Goal: Task Accomplishment & Management: Complete application form

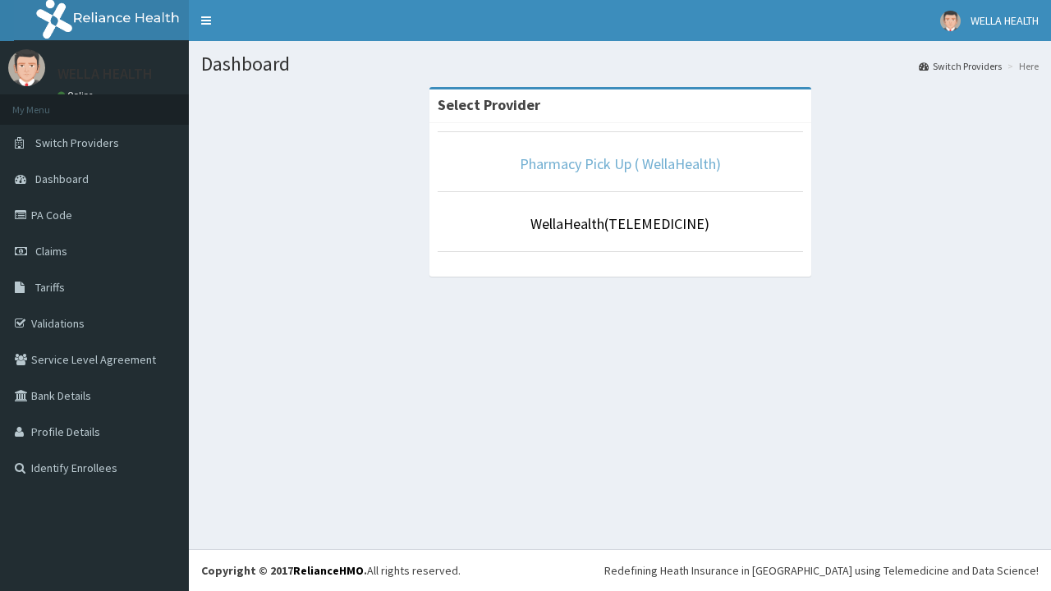
click at [620, 163] on link "Pharmacy Pick Up ( WellaHealth)" at bounding box center [620, 163] width 201 height 19
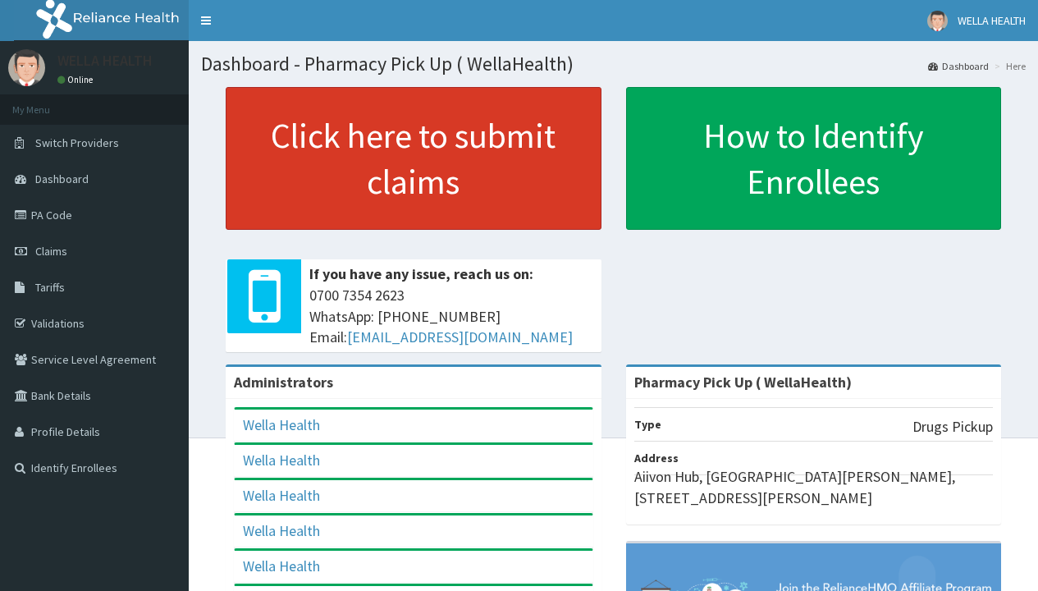
click at [413, 158] on link "Click here to submit claims" at bounding box center [414, 158] width 376 height 143
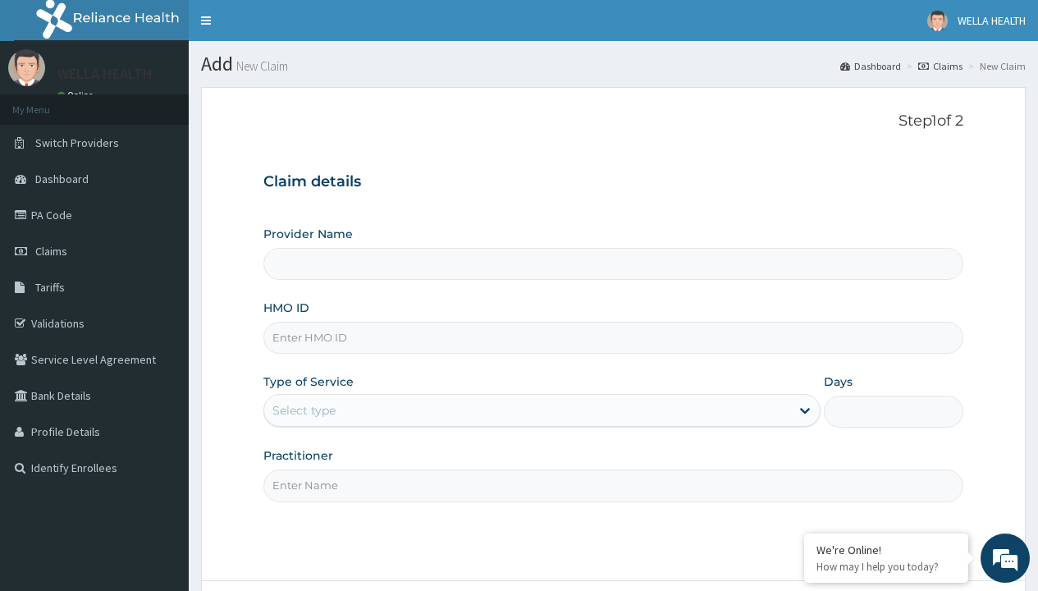
type input "Pharmacy Pick Up ( WellaHealth)"
type input "AAB/10001/A"
type input "WellaHealth"
click at [304, 410] on div "Select type" at bounding box center [304, 410] width 63 height 16
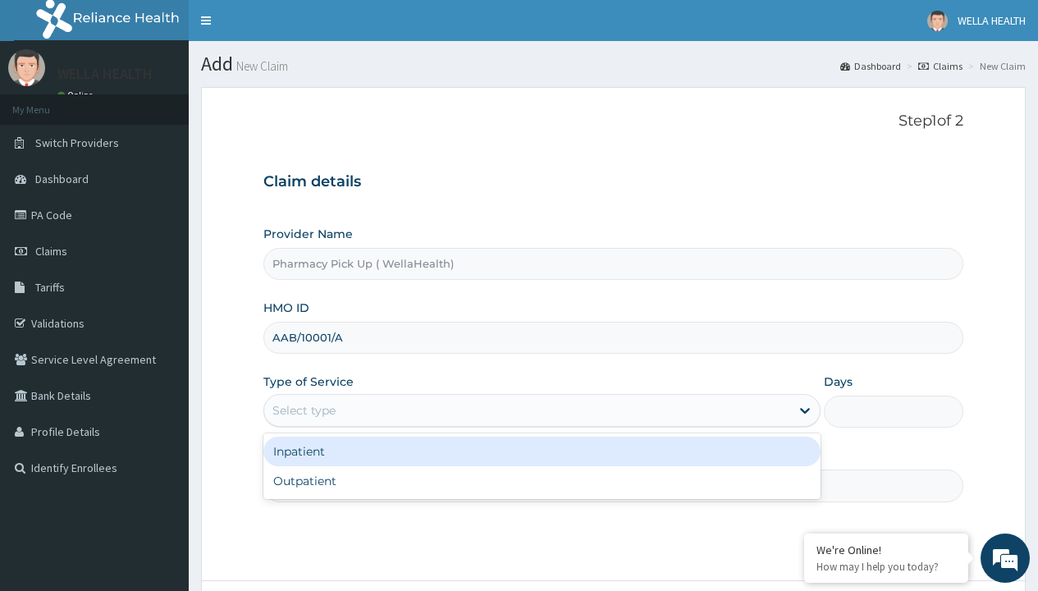
click at [542, 481] on div "Outpatient" at bounding box center [541, 481] width 557 height 30
type input "1"
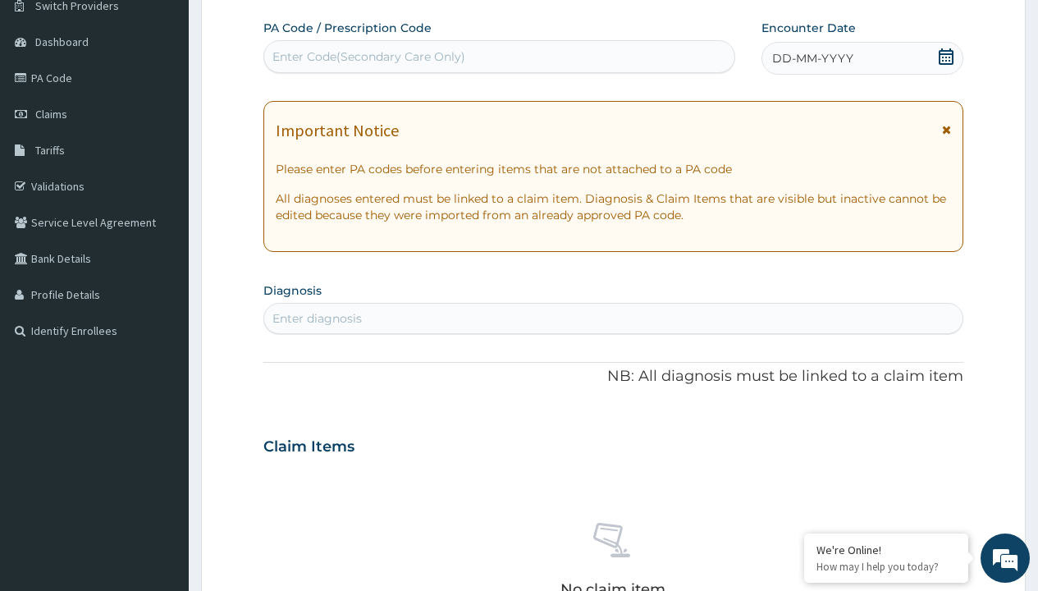
click at [812, 58] on span "DD-MM-YYYY" at bounding box center [812, 58] width 81 height 16
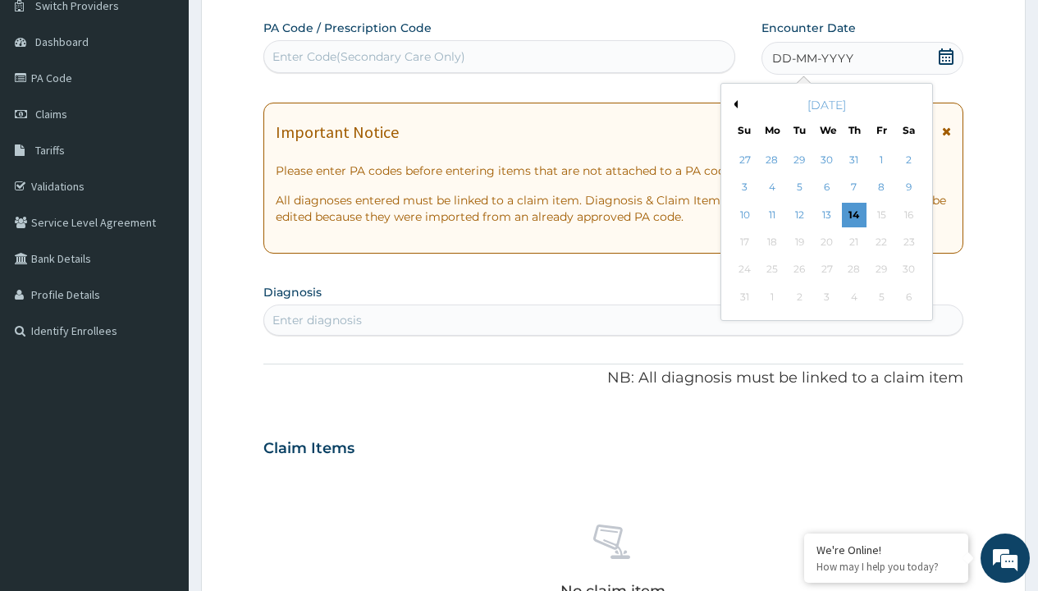
click at [733, 104] on button "Previous Month" at bounding box center [734, 104] width 8 height 8
click at [881, 242] on div "25" at bounding box center [881, 242] width 25 height 25
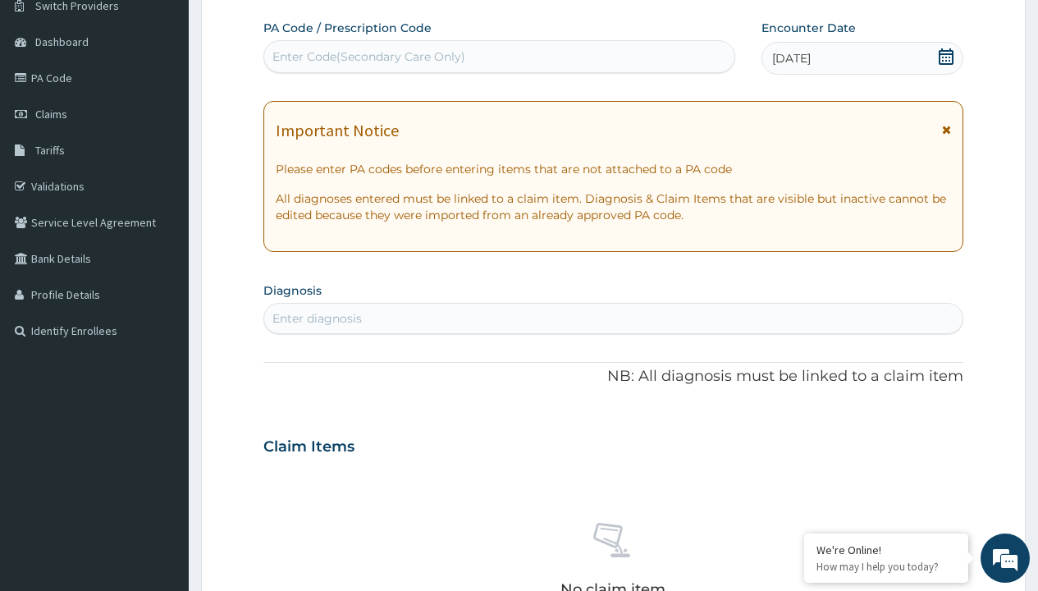
click at [317, 318] on div "Enter diagnosis" at bounding box center [317, 318] width 89 height 16
type input "prescription collected"
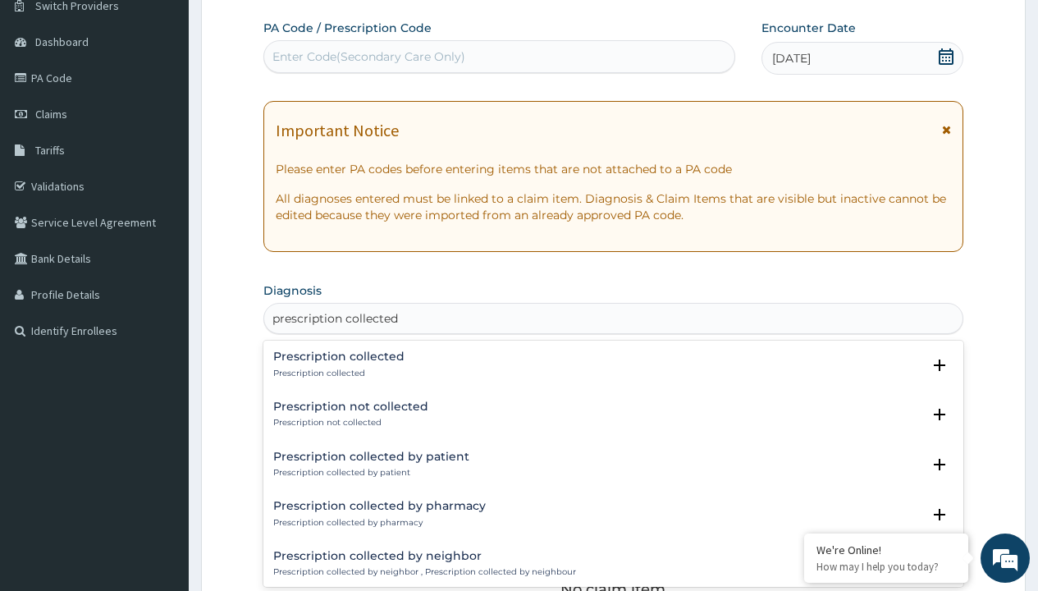
click at [337, 373] on p "Prescription collected" at bounding box center [338, 373] width 131 height 11
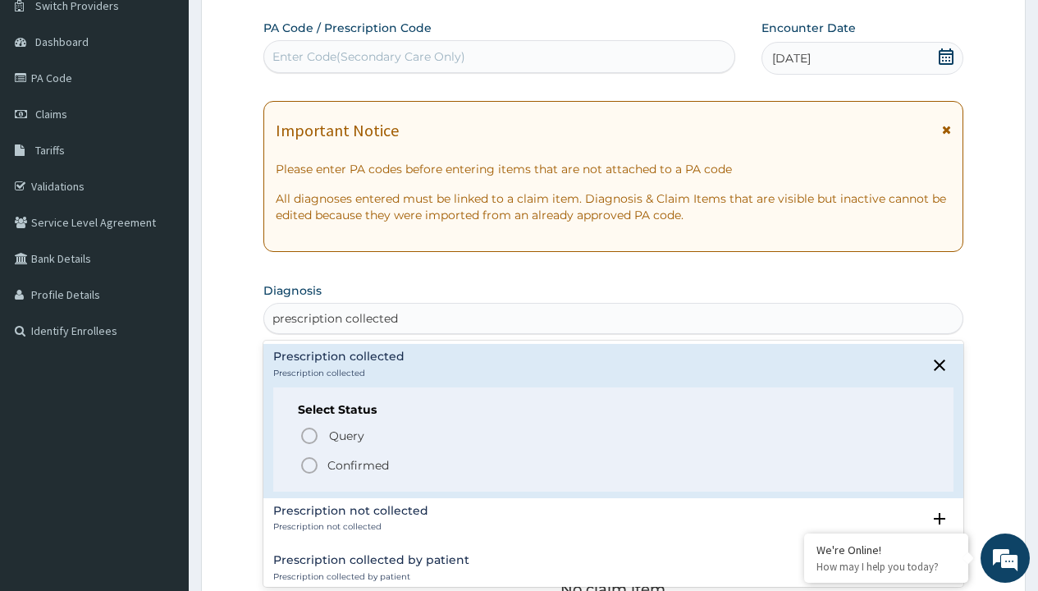
click at [358, 465] on p "Confirmed" at bounding box center [359, 465] width 62 height 16
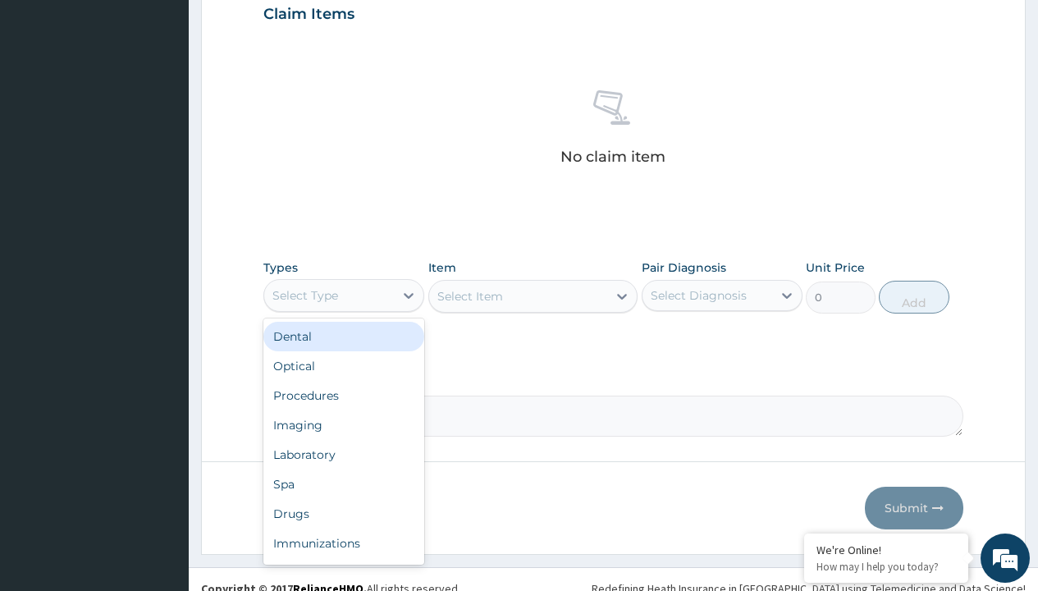
type input "procedures"
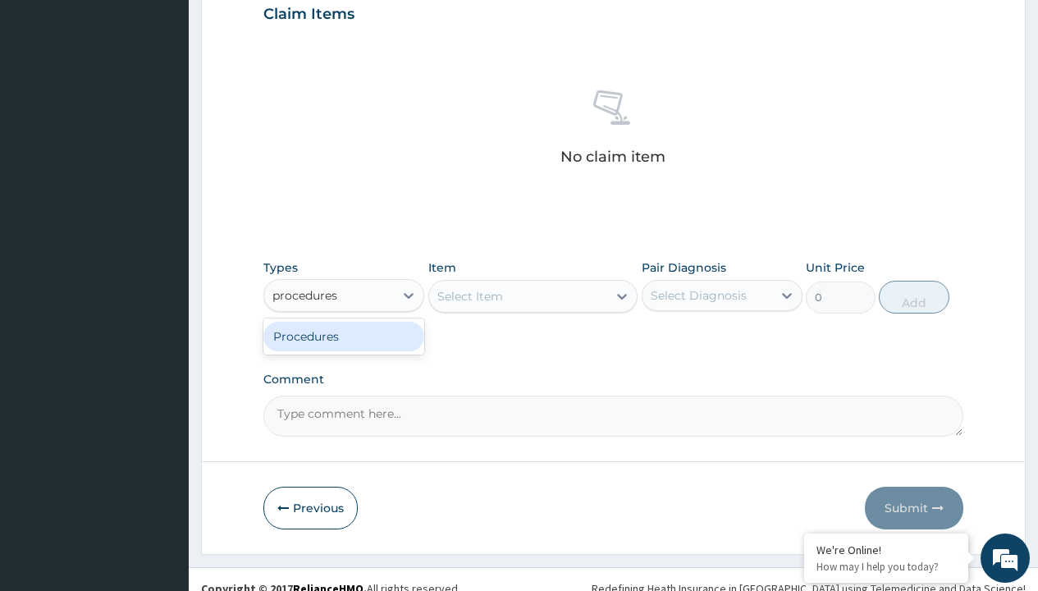
scroll to position [0, 0]
click at [344, 336] on div "Procedures" at bounding box center [343, 337] width 161 height 30
click at [470, 296] on div "Select Item" at bounding box center [471, 296] width 66 height 16
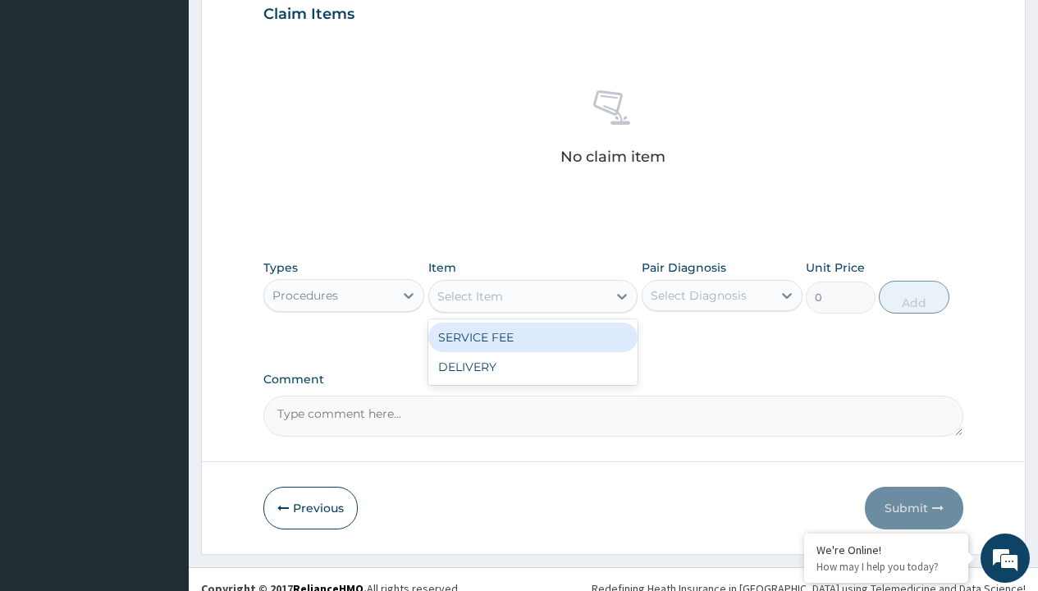
type input "service fee"
click at [533, 337] on div "SERVICE FEE" at bounding box center [533, 338] width 210 height 30
type input "100"
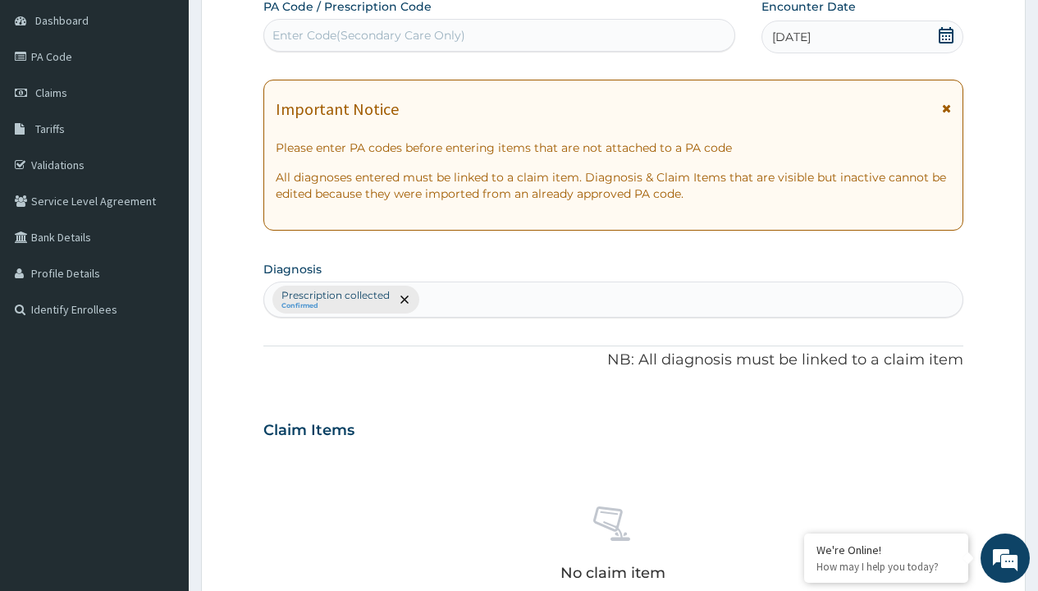
type input "prescription collected"
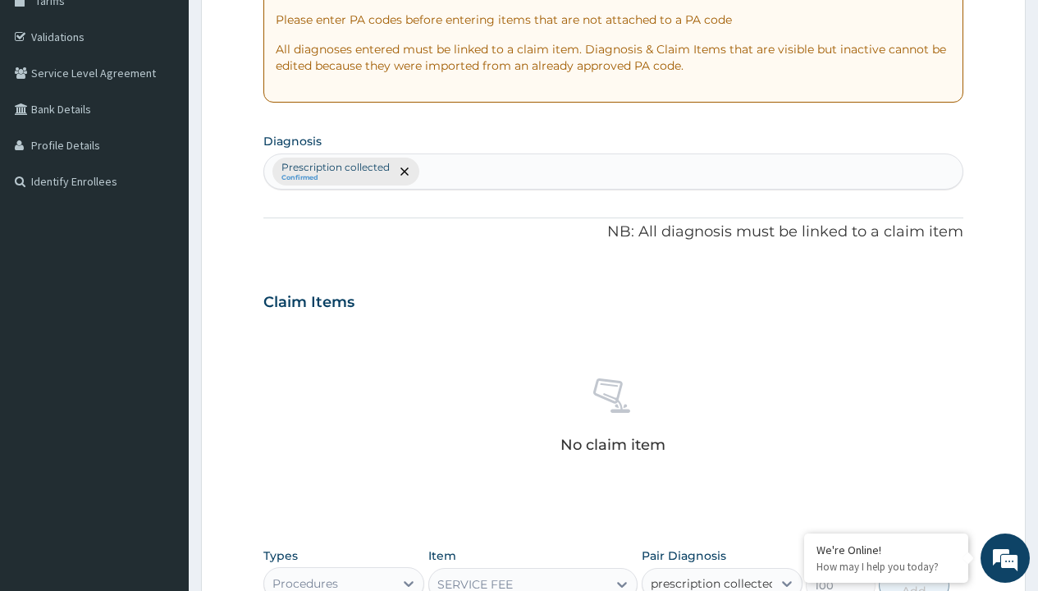
checkbox input "true"
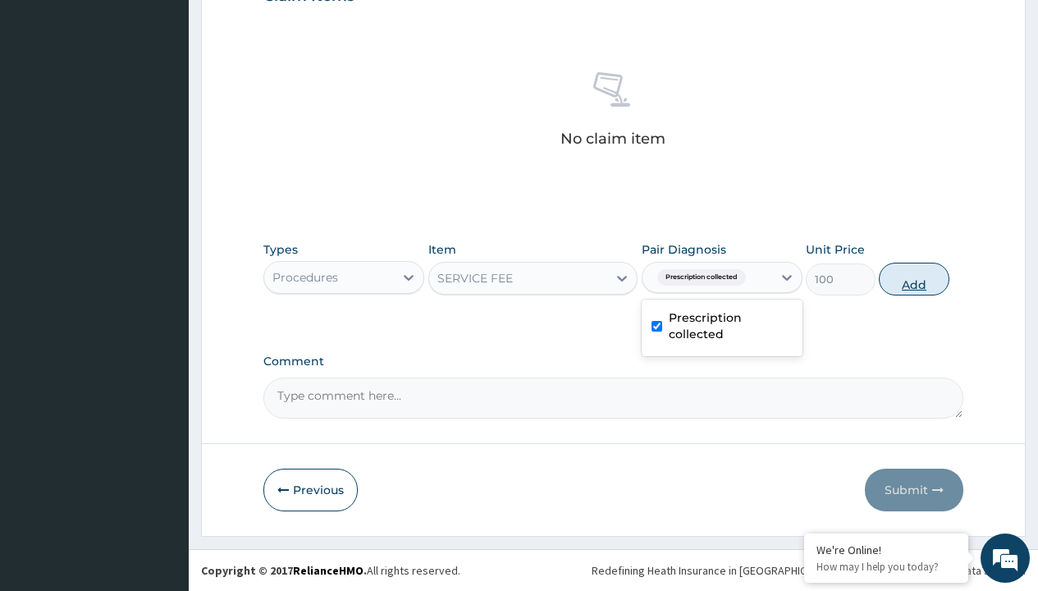
click at [914, 278] on button "Add" at bounding box center [914, 279] width 70 height 33
type input "0"
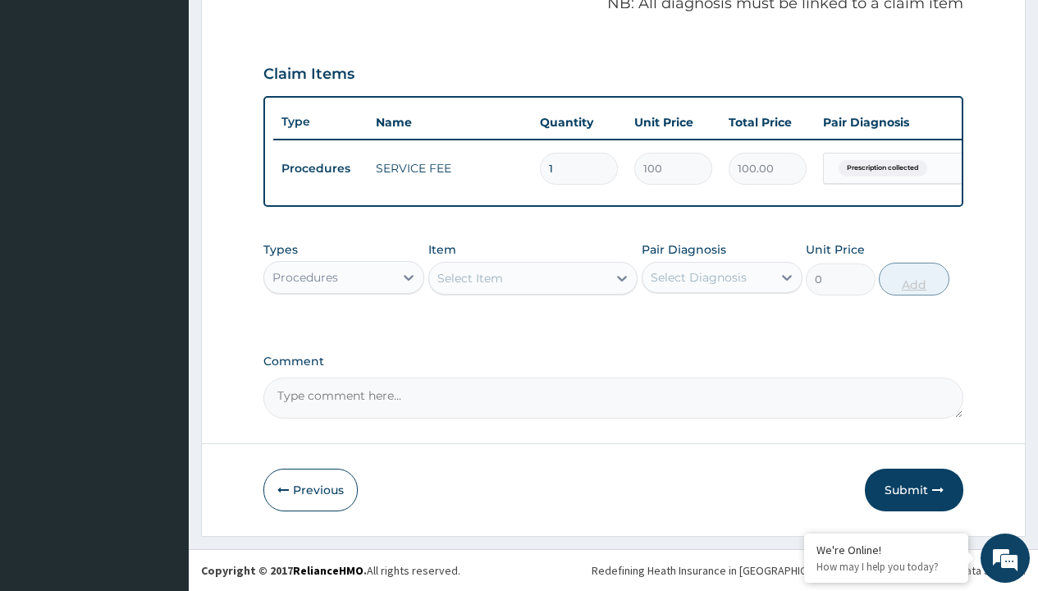
scroll to position [527, 0]
click at [305, 277] on div "Procedures" at bounding box center [306, 277] width 66 height 16
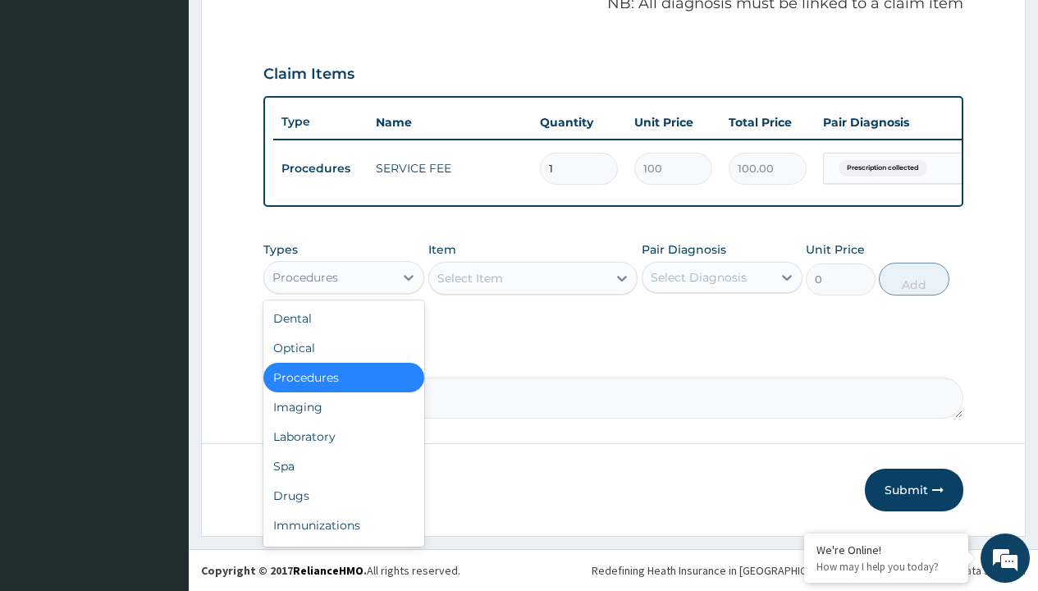
type input "drugs"
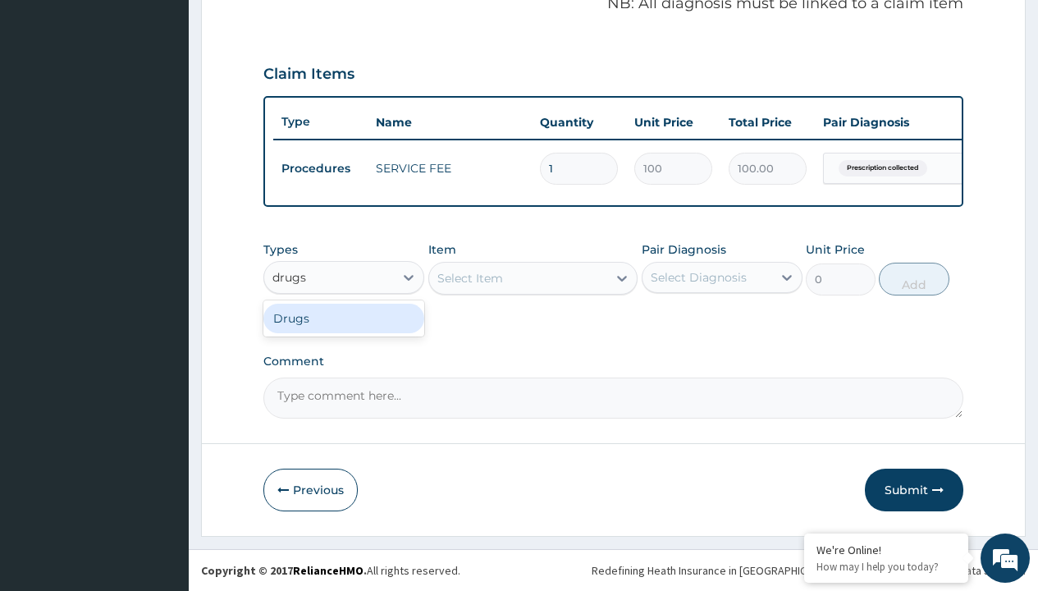
click at [344, 318] on div "Drugs" at bounding box center [343, 319] width 161 height 30
click at [470, 277] on div "Select Item" at bounding box center [533, 278] width 210 height 33
type input "permethrin cream"
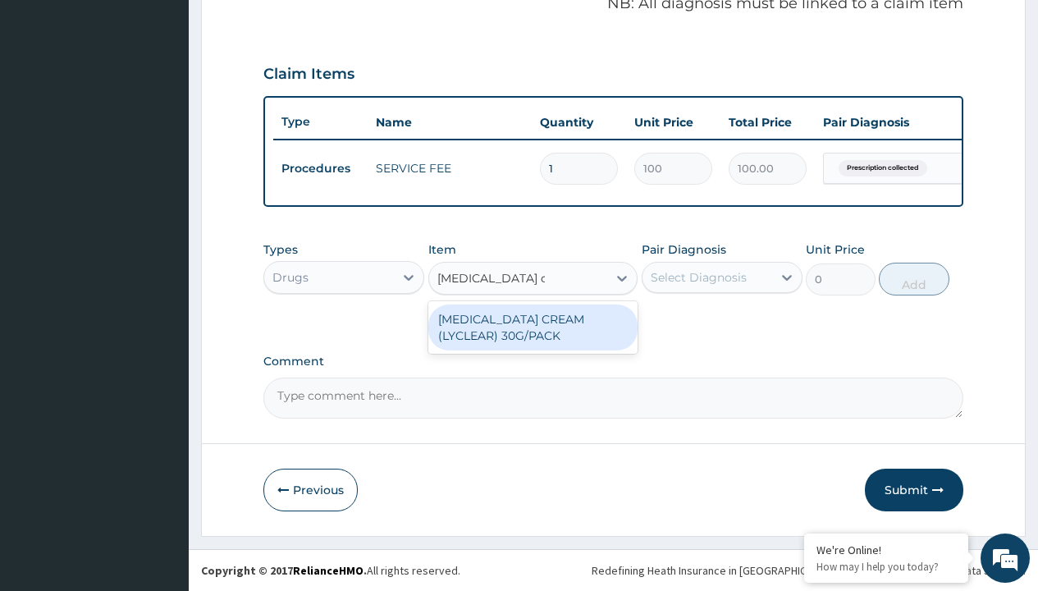
click at [533, 327] on div "[MEDICAL_DATA] CREAM (LYCLEAR) 30G/PACK" at bounding box center [533, 328] width 210 height 46
type input "11007.5"
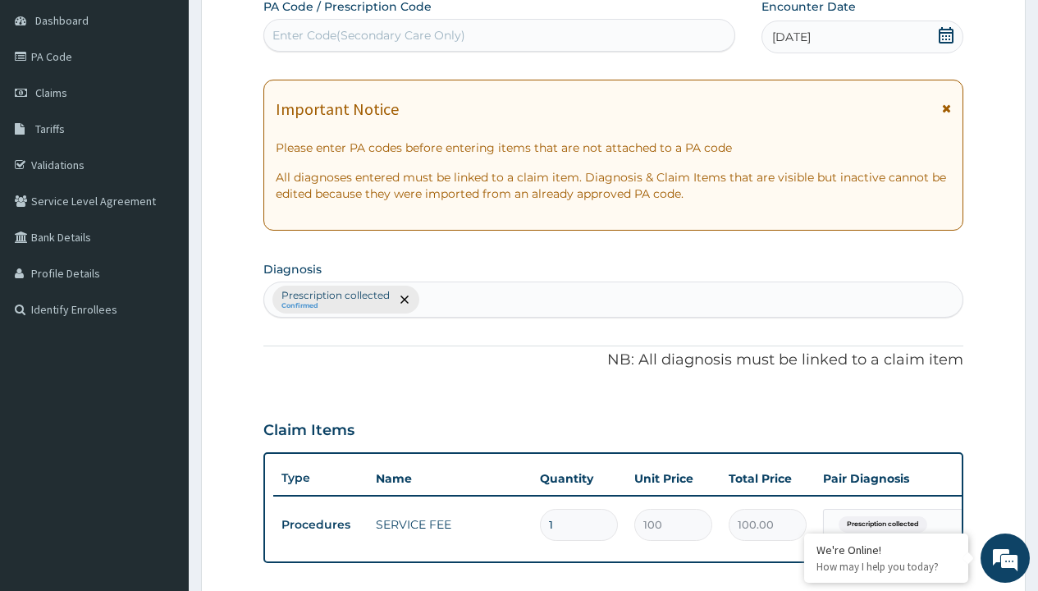
type input "prescription collected"
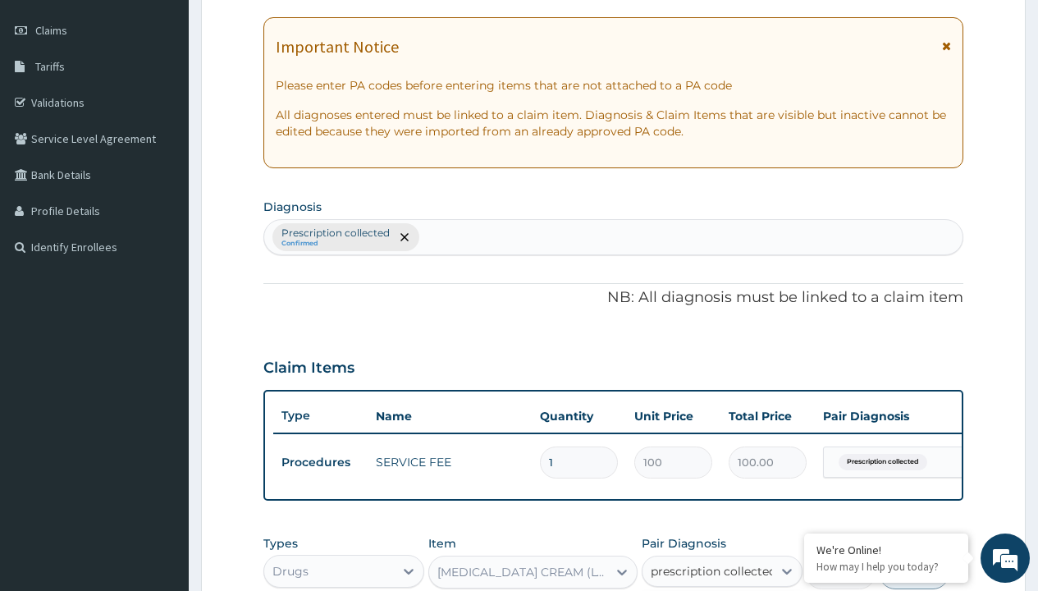
checkbox input "true"
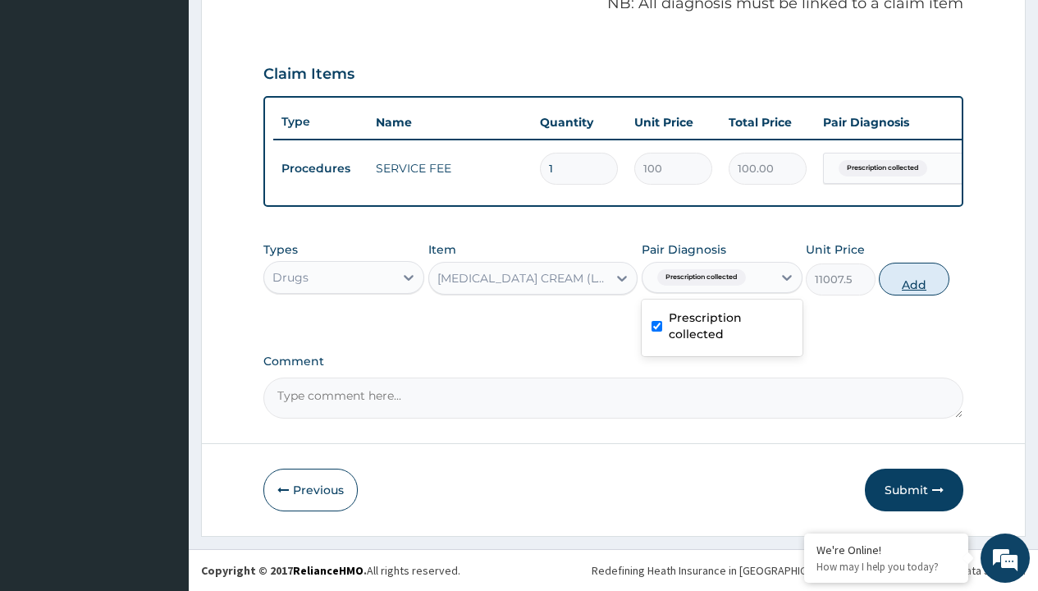
click at [914, 278] on button "Add" at bounding box center [914, 279] width 70 height 33
type input "0"
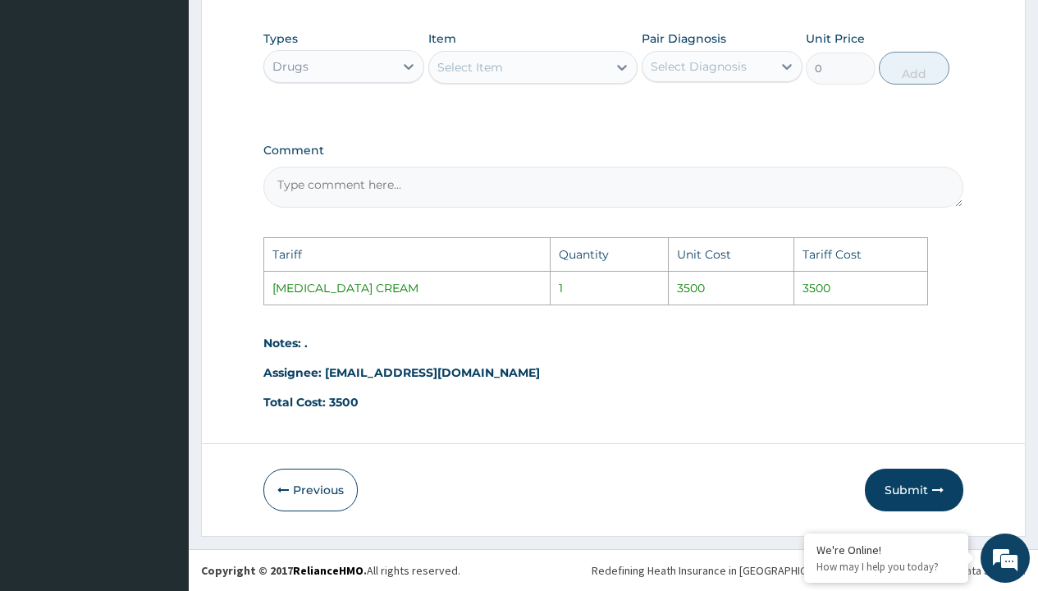
scroll to position [795, 0]
click at [921, 497] on button "Submit" at bounding box center [914, 490] width 99 height 43
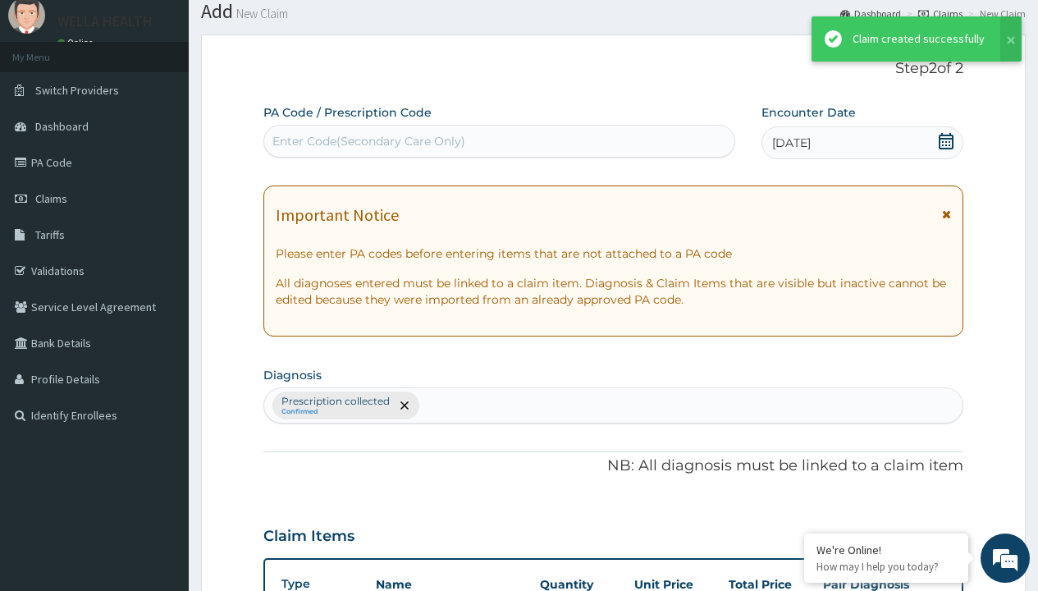
scroll to position [584, 0]
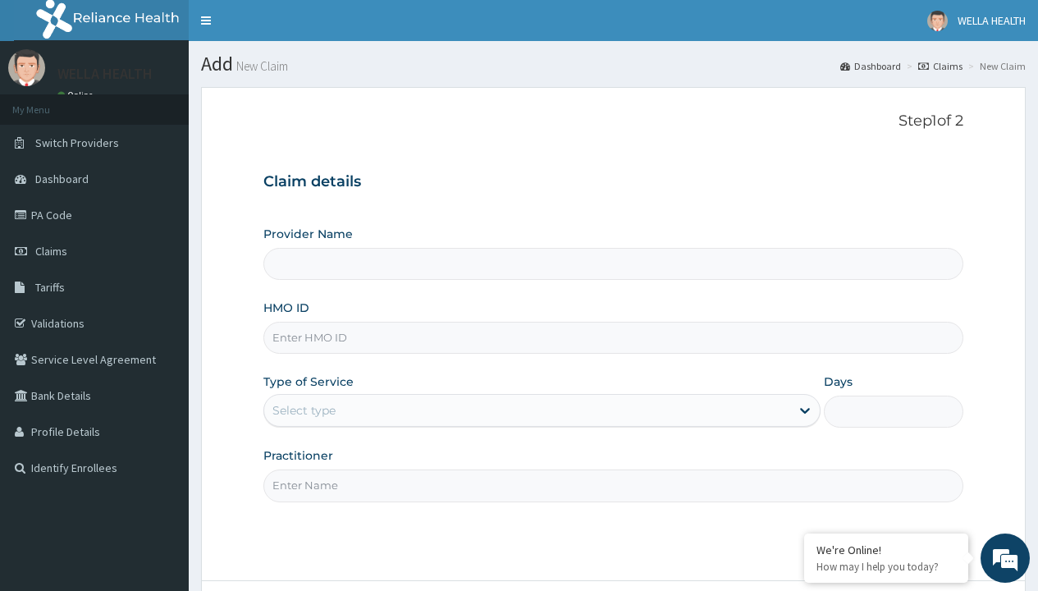
type input "Pharmacy Pick Up ( WellaHealth)"
type input "AEN/10280/B"
type input "WellaHealth"
click at [304, 410] on div "Select type" at bounding box center [304, 410] width 63 height 16
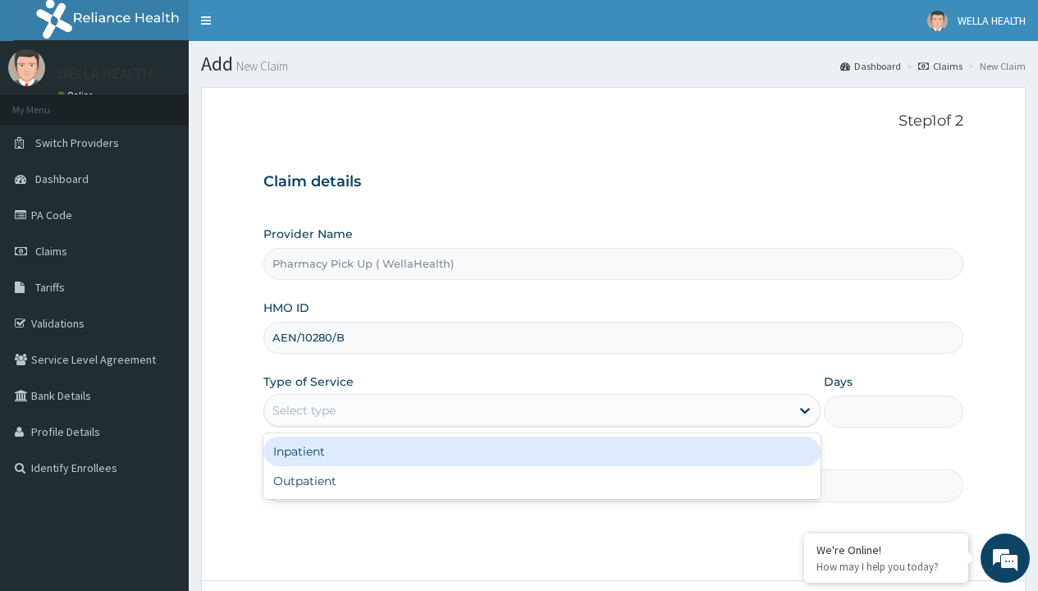
click at [542, 481] on div "Outpatient" at bounding box center [541, 481] width 557 height 30
type input "1"
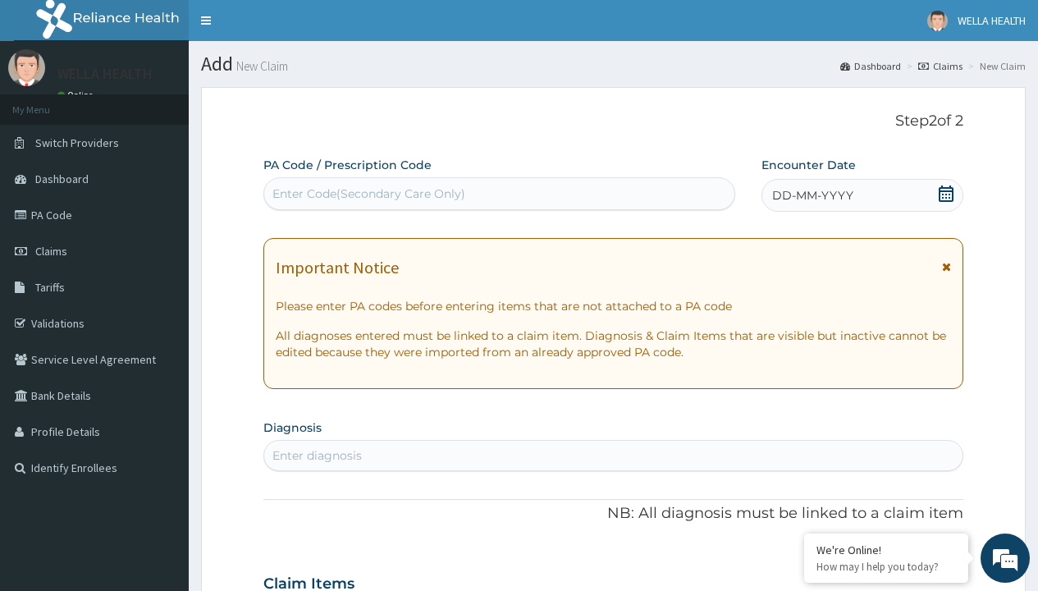
scroll to position [137, 0]
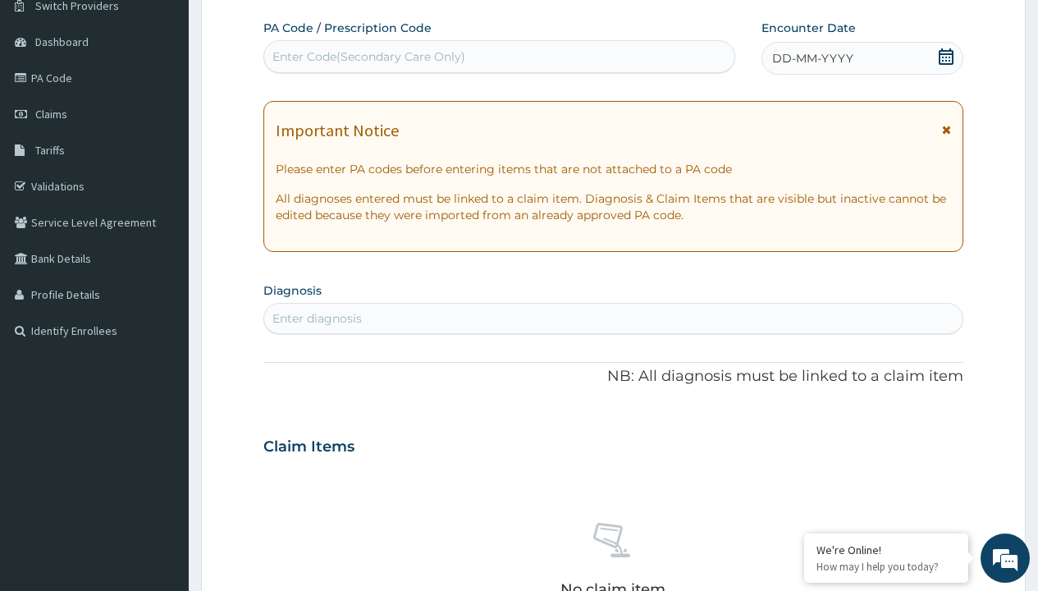
click at [812, 58] on span "DD-MM-YYYY" at bounding box center [812, 58] width 81 height 16
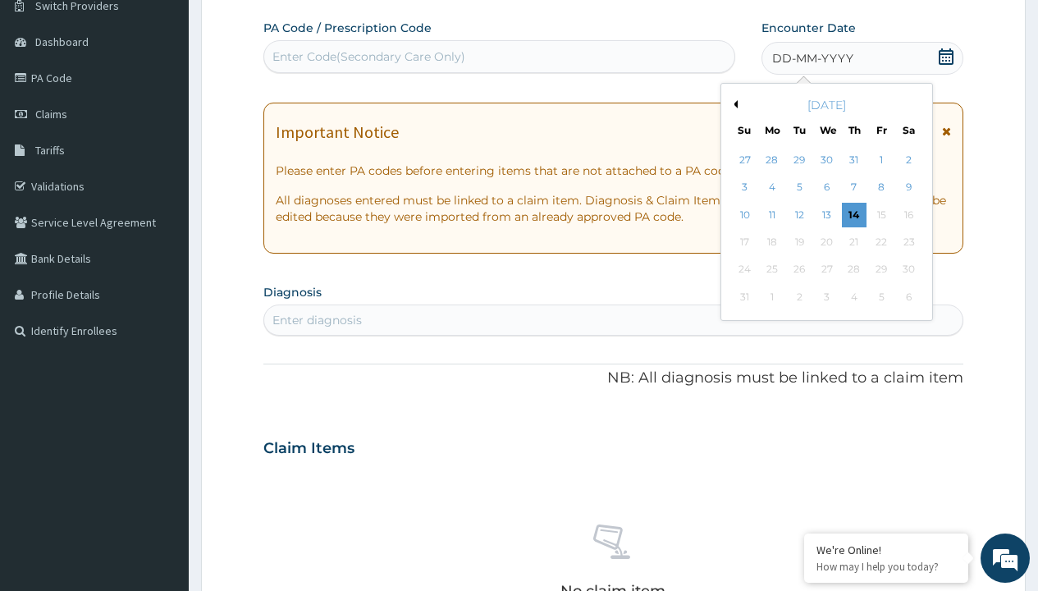
click at [733, 104] on button "Previous Month" at bounding box center [734, 104] width 8 height 8
click at [881, 242] on div "25" at bounding box center [881, 242] width 25 height 25
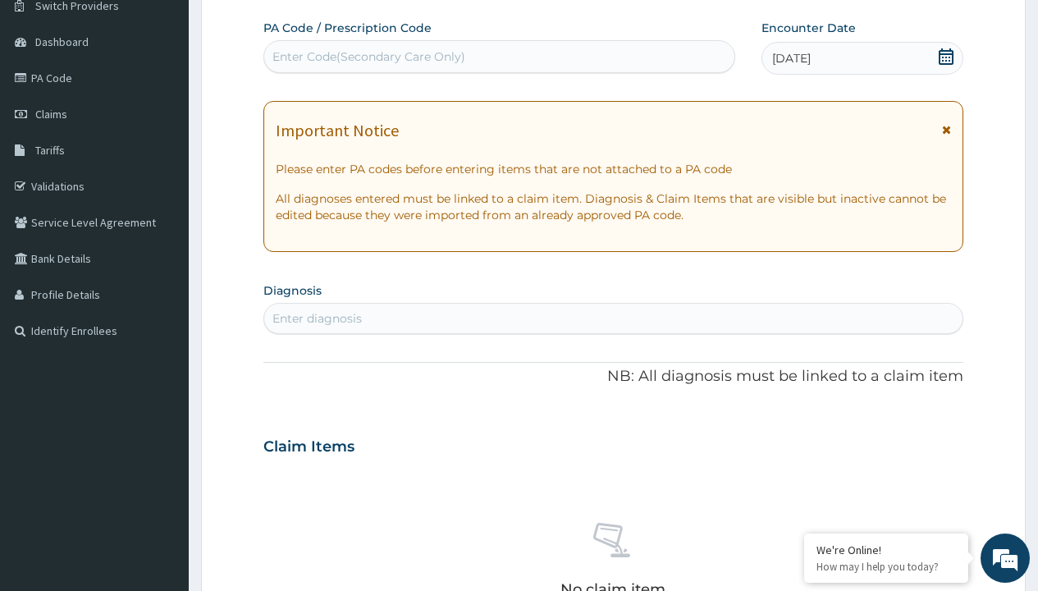
click at [317, 318] on div "Enter diagnosis" at bounding box center [317, 318] width 89 height 16
type input "prescription collected"
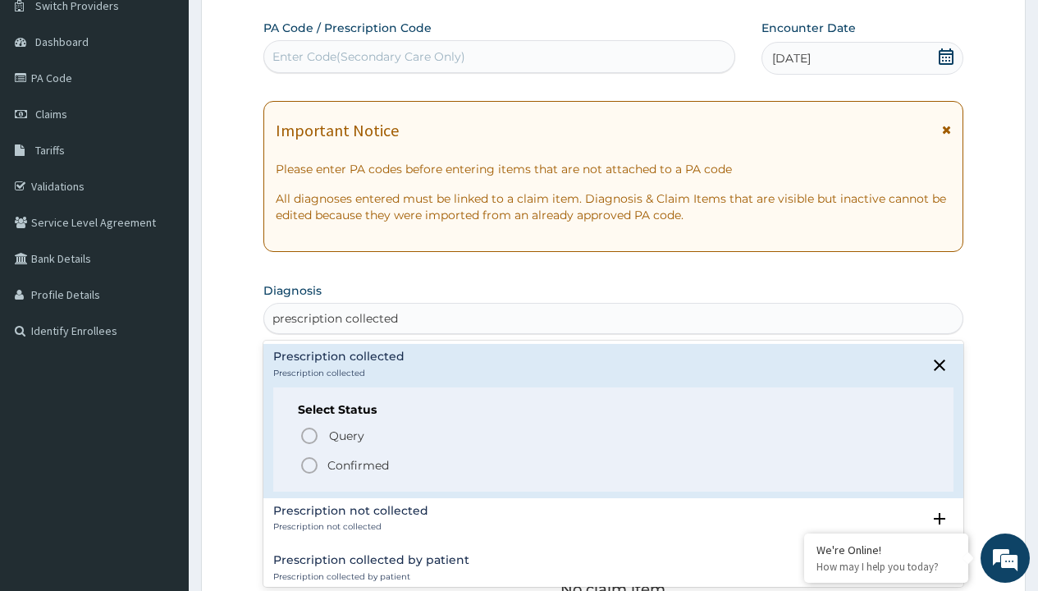
click at [358, 465] on p "Confirmed" at bounding box center [359, 465] width 62 height 16
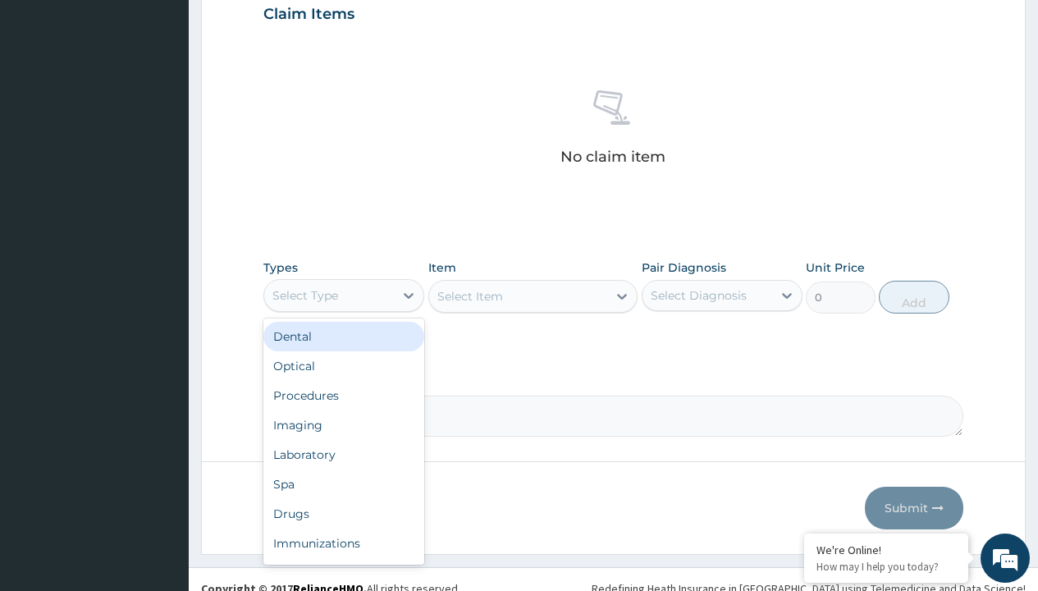
type input "procedures"
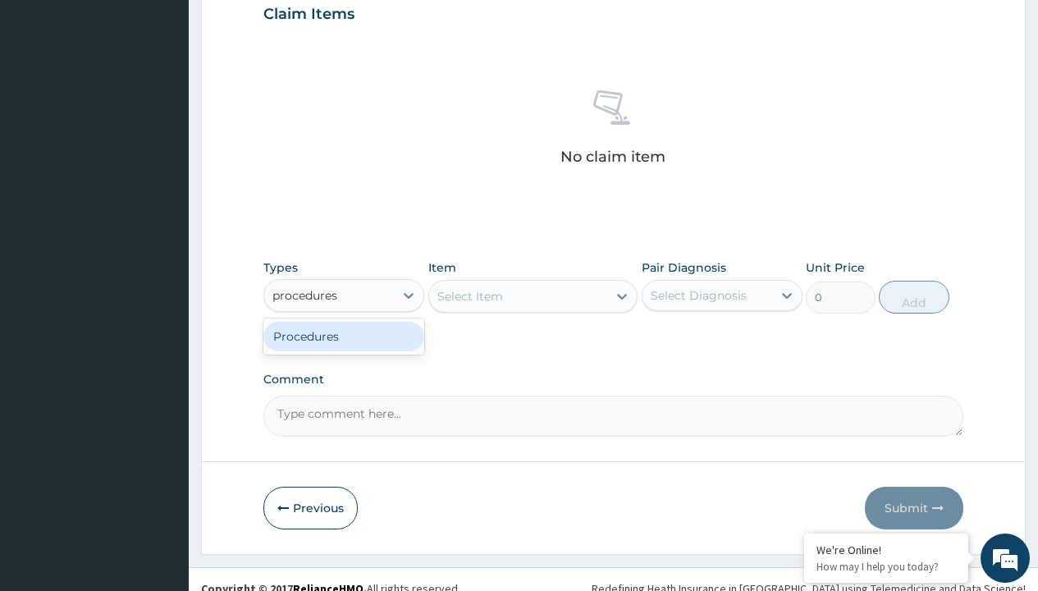
click at [344, 336] on div "Procedures" at bounding box center [343, 337] width 161 height 30
click at [470, 296] on div "Select Item" at bounding box center [471, 296] width 66 height 16
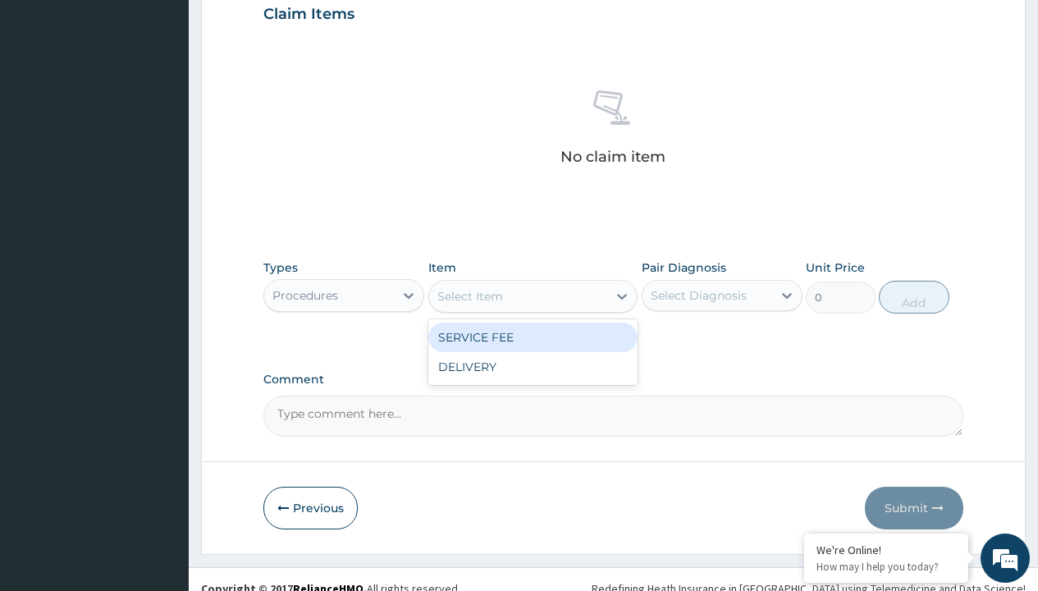
type input "service fee"
click at [533, 337] on div "SERVICE FEE" at bounding box center [533, 338] width 210 height 30
type input "100"
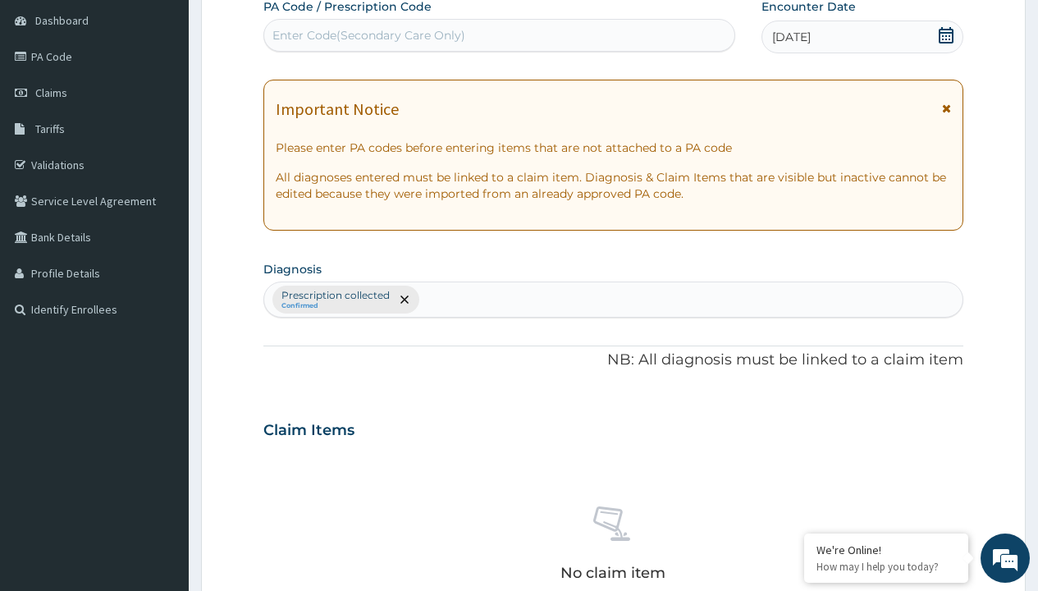
type input "prescription collected"
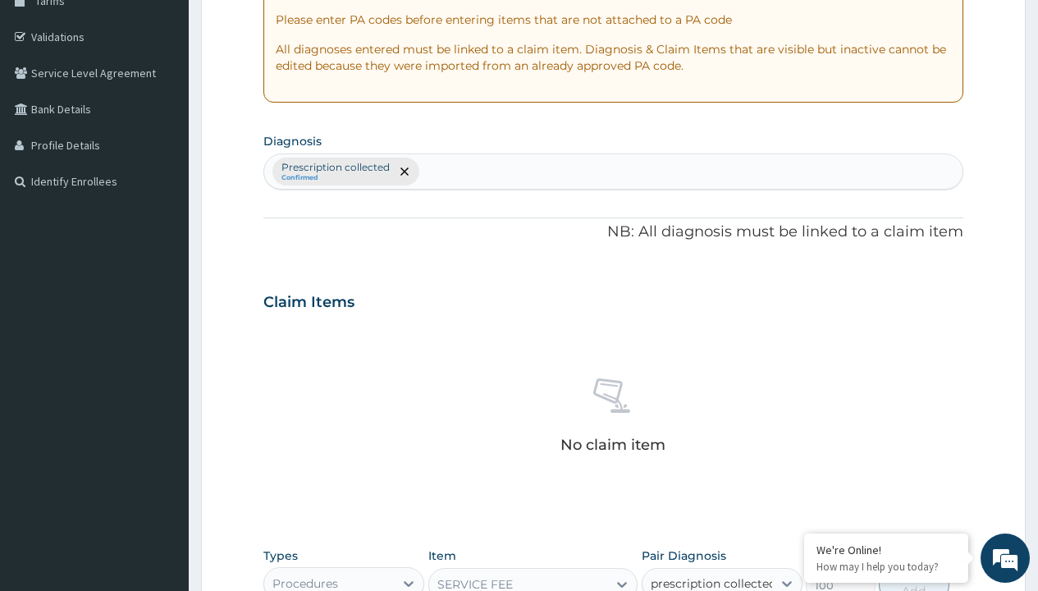
checkbox input "true"
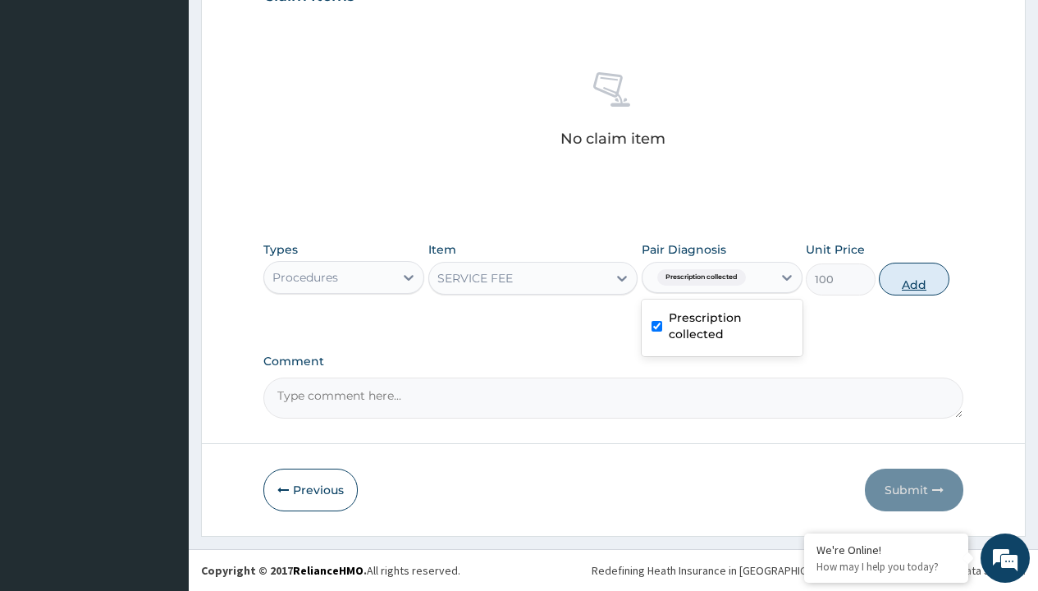
click at [914, 278] on button "Add" at bounding box center [914, 279] width 70 height 33
type input "0"
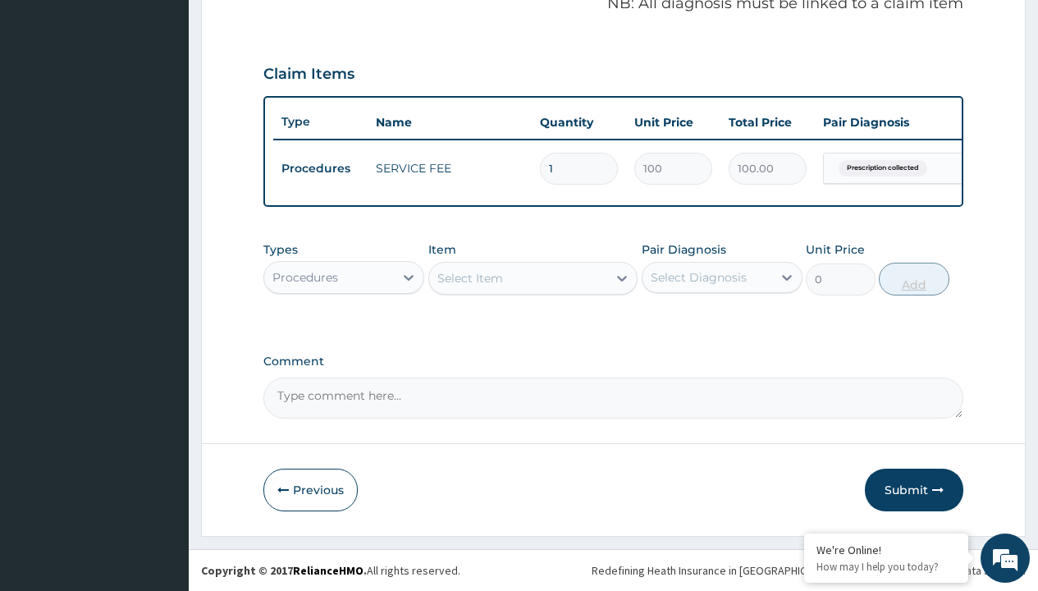
scroll to position [527, 0]
click at [305, 277] on div "Procedures" at bounding box center [306, 277] width 66 height 16
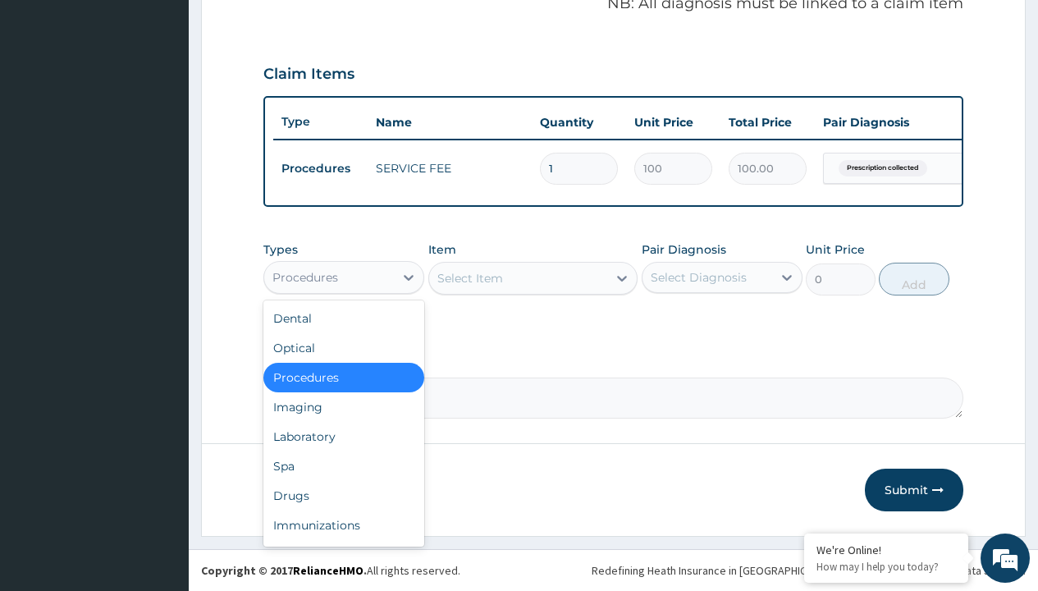
type input "drugs"
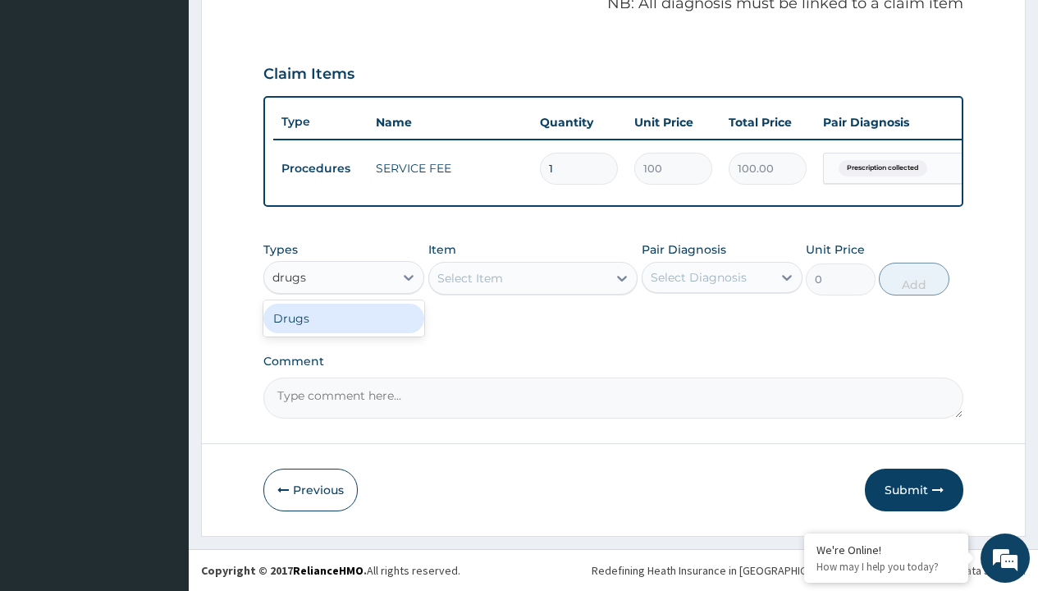
scroll to position [0, 0]
click at [344, 318] on div "Drugs" at bounding box center [343, 319] width 161 height 30
click at [470, 277] on div "Select Item" at bounding box center [533, 278] width 210 height 33
type input "amlodipine 10mg (teva) x28"
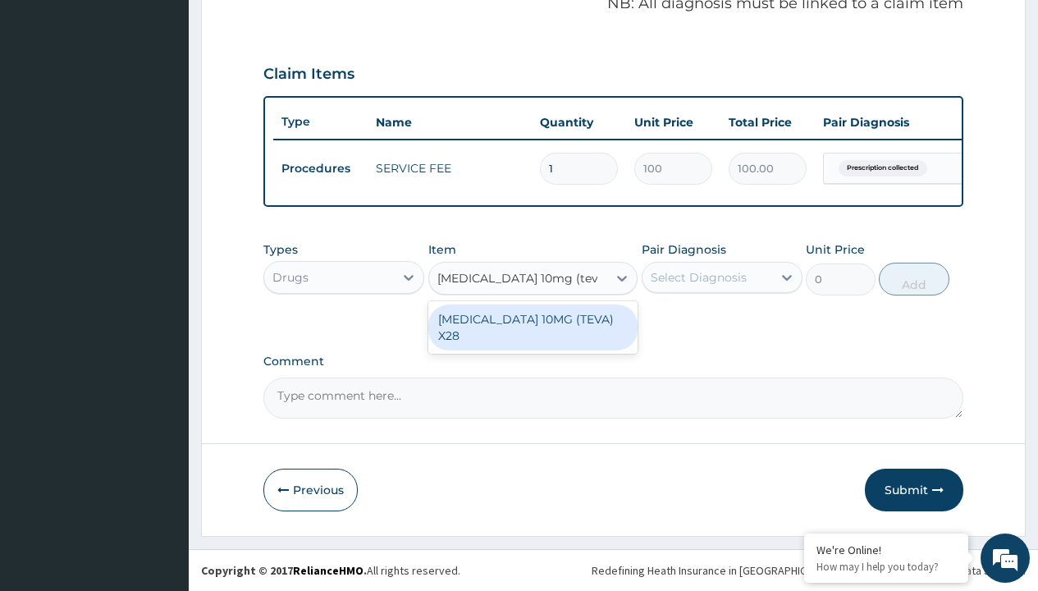
click at [533, 318] on div "AMLODIPINE 10MG (TEVA) X28" at bounding box center [533, 328] width 210 height 46
type input "98.4000015258789"
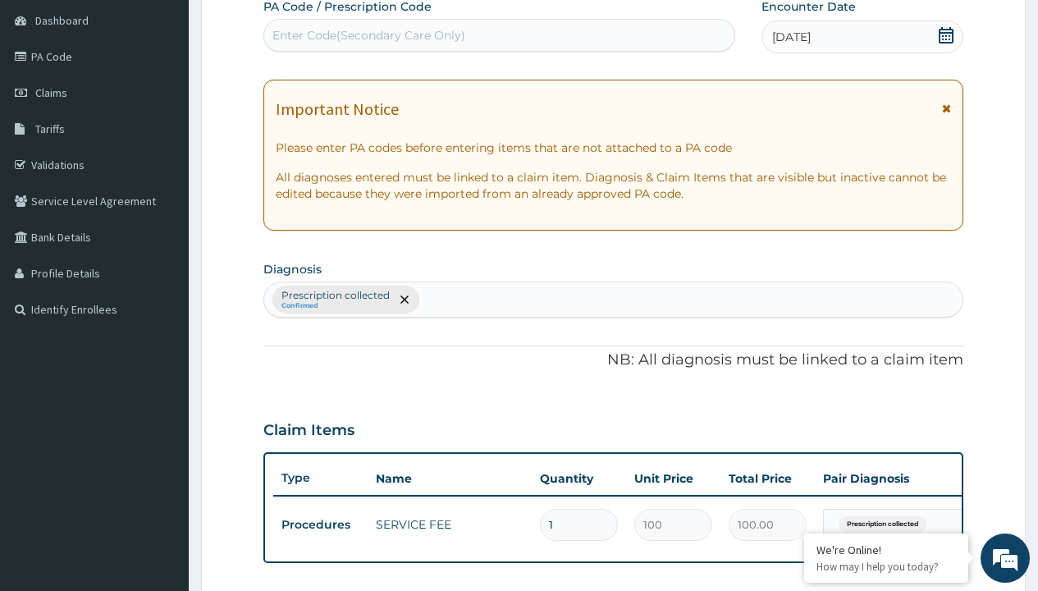
type input "prescription collected"
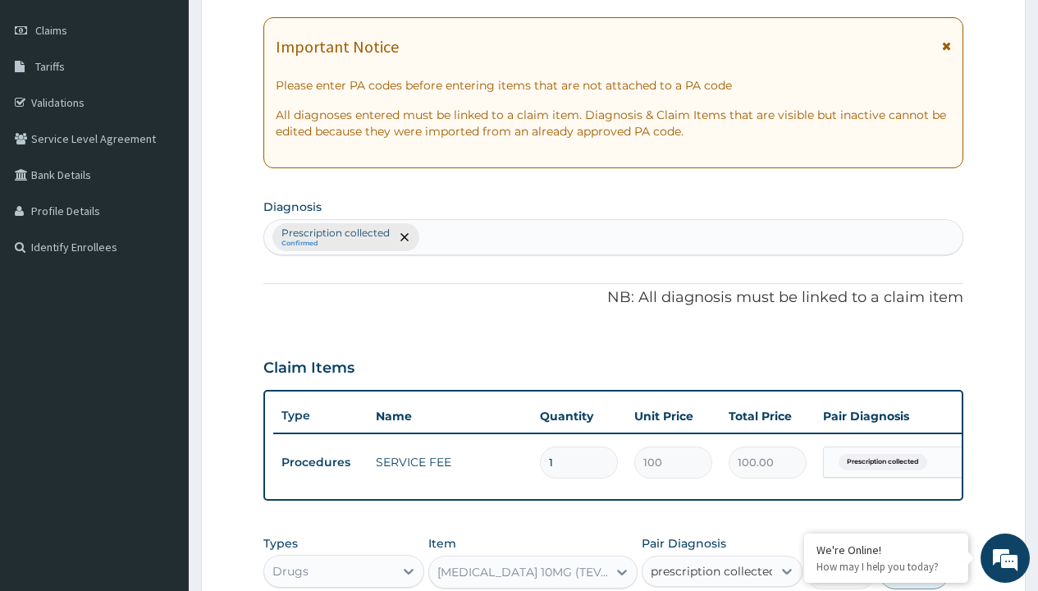
checkbox input "true"
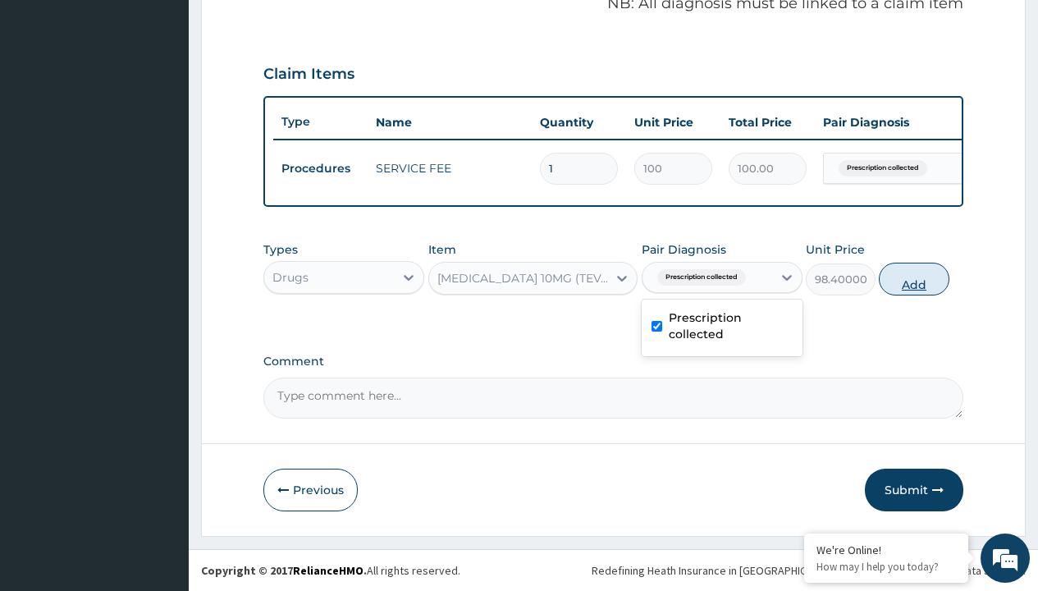
click at [914, 278] on button "Add" at bounding box center [914, 279] width 70 height 33
type input "0"
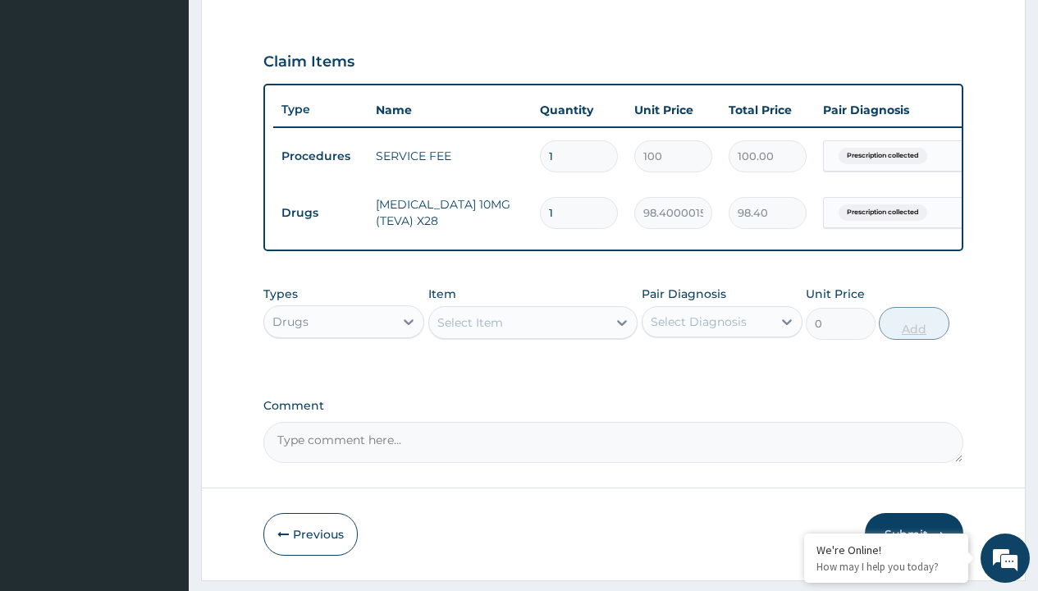
type input "28"
type input "2755.20"
type input "28"
click at [320, 213] on td "Drugs" at bounding box center [320, 213] width 94 height 30
type input "drugs"
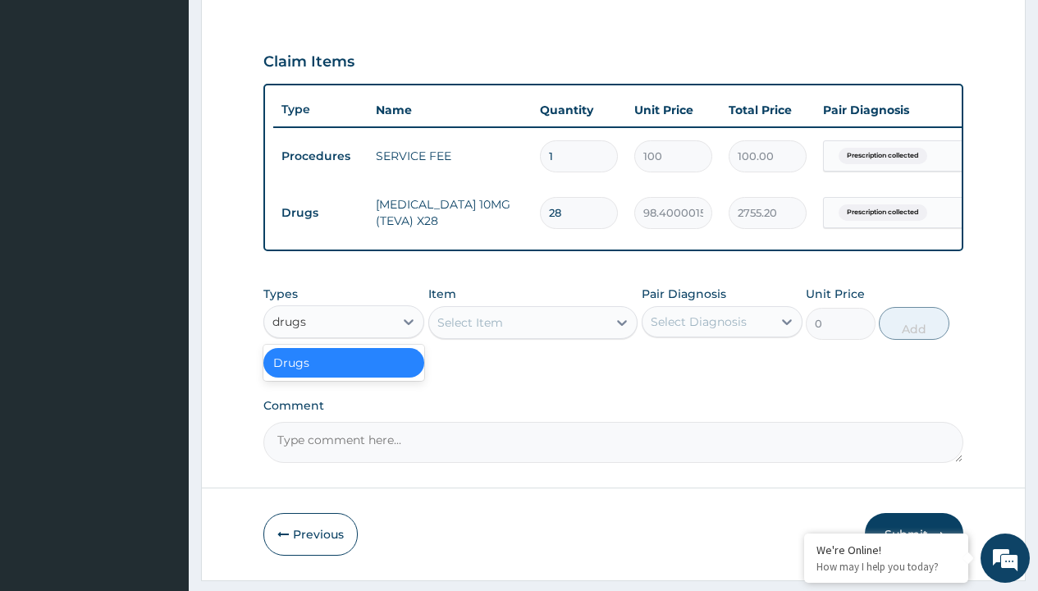
scroll to position [0, 0]
click at [344, 374] on div "Drugs" at bounding box center [343, 363] width 161 height 30
click at [470, 331] on div "Select Item" at bounding box center [471, 322] width 66 height 16
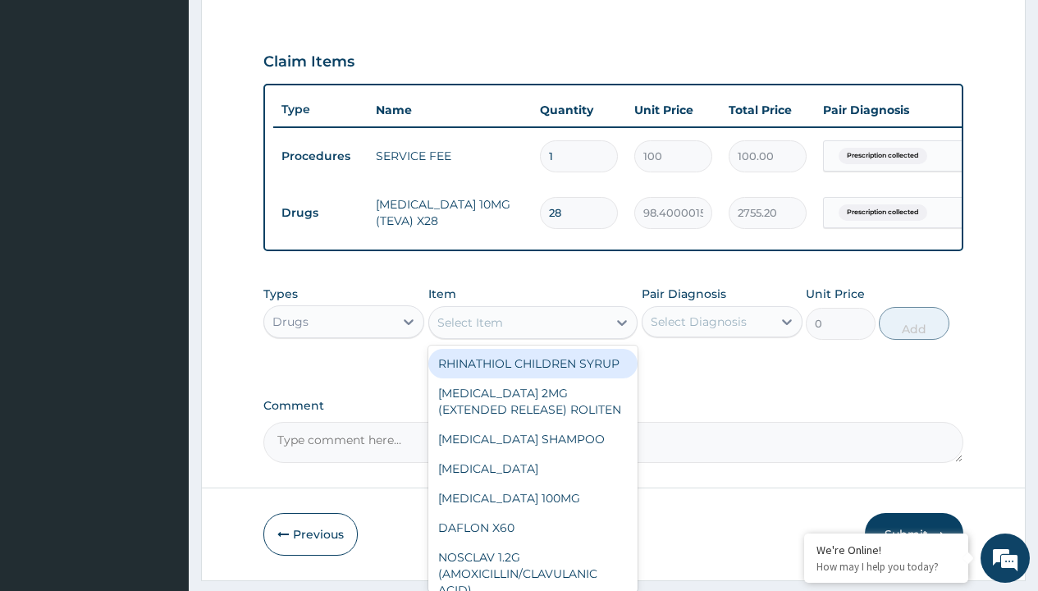
type input "lisinopril 10mg (pocco) x28"
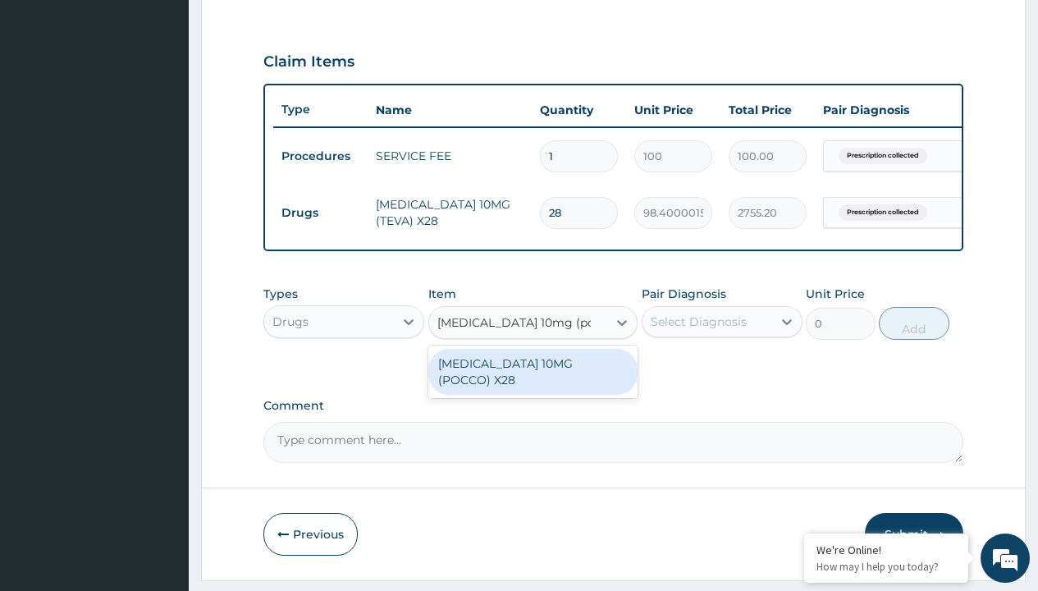
click at [533, 375] on div "[MEDICAL_DATA] 10MG (POCCO) X28" at bounding box center [533, 372] width 210 height 46
type input "110.6999969482422"
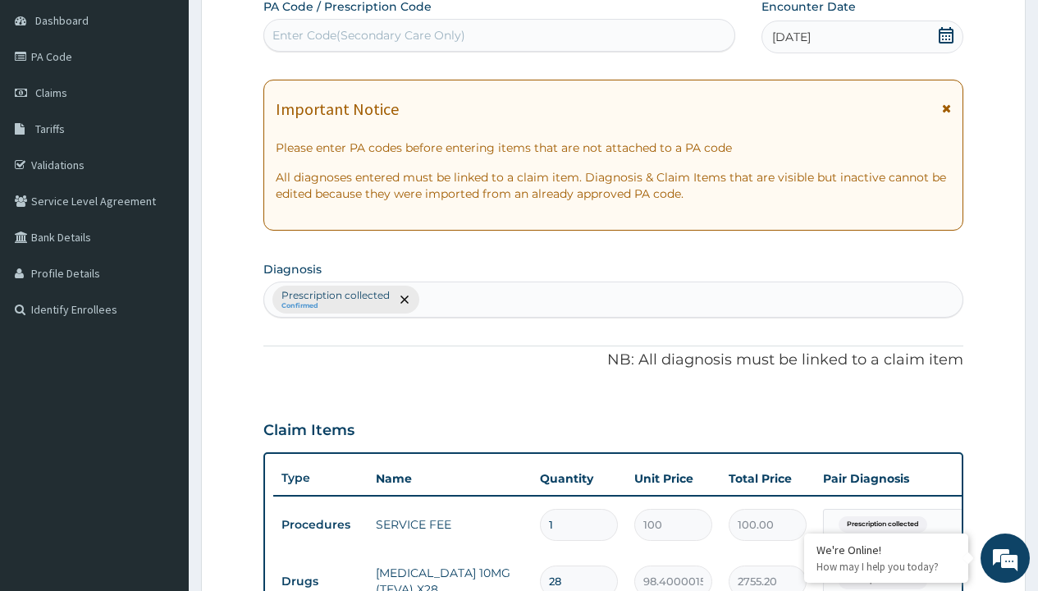
type input "prescription collected"
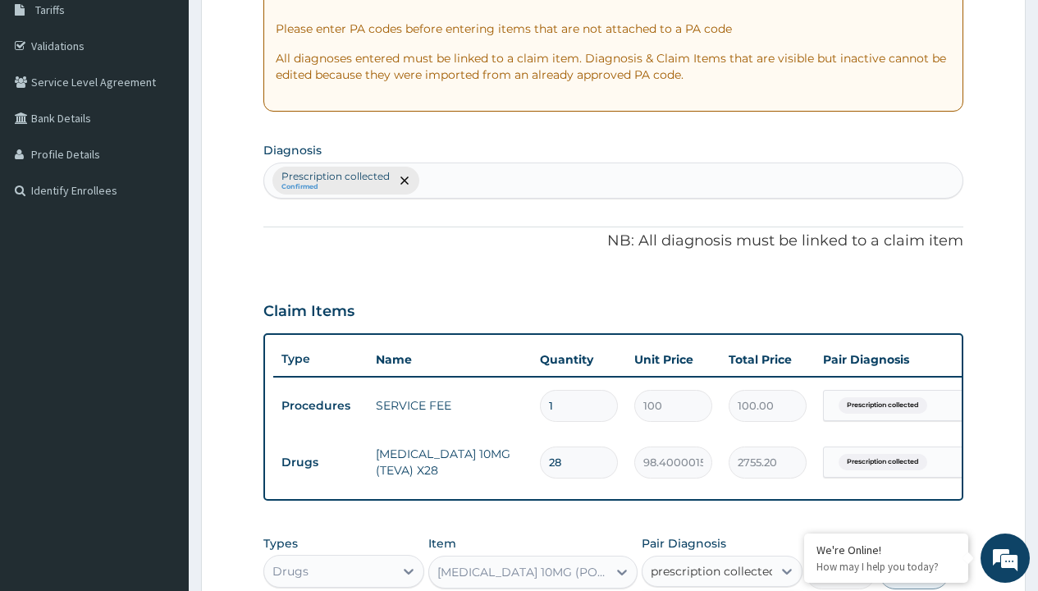
checkbox input "true"
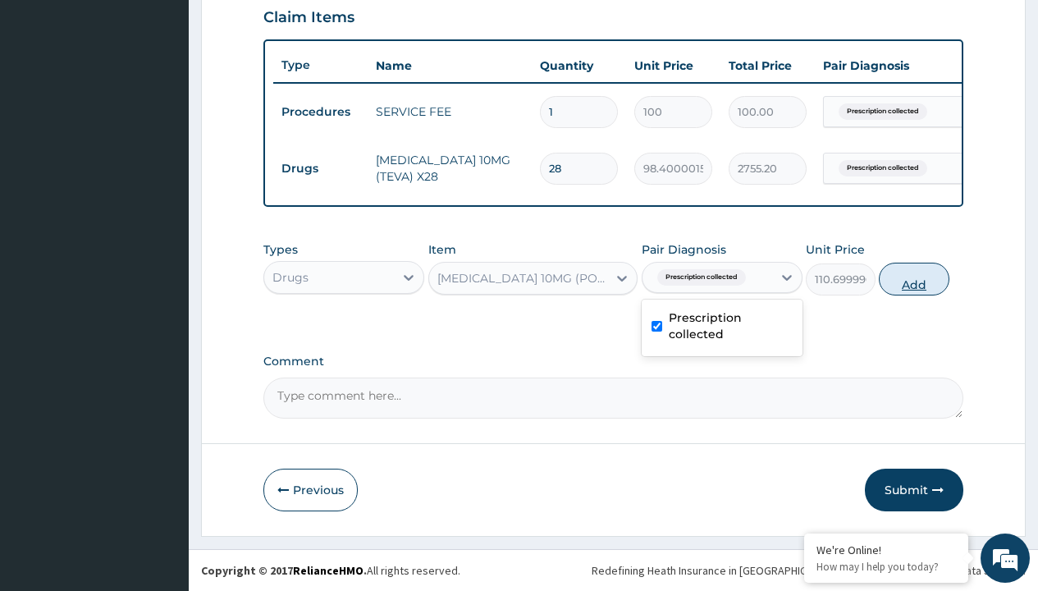
click at [914, 278] on button "Add" at bounding box center [914, 279] width 70 height 33
type input "0"
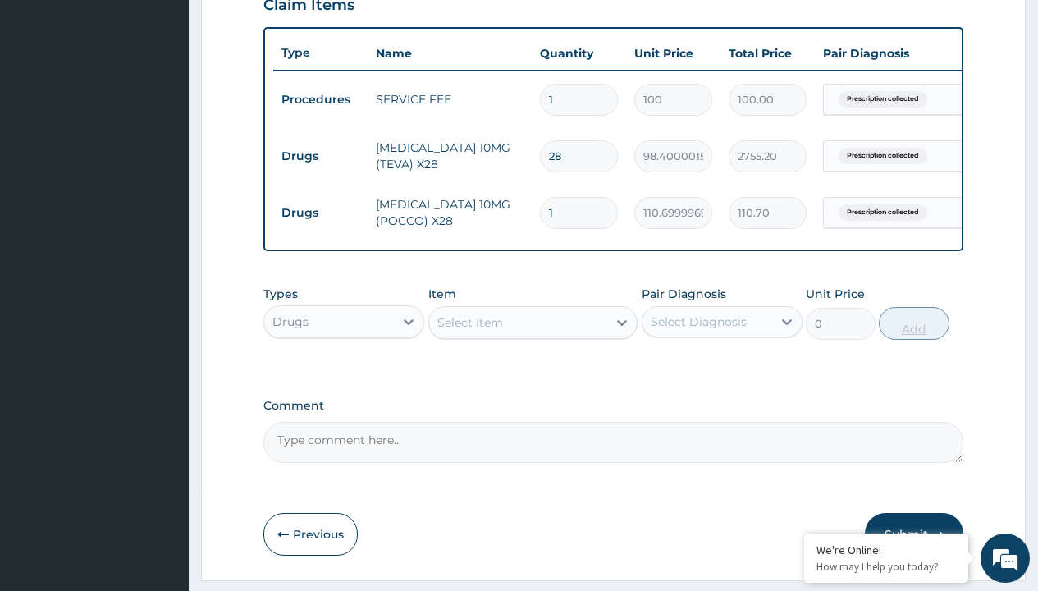
type input "28"
type input "3099.60"
type input "28"
click at [320, 156] on td "Drugs" at bounding box center [320, 156] width 94 height 30
type input "procedures"
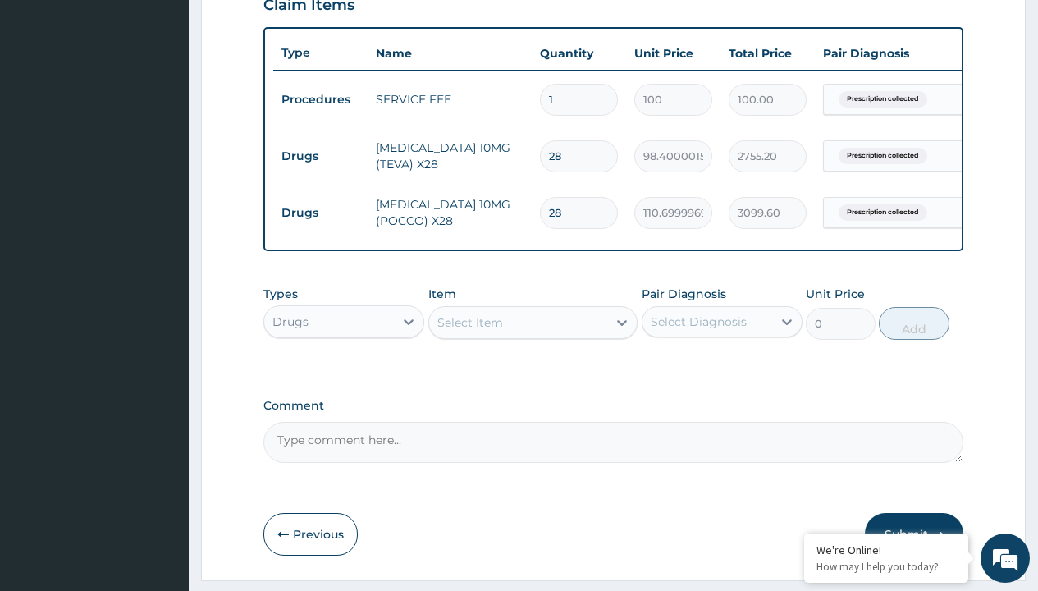
scroll to position [0, 0]
click at [344, 374] on div "Procedures" at bounding box center [343, 363] width 161 height 30
click at [470, 331] on div "Select Item" at bounding box center [471, 322] width 66 height 16
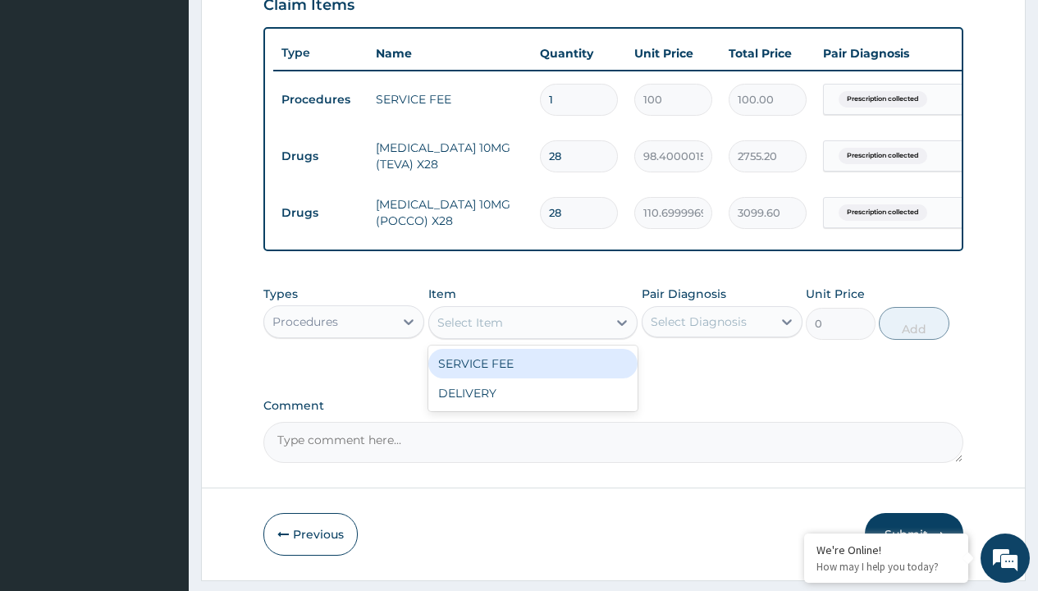
type input "delivery"
click at [533, 375] on div "DELIVERY" at bounding box center [533, 364] width 210 height 30
type input "2000"
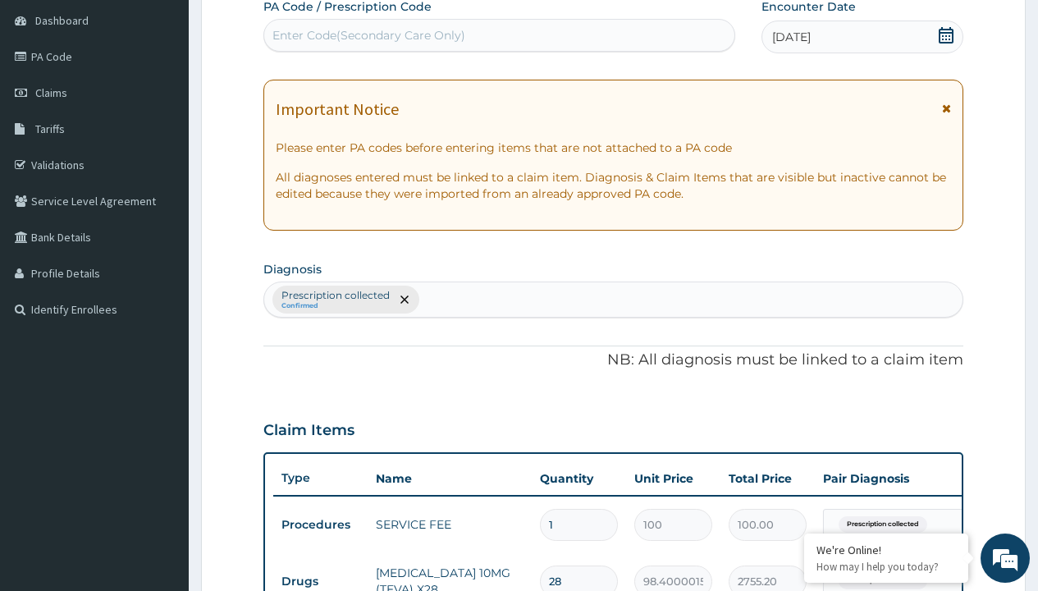
type input "prescription collected"
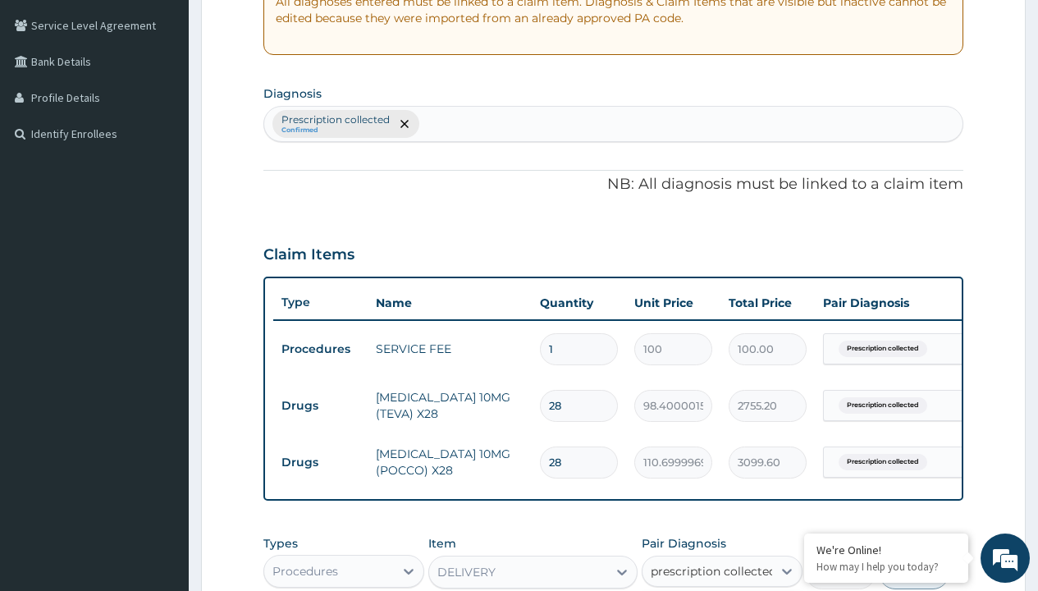
checkbox input "true"
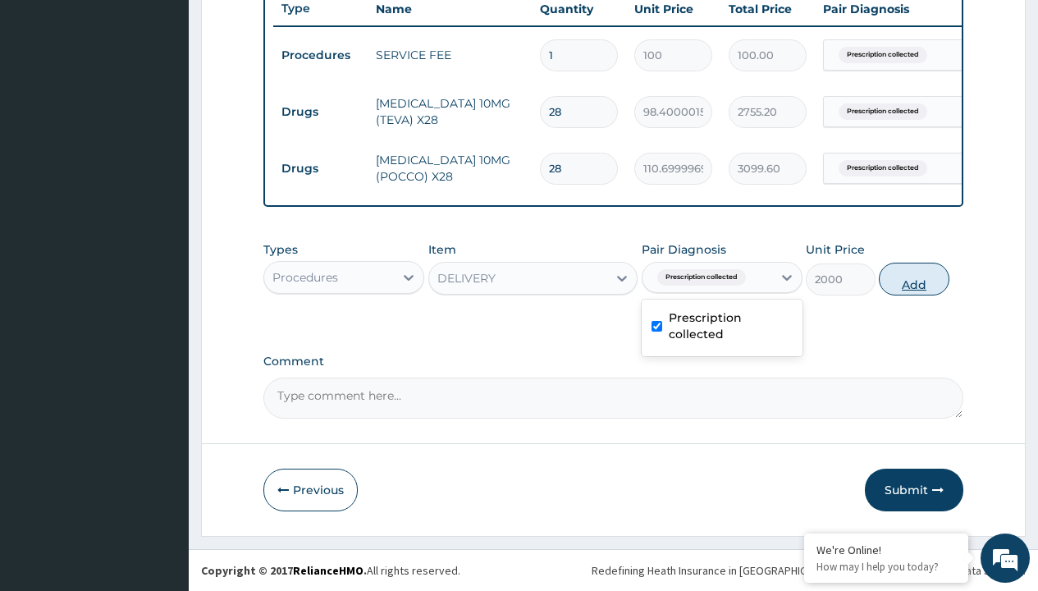
click at [914, 278] on button "Add" at bounding box center [914, 279] width 70 height 33
type input "0"
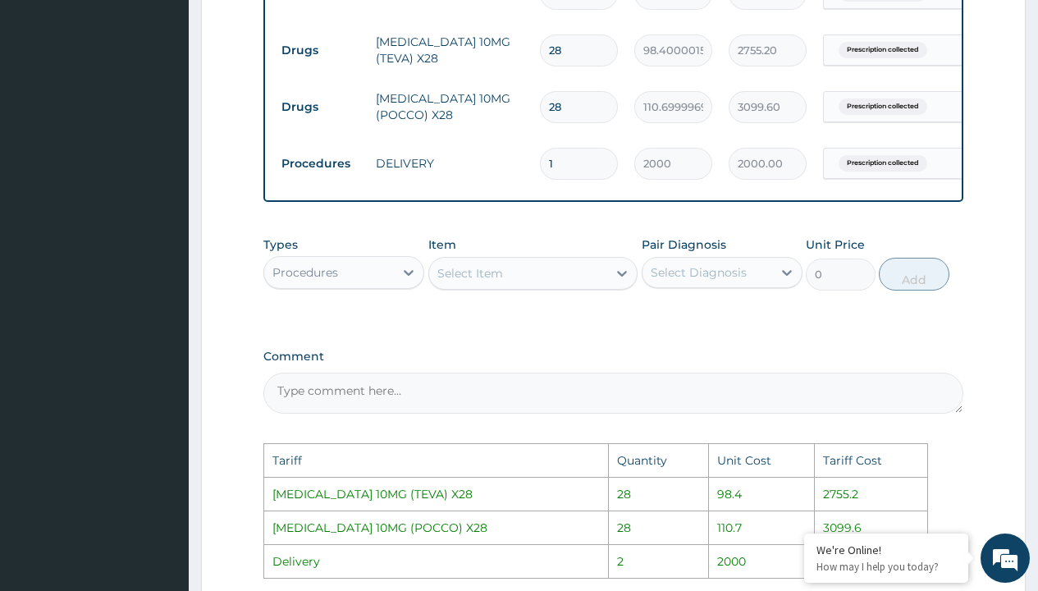
scroll to position [687, 0]
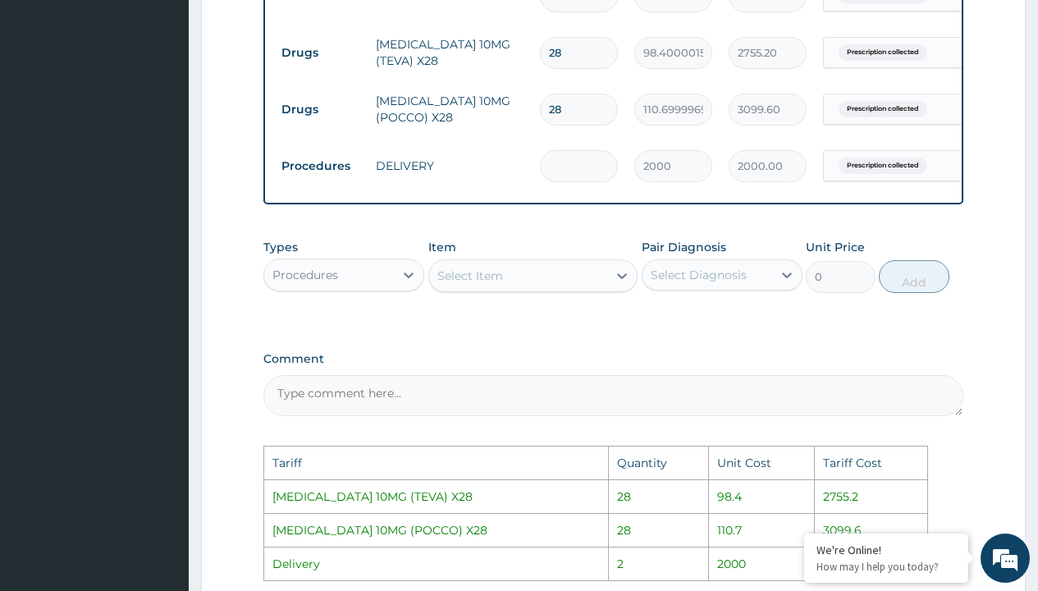
type input "0.00"
type input "2"
type input "4000.00"
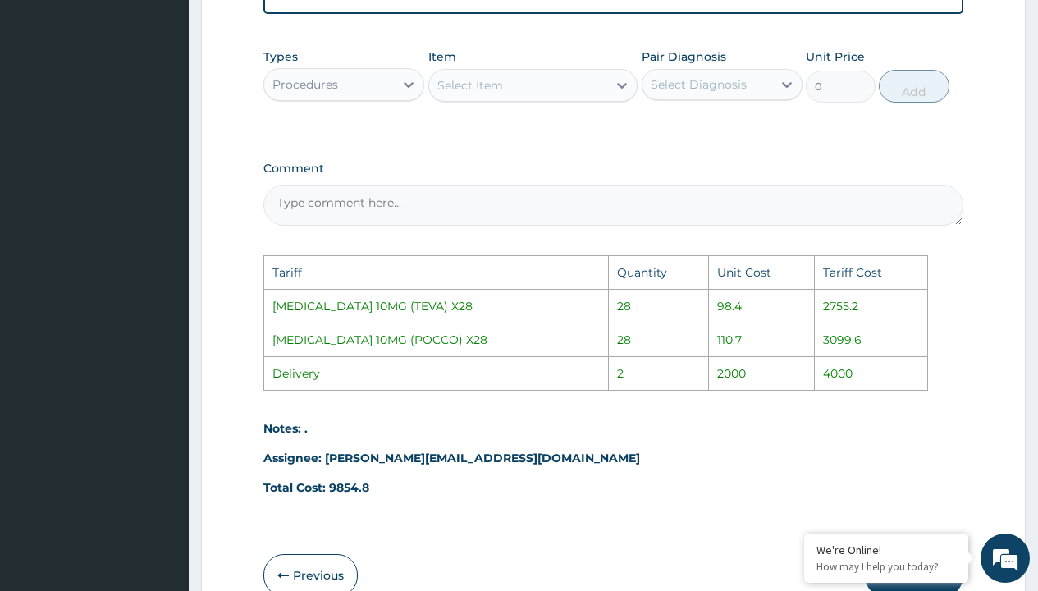
scroll to position [975, 0]
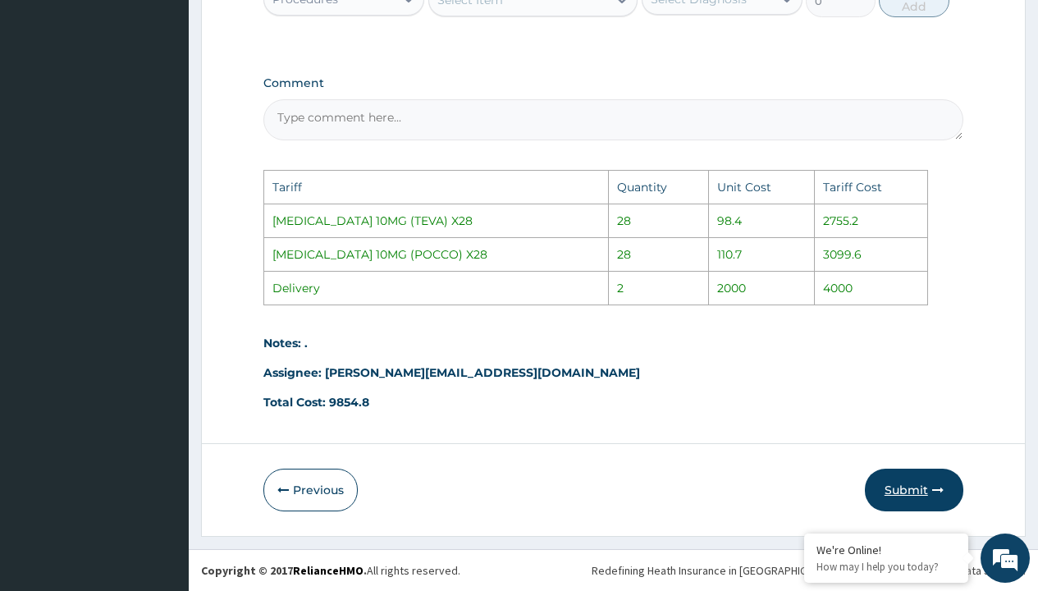
type input "2"
click at [913, 487] on button "Submit" at bounding box center [914, 490] width 99 height 43
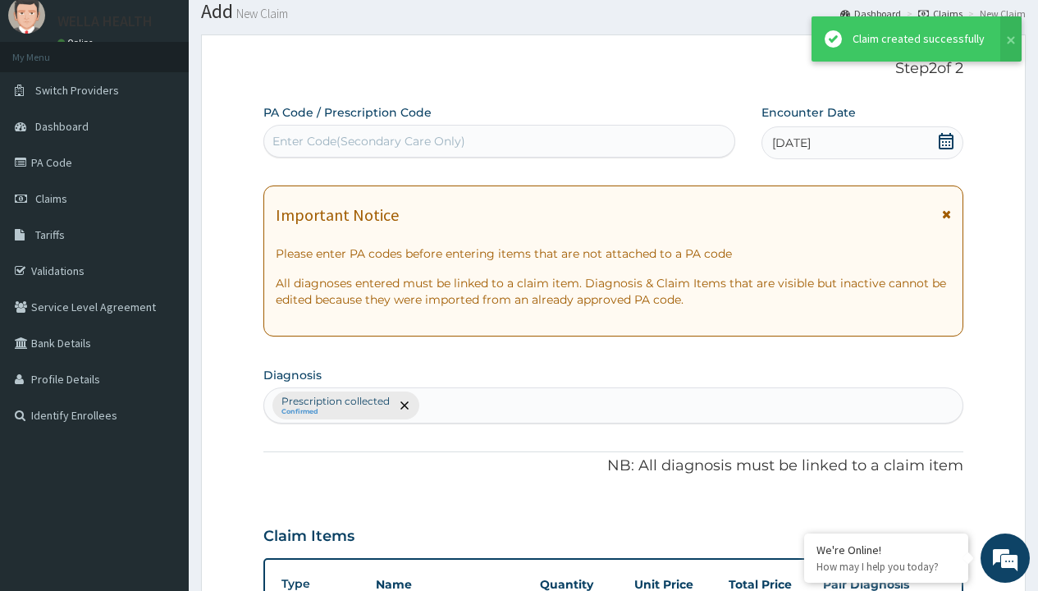
scroll to position [697, 0]
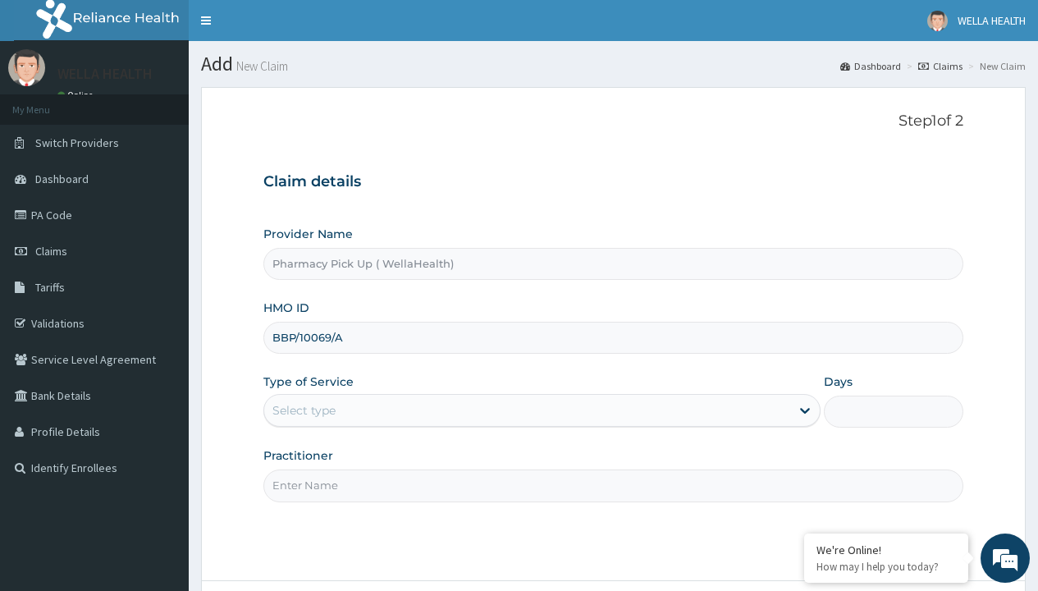
type input "BBP/10069/A"
type input "WellaHealth"
click at [304, 410] on div "Select type" at bounding box center [304, 410] width 63 height 16
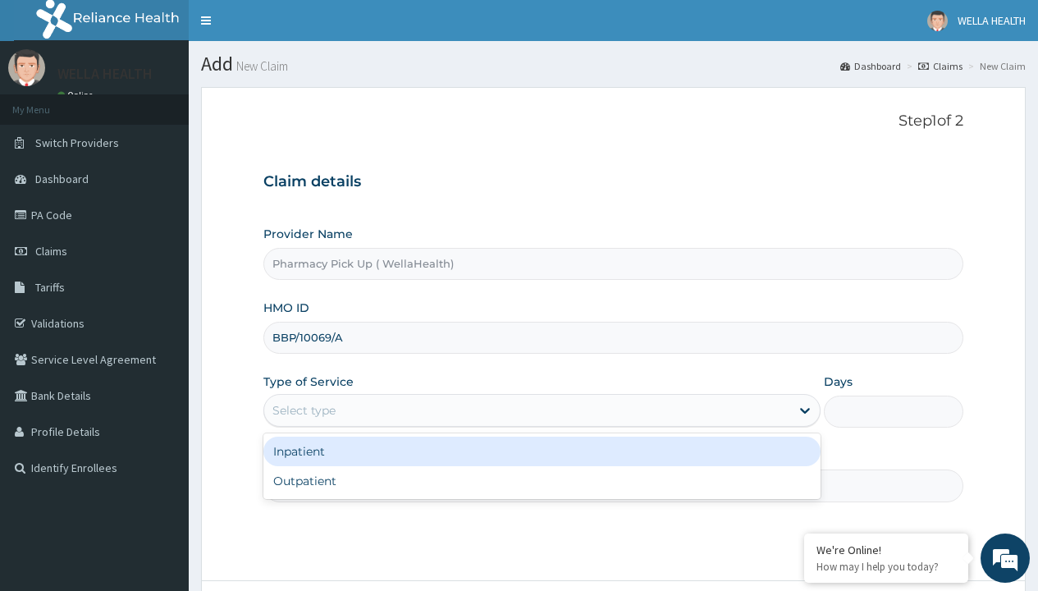
click at [542, 481] on div "Outpatient" at bounding box center [541, 481] width 557 height 30
type input "1"
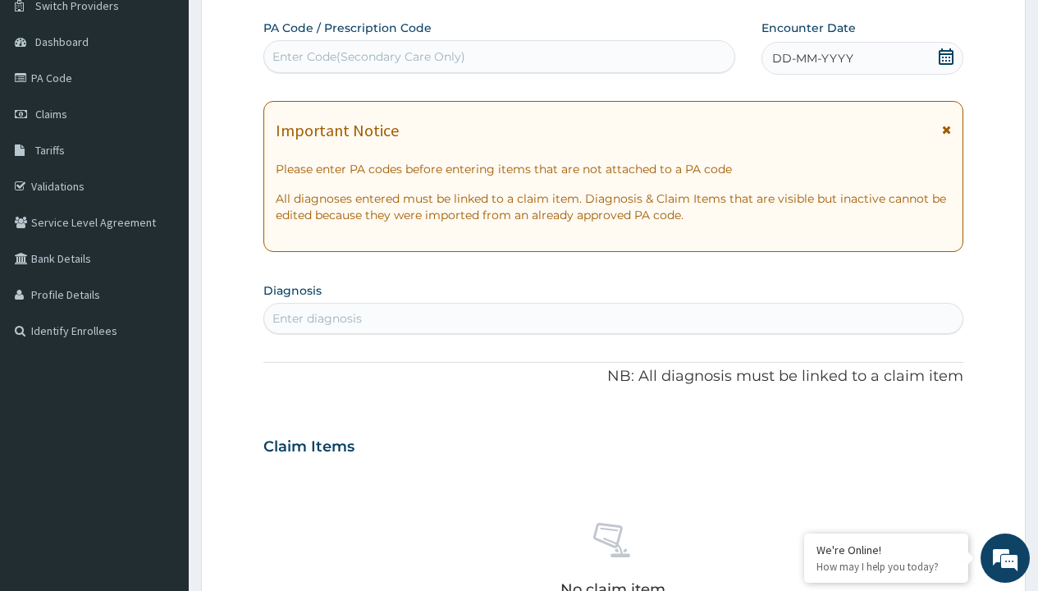
click at [812, 58] on span "DD-MM-YYYY" at bounding box center [812, 58] width 81 height 16
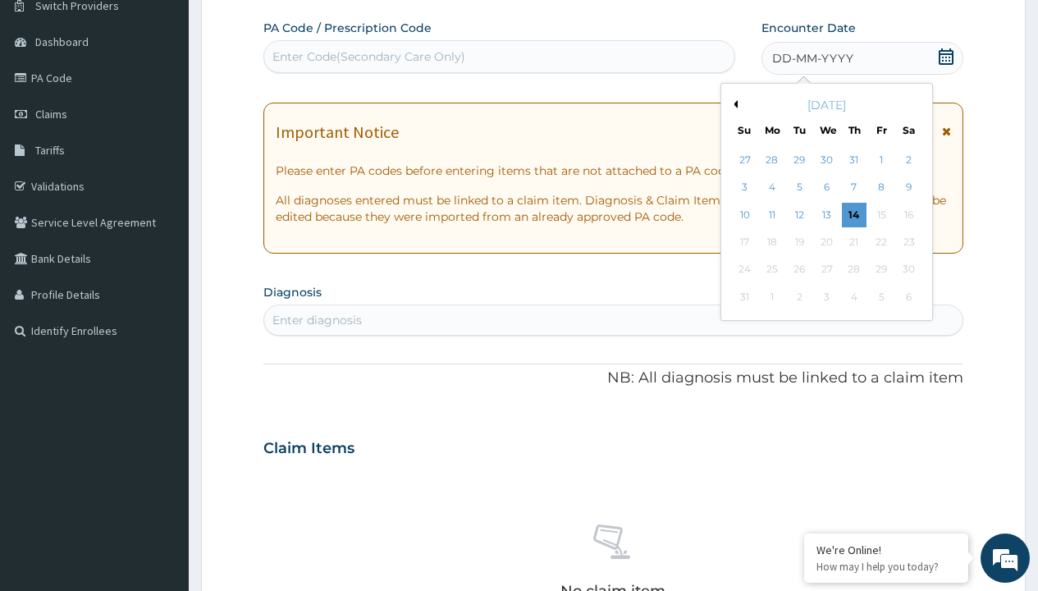
click at [733, 104] on button "Previous Month" at bounding box center [734, 104] width 8 height 8
click at [881, 242] on div "25" at bounding box center [881, 242] width 25 height 25
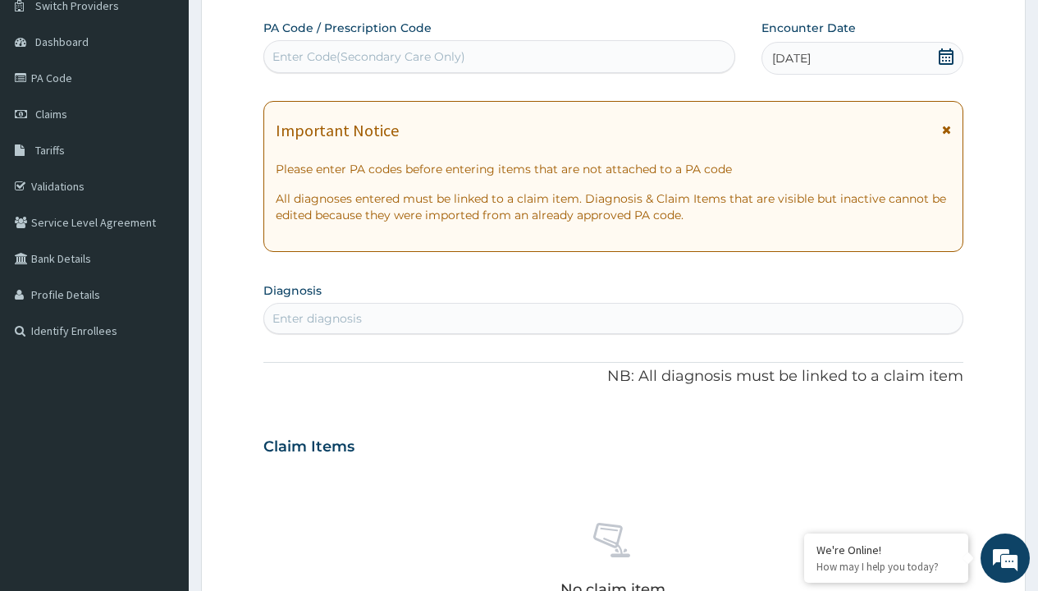
click at [317, 318] on div "Enter diagnosis" at bounding box center [317, 318] width 89 height 16
type input "prescription collected"
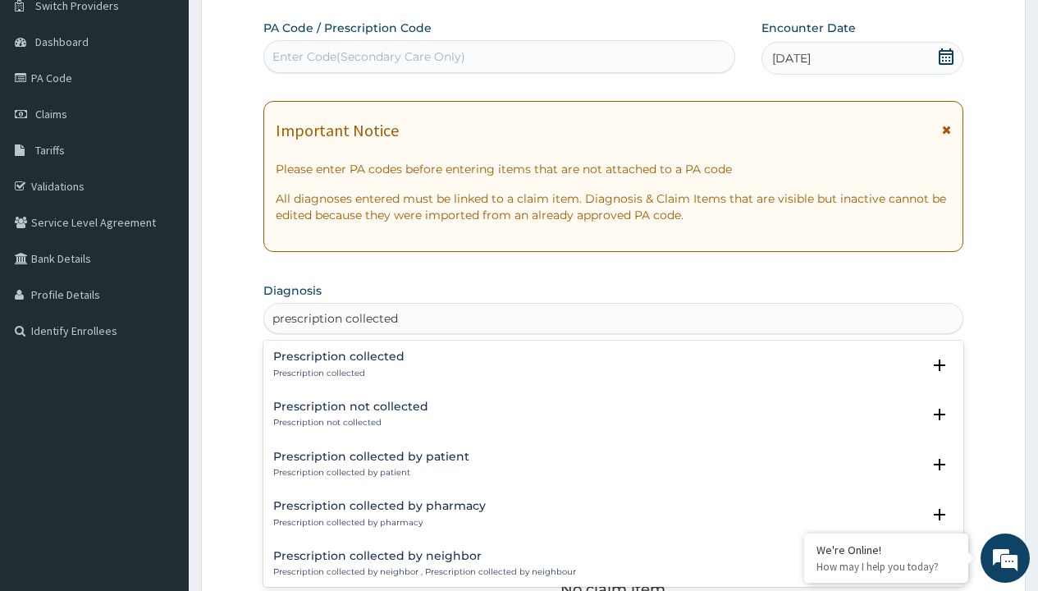
click at [337, 373] on p "Prescription collected" at bounding box center [338, 373] width 131 height 11
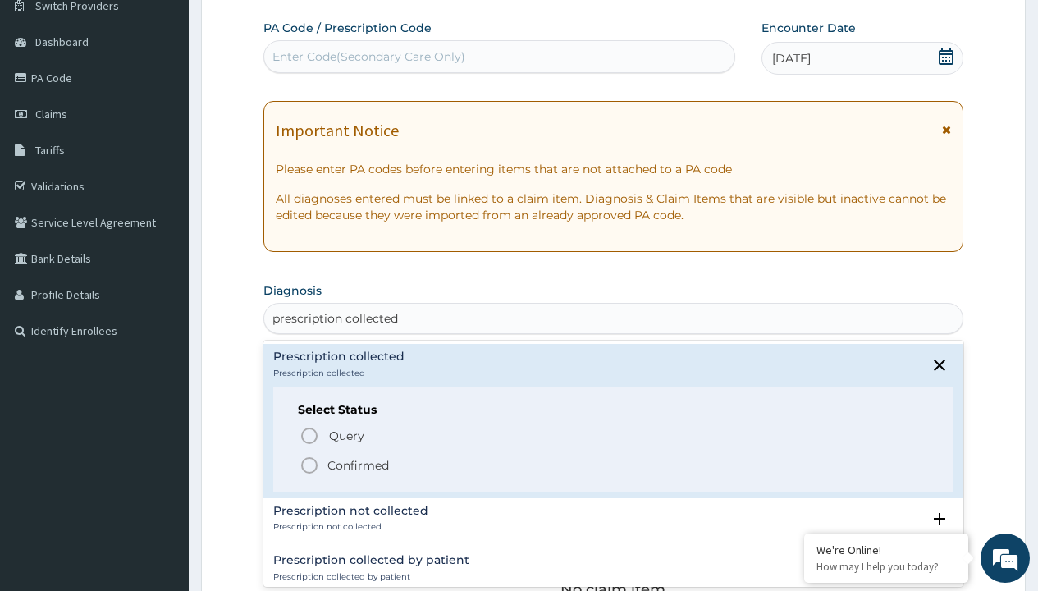
click at [358, 465] on p "Confirmed" at bounding box center [359, 465] width 62 height 16
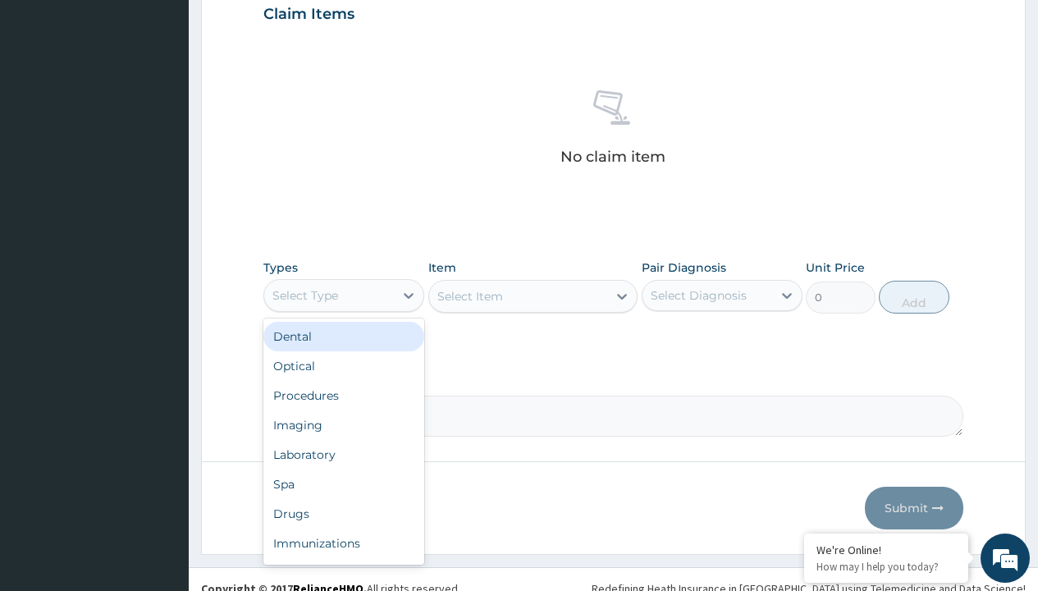
type input "procedures"
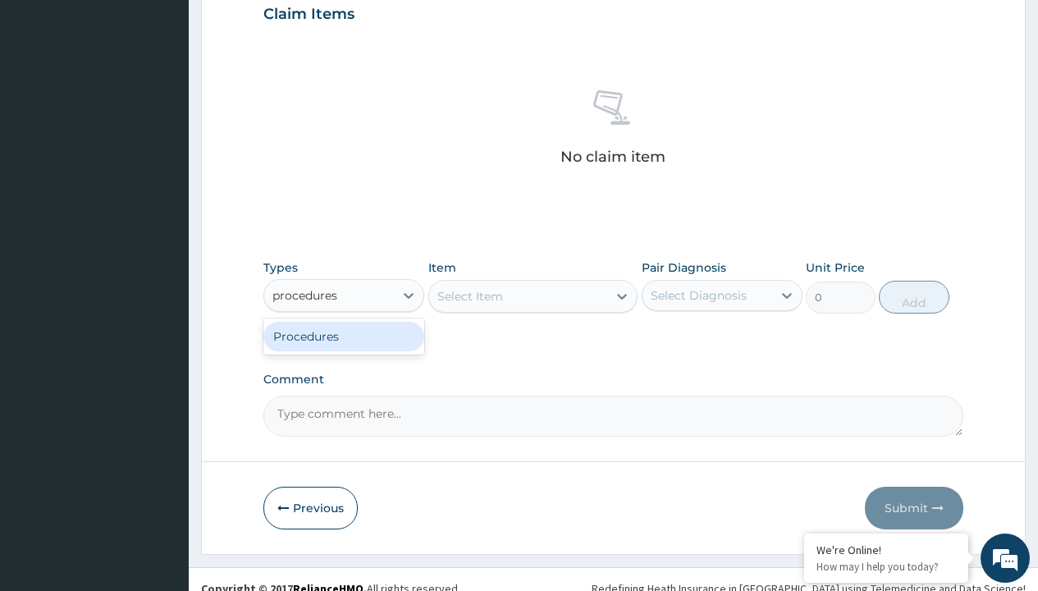
click at [344, 336] on div "Procedures" at bounding box center [343, 337] width 161 height 30
click at [470, 296] on div "Select Item" at bounding box center [533, 296] width 210 height 33
type input "service fee"
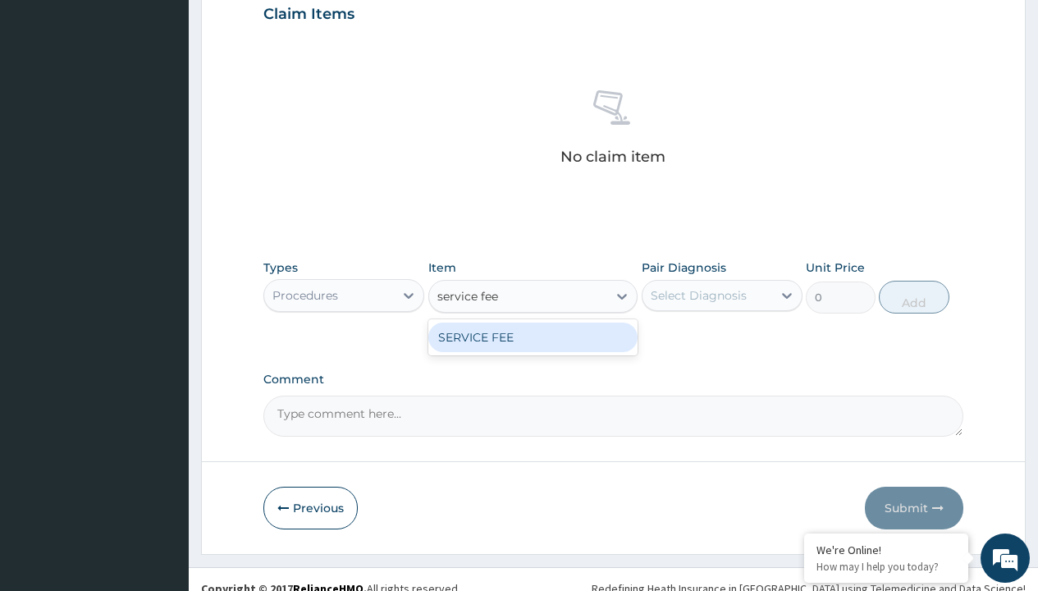
click at [533, 337] on div "SERVICE FEE" at bounding box center [533, 338] width 210 height 30
type input "100"
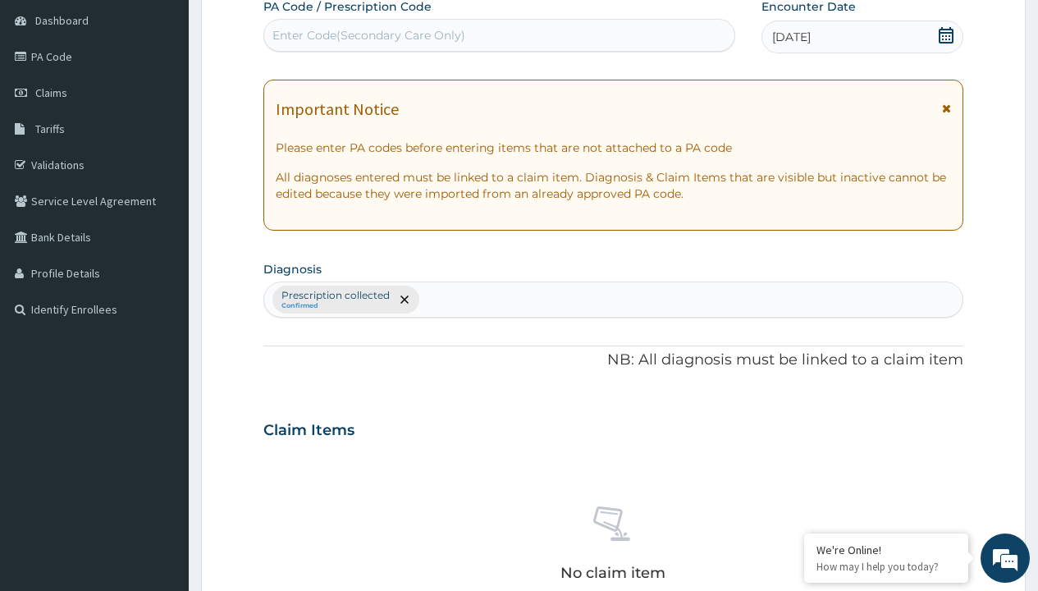
type input "prescription collected"
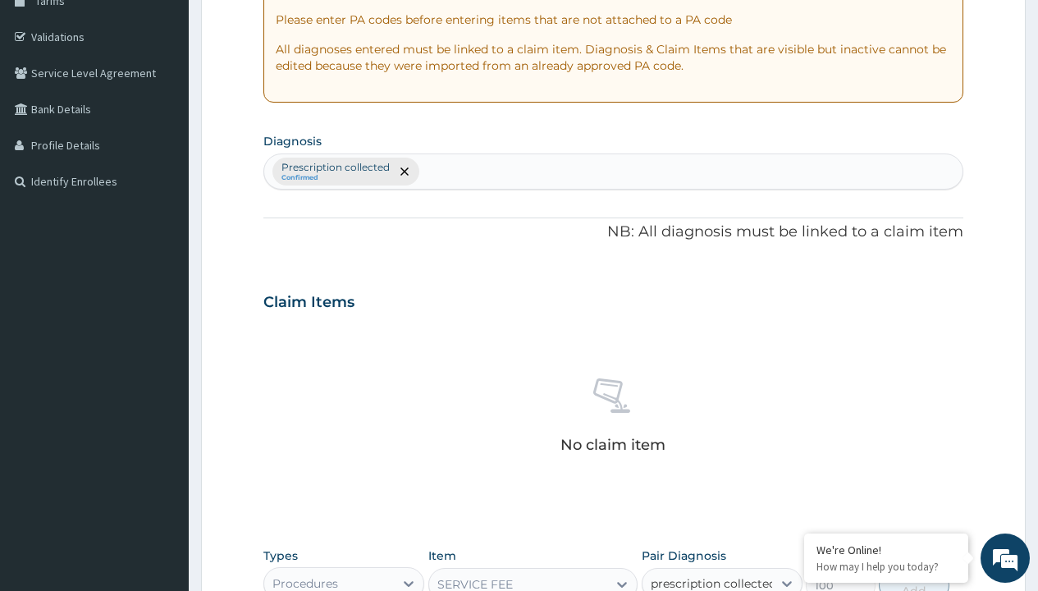
checkbox input "true"
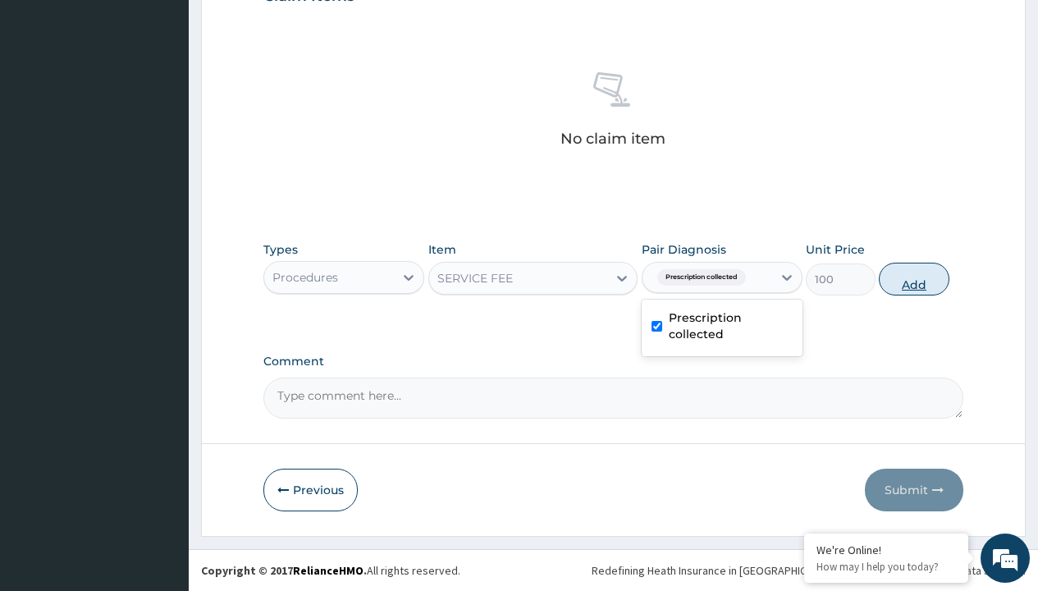
click at [914, 278] on button "Add" at bounding box center [914, 279] width 70 height 33
type input "0"
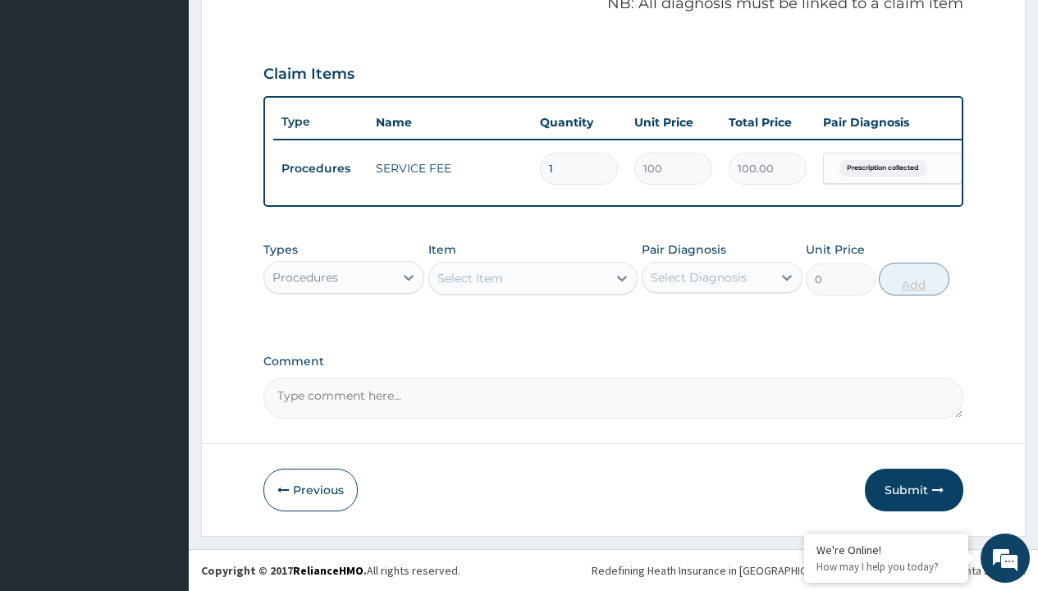
scroll to position [527, 0]
click at [305, 277] on div "Procedures" at bounding box center [306, 277] width 66 height 16
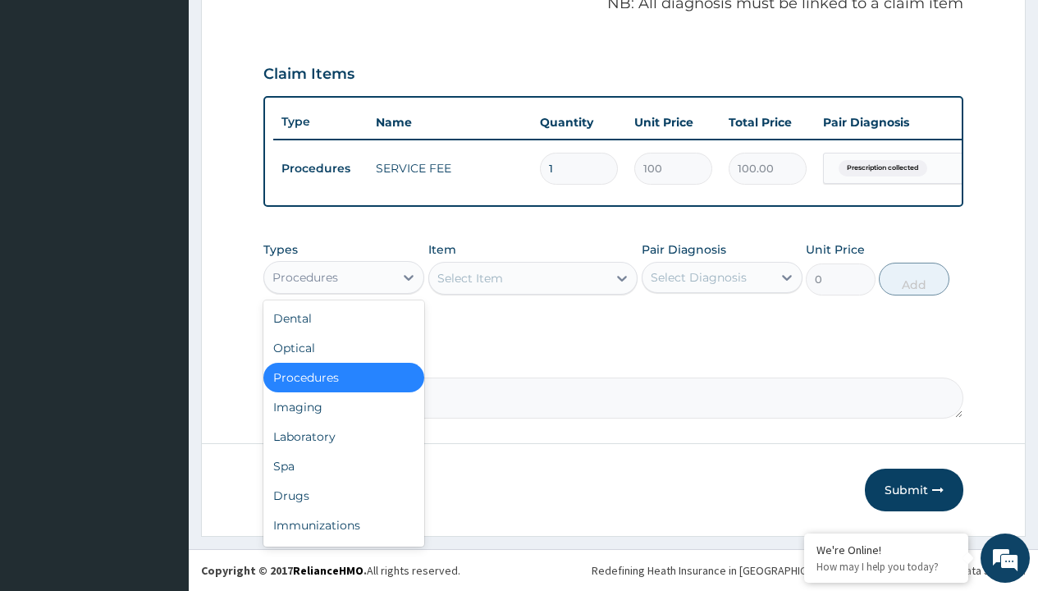
type input "drugs"
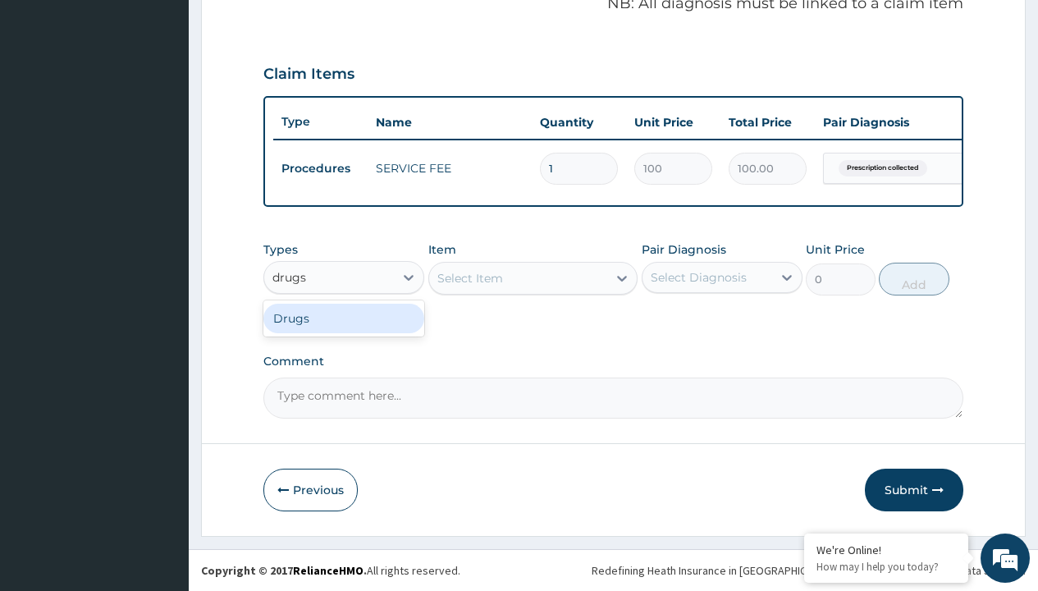
click at [344, 318] on div "Drugs" at bounding box center [343, 319] width 161 height 30
click at [470, 277] on div "Select Item" at bounding box center [471, 278] width 66 height 16
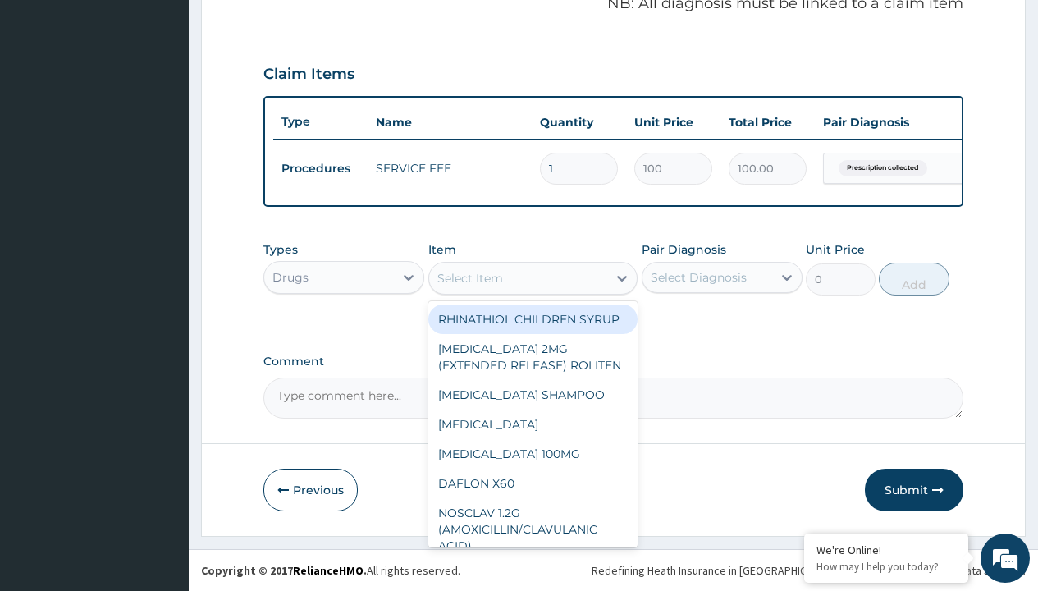
type input "meloxicam 15mg"
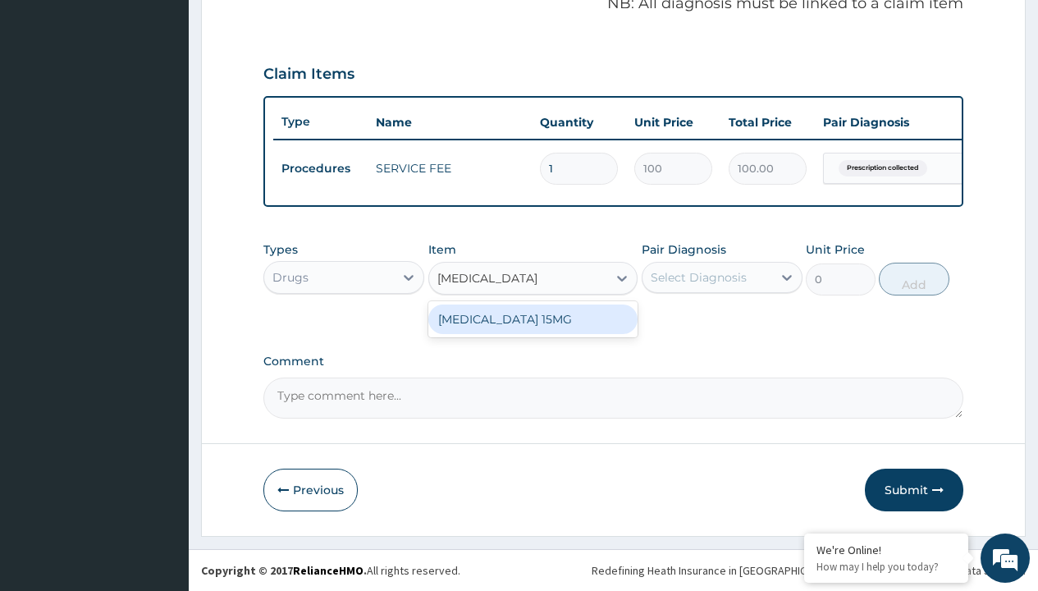
click at [533, 318] on div "MELOXICAM 15MG" at bounding box center [533, 320] width 210 height 30
type input "175.8000030517578"
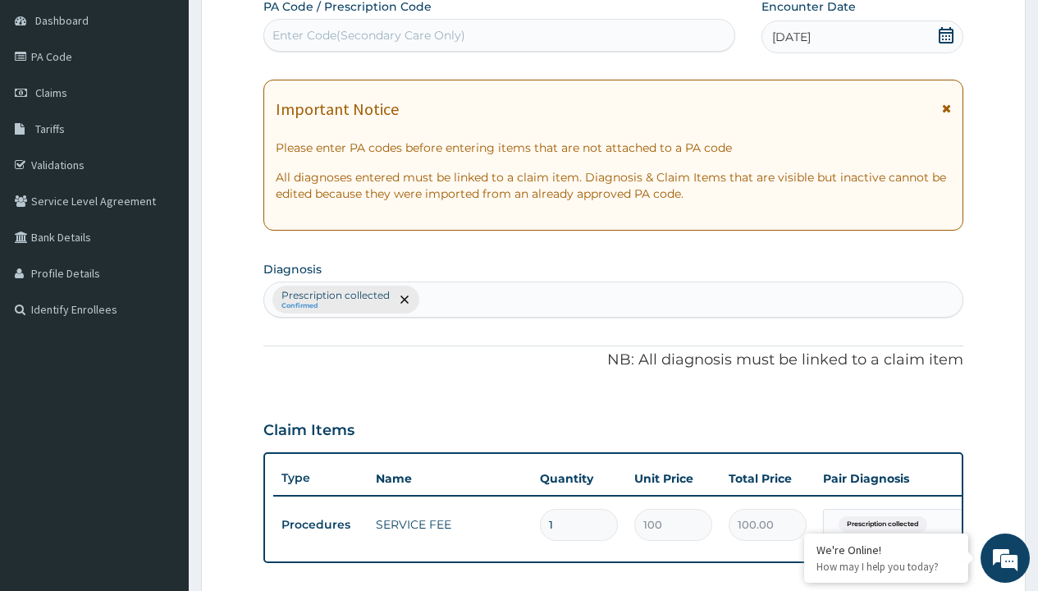
type input "prescription collected"
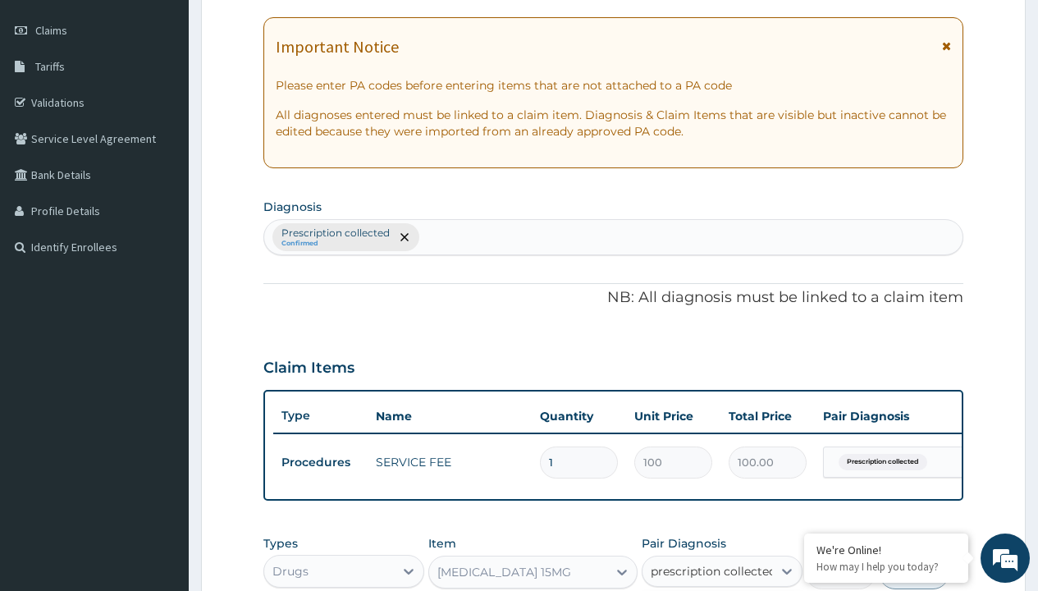
checkbox input "true"
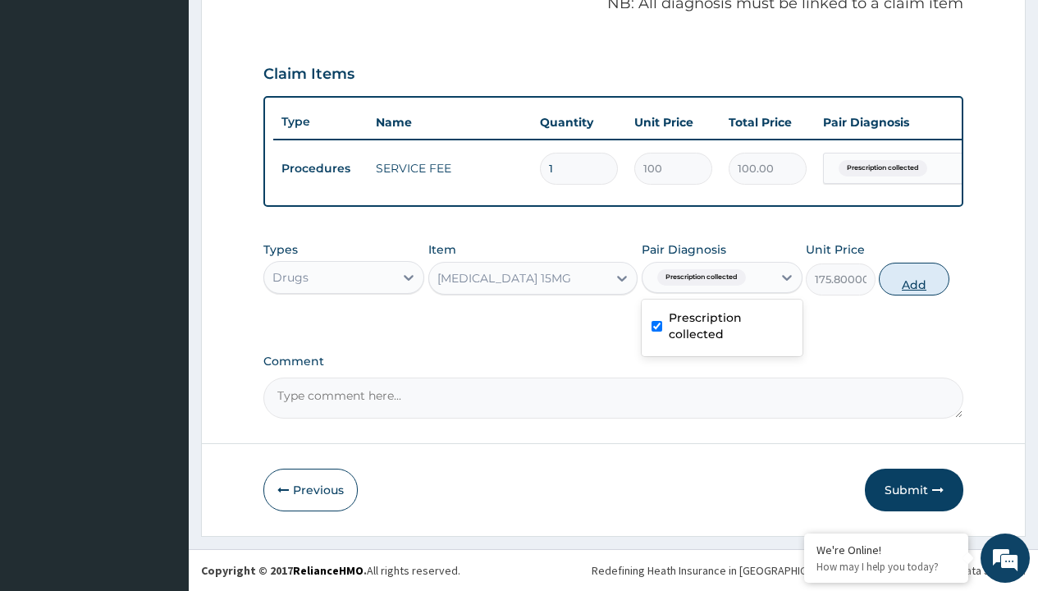
click at [914, 278] on button "Add" at bounding box center [914, 279] width 70 height 33
type input "0"
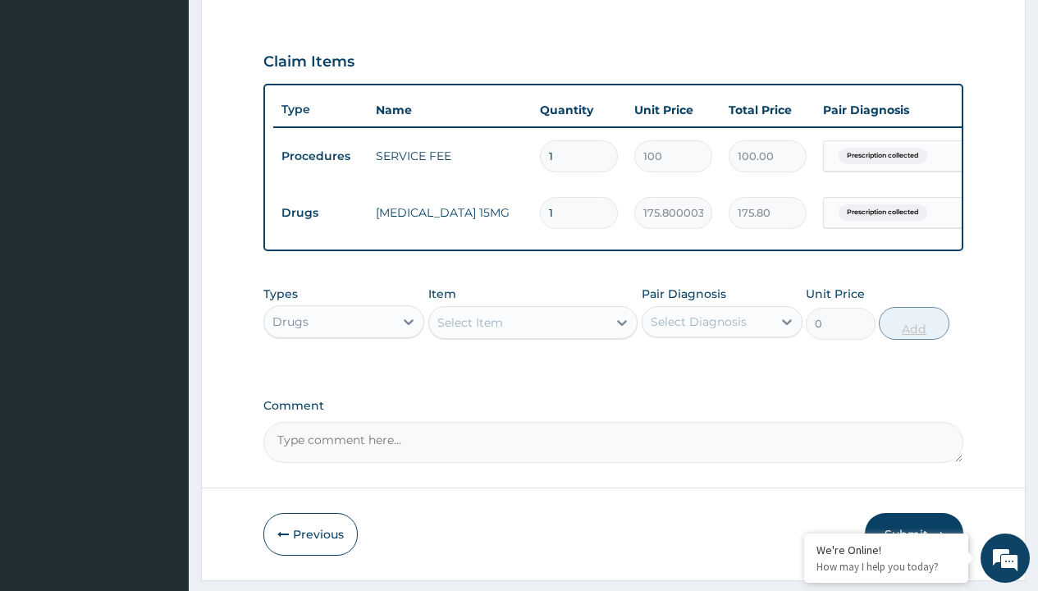
type input "20"
type input "3516.00"
type input "20"
click at [320, 213] on td "Drugs" at bounding box center [320, 213] width 94 height 30
type input "drugs"
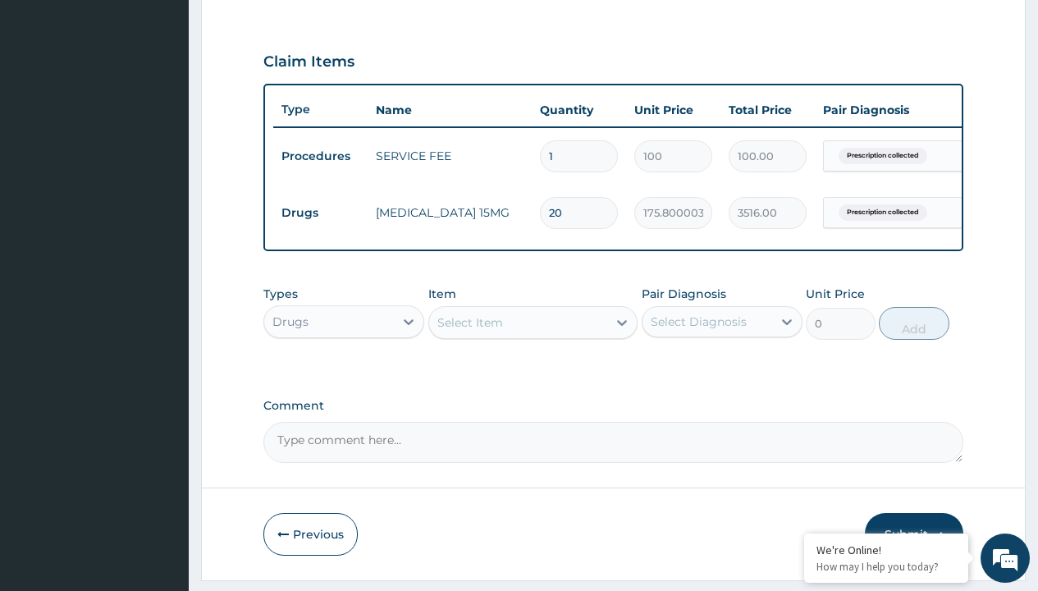
scroll to position [0, 0]
click at [344, 374] on div "Drugs" at bounding box center [343, 363] width 161 height 30
click at [470, 331] on div "Select Item" at bounding box center [471, 322] width 66 height 16
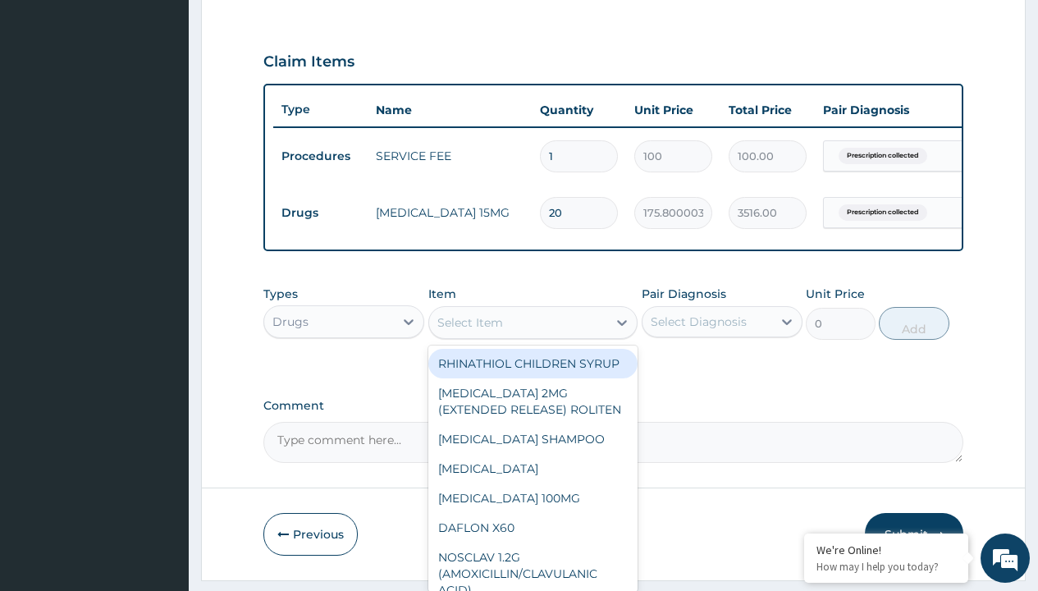
type input "daonil 5mg"
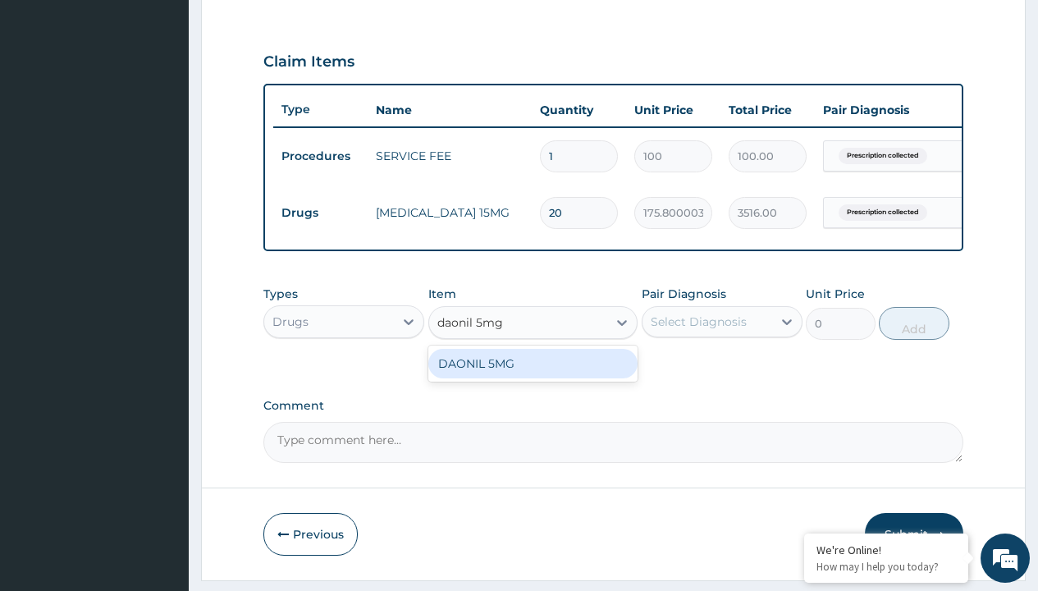
click at [533, 375] on div "DAONIL 5MG" at bounding box center [533, 364] width 210 height 30
type input "480"
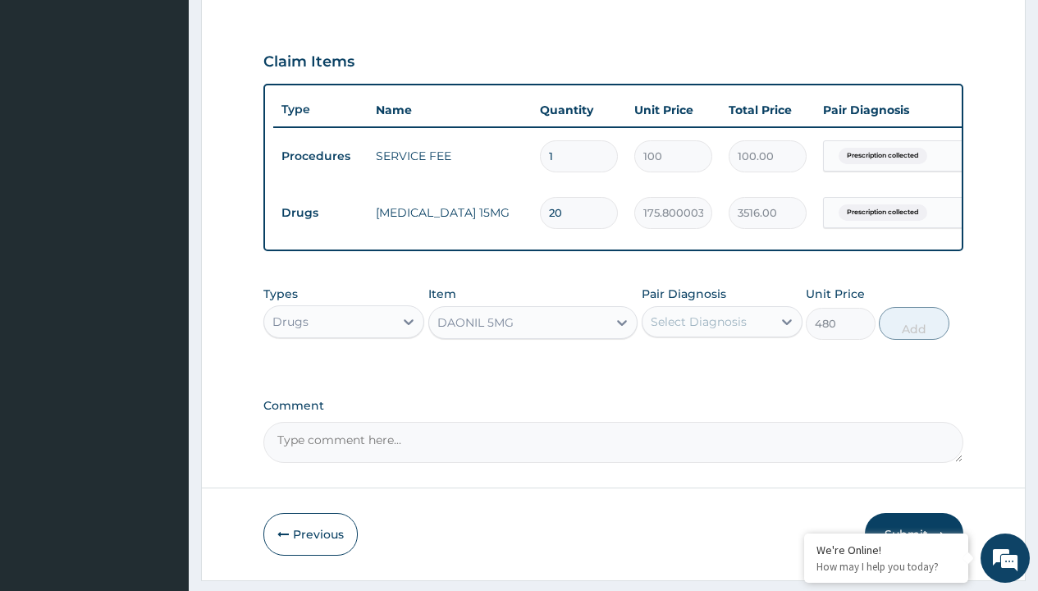
scroll to position [158, 0]
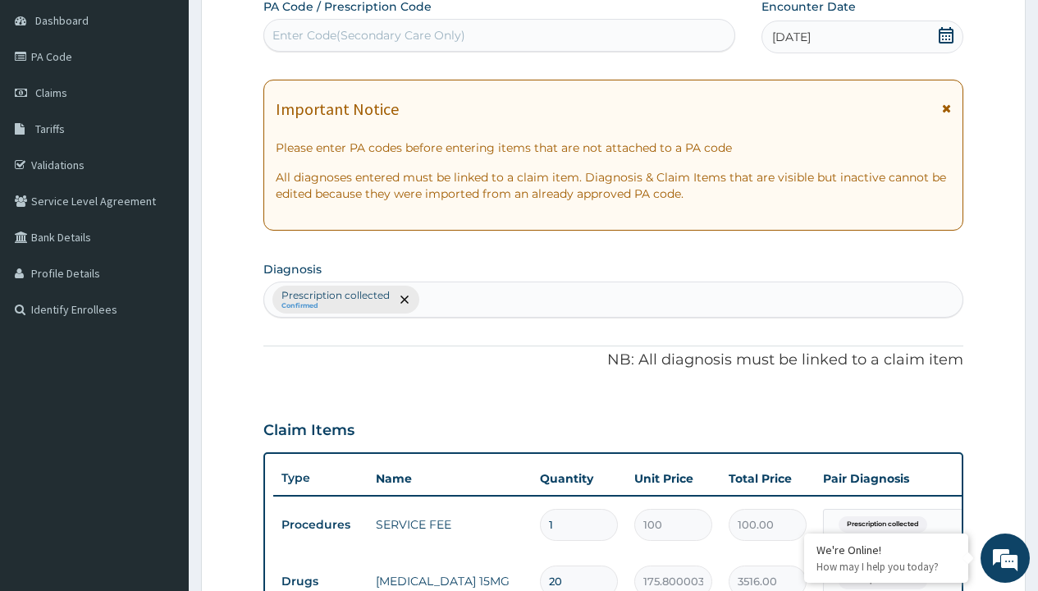
click at [335, 296] on p "Prescription collected" at bounding box center [336, 295] width 108 height 13
type input "prescription collected"
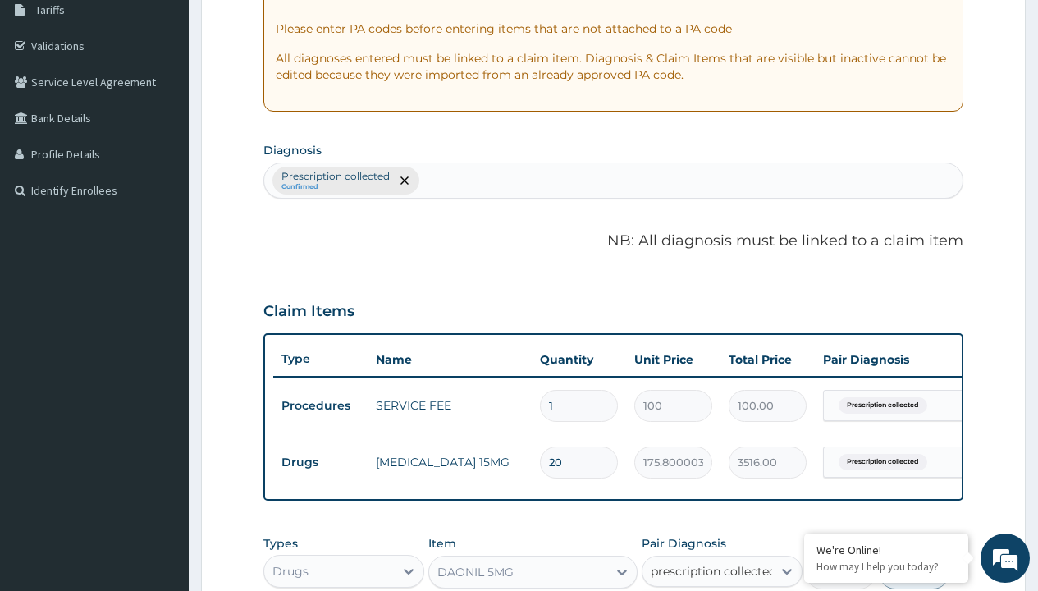
checkbox input "true"
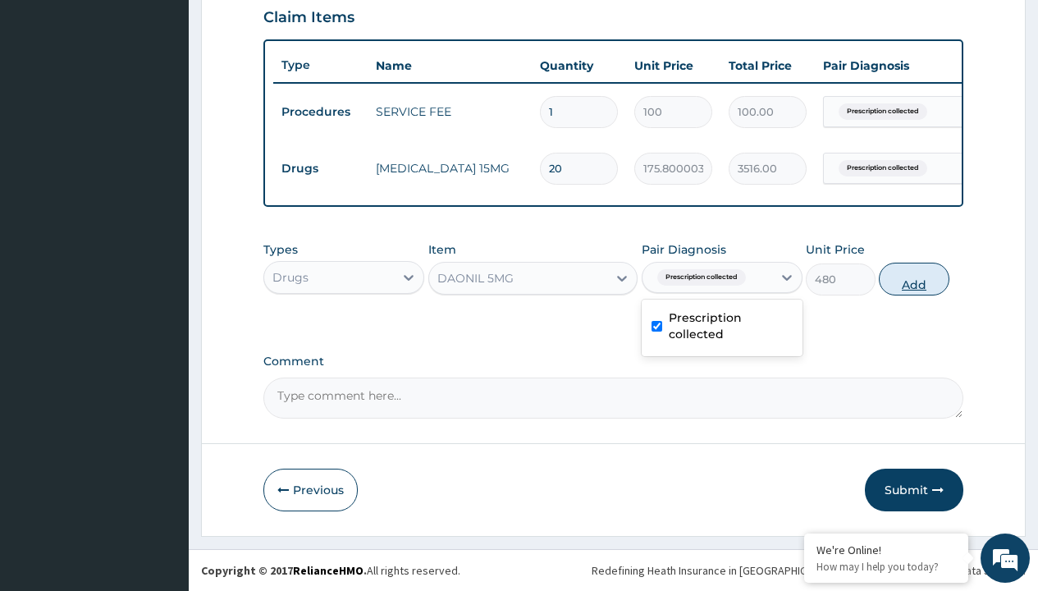
click at [914, 278] on button "Add" at bounding box center [914, 279] width 70 height 33
type input "0"
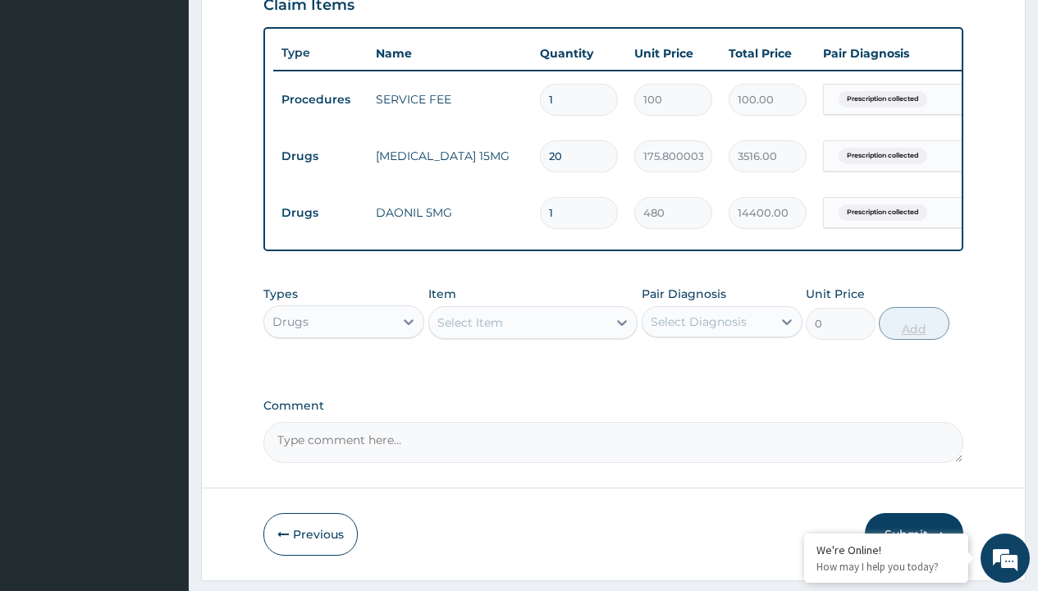
type input "30"
type input "14400.00"
type input "30"
click at [320, 156] on td "Drugs" at bounding box center [320, 156] width 94 height 30
type input "procedures"
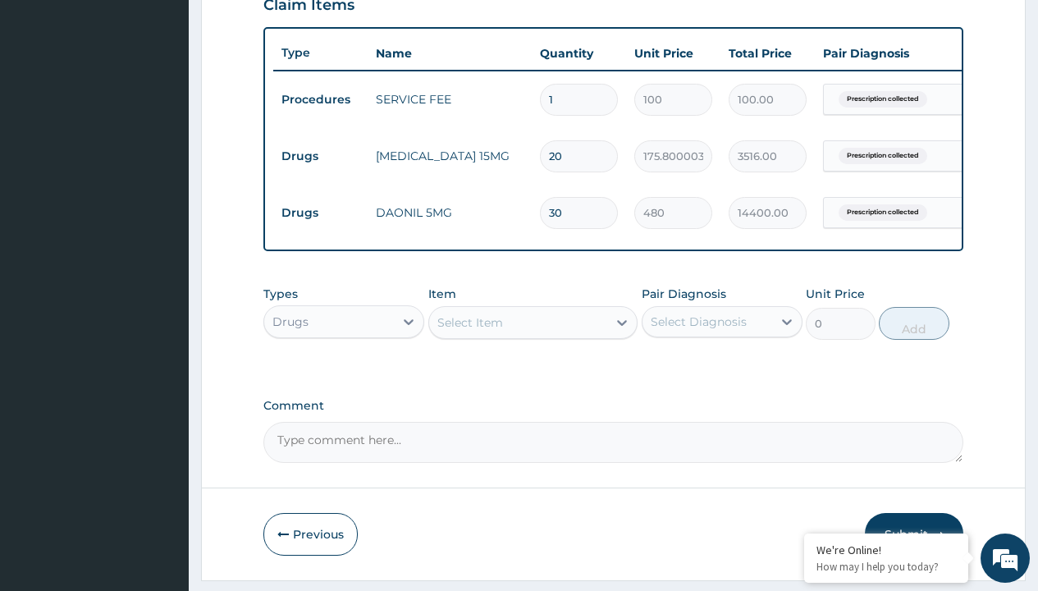
scroll to position [0, 0]
click at [344, 374] on div "Procedures" at bounding box center [343, 363] width 161 height 30
click at [470, 331] on div "Select Item" at bounding box center [471, 322] width 66 height 16
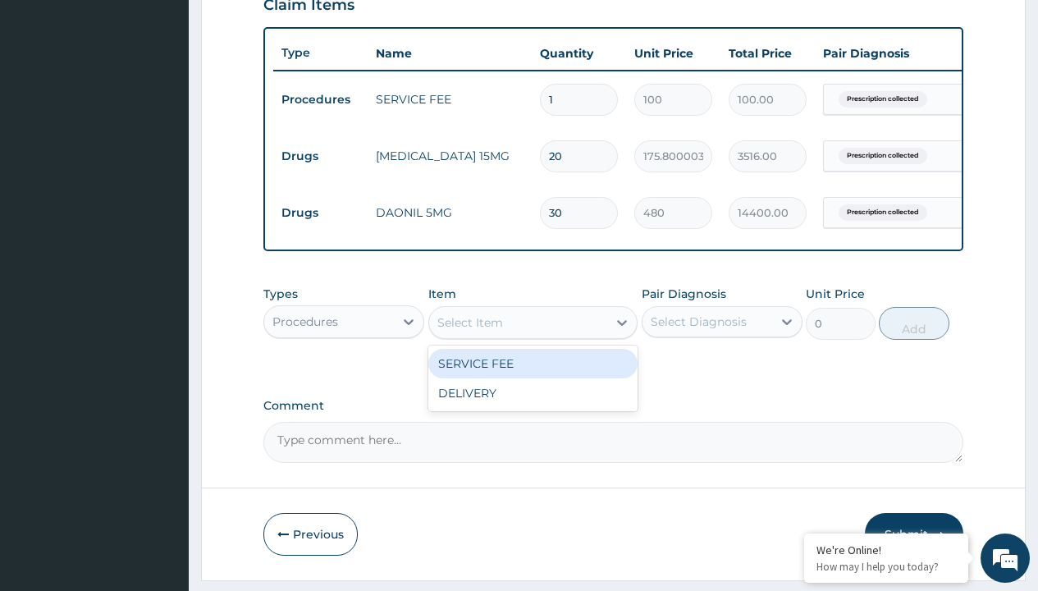
type input "delivery"
click at [533, 375] on div "DELIVERY" at bounding box center [533, 364] width 210 height 30
type input "2000"
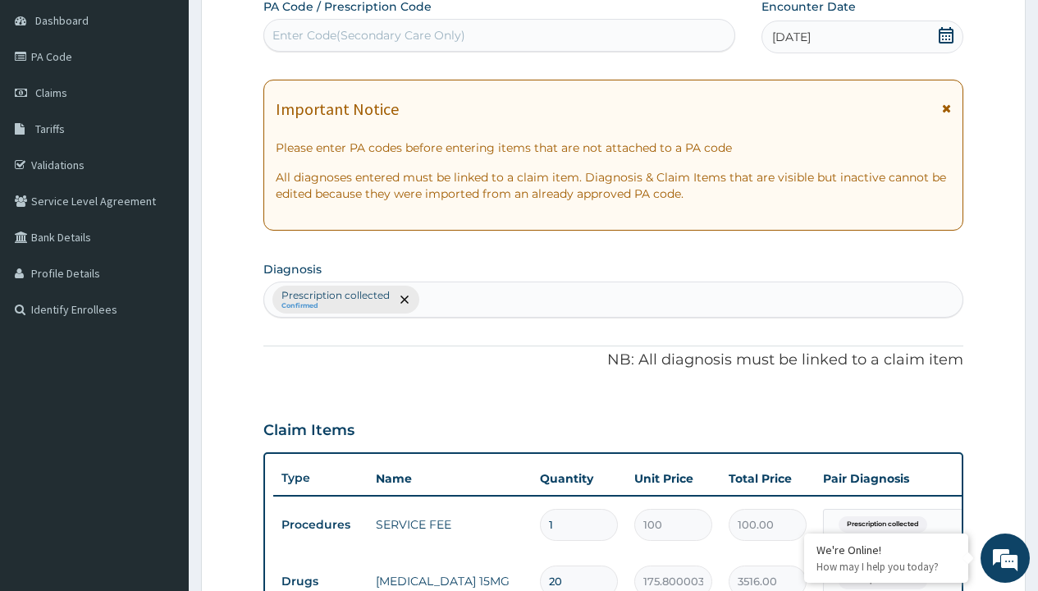
type input "prescription collected"
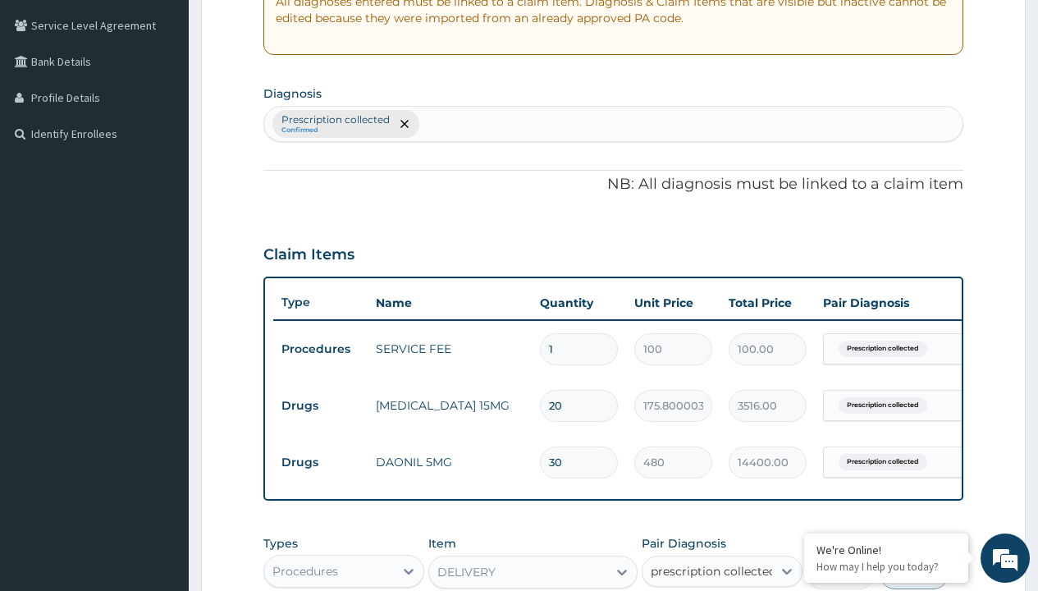
scroll to position [0, 0]
checkbox input "true"
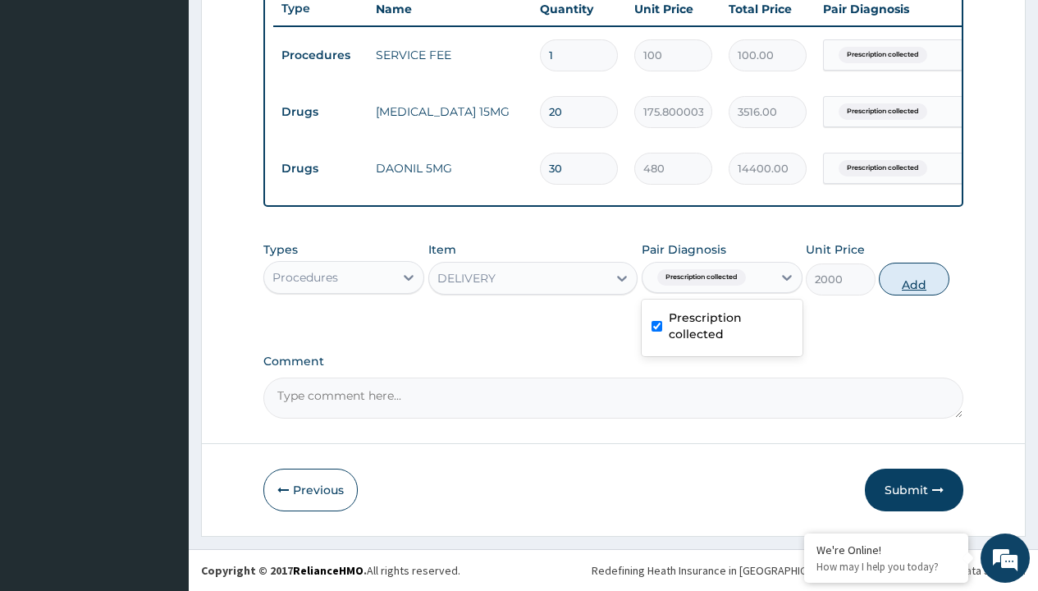
click at [914, 278] on button "Add" at bounding box center [914, 279] width 70 height 33
type input "0"
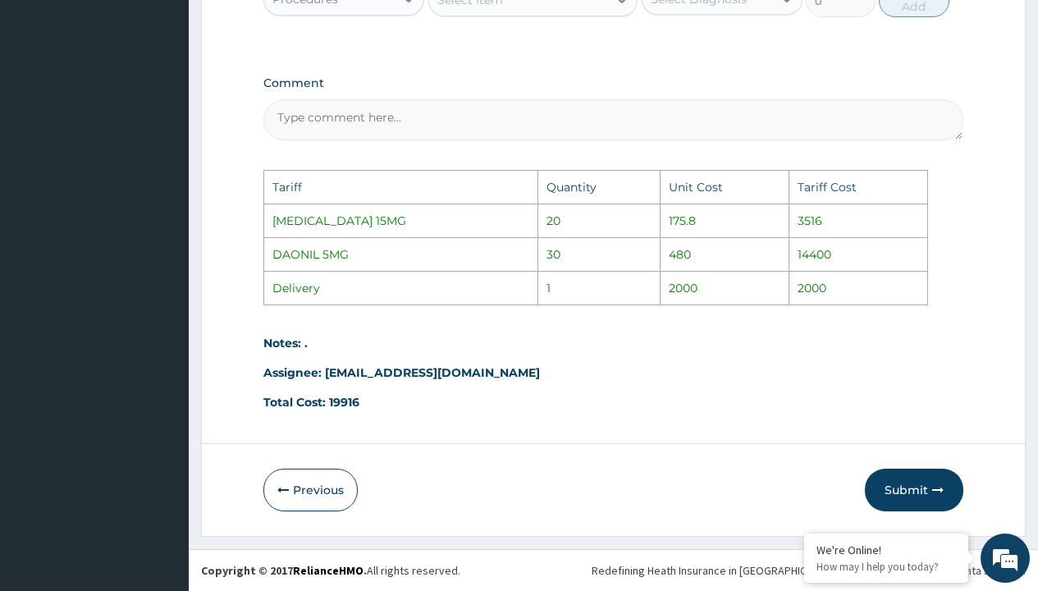
scroll to position [975, 0]
click at [919, 493] on button "Submit" at bounding box center [914, 490] width 99 height 43
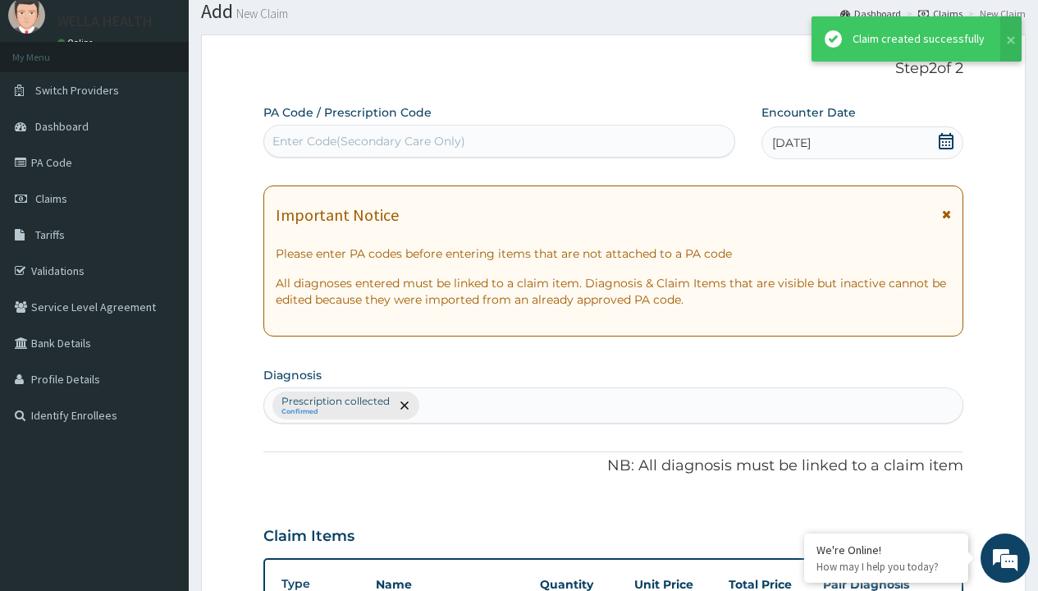
scroll to position [697, 0]
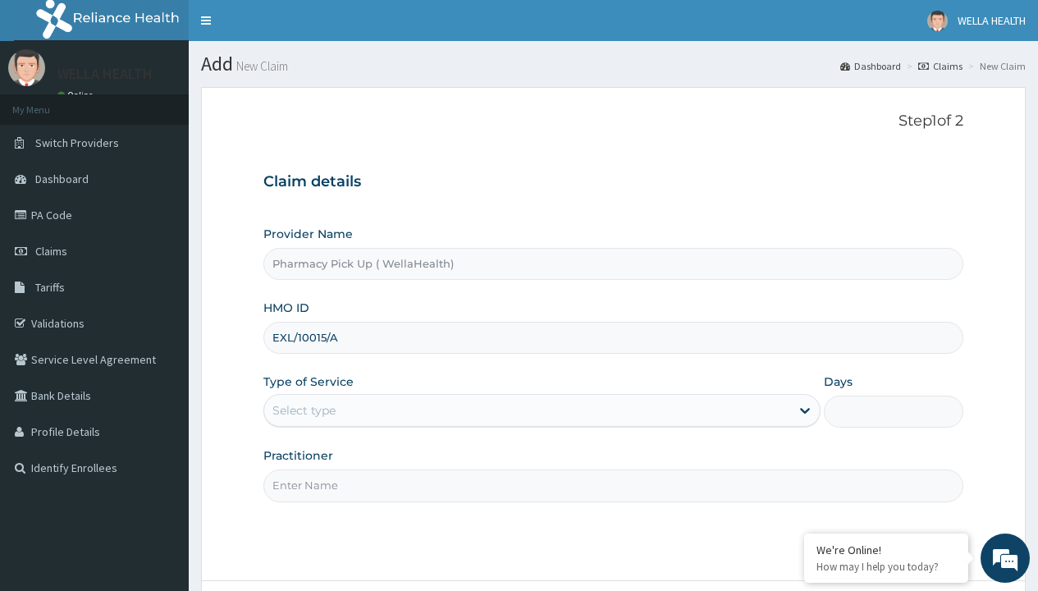
type input "EXL/10015/A"
type input "WellaHealth"
click at [304, 410] on div "Select type" at bounding box center [304, 410] width 63 height 16
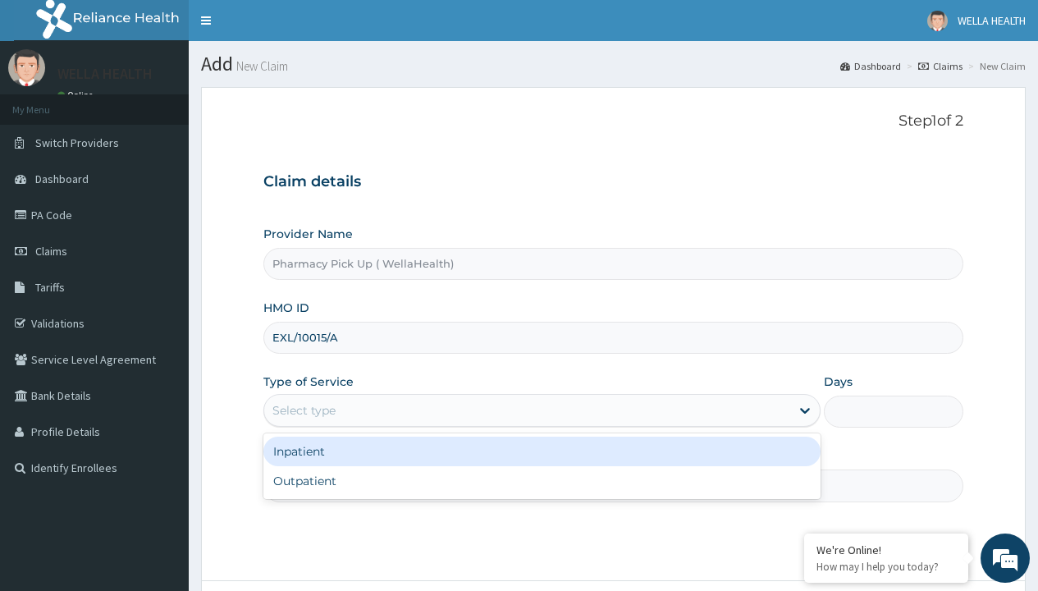
click at [542, 481] on div "Outpatient" at bounding box center [541, 481] width 557 height 30
type input "1"
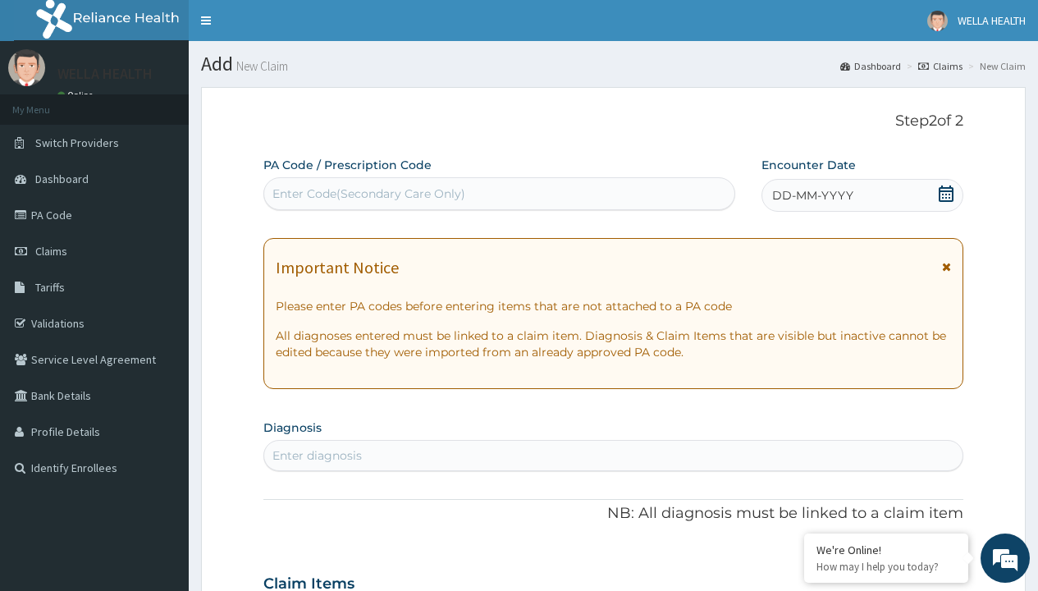
scroll to position [137, 0]
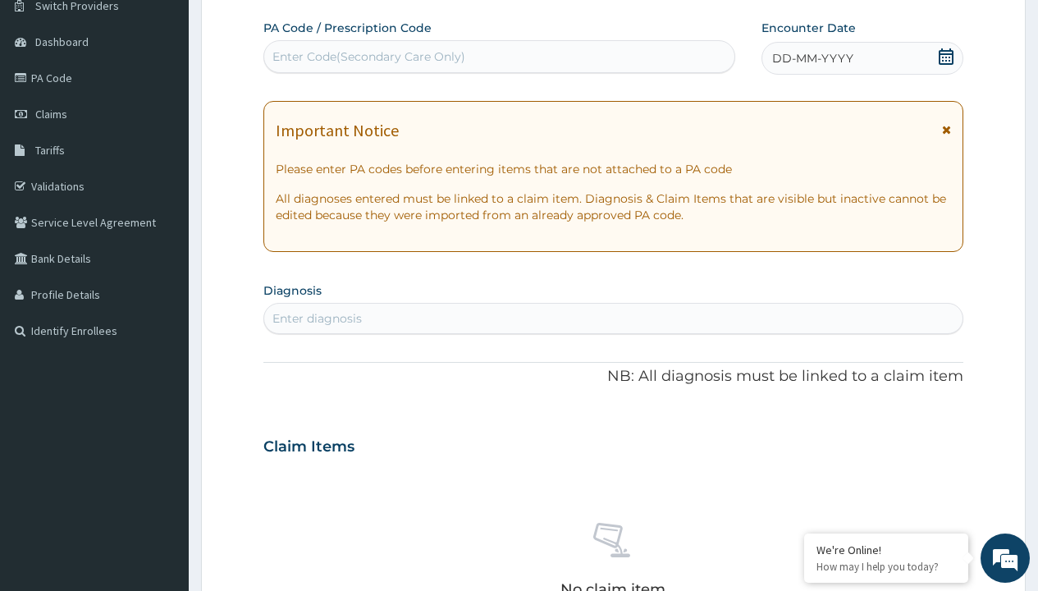
click at [812, 58] on span "DD-MM-YYYY" at bounding box center [812, 58] width 81 height 16
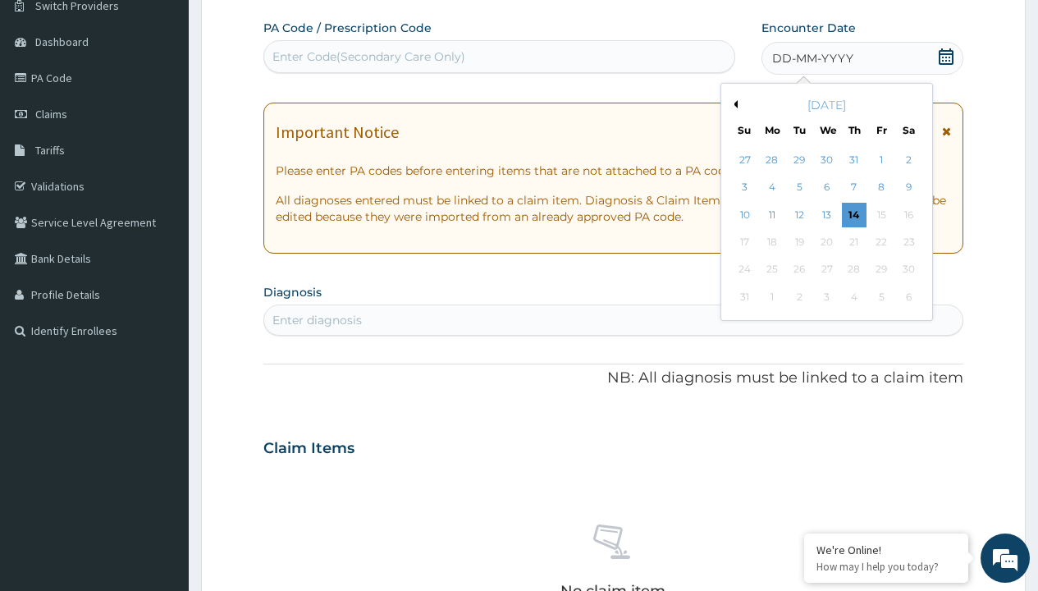
click at [733, 104] on button "Previous Month" at bounding box center [734, 104] width 8 height 8
click at [881, 242] on div "25" at bounding box center [881, 242] width 25 height 25
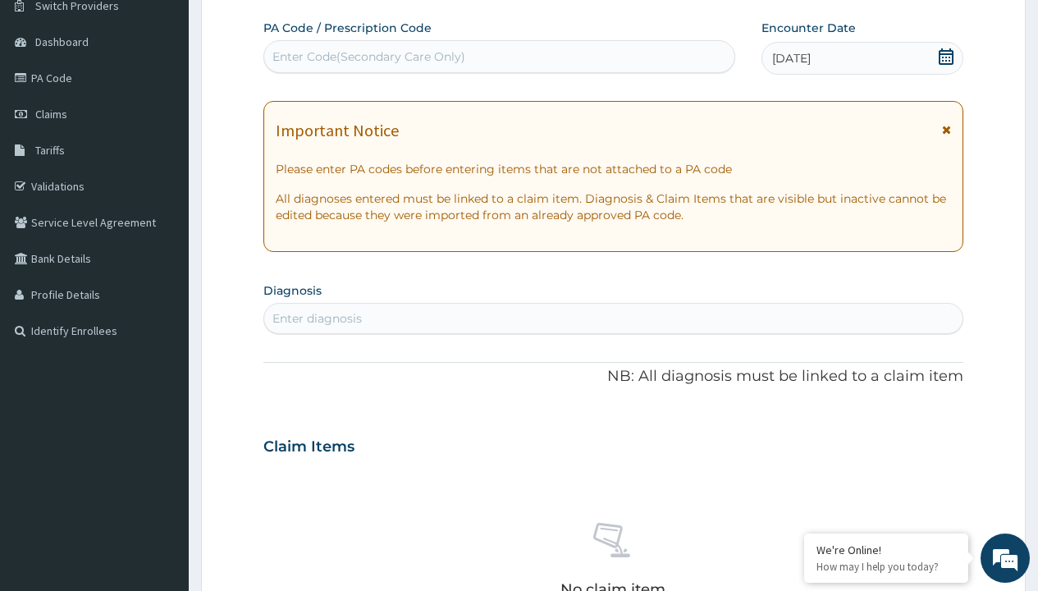
click at [317, 318] on div "Enter diagnosis" at bounding box center [317, 318] width 89 height 16
type input "prescription collected"
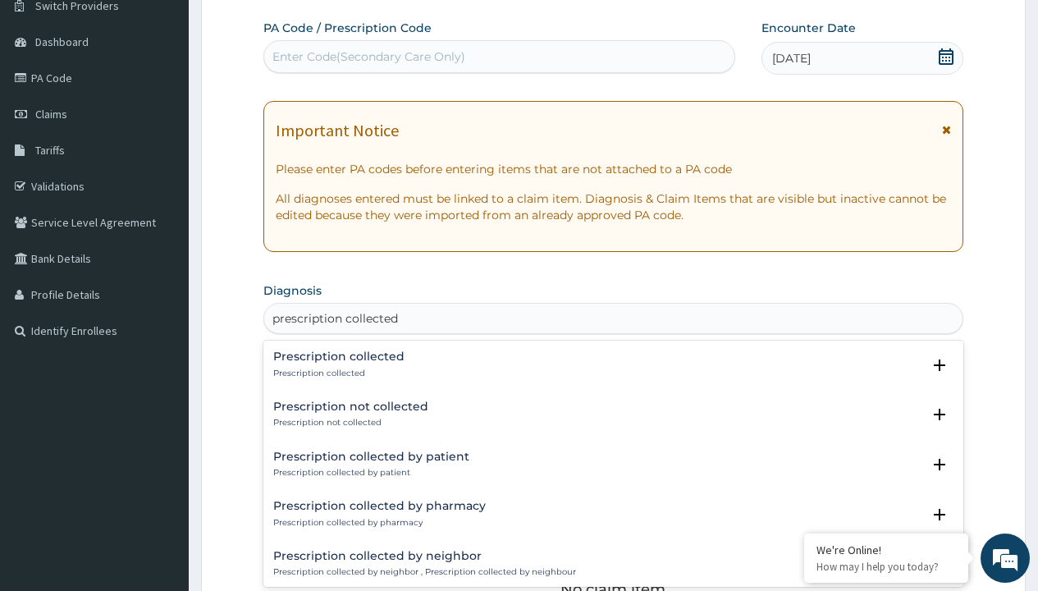
click at [337, 373] on p "Prescription collected" at bounding box center [338, 373] width 131 height 11
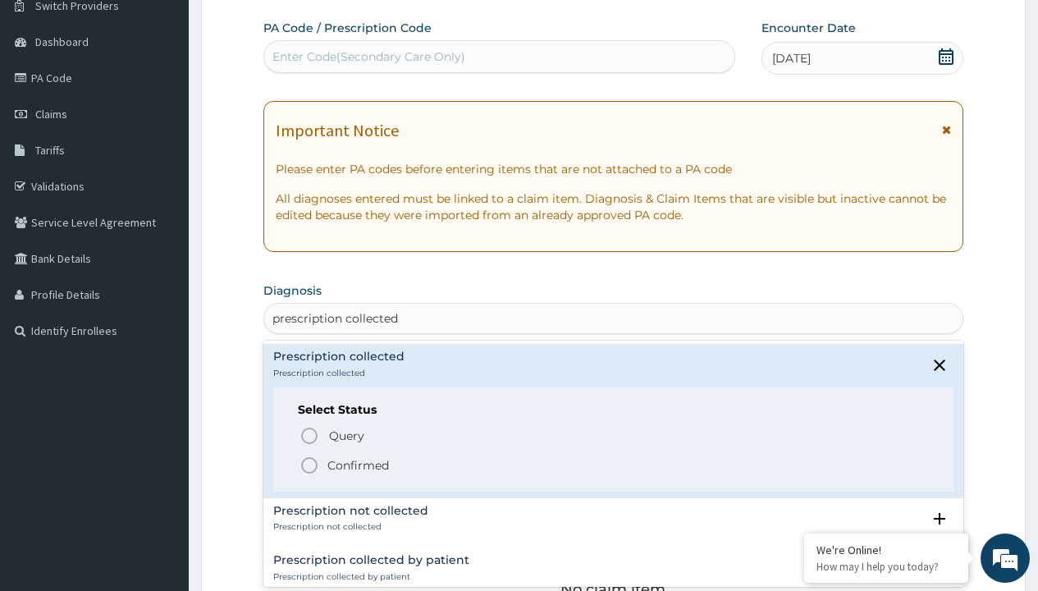
click at [358, 465] on p "Confirmed" at bounding box center [359, 465] width 62 height 16
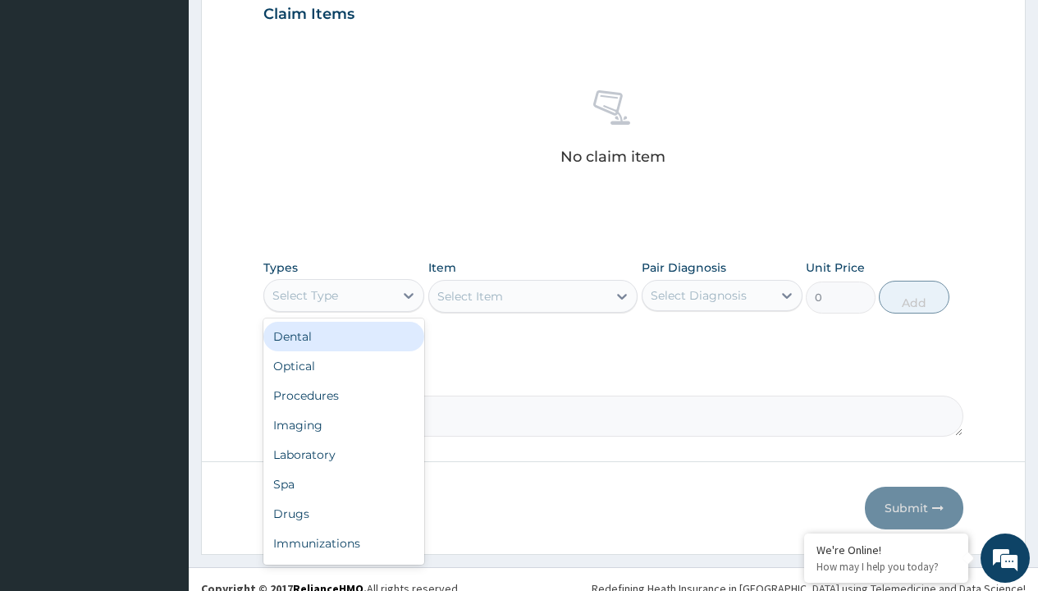
type input "procedures"
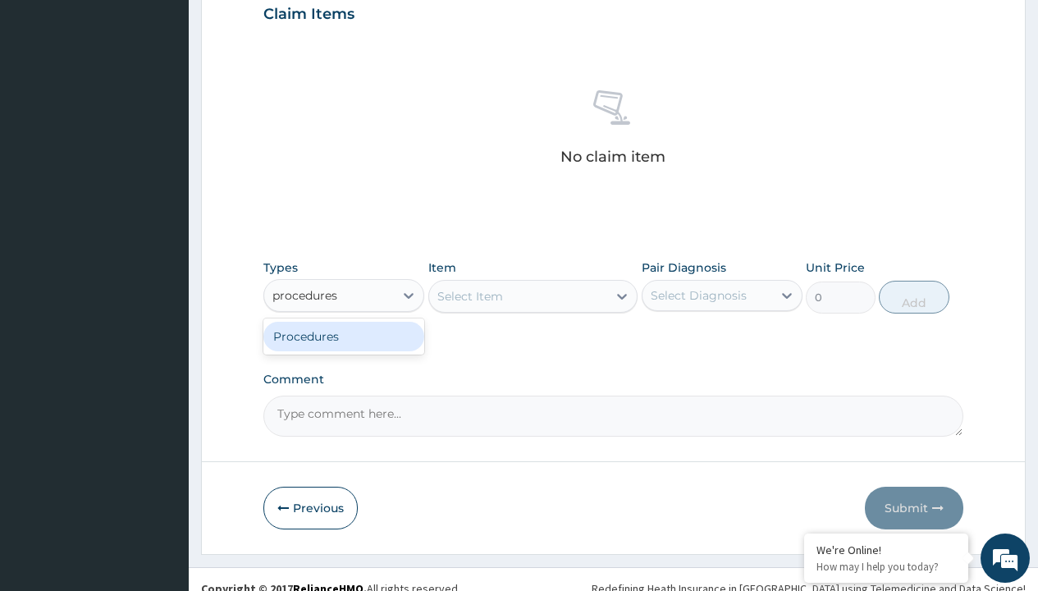
click at [344, 336] on div "Procedures" at bounding box center [343, 337] width 161 height 30
click at [470, 296] on div "Select Item" at bounding box center [533, 296] width 210 height 33
type input "service fee"
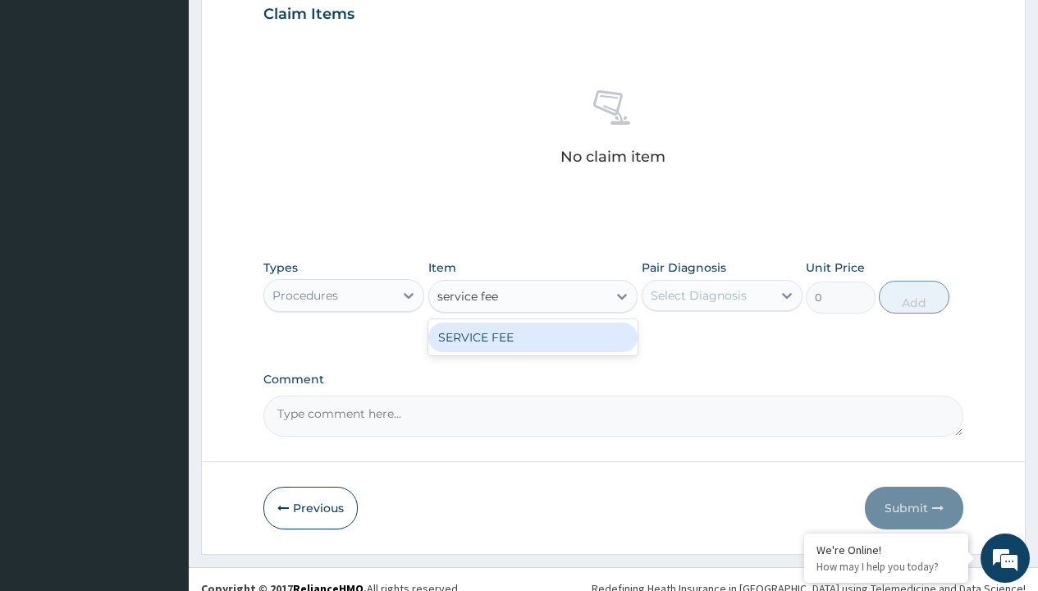
click at [533, 337] on div "SERVICE FEE" at bounding box center [533, 338] width 210 height 30
type input "100"
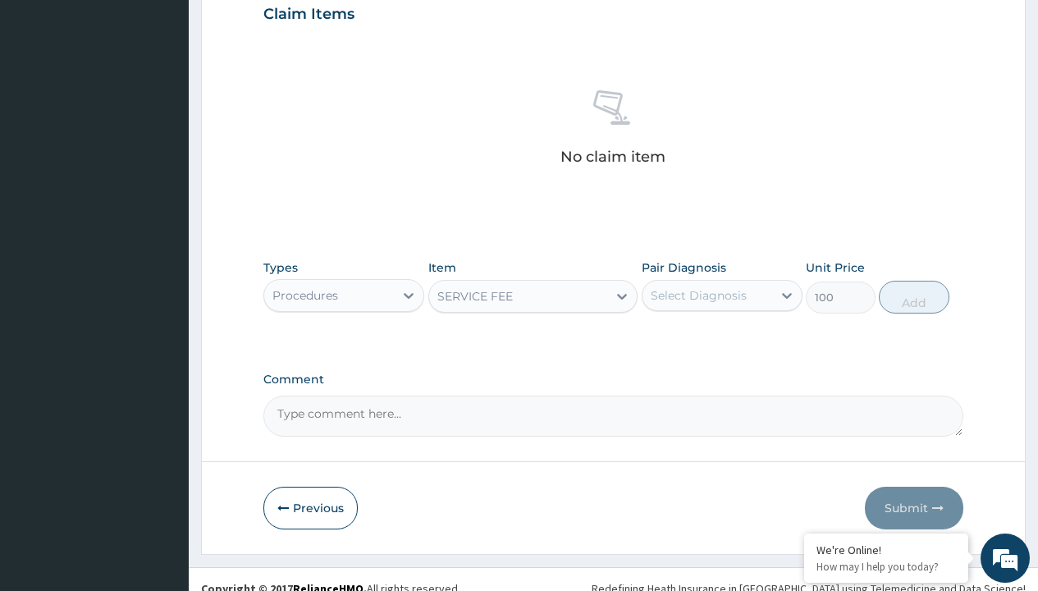
scroll to position [158, 0]
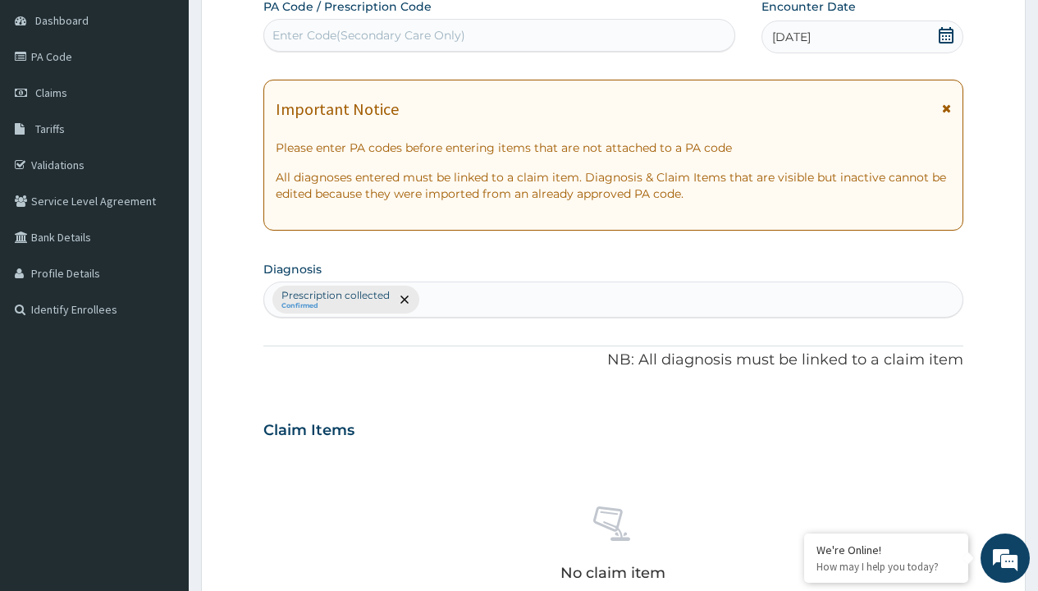
click at [335, 296] on p "Prescription collected" at bounding box center [336, 295] width 108 height 13
type input "prescription collected"
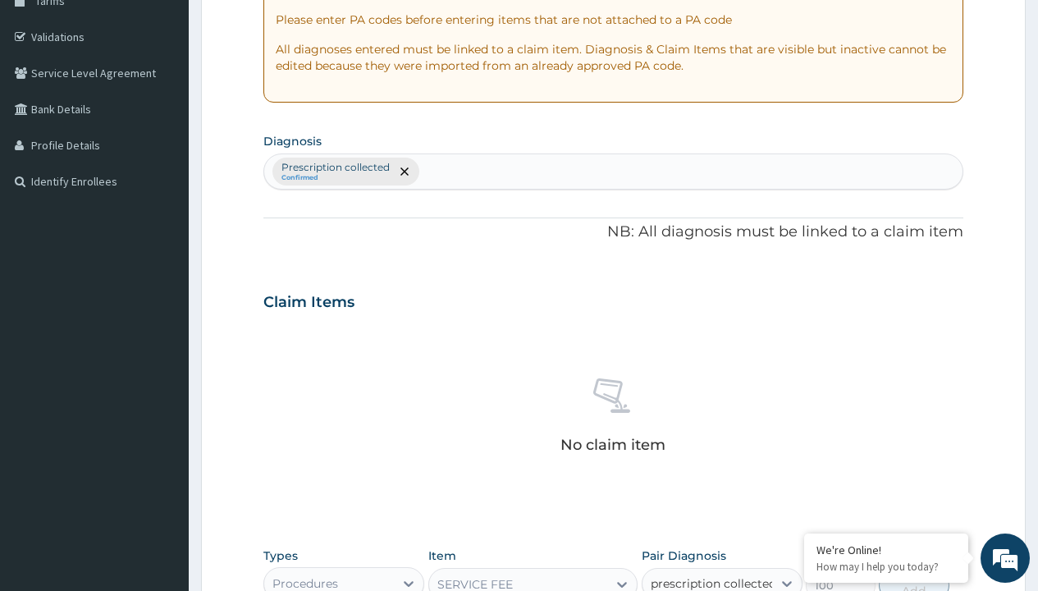
checkbox input "true"
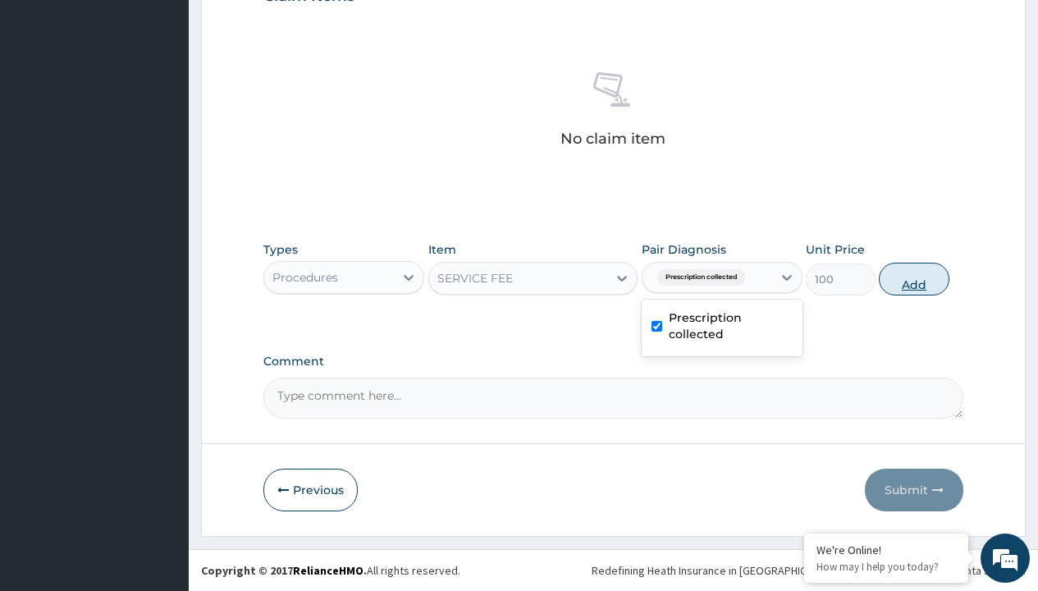
click at [914, 278] on button "Add" at bounding box center [914, 279] width 70 height 33
type input "0"
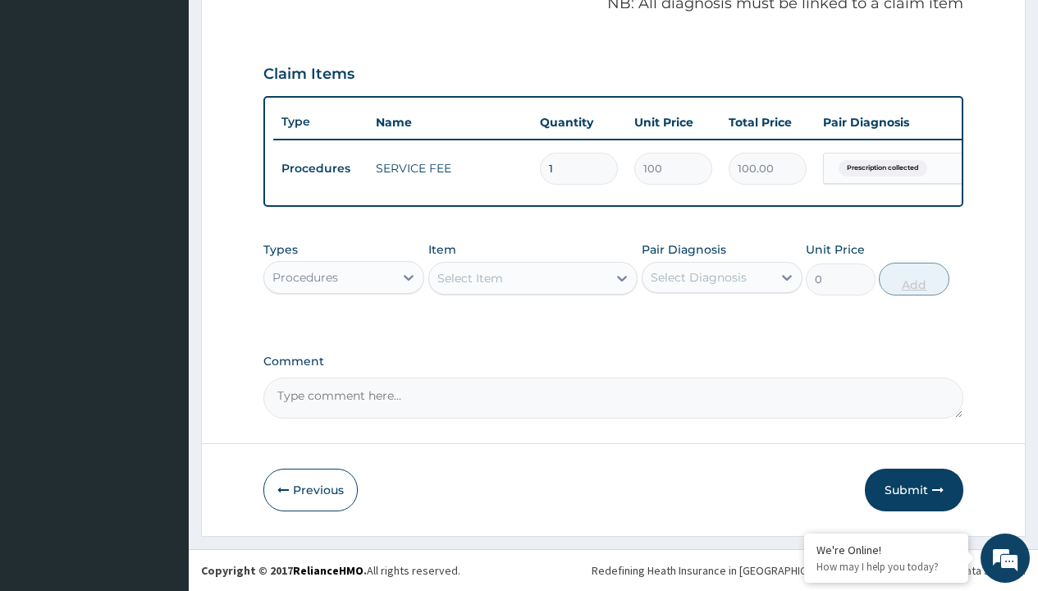
scroll to position [527, 0]
click at [305, 277] on div "Procedures" at bounding box center [306, 277] width 66 height 16
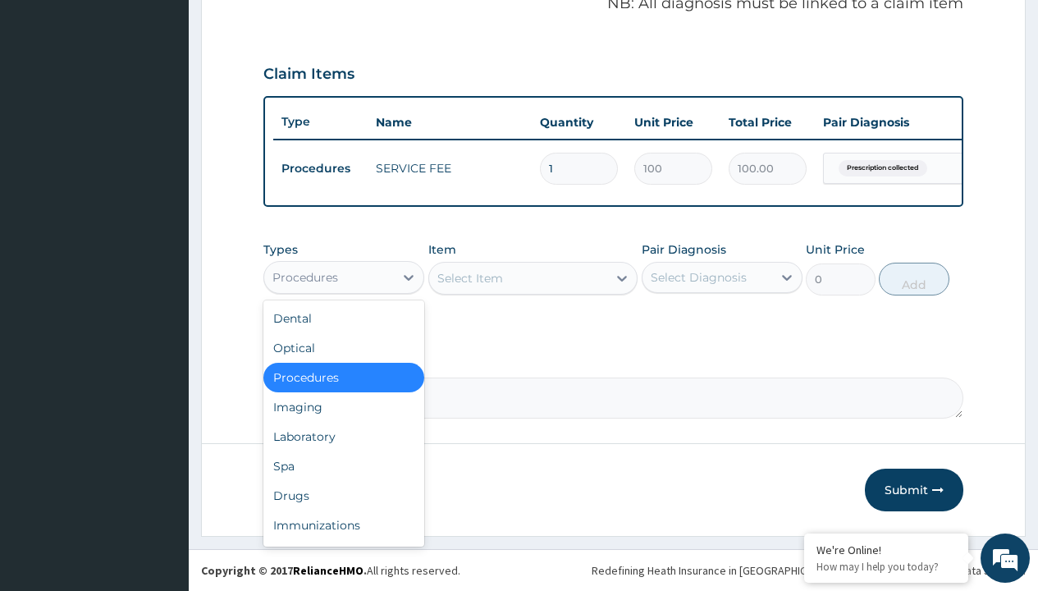
type input "drugs"
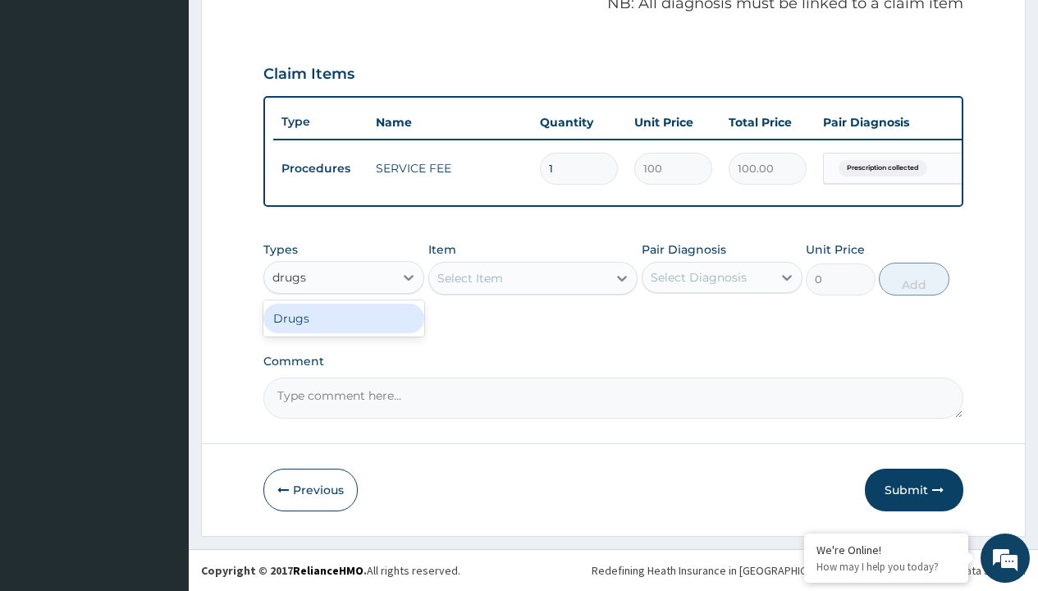
scroll to position [0, 0]
click at [344, 318] on div "Drugs" at bounding box center [343, 319] width 161 height 30
click at [470, 277] on div "Select Item" at bounding box center [471, 278] width 66 height 16
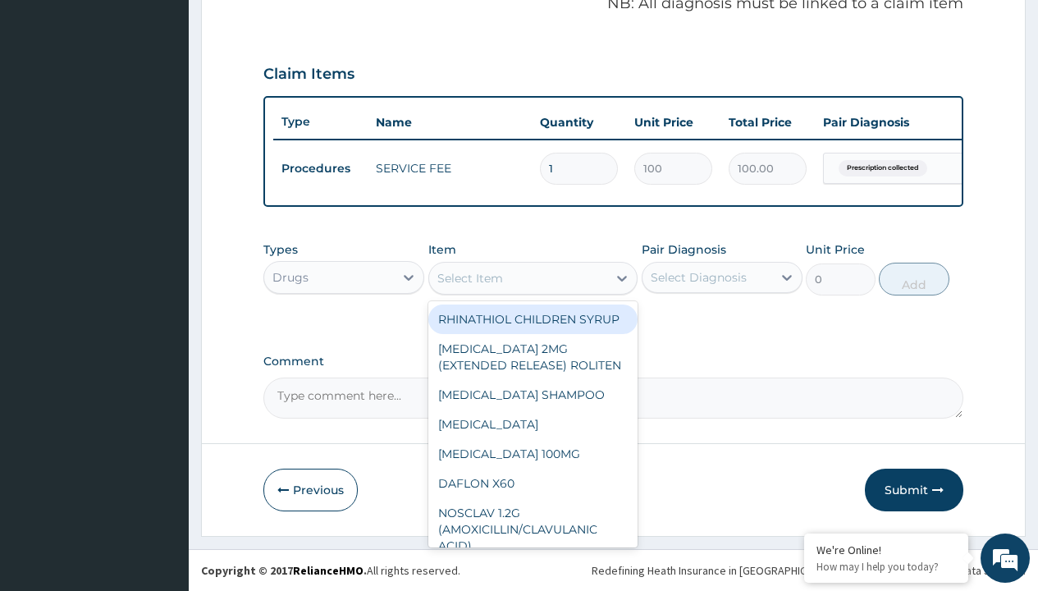
type input "fexet 180mg (fexofenadine)/pack"
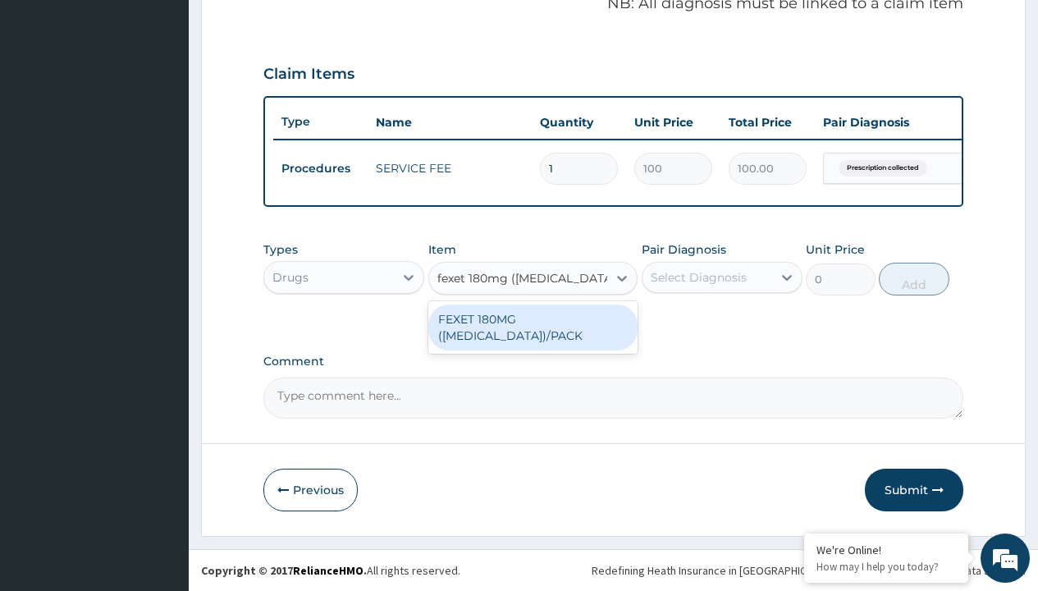
click at [533, 327] on div "FEXET 180MG (FEXOFENADINE)/PACK" at bounding box center [533, 328] width 210 height 46
type input "186.6000061035156"
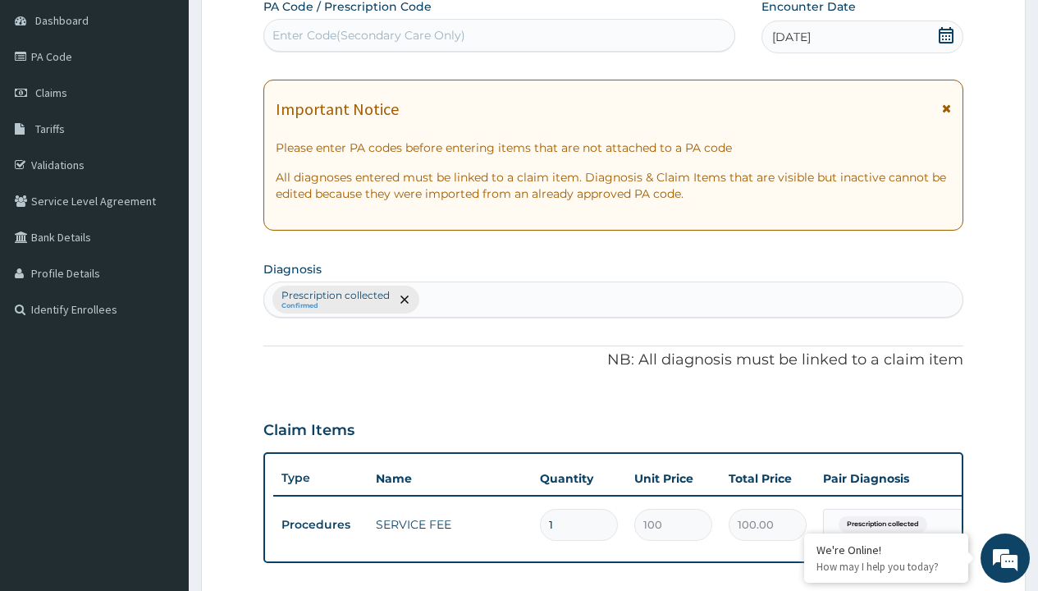
scroll to position [221, 0]
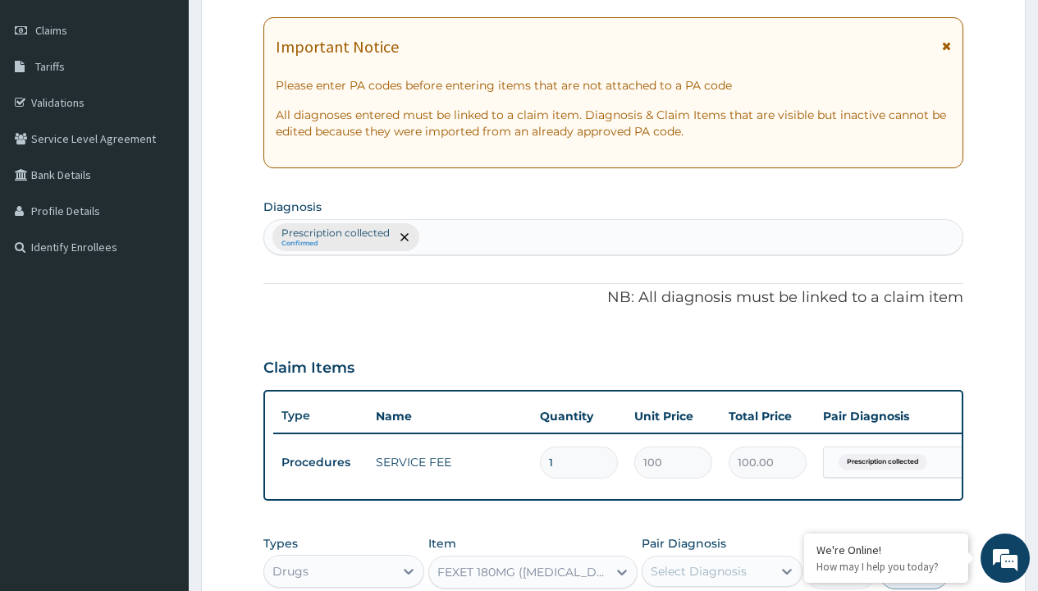
type input "prescription collected"
checkbox input "true"
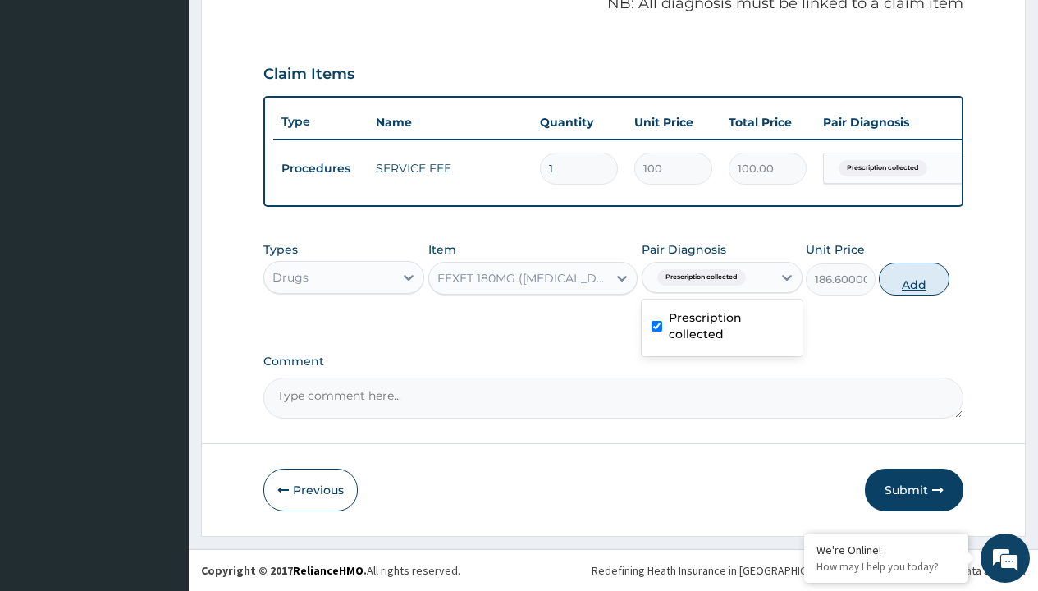
click at [914, 278] on button "Add" at bounding box center [914, 279] width 70 height 33
type input "0"
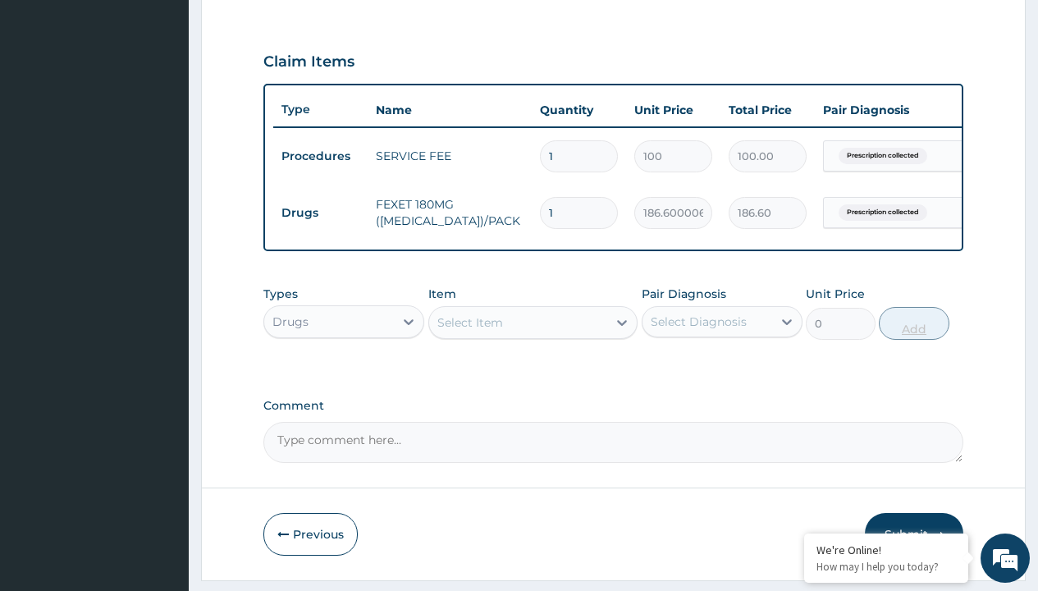
type input "30"
type input "5598.00"
type input "30"
click at [320, 213] on td "Drugs" at bounding box center [320, 213] width 94 height 30
type input "procedures"
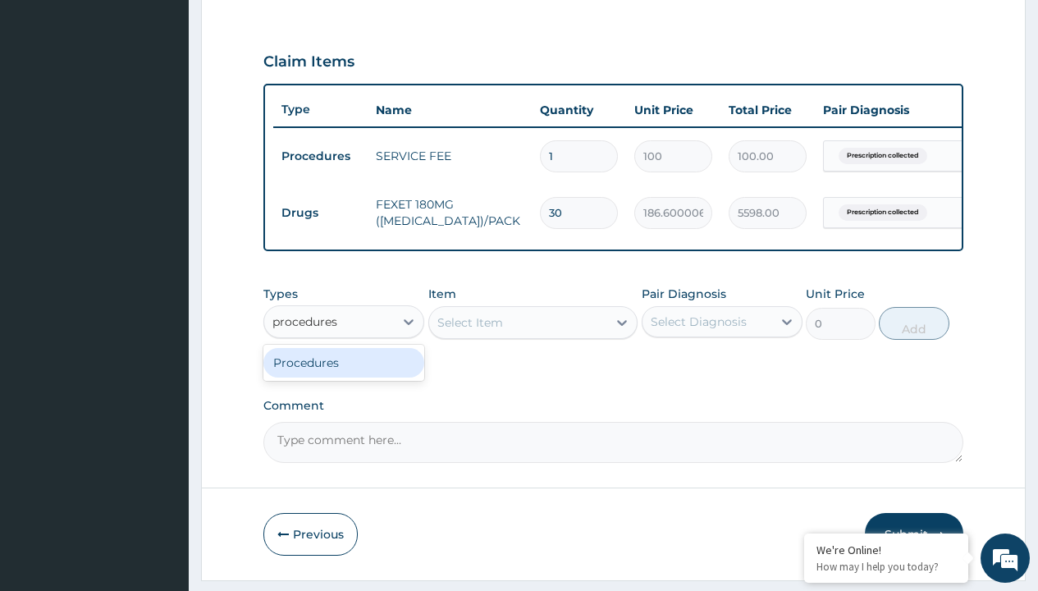
scroll to position [0, 0]
click at [344, 374] on div "Procedures" at bounding box center [343, 363] width 161 height 30
click at [470, 331] on div "Select Item" at bounding box center [471, 322] width 66 height 16
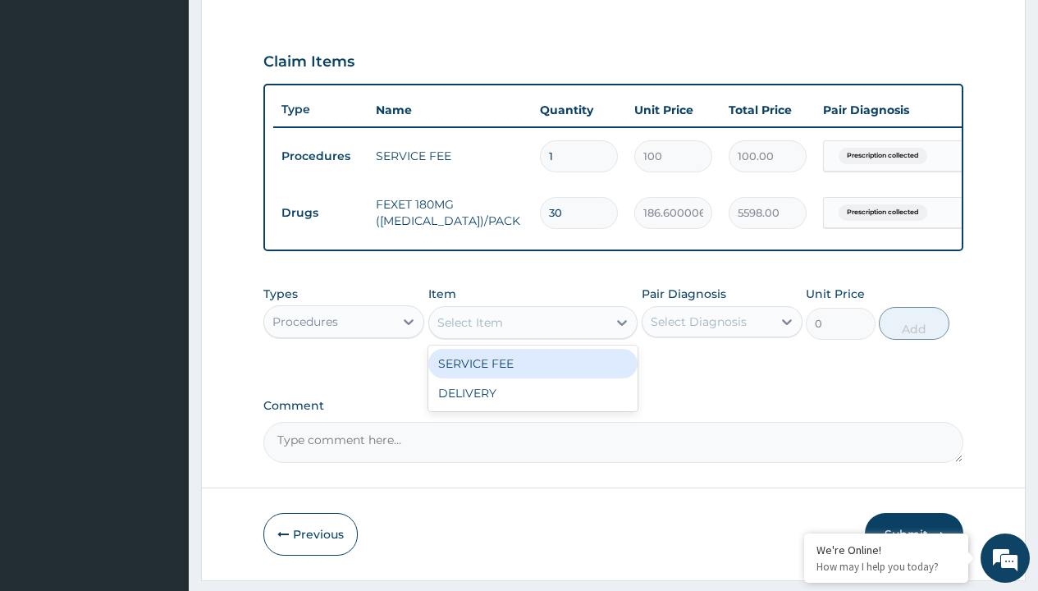
type input "delivery"
click at [533, 375] on div "DELIVERY" at bounding box center [533, 364] width 210 height 30
type input "2000"
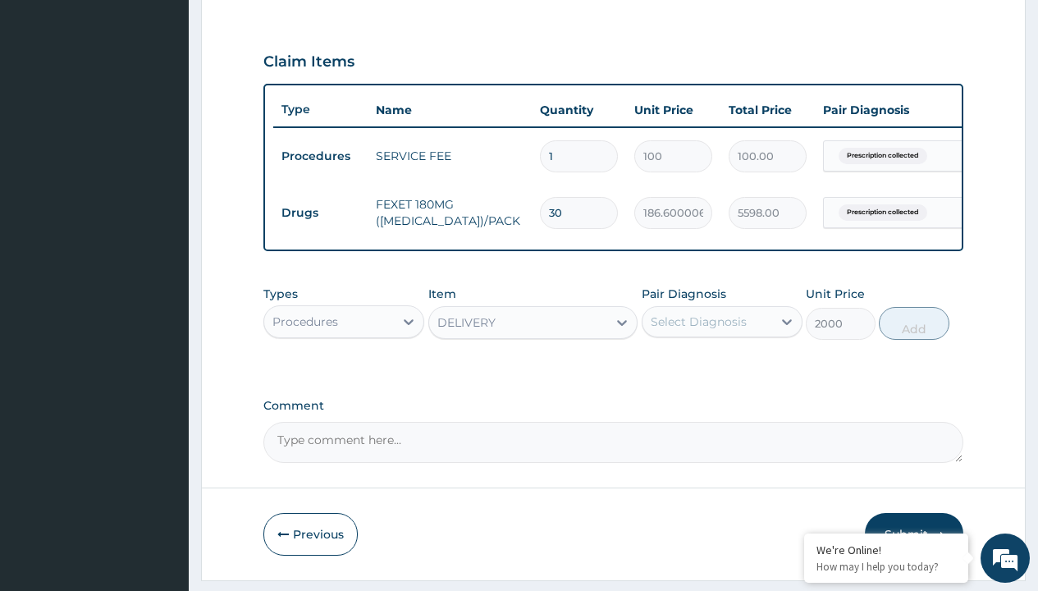
scroll to position [158, 0]
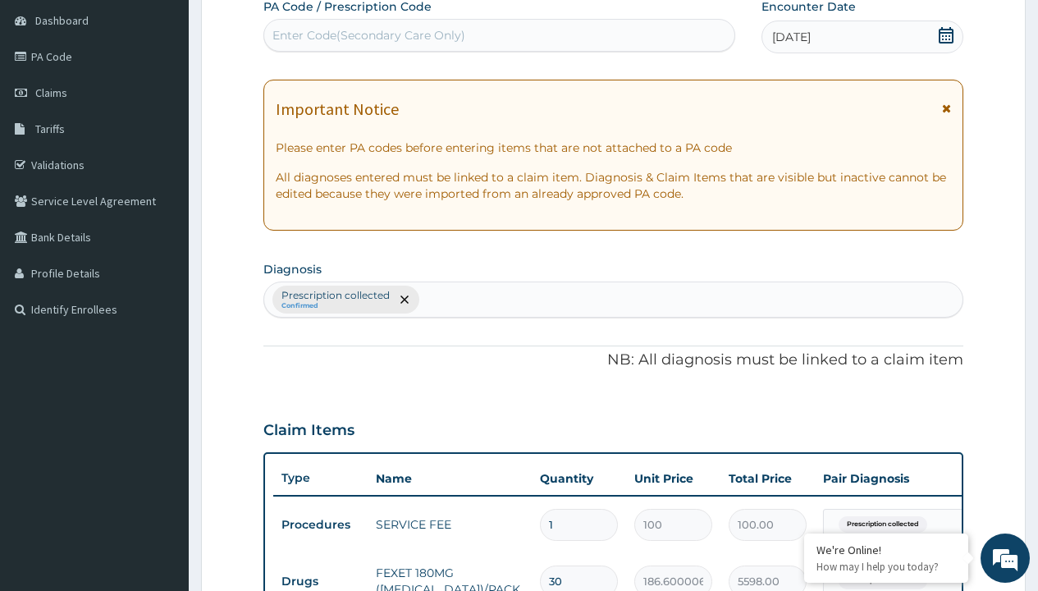
click at [335, 296] on p "Prescription collected" at bounding box center [336, 295] width 108 height 13
type input "prescription collected"
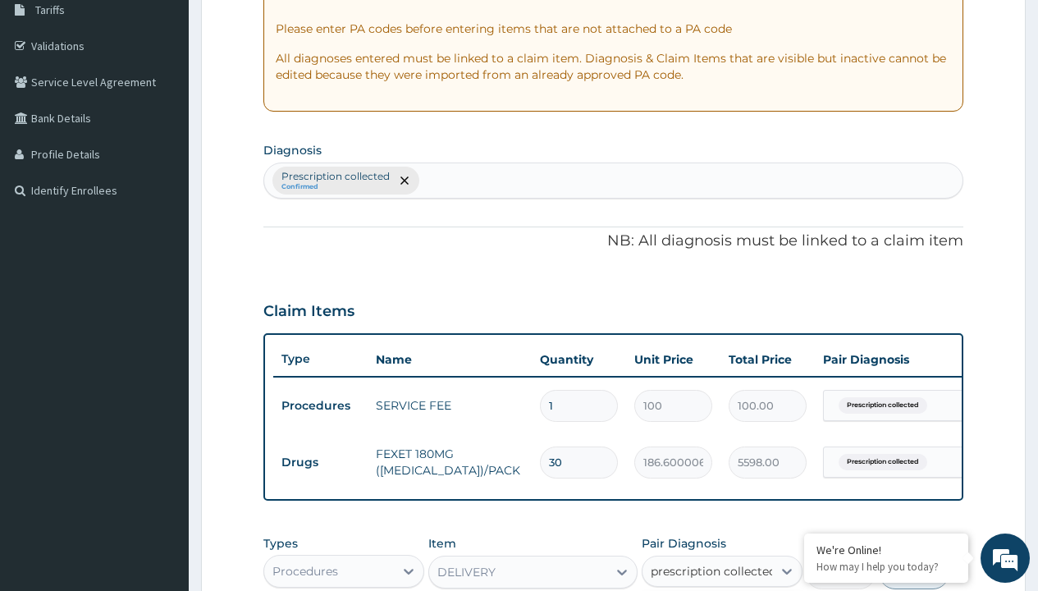
checkbox input "true"
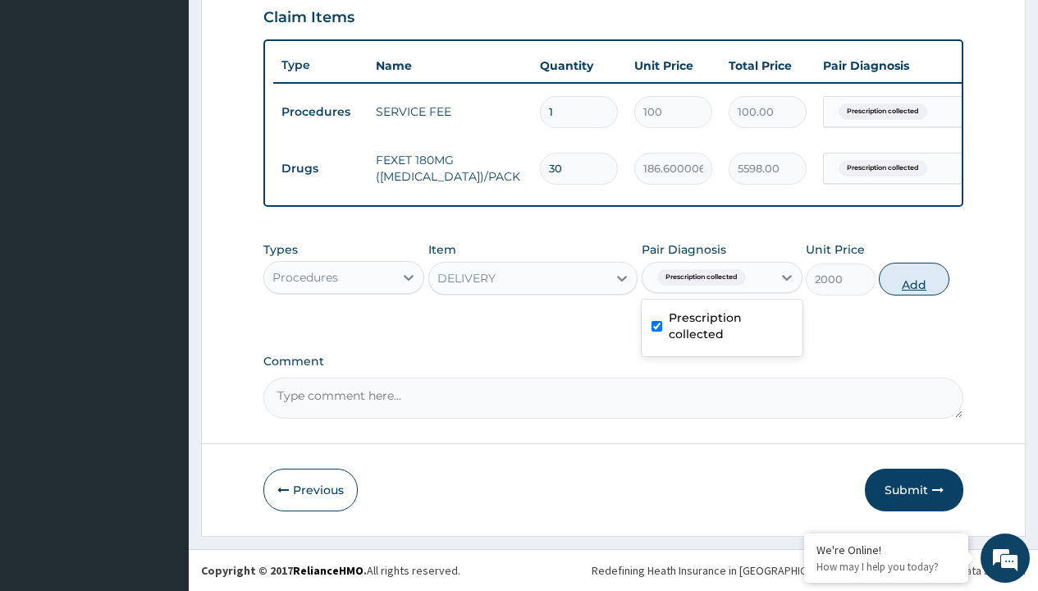
click at [914, 278] on button "Add" at bounding box center [914, 279] width 70 height 33
type input "0"
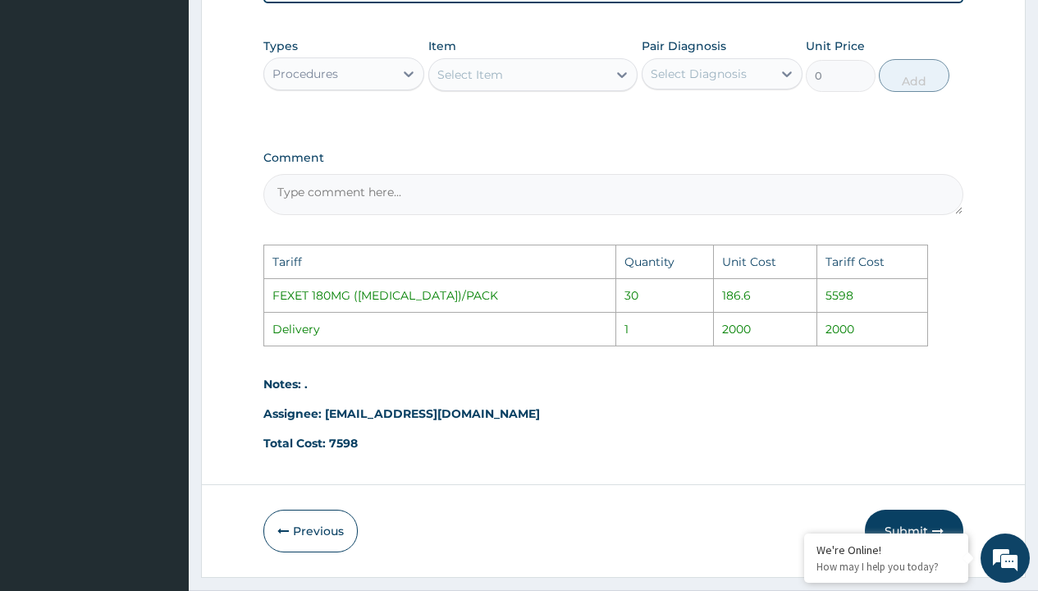
scroll to position [885, 0]
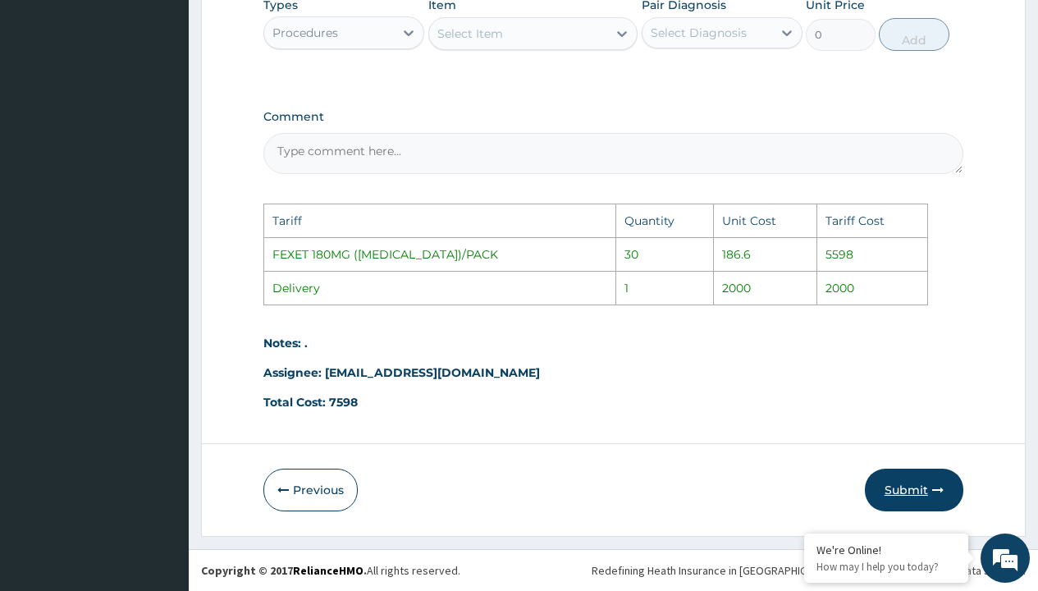
click at [897, 492] on button "Submit" at bounding box center [914, 490] width 99 height 43
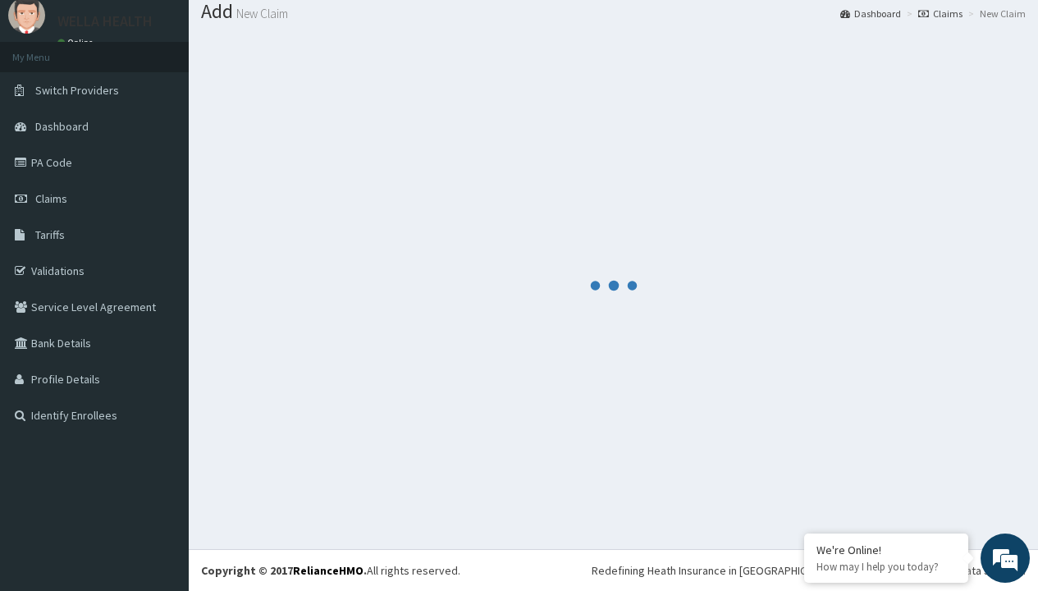
scroll to position [640, 0]
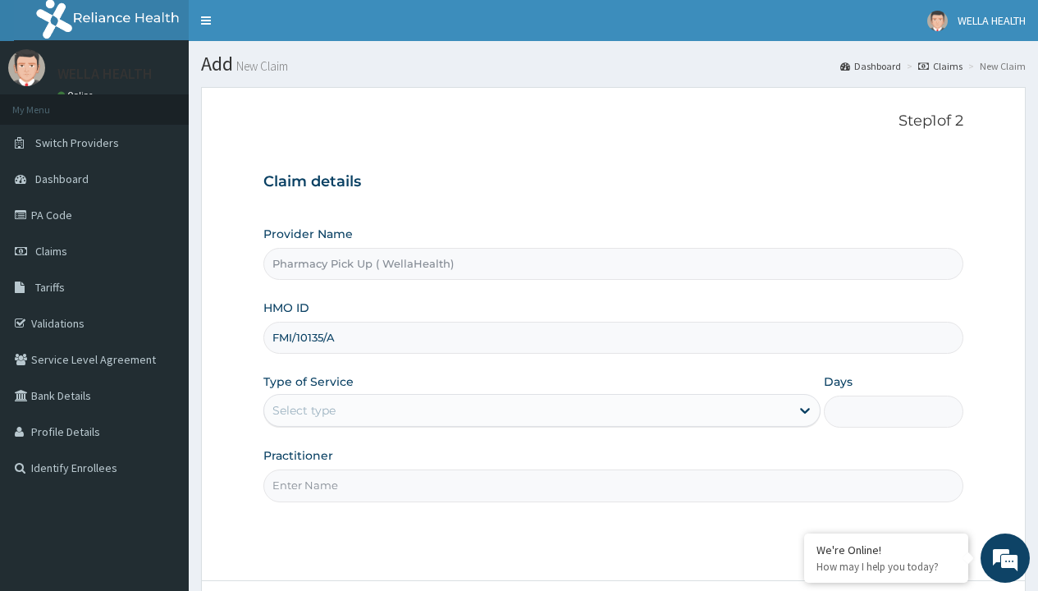
type input "FMI/10135/A"
type input "WellaHealth"
click at [304, 410] on div "Select type" at bounding box center [304, 410] width 63 height 16
type input "FMI/10236/A"
type input "WellaHealth"
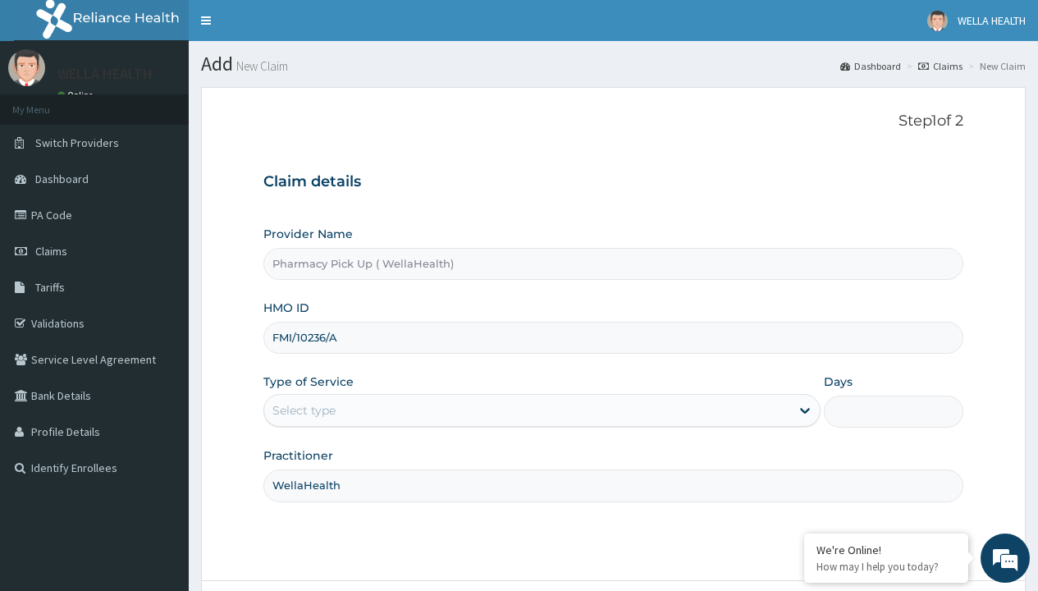
click at [304, 410] on div "Select type" at bounding box center [304, 410] width 63 height 16
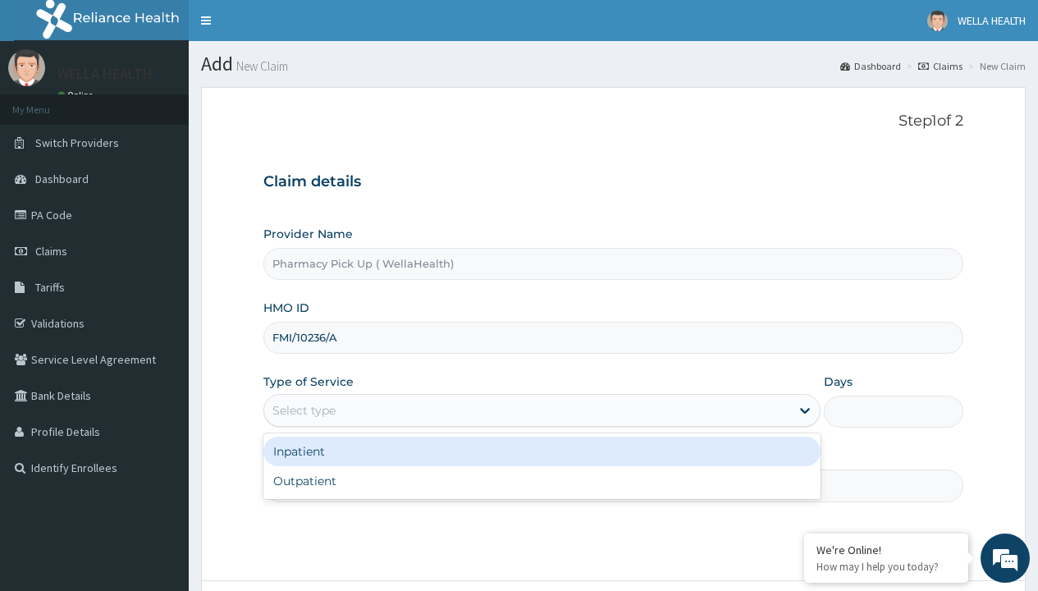
click at [542, 481] on div "Outpatient" at bounding box center [541, 481] width 557 height 30
type input "1"
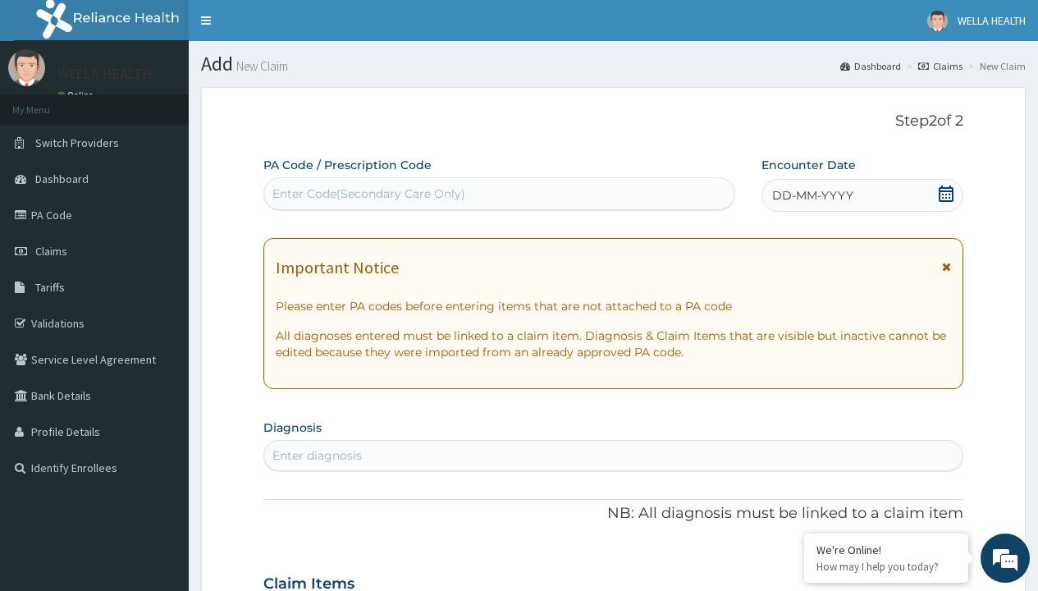
scroll to position [137, 0]
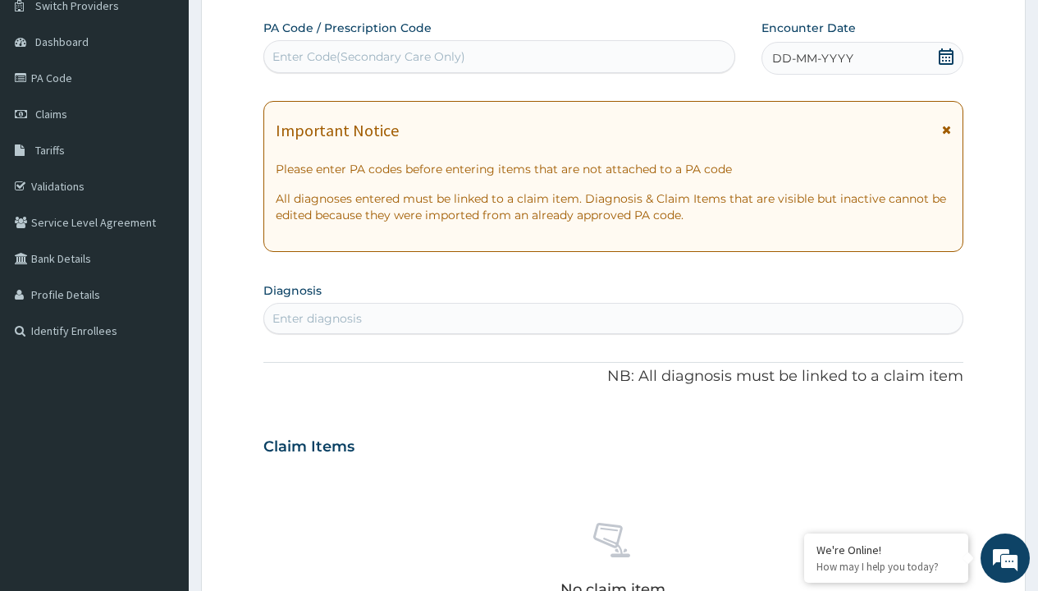
click at [812, 58] on span "DD-MM-YYYY" at bounding box center [812, 58] width 81 height 16
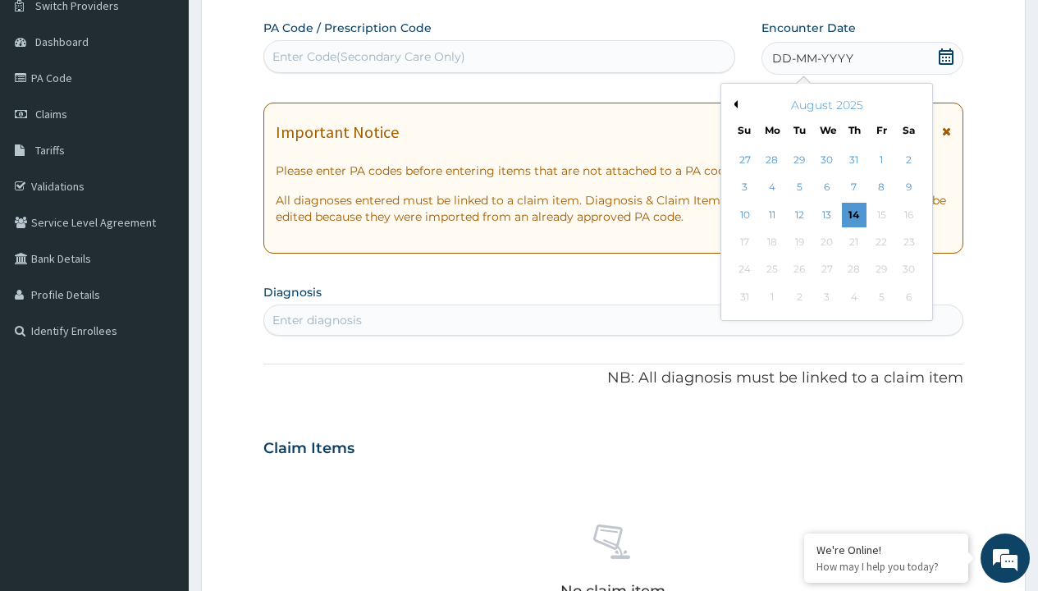
click at [733, 104] on button "Previous Month" at bounding box center [734, 104] width 8 height 8
click at [881, 242] on div "25" at bounding box center [881, 242] width 25 height 25
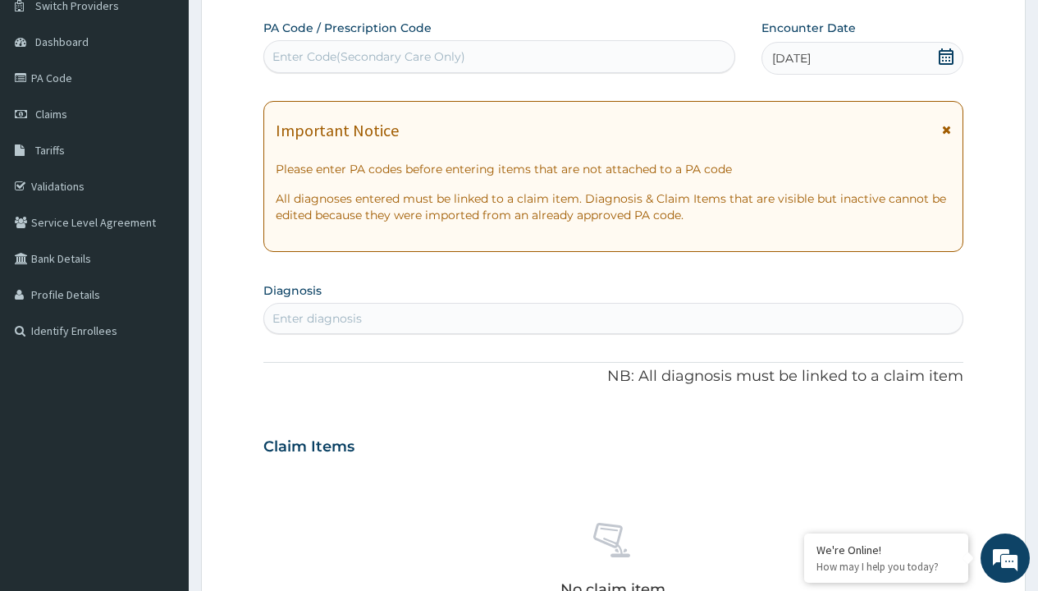
click at [317, 318] on div "Enter diagnosis" at bounding box center [317, 318] width 89 height 16
type input "prescription collected"
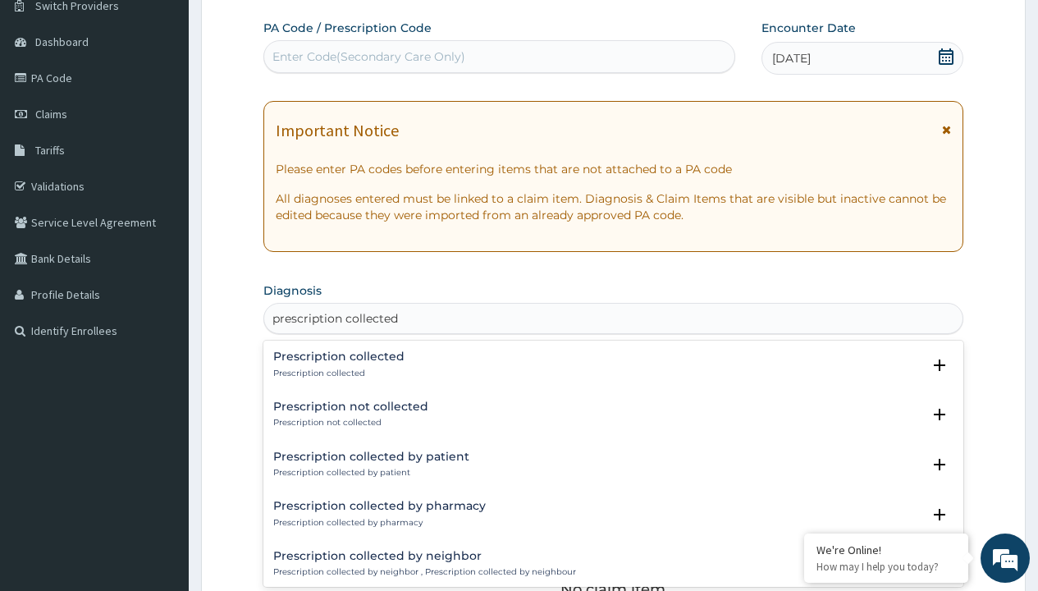
click at [337, 373] on p "Prescription collected" at bounding box center [338, 373] width 131 height 11
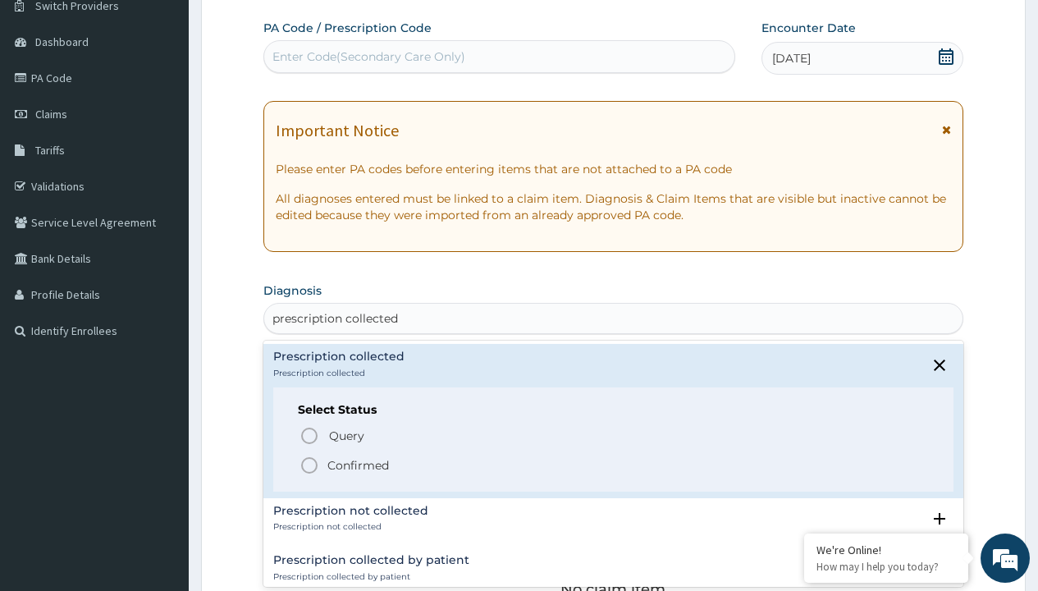
click at [358, 465] on p "Confirmed" at bounding box center [359, 465] width 62 height 16
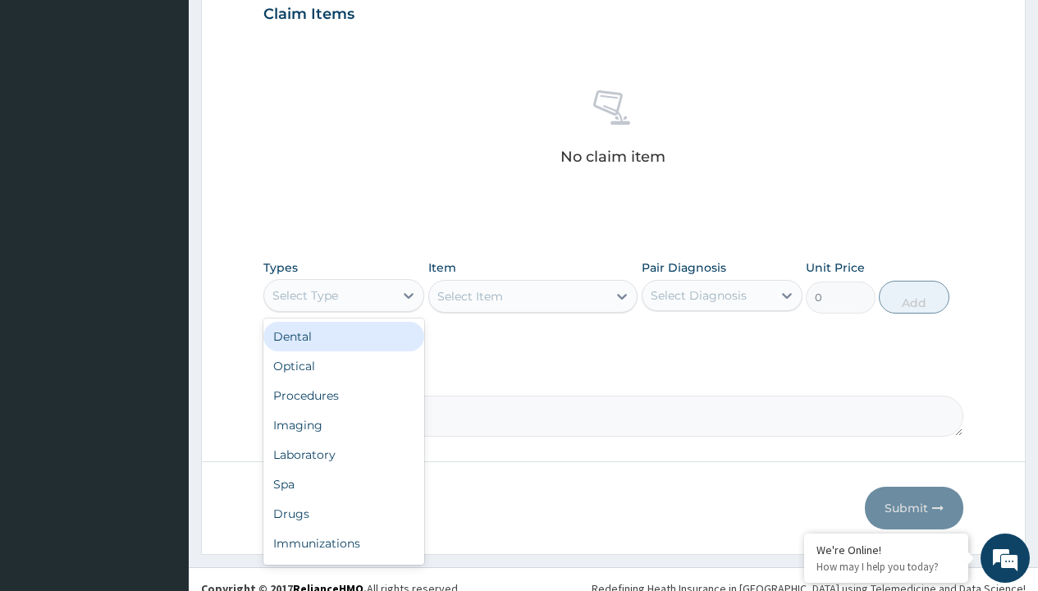
type input "procedures"
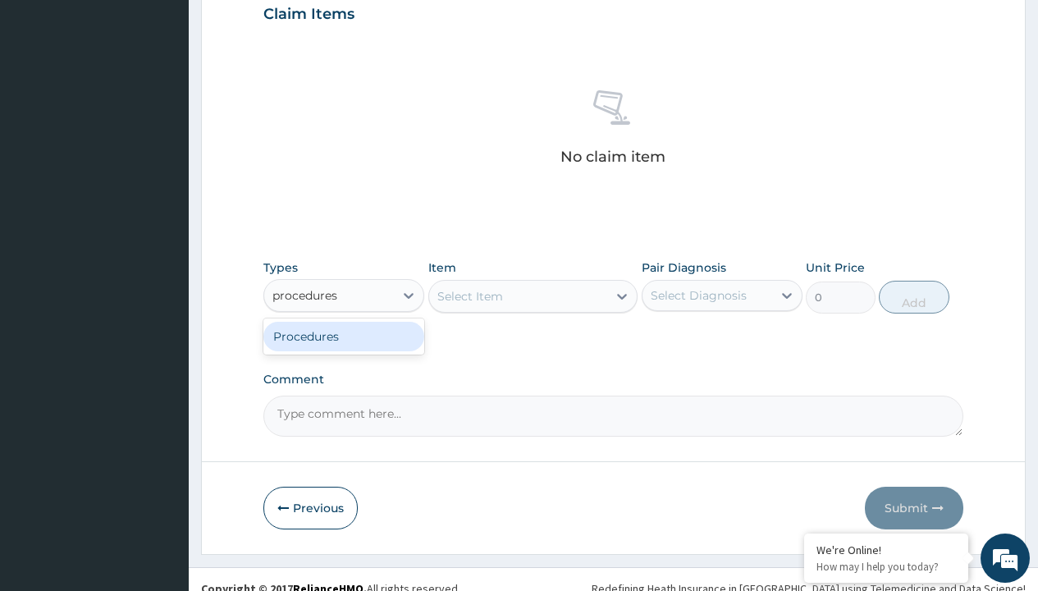
scroll to position [0, 0]
click at [344, 336] on div "Procedures" at bounding box center [343, 337] width 161 height 30
click at [470, 296] on div "Select Item" at bounding box center [533, 296] width 210 height 33
type input "service fee"
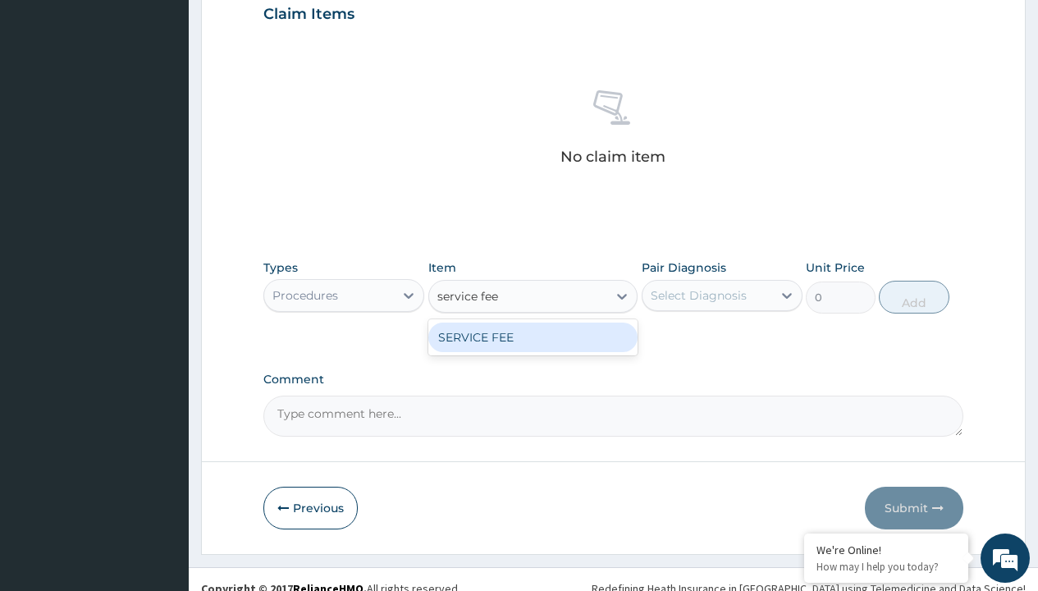
click at [533, 337] on div "SERVICE FEE" at bounding box center [533, 338] width 210 height 30
type input "100"
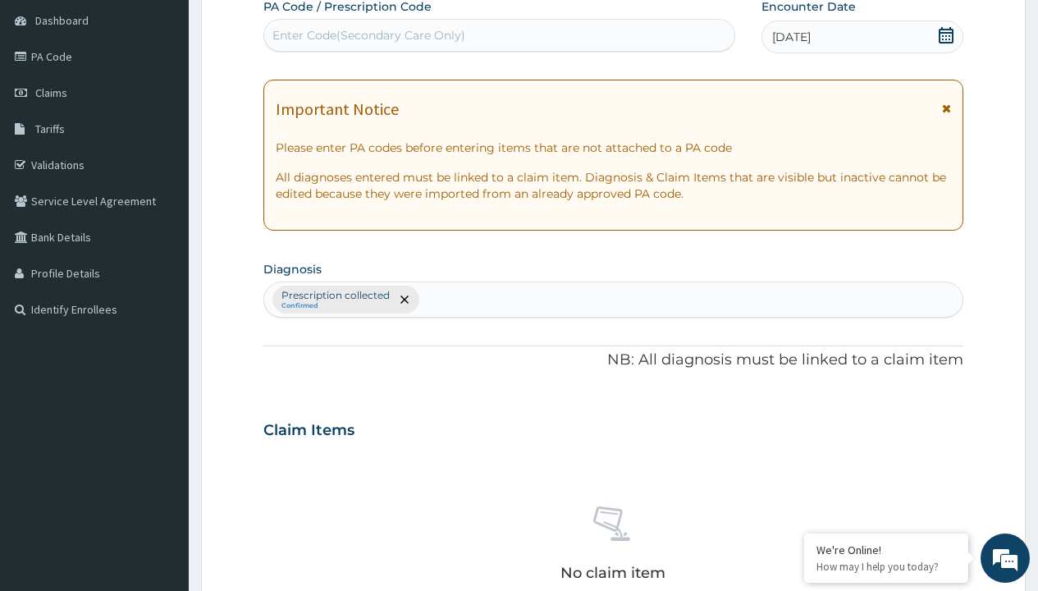
type input "prescription collected"
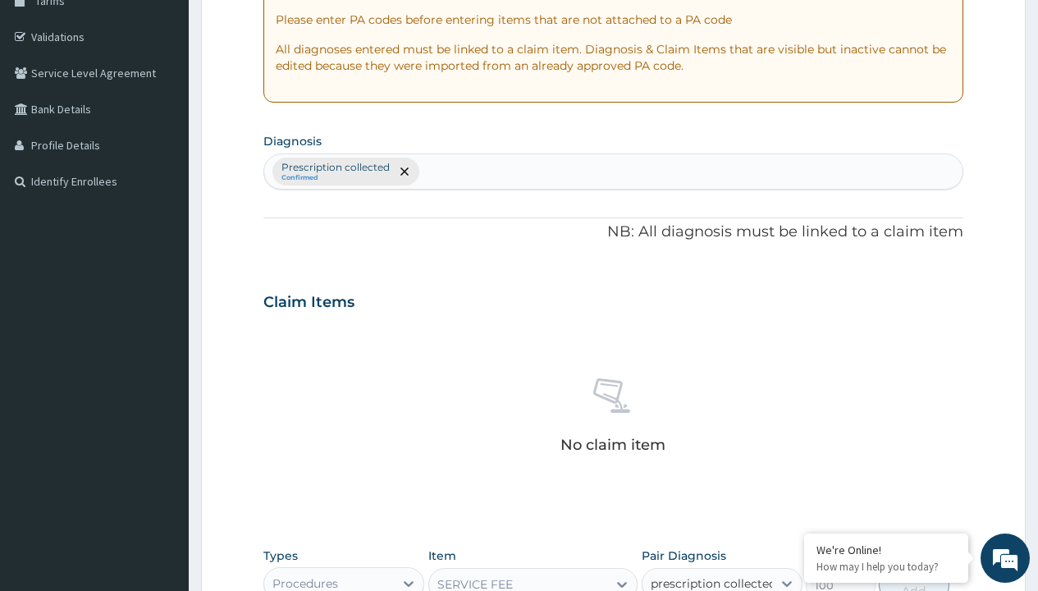
checkbox input "true"
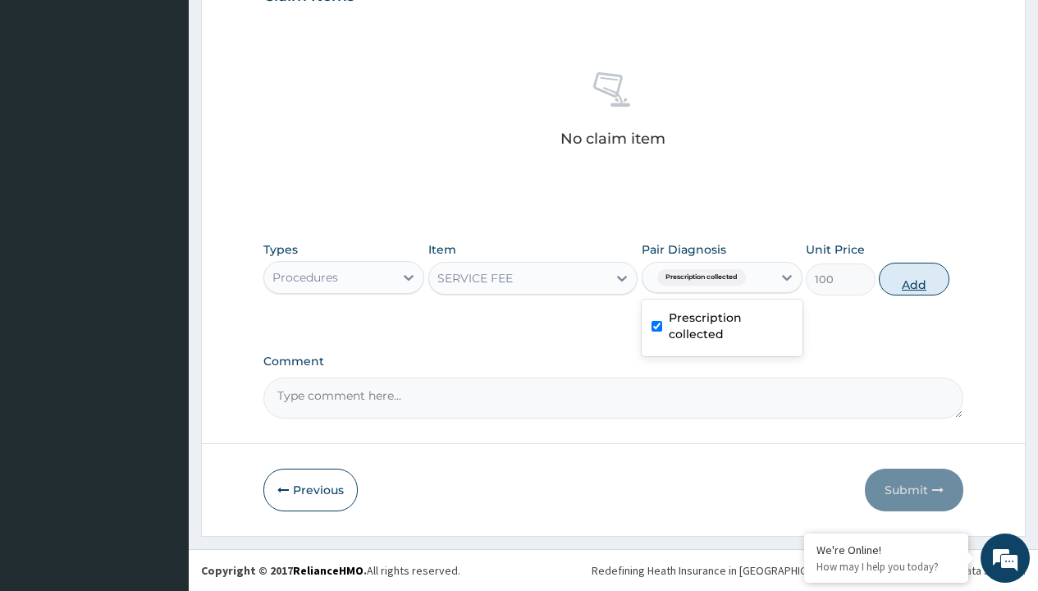
click at [914, 278] on button "Add" at bounding box center [914, 279] width 70 height 33
type input "0"
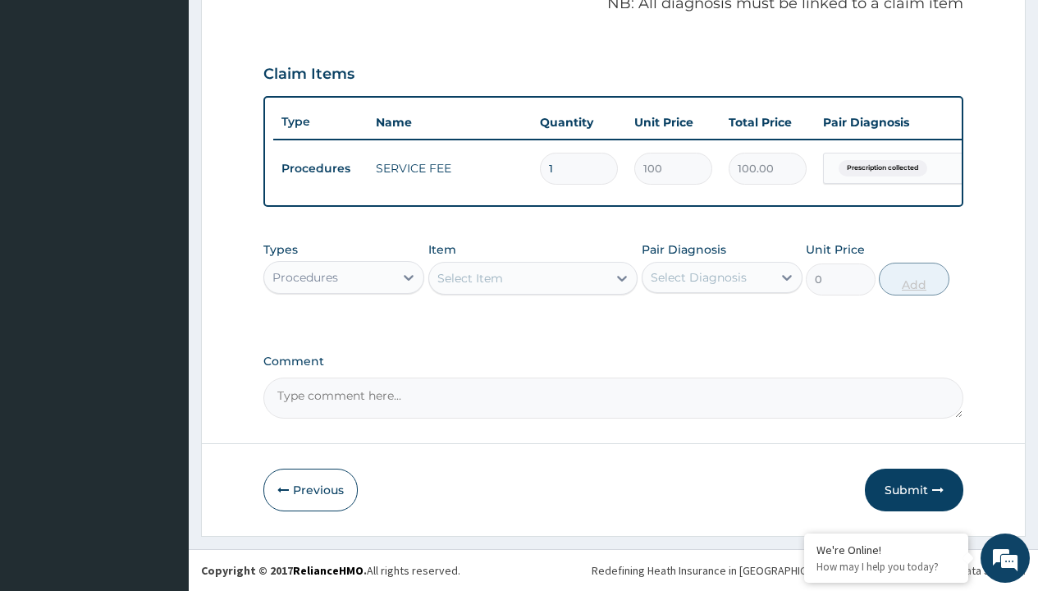
scroll to position [527, 0]
click at [305, 277] on div "Procedures" at bounding box center [306, 277] width 66 height 16
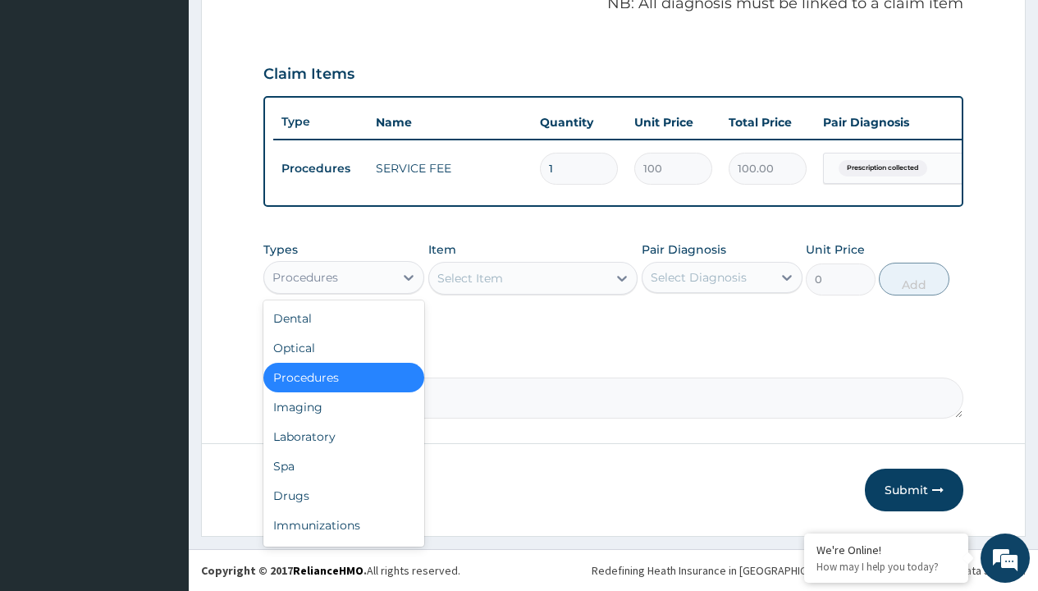
type input "drugs"
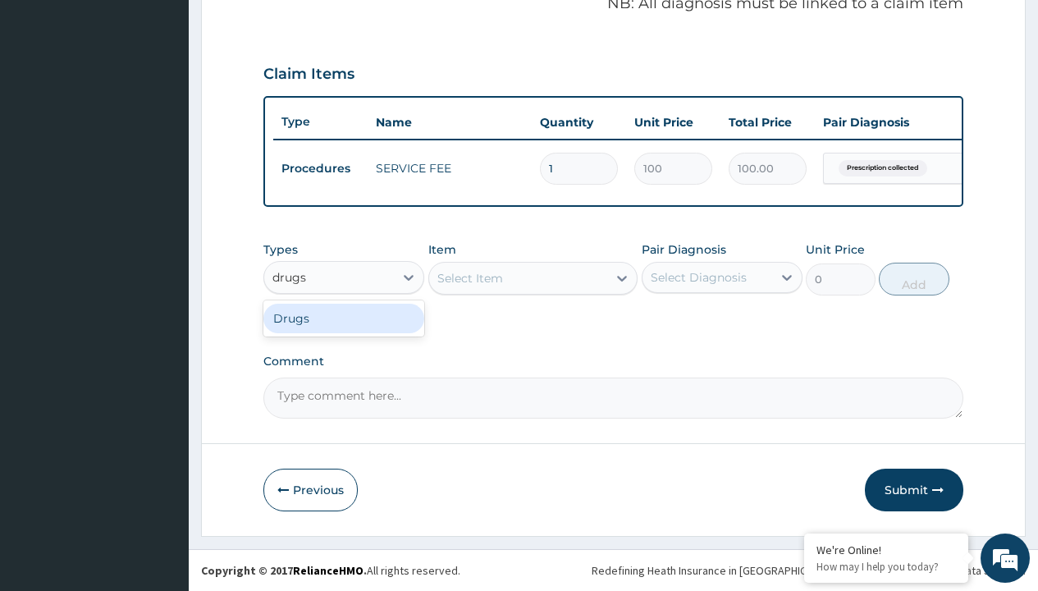
scroll to position [0, 0]
click at [344, 318] on div "Drugs" at bounding box center [343, 319] width 161 height 30
click at [470, 277] on div "Select Item" at bounding box center [533, 278] width 210 height 33
type input "artemether + lumefantrine 80/480 lonart ds/pack"
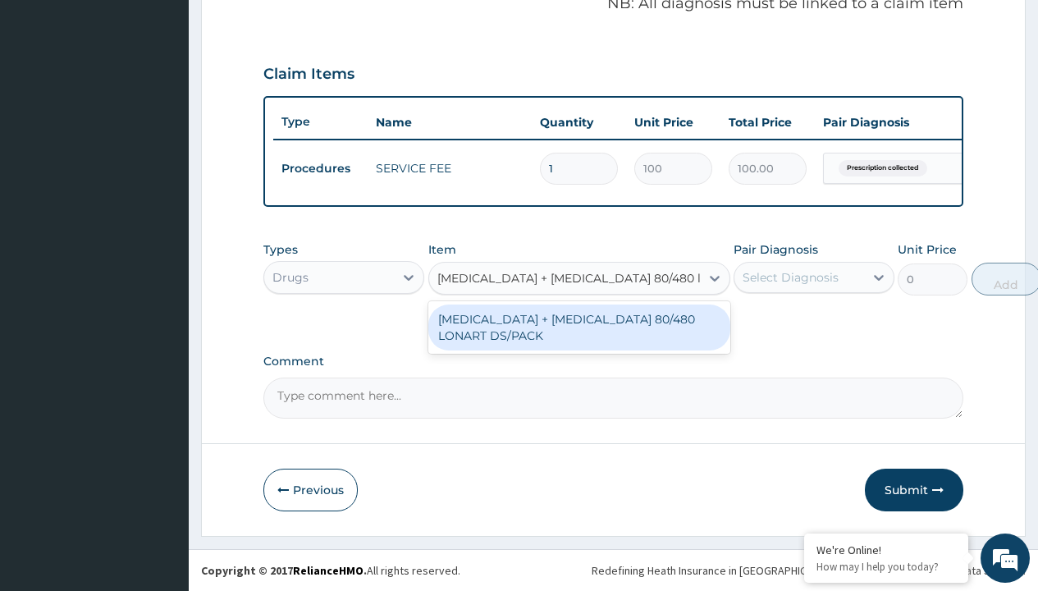
click at [579, 327] on div "ARTEMETHER + LUMEFANTRINE 80/480 LONART DS/PACK" at bounding box center [579, 328] width 302 height 46
type input "665"
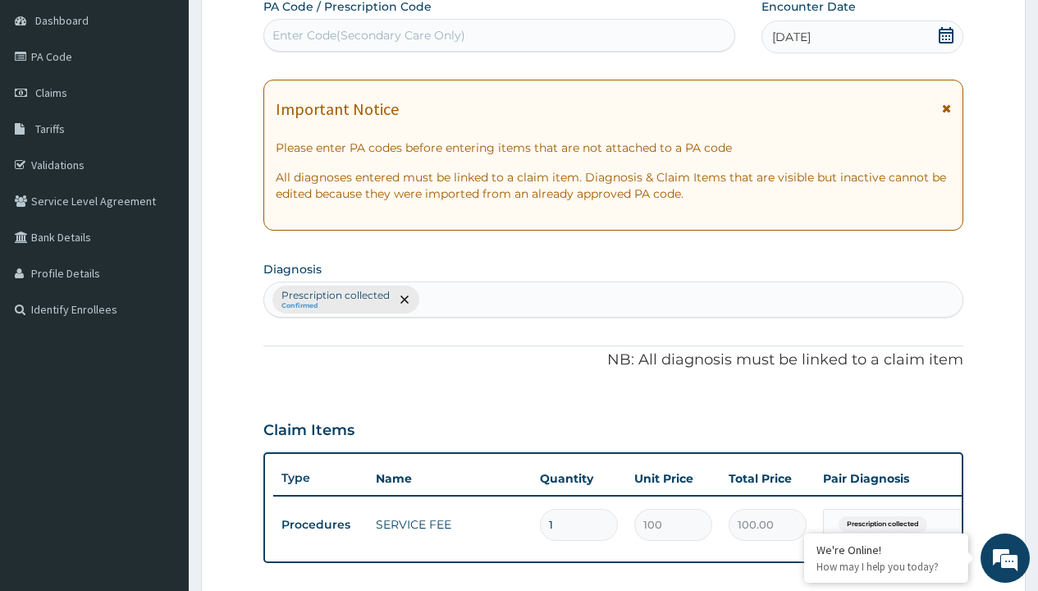
type input "prescription collected"
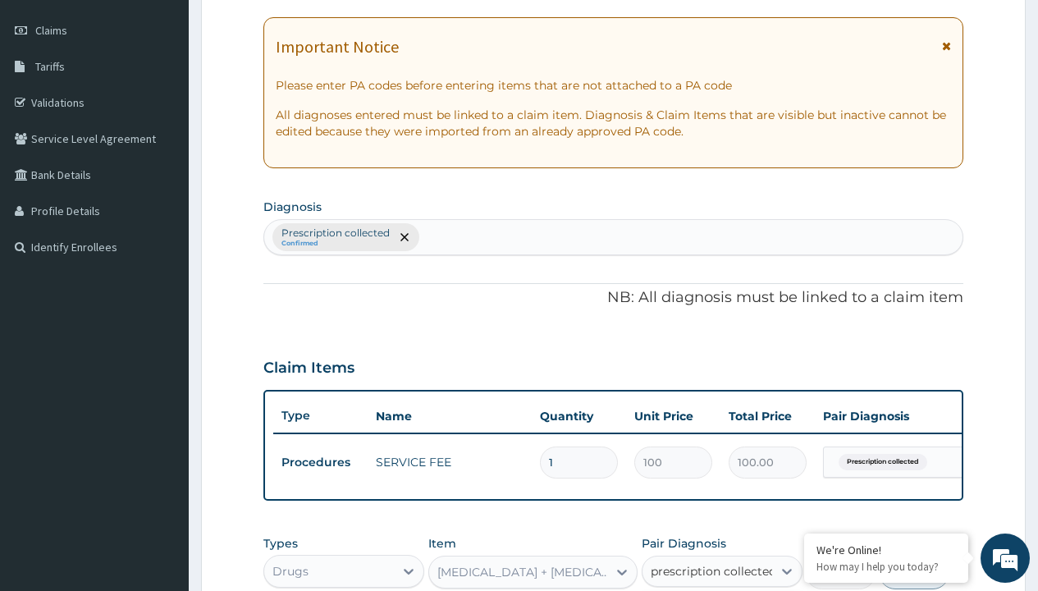
scroll to position [0, 0]
checkbox input "true"
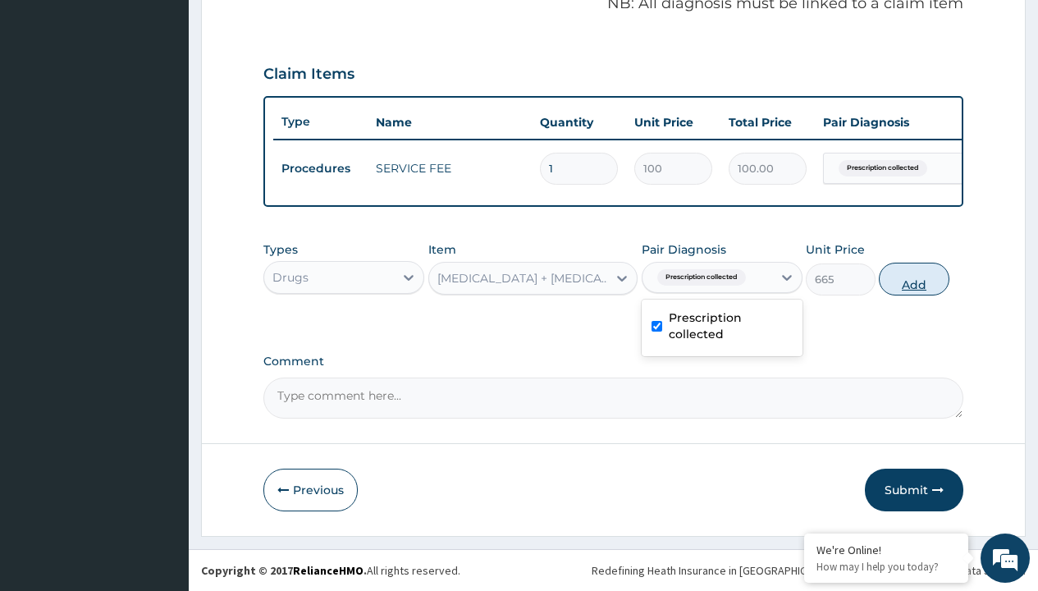
click at [914, 278] on button "Add" at bounding box center [914, 279] width 70 height 33
type input "0"
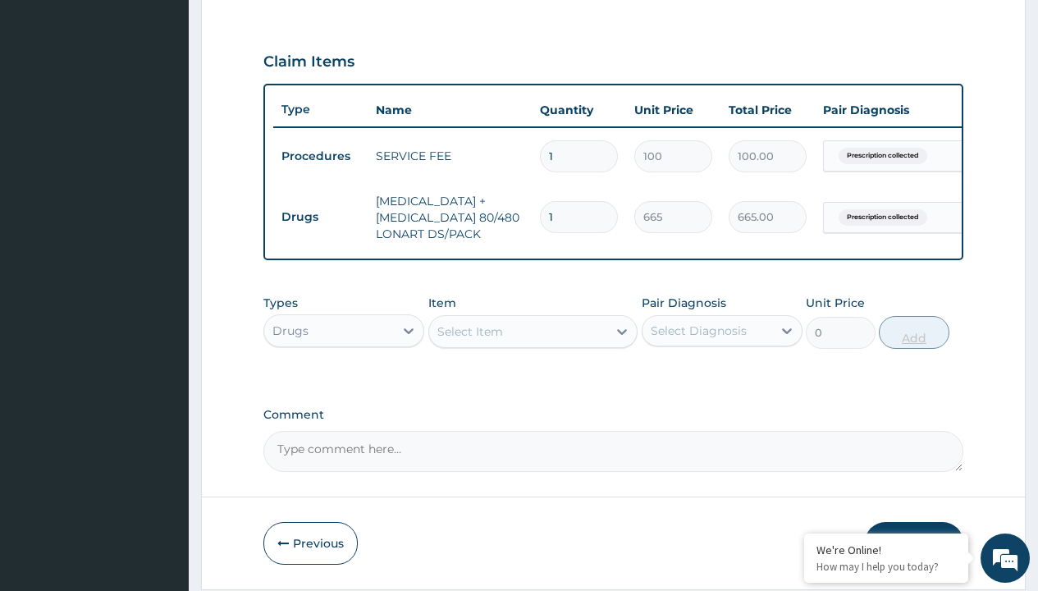
type input "6"
type input "3990.00"
type input "6"
click at [320, 217] on td "Drugs" at bounding box center [320, 217] width 94 height 30
type input "drugs"
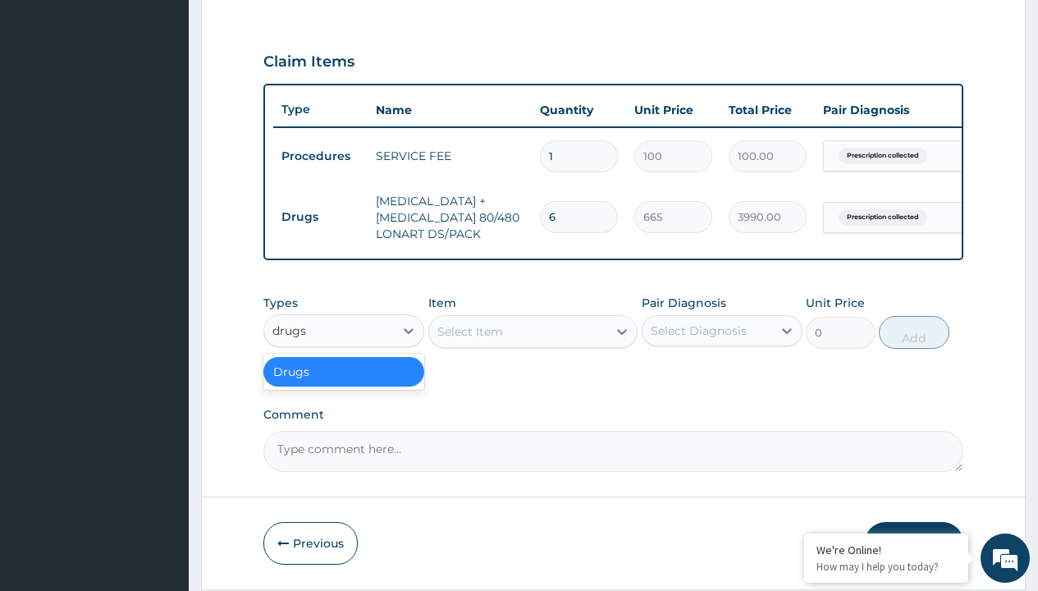
scroll to position [0, 0]
click at [344, 383] on div "Drugs" at bounding box center [343, 372] width 161 height 30
click at [470, 340] on div "Select Item" at bounding box center [471, 331] width 66 height 16
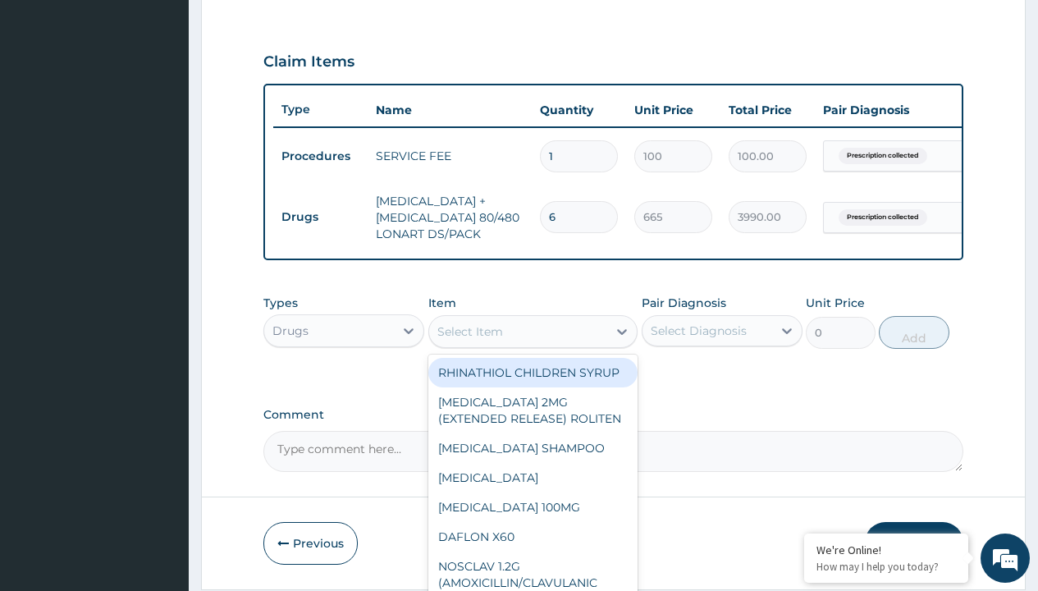
type input "tinidazole 500mg x 10"
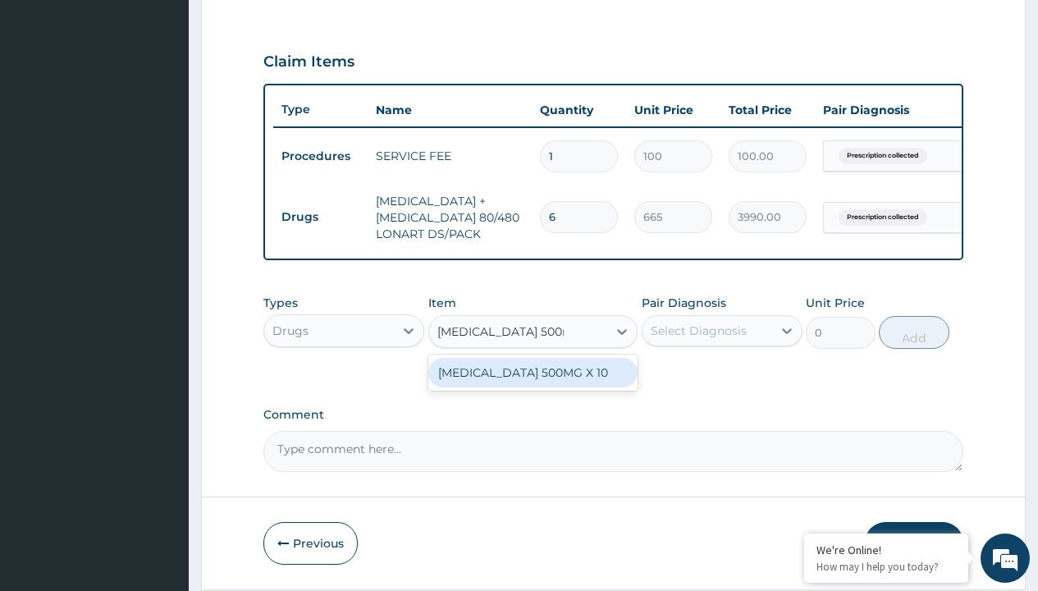
click at [533, 384] on div "TINIDAZOLE 500MG X 10" at bounding box center [533, 373] width 210 height 30
type input "280"
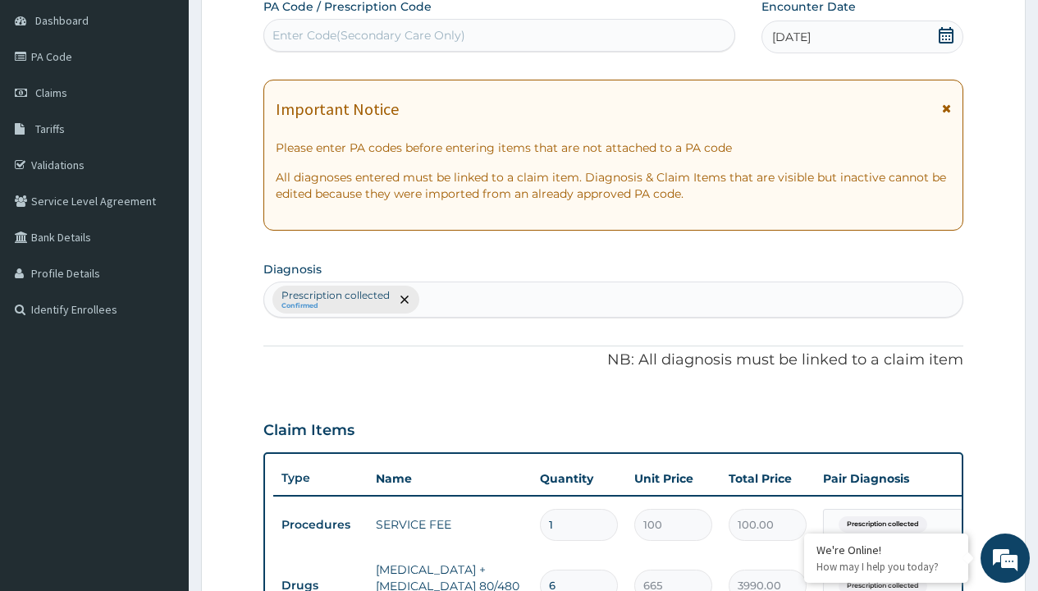
scroll to position [286, 0]
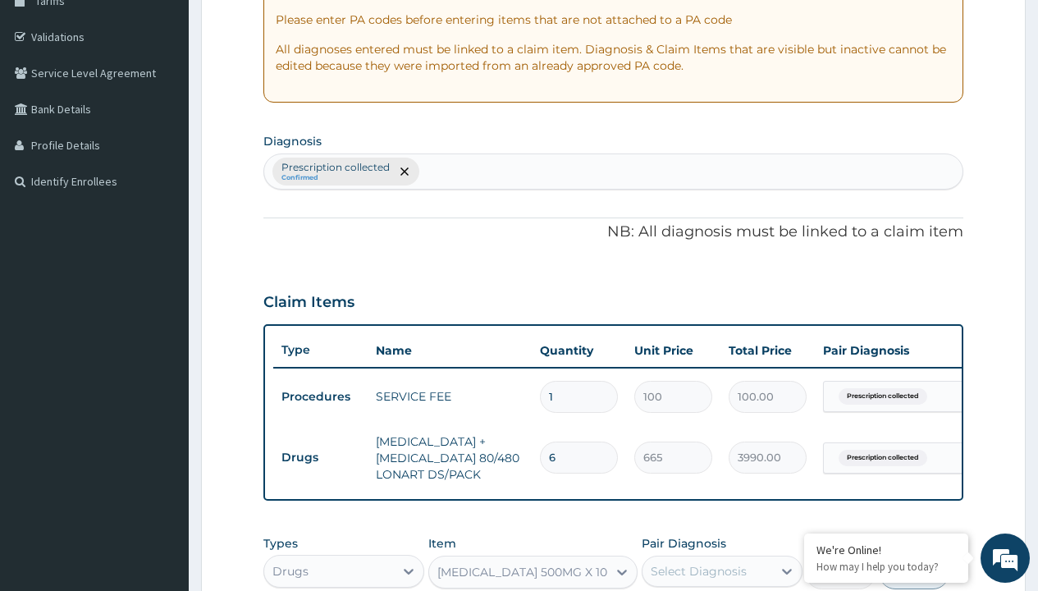
type input "prescription collected"
checkbox input "true"
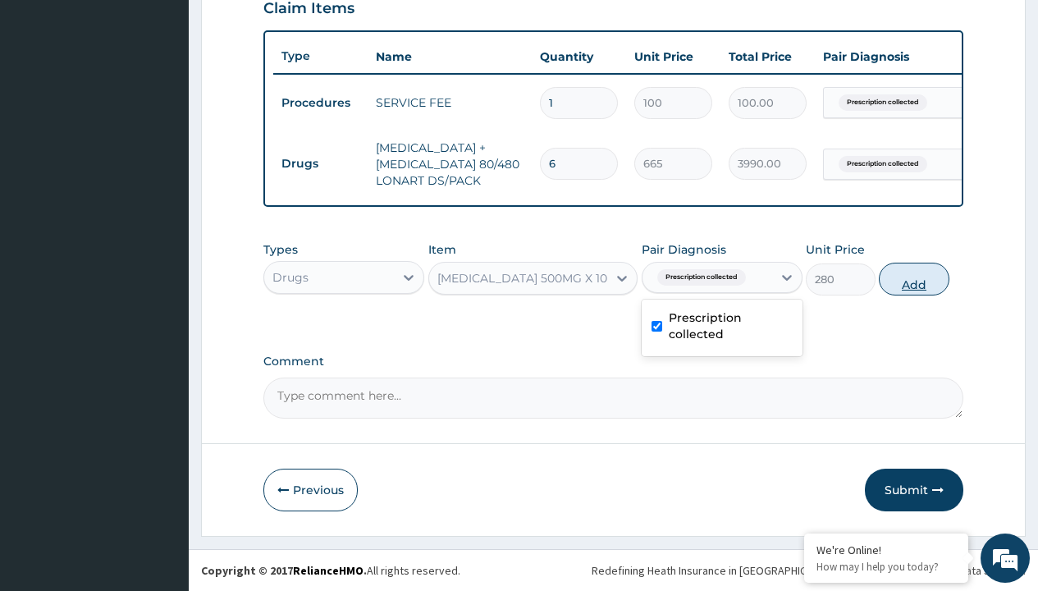
click at [914, 278] on button "Add" at bounding box center [914, 279] width 70 height 33
type input "0"
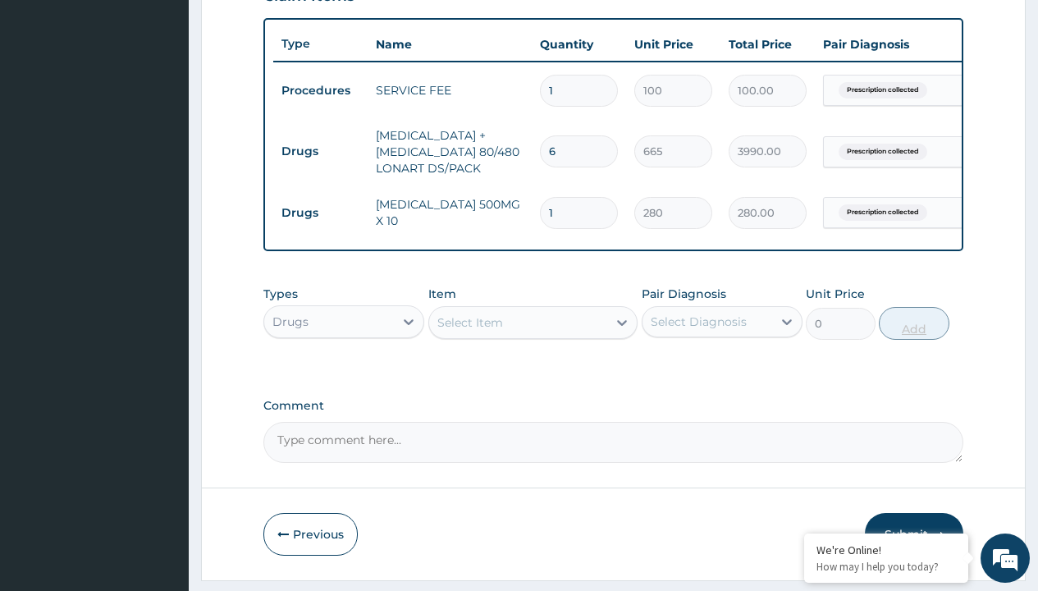
type input "10"
type input "2800.00"
type input "10"
click at [320, 151] on td "Drugs" at bounding box center [320, 151] width 94 height 30
type input "procedures"
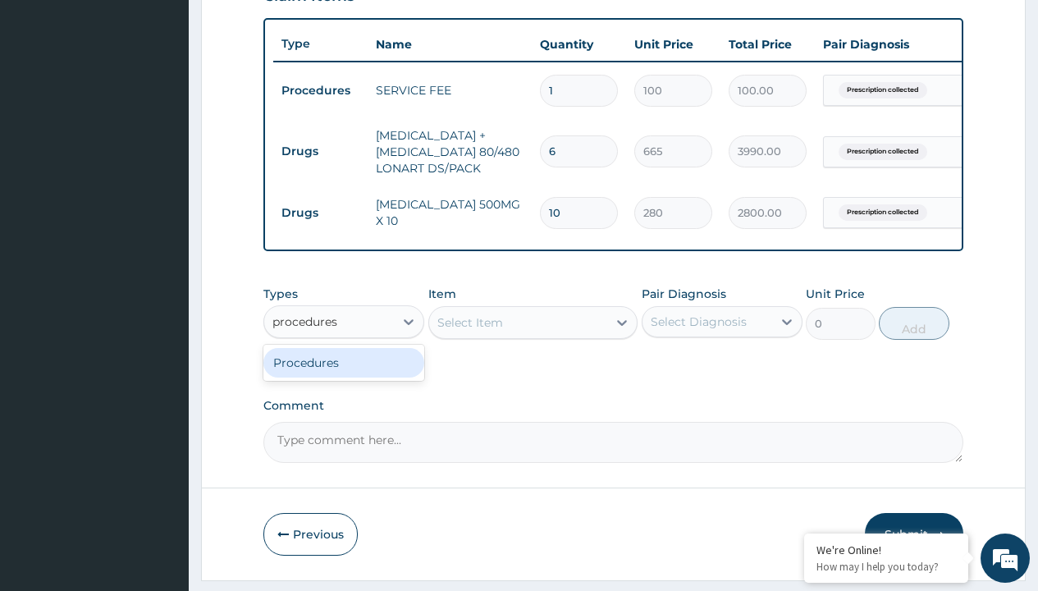
scroll to position [0, 0]
click at [344, 374] on div "Procedures" at bounding box center [343, 363] width 161 height 30
click at [470, 331] on div "Select Item" at bounding box center [471, 322] width 66 height 16
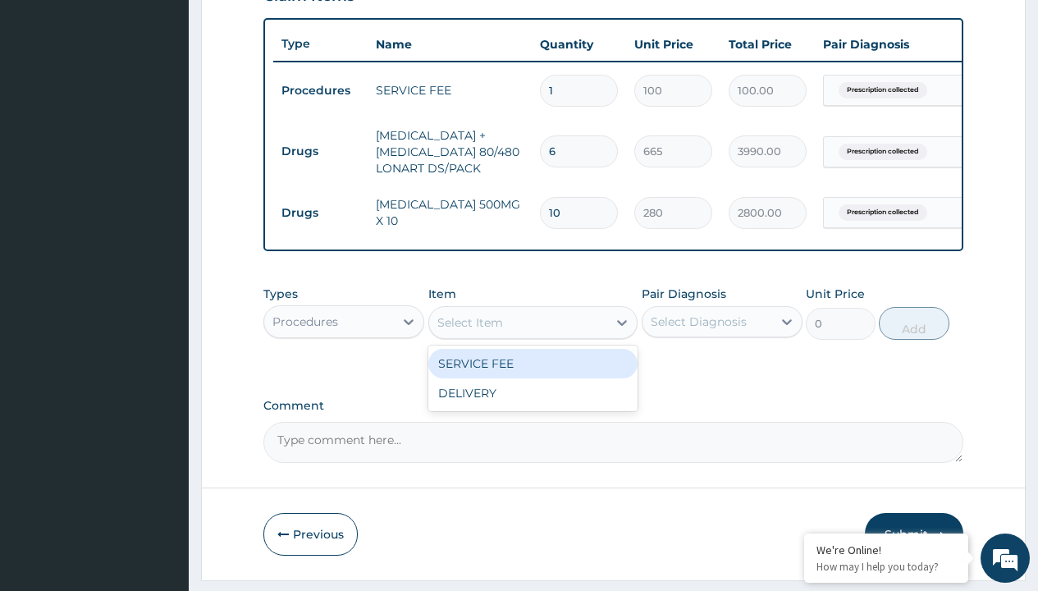
type input "delivery"
click at [533, 375] on div "DELIVERY" at bounding box center [533, 364] width 210 height 30
type input "2000"
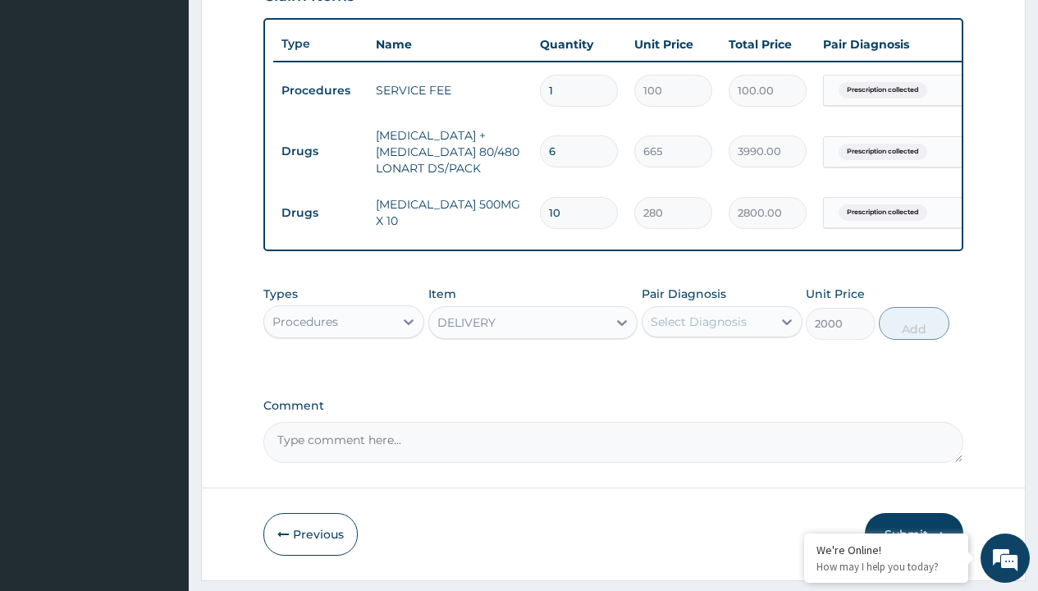
click at [320, 151] on td "Drugs" at bounding box center [320, 151] width 94 height 30
type input "procedures"
click at [344, 374] on div "Procedures" at bounding box center [343, 363] width 161 height 30
type input "0"
click at [320, 151] on td "Drugs" at bounding box center [320, 151] width 94 height 30
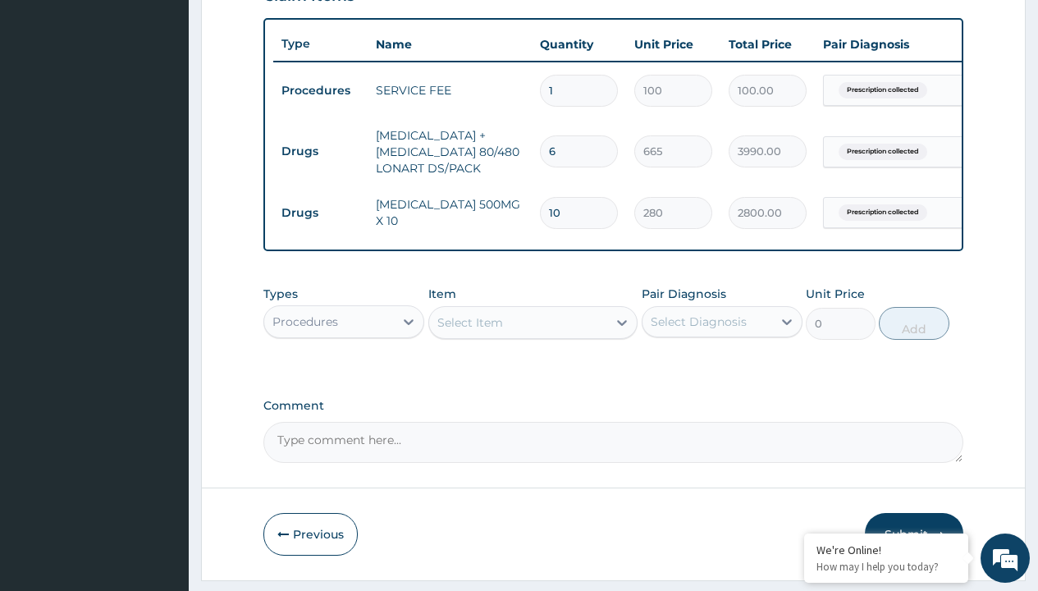
type input "procedures"
click at [344, 374] on div "Procedures" at bounding box center [343, 363] width 161 height 30
click at [470, 331] on div "Select Item" at bounding box center [471, 322] width 66 height 16
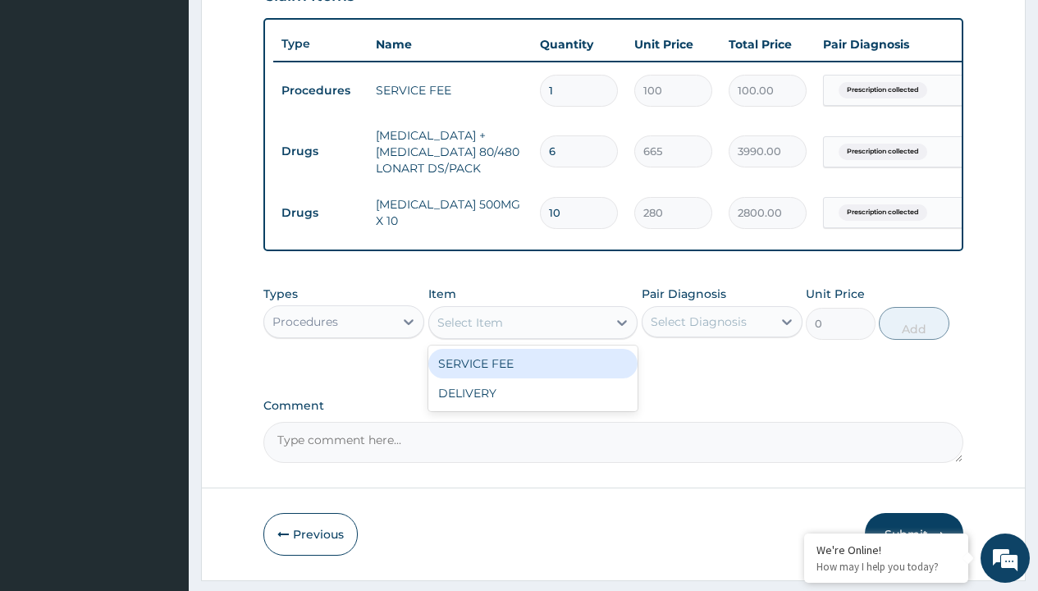
type input "delivery"
click at [533, 375] on div "DELIVERY" at bounding box center [533, 364] width 210 height 30
type input "2000"
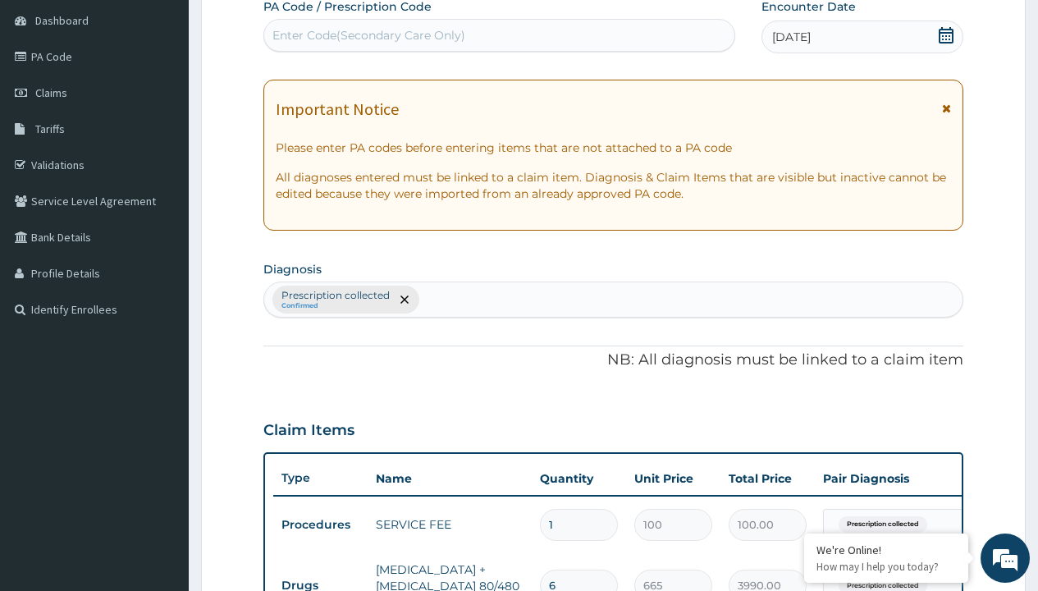
type input "prescription collected"
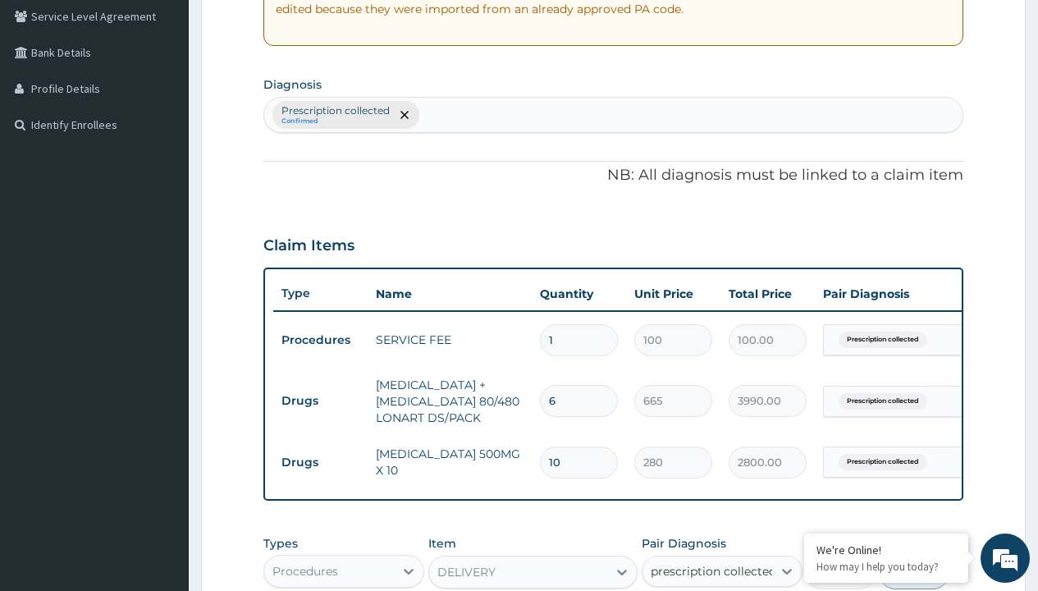
scroll to position [649, 0]
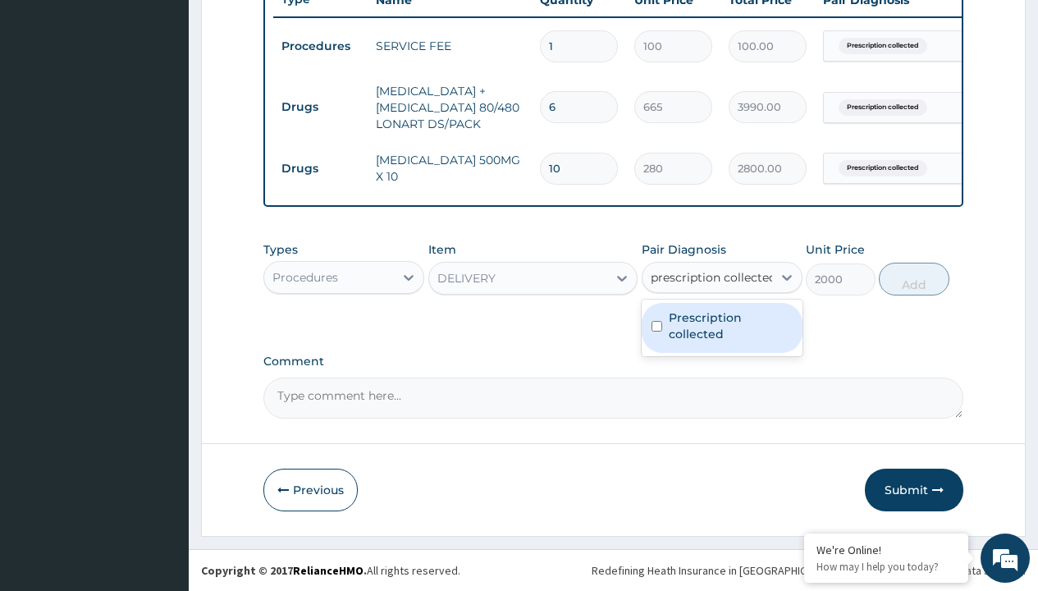
click at [722, 328] on label "Prescription collected" at bounding box center [731, 325] width 124 height 33
checkbox input "true"
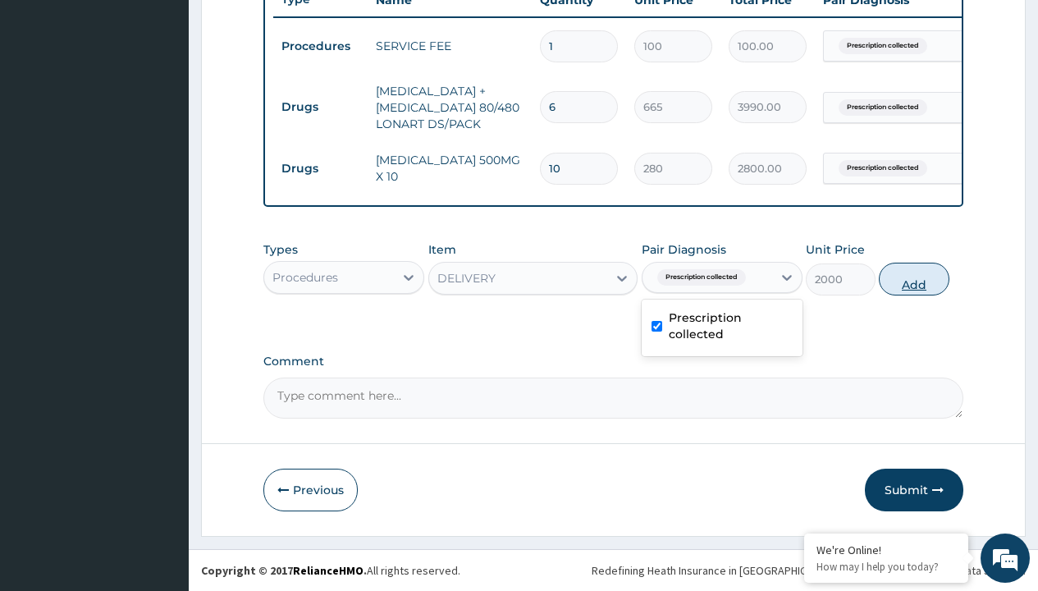
click at [914, 278] on button "Add" at bounding box center [914, 279] width 70 height 33
type input "0"
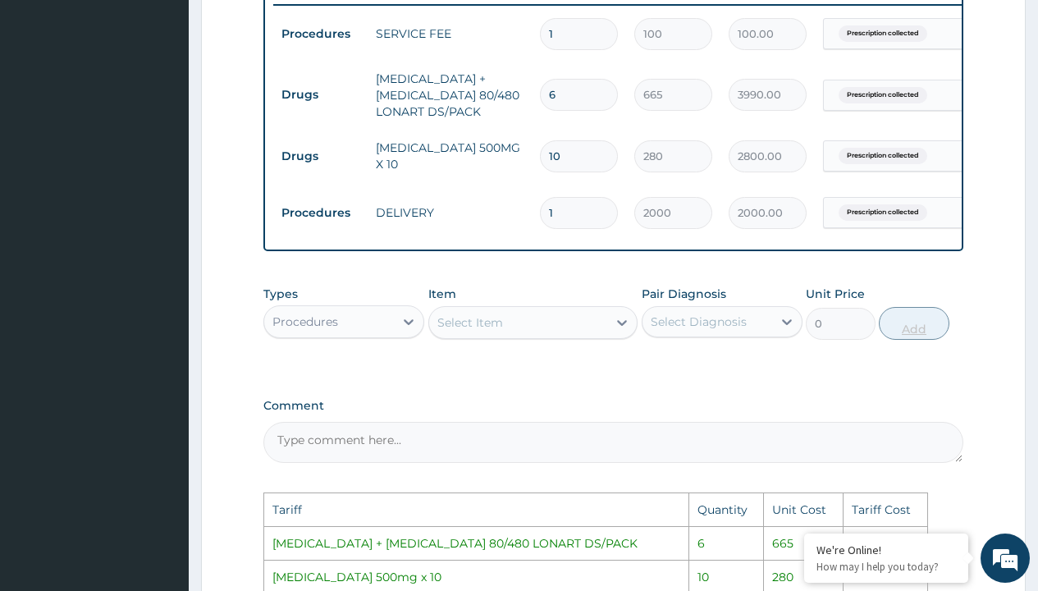
scroll to position [984, 0]
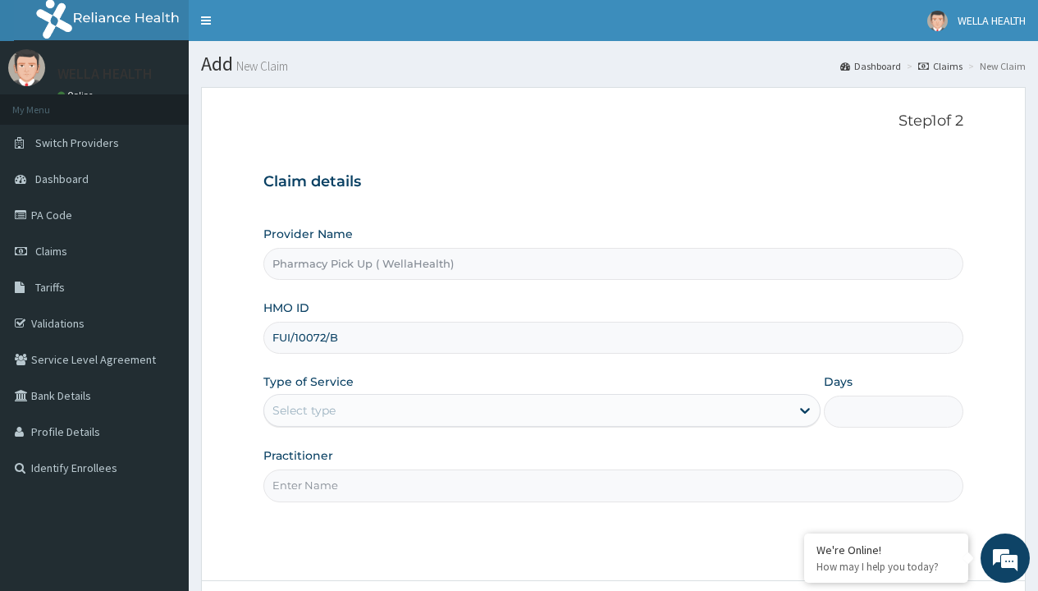
type input "FUI/10072/B"
type input "WellaHealth"
click at [304, 410] on div "Select type" at bounding box center [304, 410] width 63 height 16
type input "GBM/10060/A"
type input "WellaHealth"
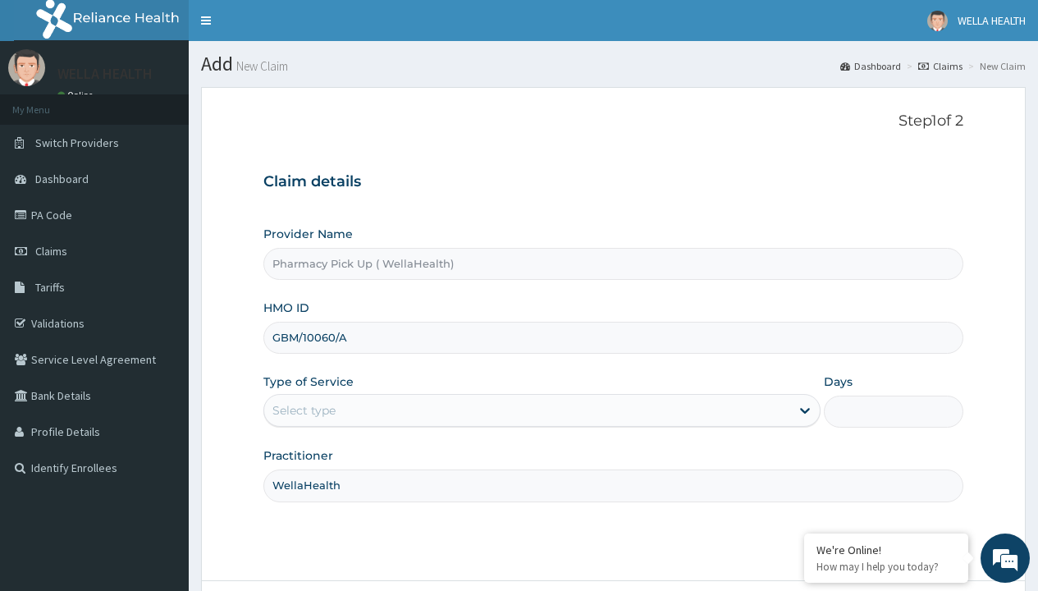
click at [304, 410] on div "Select type" at bounding box center [304, 410] width 63 height 16
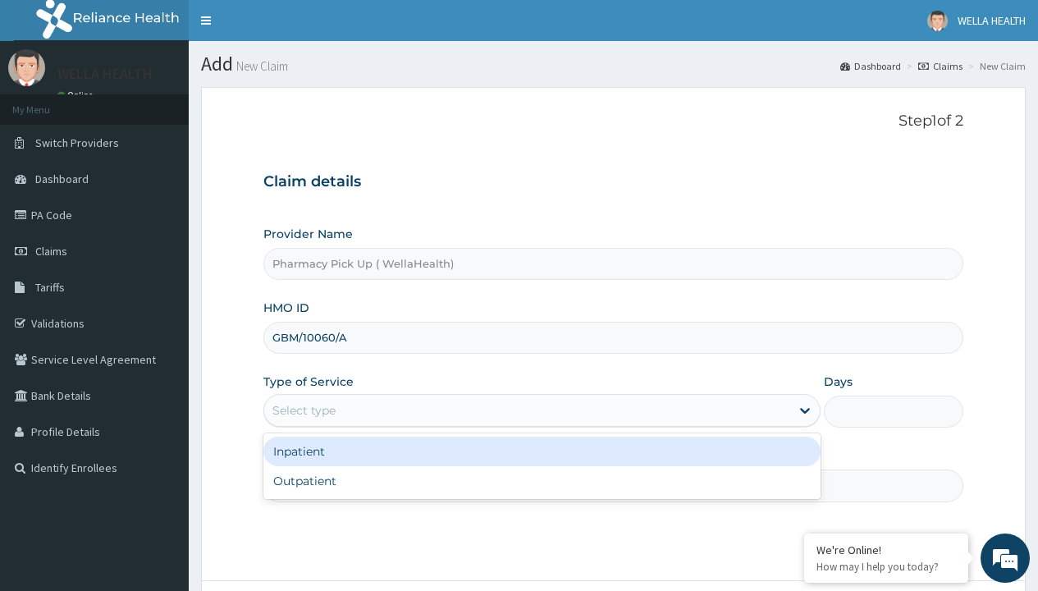
click at [542, 481] on div "Outpatient" at bounding box center [541, 481] width 557 height 30
type input "1"
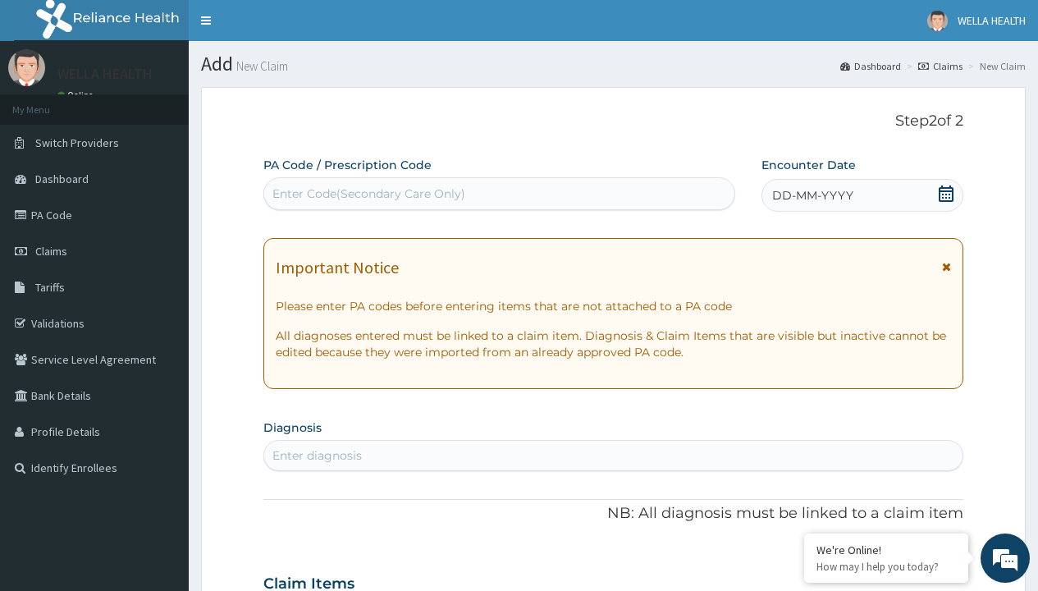
scroll to position [137, 0]
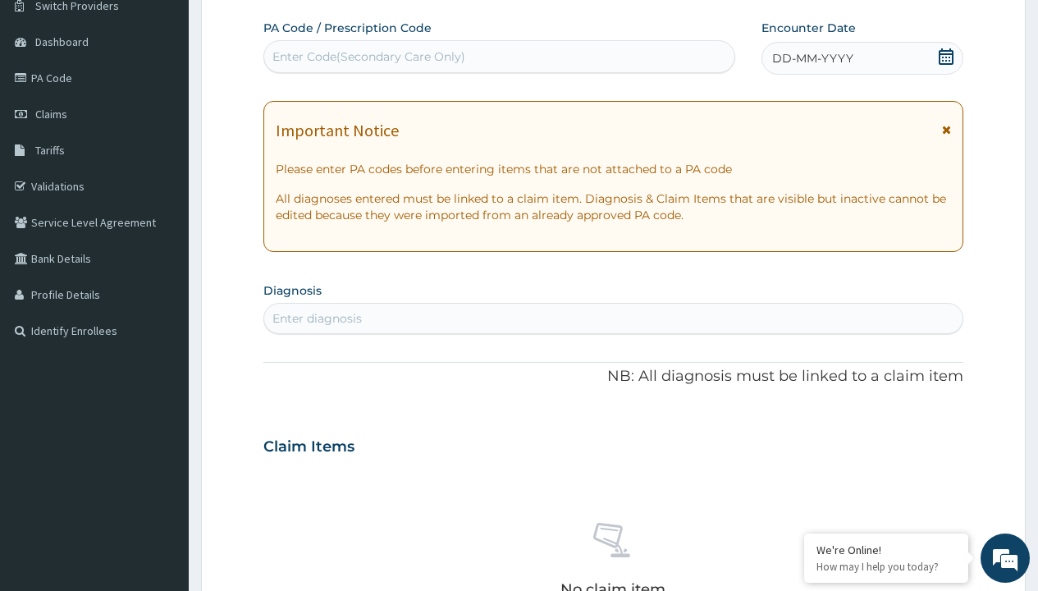
click at [812, 58] on span "DD-MM-YYYY" at bounding box center [812, 58] width 81 height 16
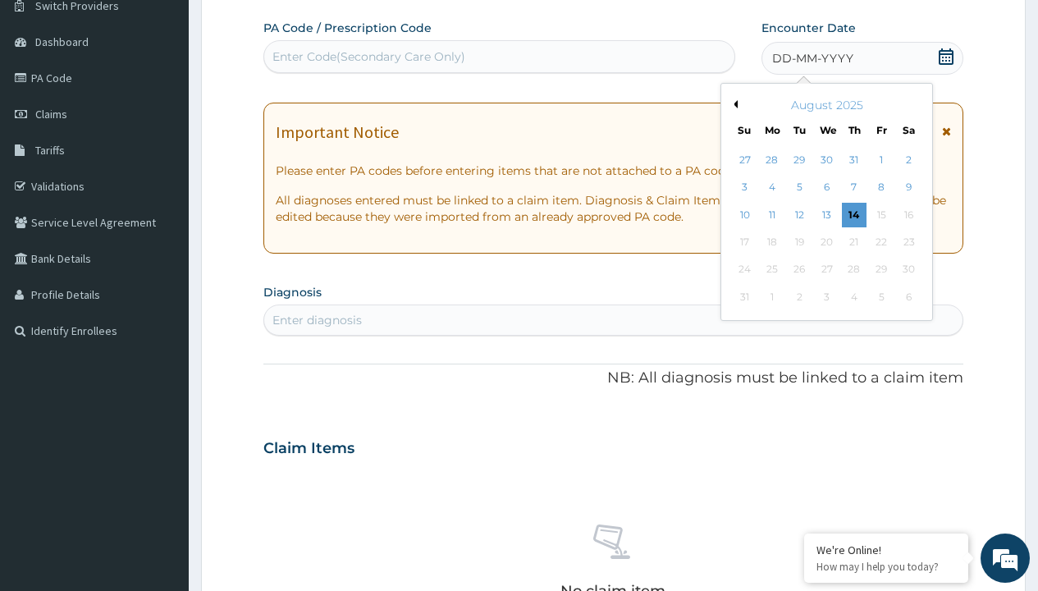
scroll to position [0, 0]
click at [733, 104] on button "Previous Month" at bounding box center [734, 104] width 8 height 8
click at [881, 242] on div "25" at bounding box center [881, 242] width 25 height 25
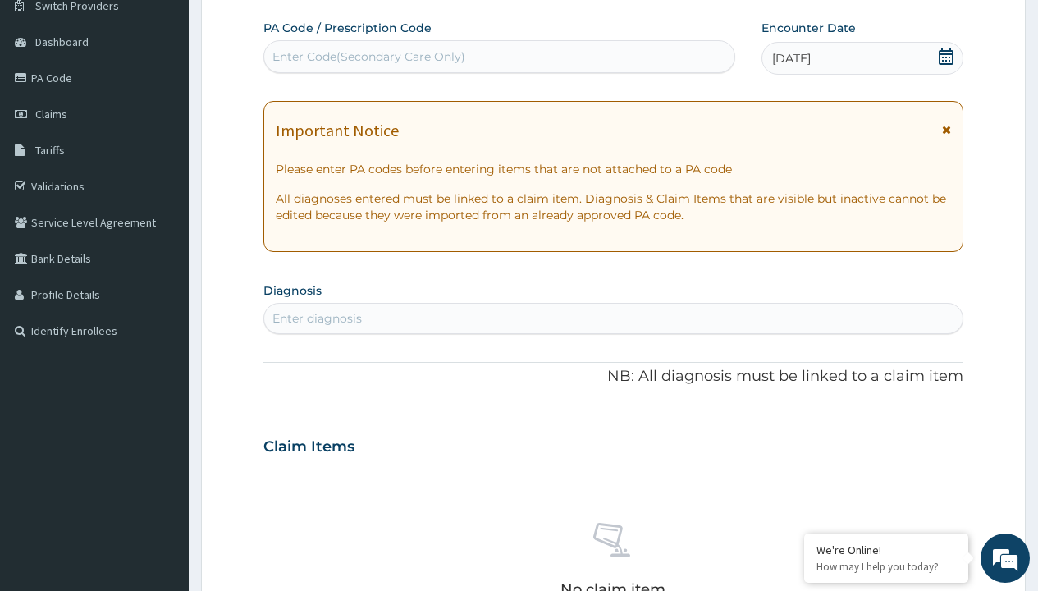
click at [368, 57] on div "Enter Code(Secondary Care Only)" at bounding box center [369, 56] width 193 height 16
type input "PRX/D55AAA06"
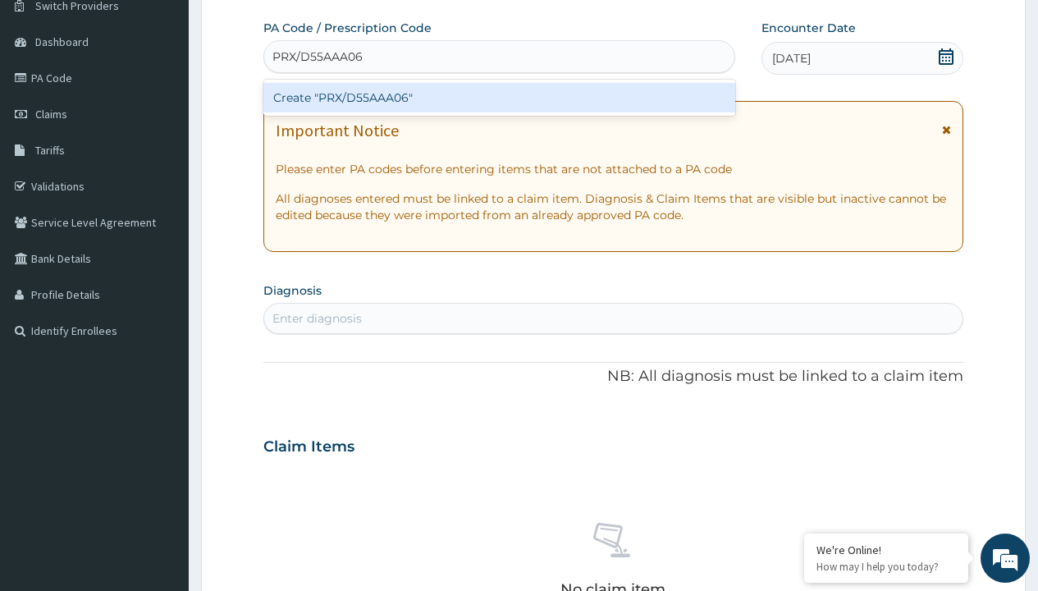
click at [499, 98] on div "Create "PRX/D55AAA06"" at bounding box center [498, 98] width 471 height 30
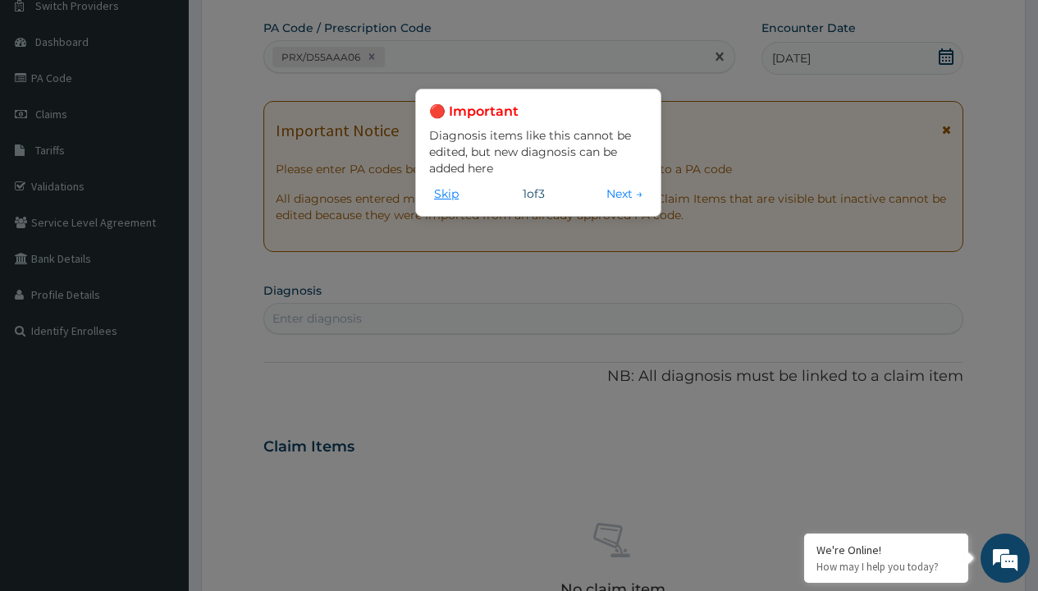
click at [447, 193] on button "Skip" at bounding box center [446, 194] width 34 height 18
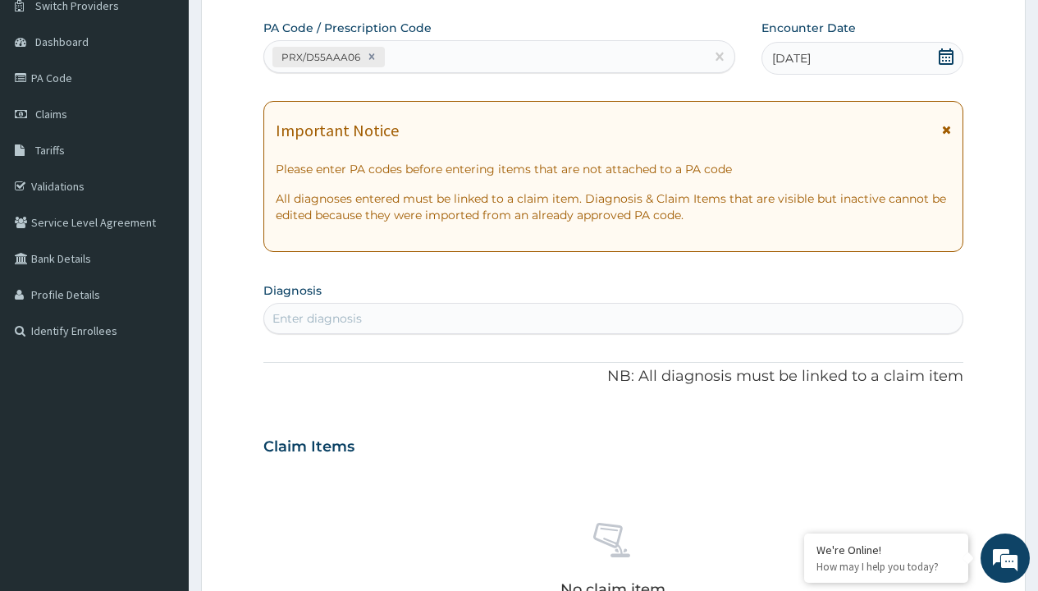
click at [317, 318] on div "Enter diagnosis" at bounding box center [317, 318] width 89 height 16
type input "prescription collected"
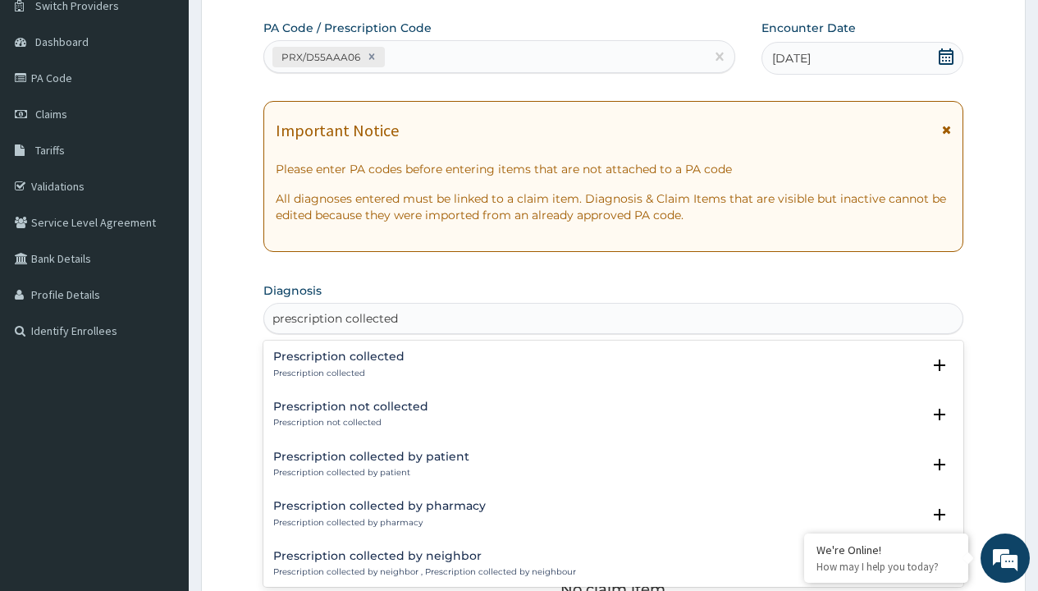
click at [337, 373] on p "Prescription collected" at bounding box center [338, 373] width 131 height 11
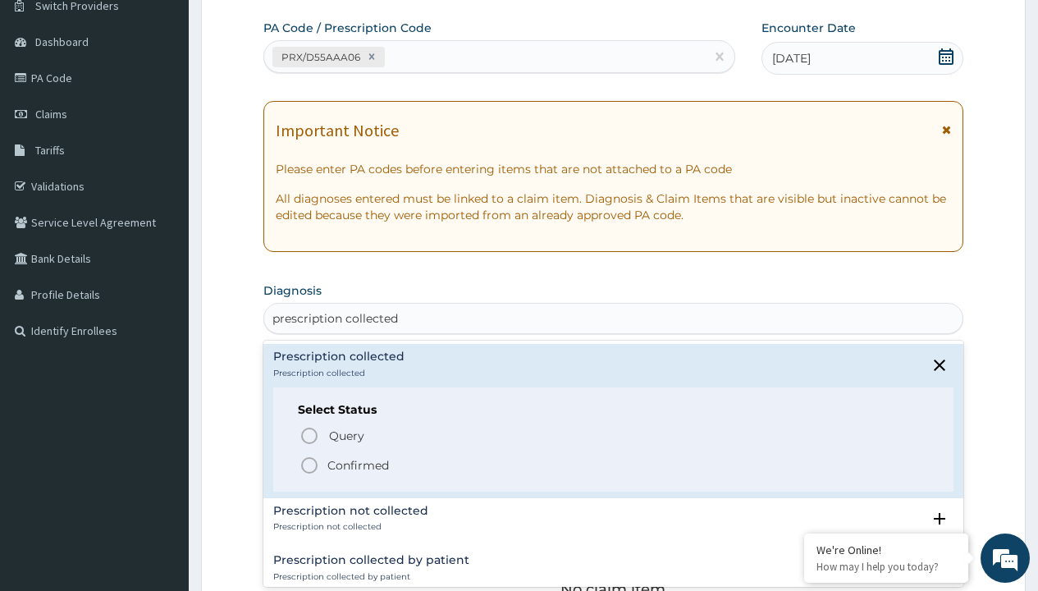
click at [358, 465] on p "Confirmed" at bounding box center [359, 465] width 62 height 16
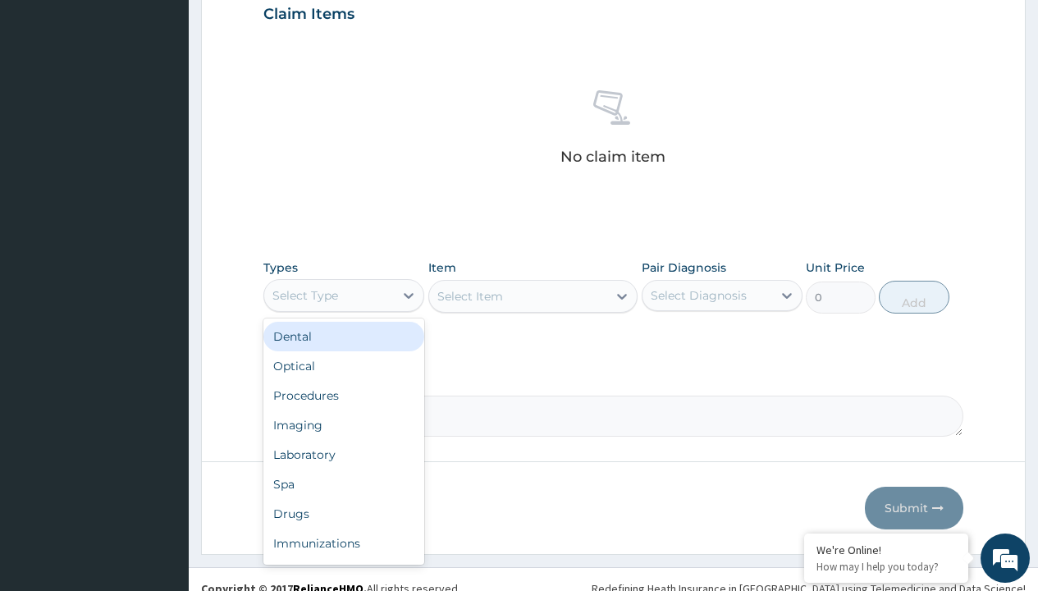
type input "procedures"
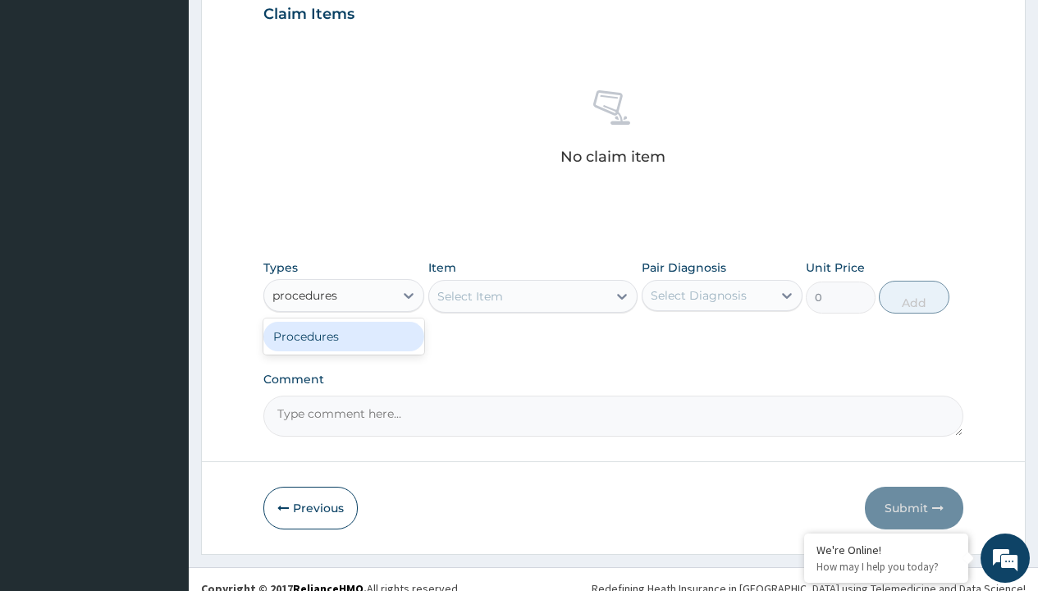
click at [344, 336] on div "Procedures" at bounding box center [343, 337] width 161 height 30
click at [470, 296] on div "Select Item" at bounding box center [533, 296] width 210 height 33
click at [305, 295] on div "Procedures" at bounding box center [306, 295] width 66 height 16
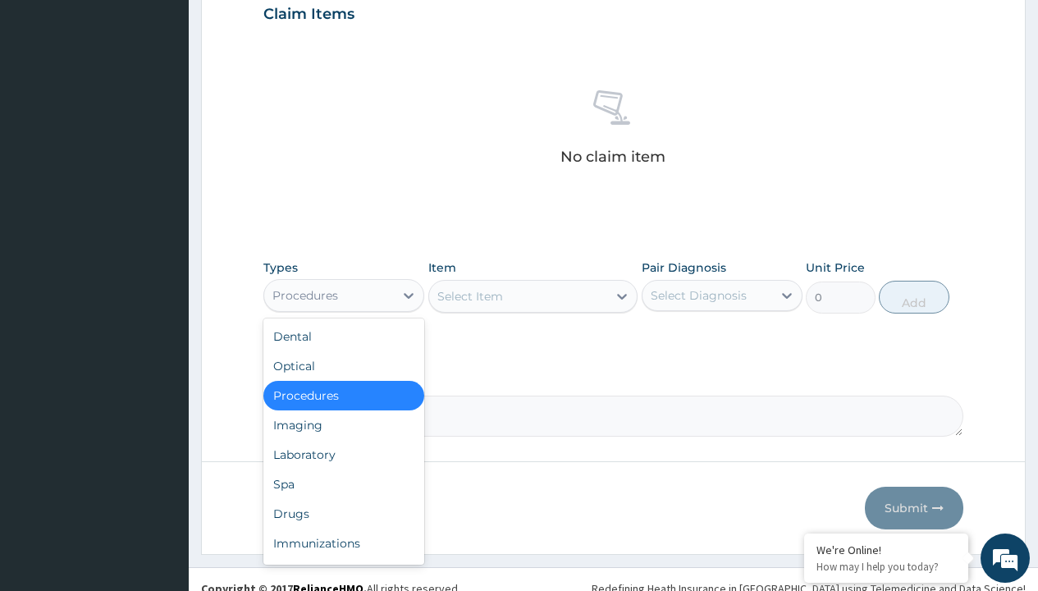
type input "procedures"
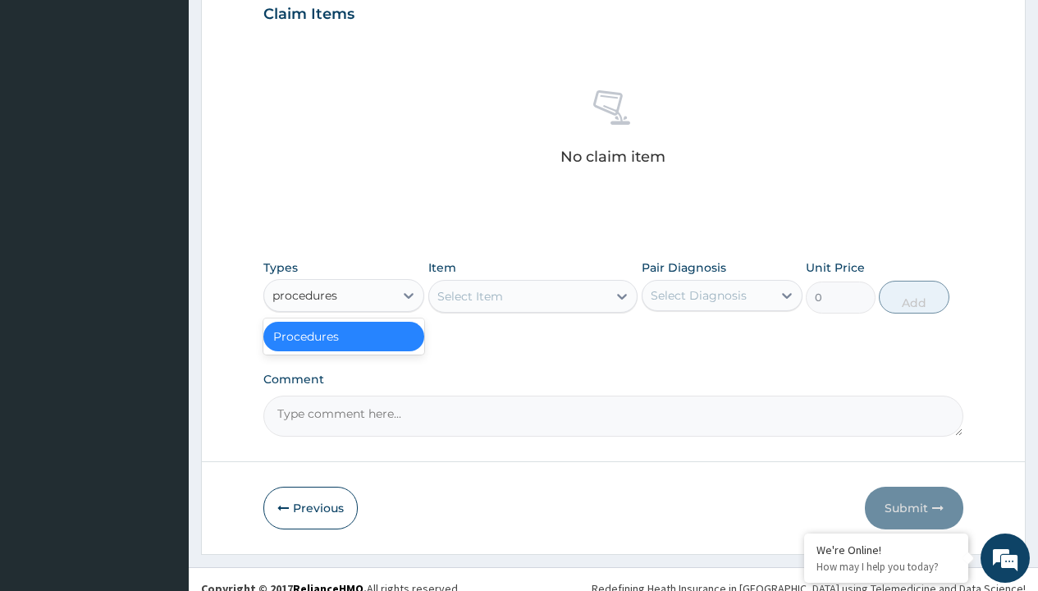
click at [344, 336] on div "Procedures" at bounding box center [343, 337] width 161 height 30
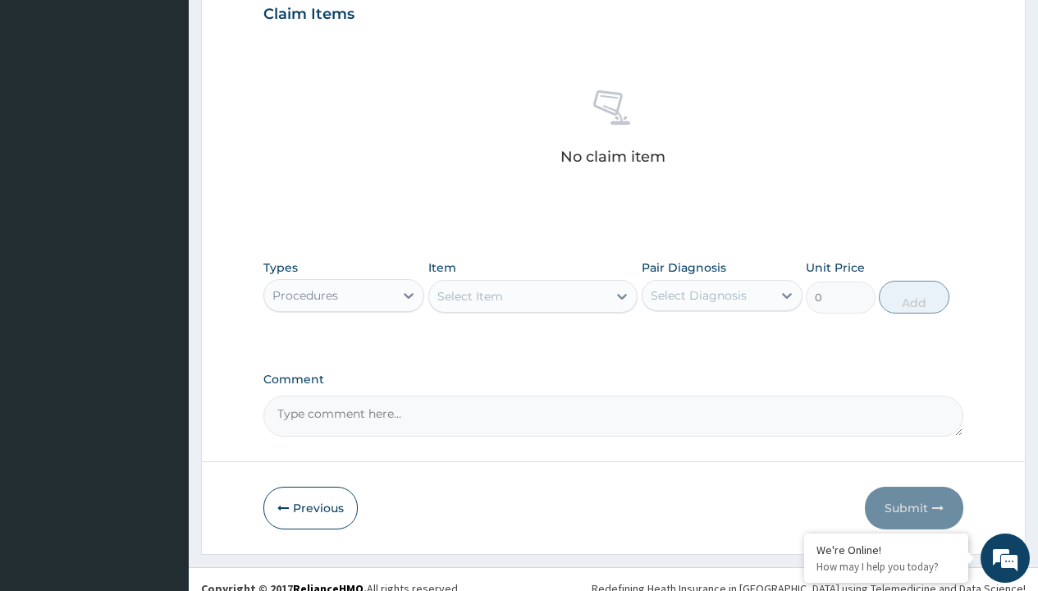
click at [470, 296] on div "Select Item" at bounding box center [471, 296] width 66 height 16
type input "service fee"
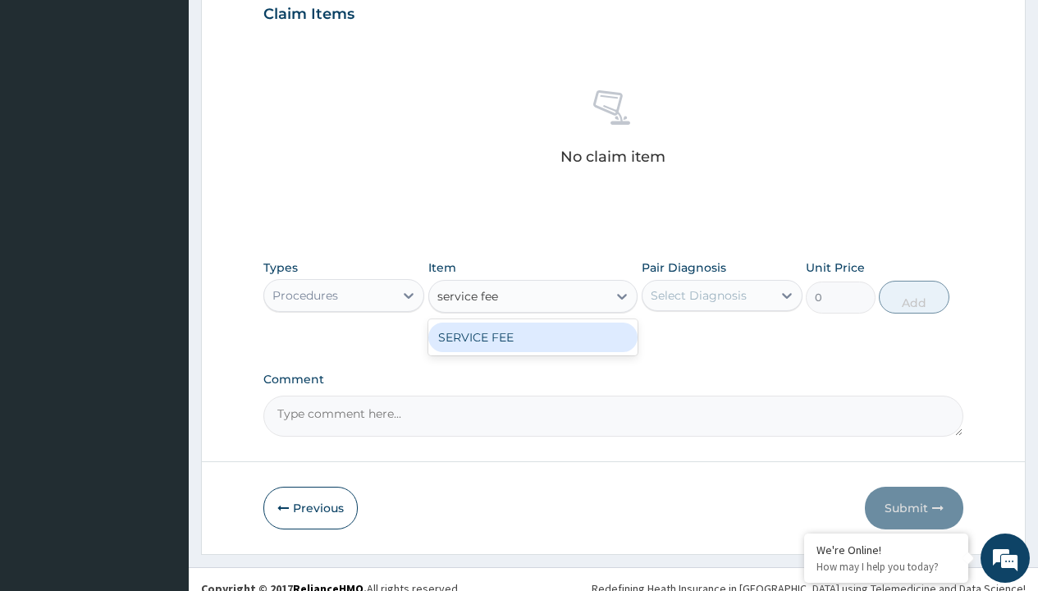
click at [533, 337] on div "SERVICE FEE" at bounding box center [533, 338] width 210 height 30
type input "100"
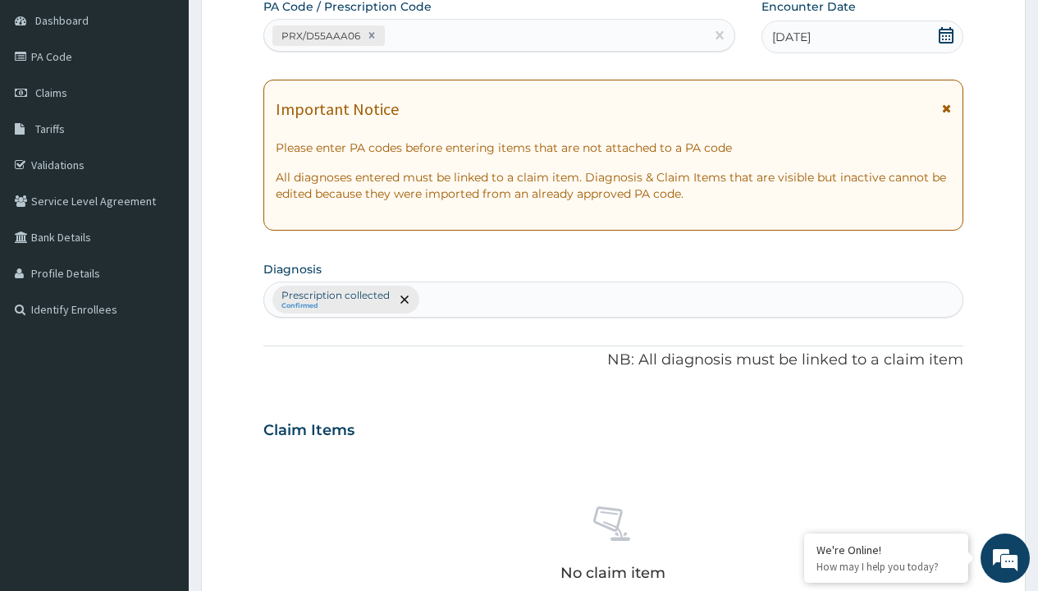
type input "prescription collected"
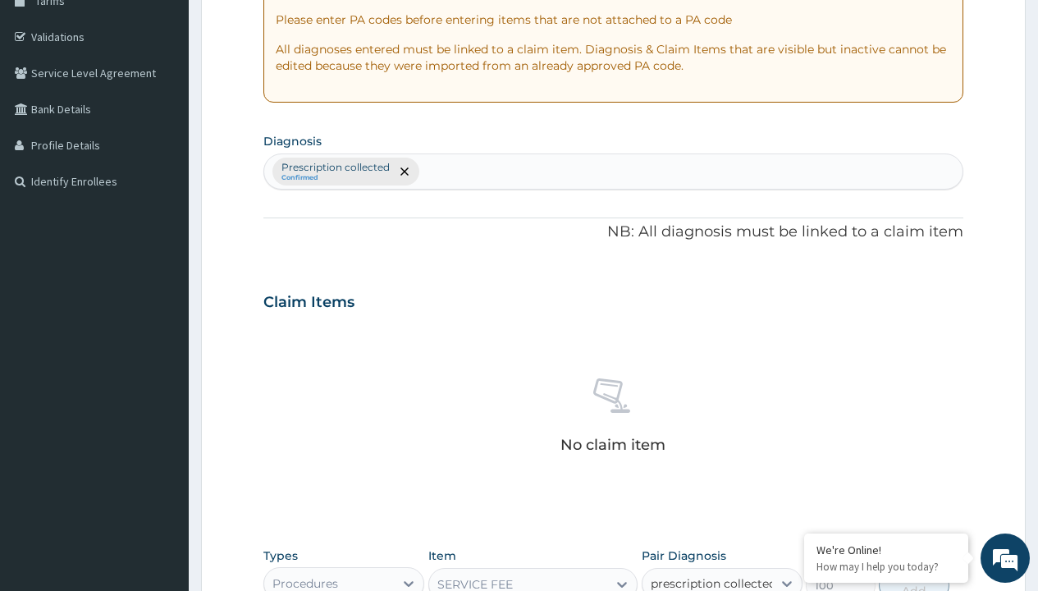
scroll to position [0, 0]
checkbox input "true"
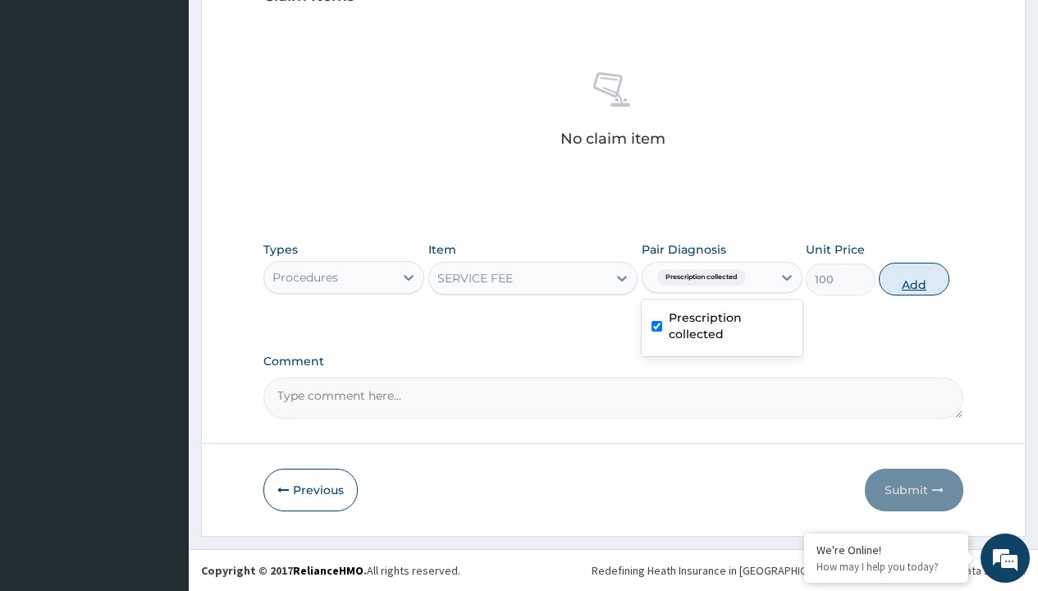
click at [914, 278] on button "Add" at bounding box center [914, 279] width 70 height 33
type input "0"
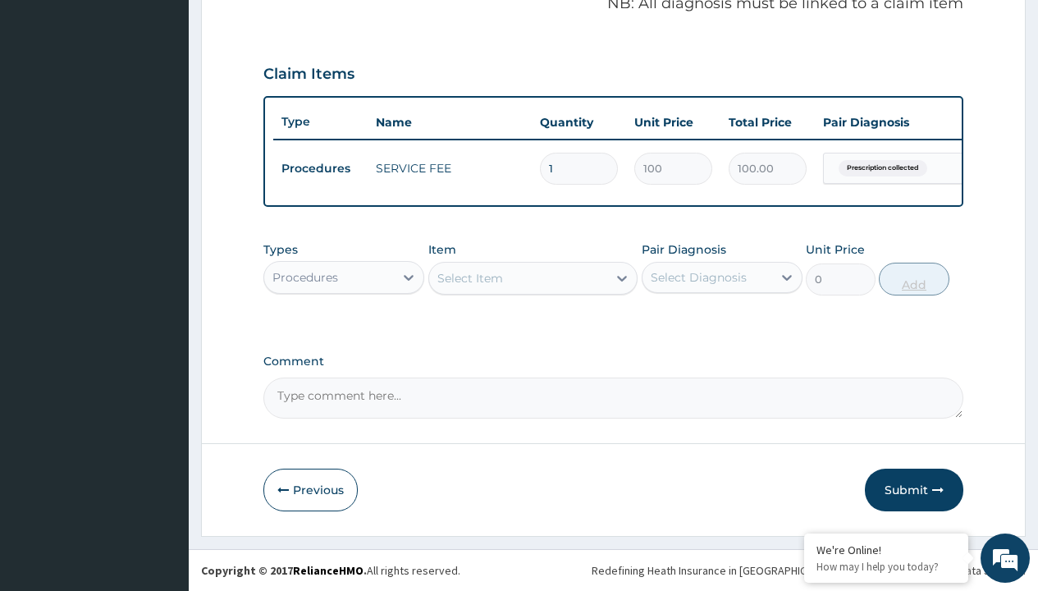
scroll to position [527, 0]
click at [305, 277] on div "Procedures" at bounding box center [306, 277] width 66 height 16
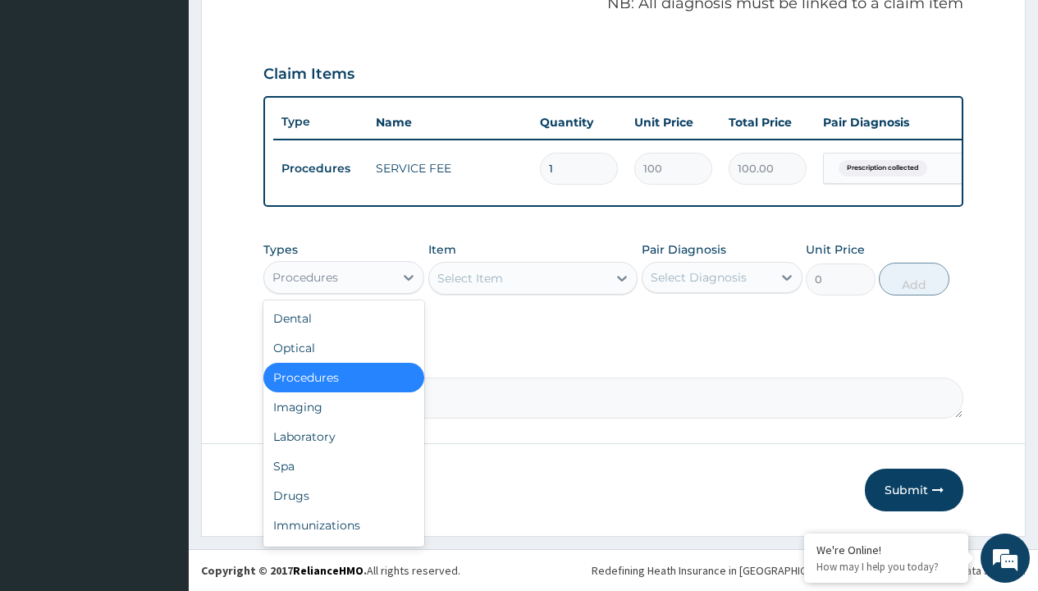
type input "drugs"
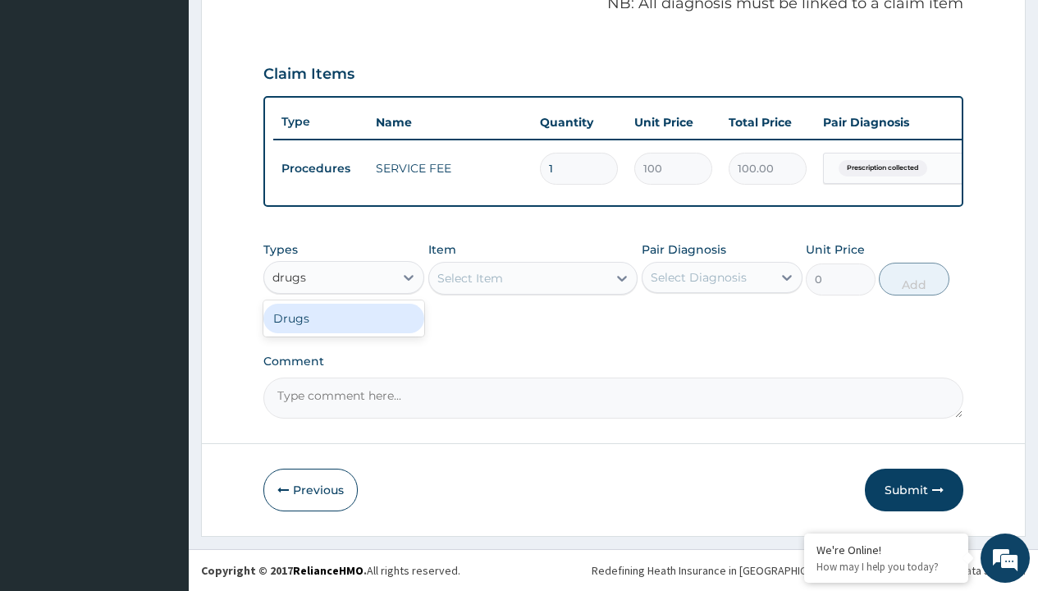
click at [344, 318] on div "Drugs" at bounding box center [343, 319] width 161 height 30
click at [470, 277] on div "Select Item" at bounding box center [533, 278] width 210 height 33
type input "daktacort cream"
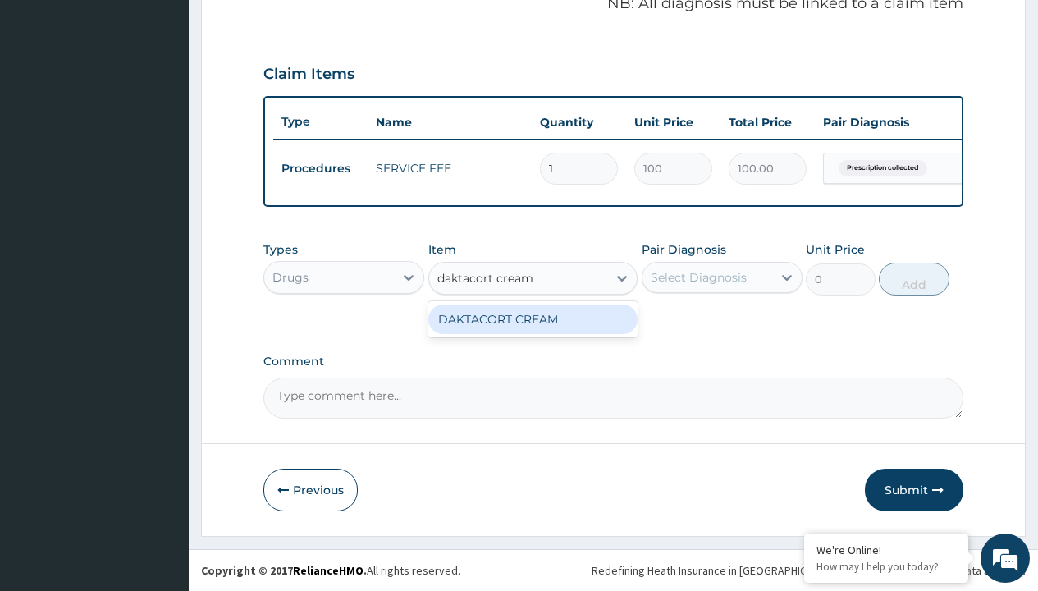
click at [533, 318] on div "DAKTACORT CREAM" at bounding box center [533, 320] width 210 height 30
type input "2700"
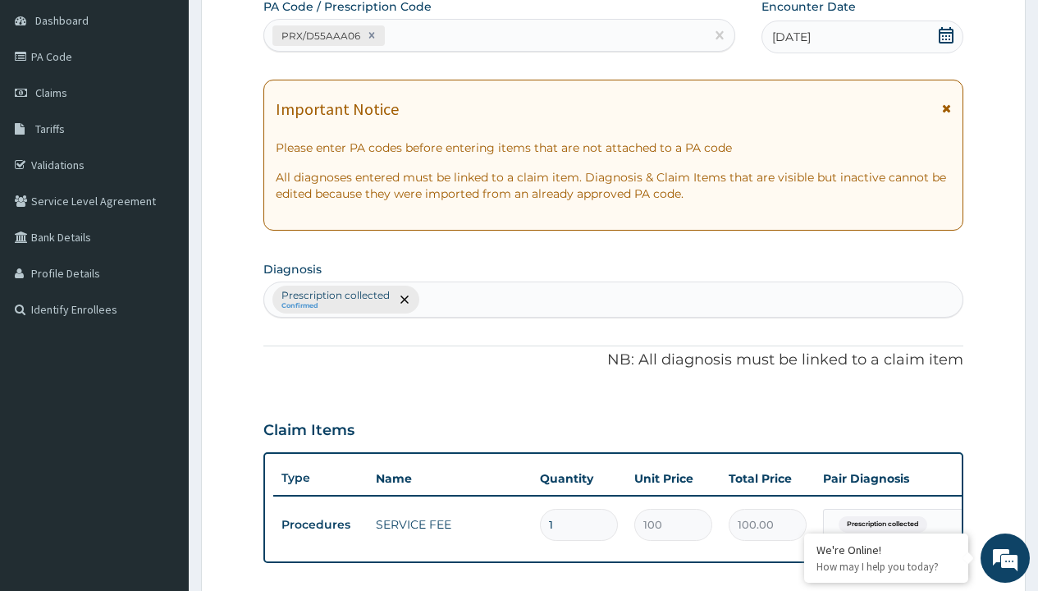
type input "prescription collected"
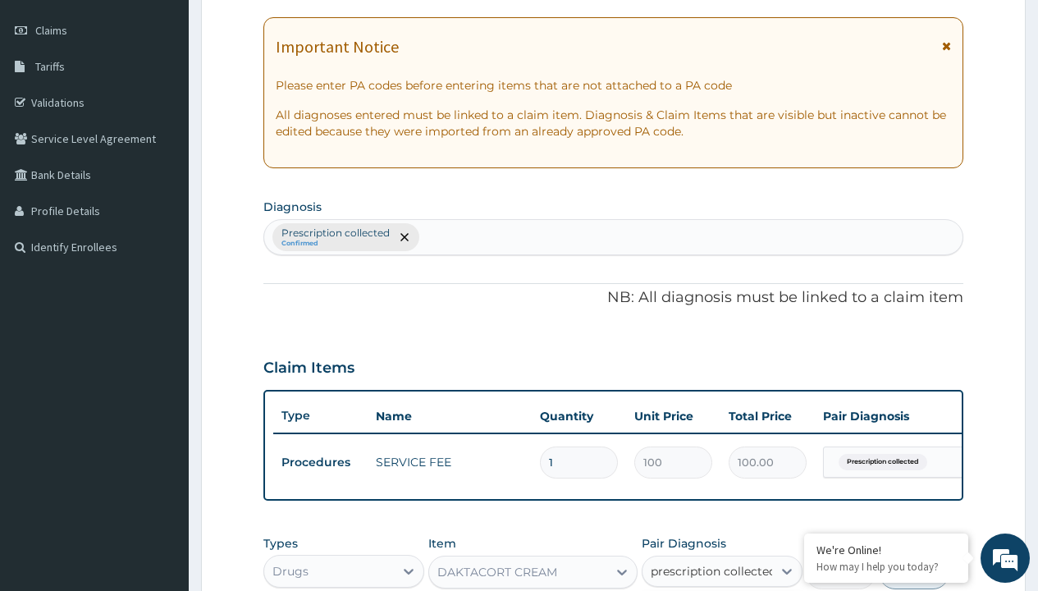
checkbox input "true"
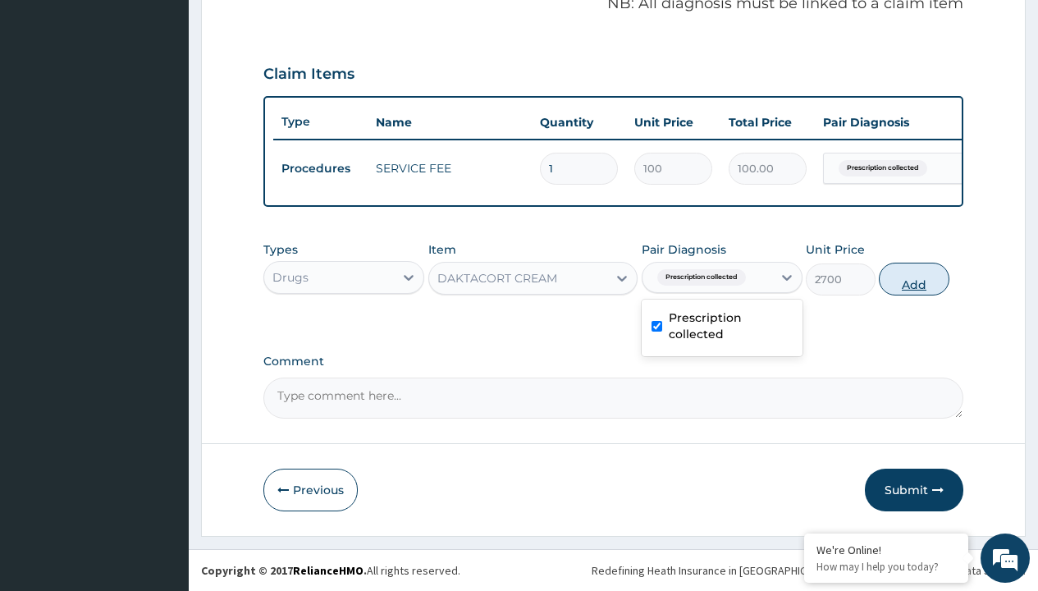
click at [914, 278] on button "Add" at bounding box center [914, 279] width 70 height 33
type input "0"
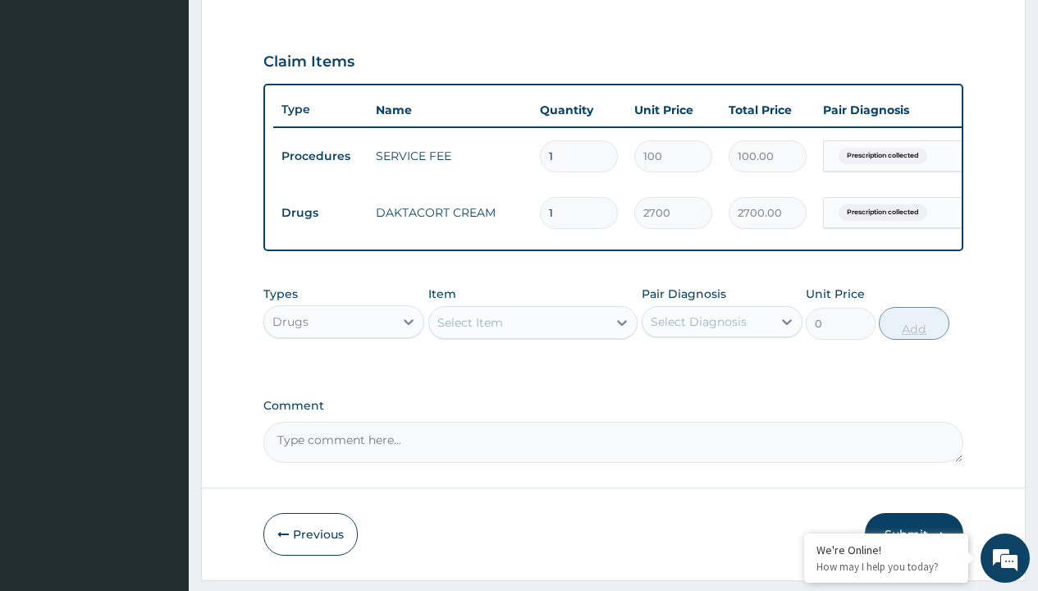
type input "3"
type input "8100.00"
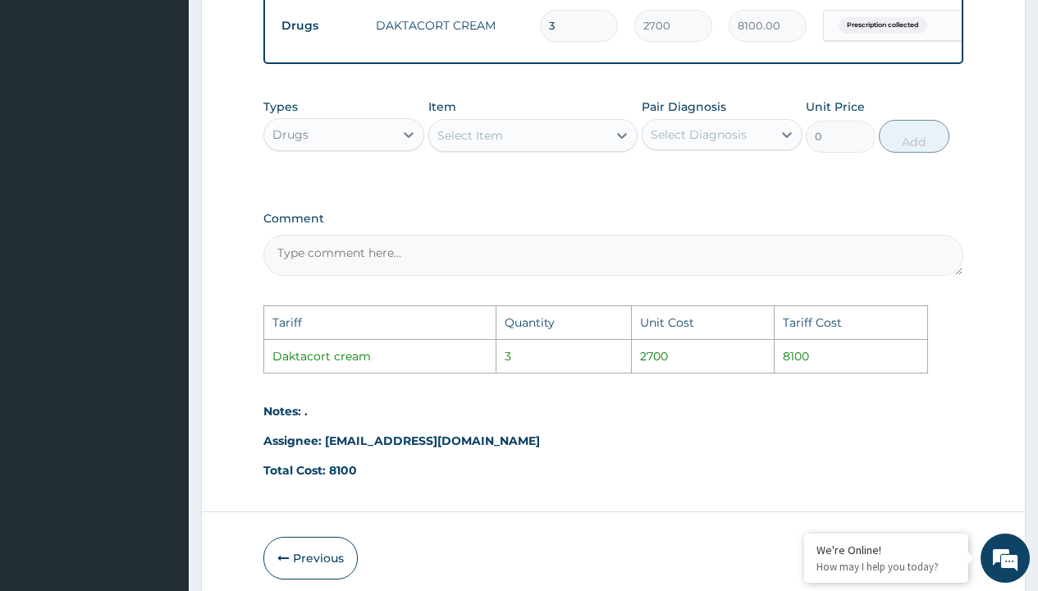
scroll to position [795, 0]
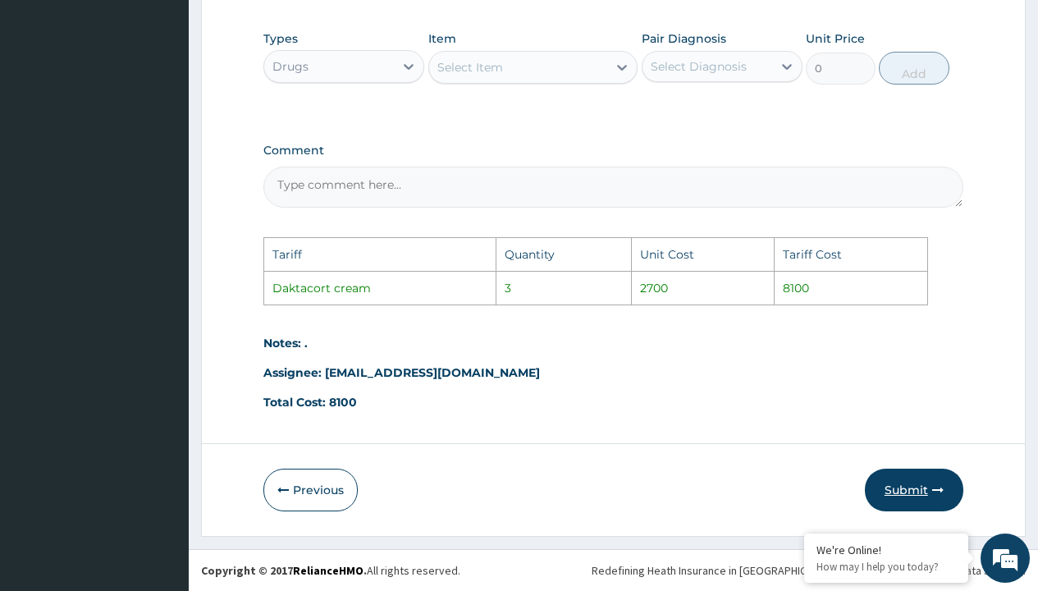
type input "3"
click at [937, 487] on icon "button" at bounding box center [937, 489] width 11 height 11
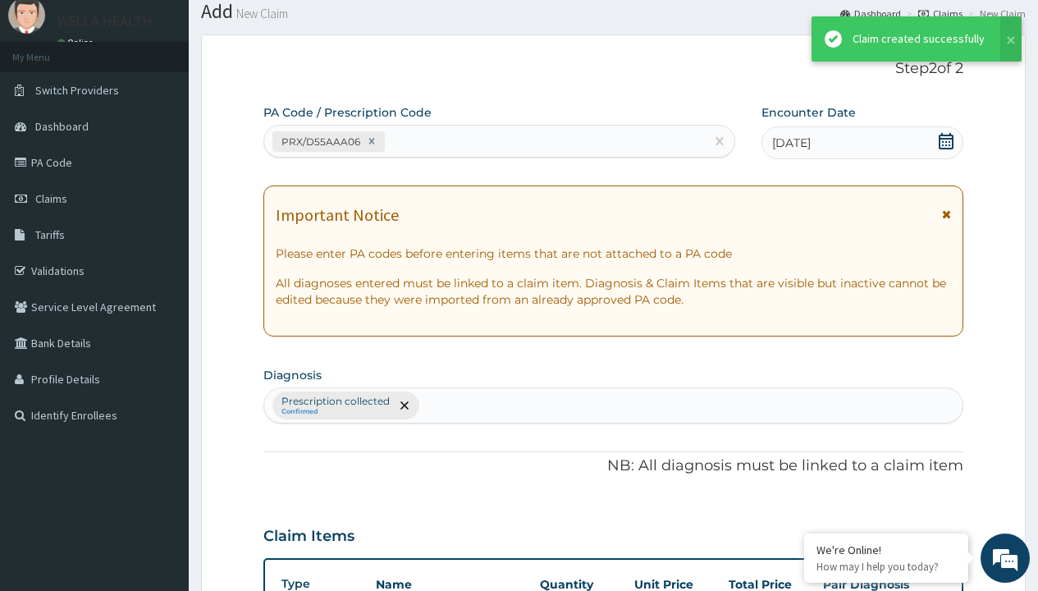
scroll to position [584, 0]
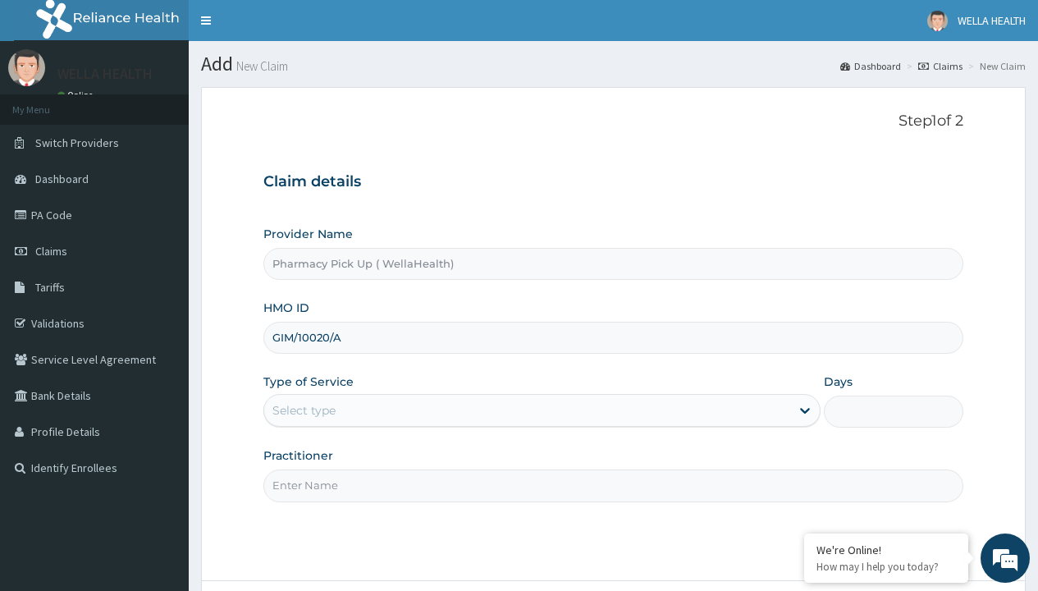
type input "GIM/10020/A"
type input "WellaHealth"
click at [304, 410] on div "Select type" at bounding box center [304, 410] width 63 height 16
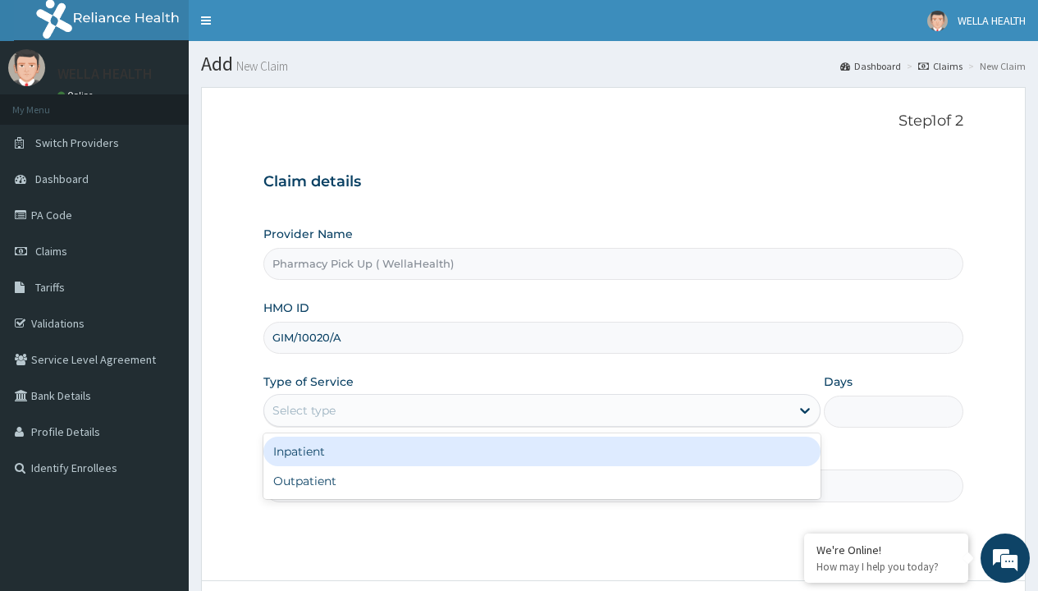
click at [542, 481] on div "Outpatient" at bounding box center [541, 481] width 557 height 30
type input "1"
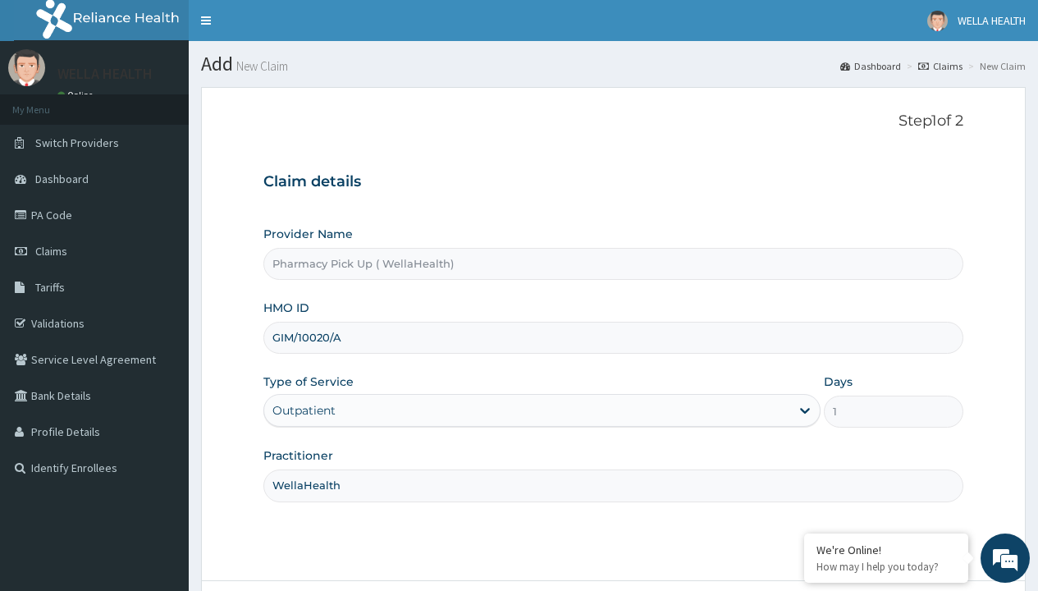
type input "GKE/10004/E"
type input "WellaHealth"
click at [304, 410] on div "Select type" at bounding box center [304, 410] width 63 height 16
type input "GSV/11414/A"
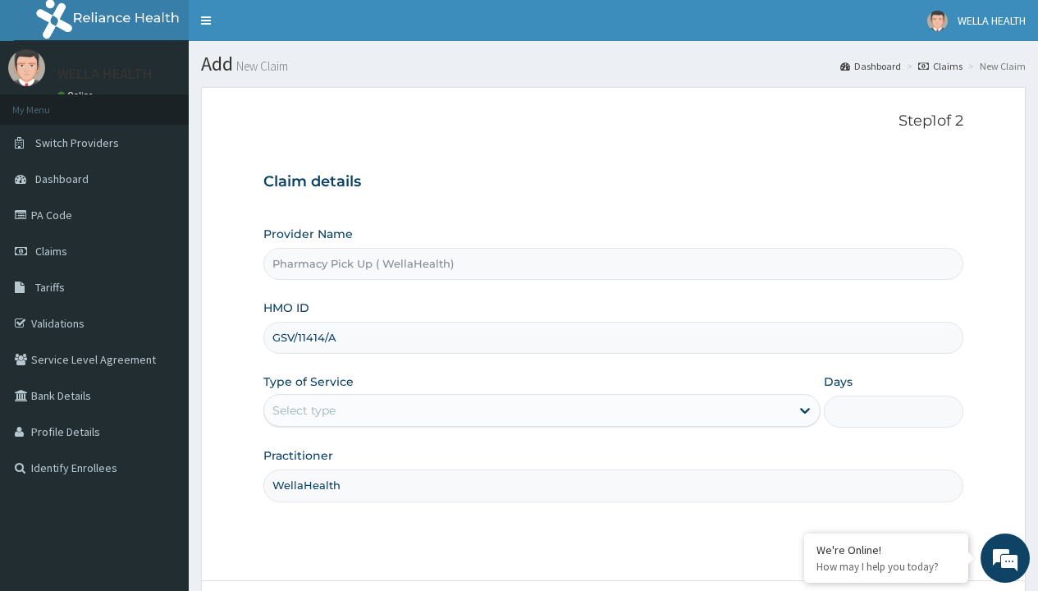
type input "WellaHealth"
click at [304, 410] on div "Select type" at bounding box center [304, 410] width 63 height 16
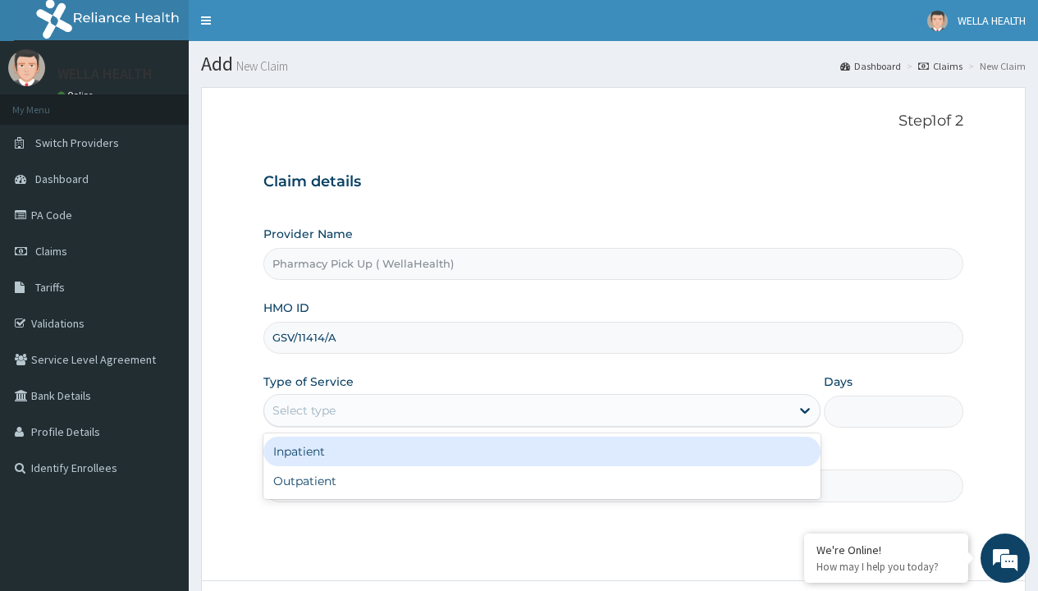
click at [542, 481] on div "Outpatient" at bounding box center [541, 481] width 557 height 30
type input "1"
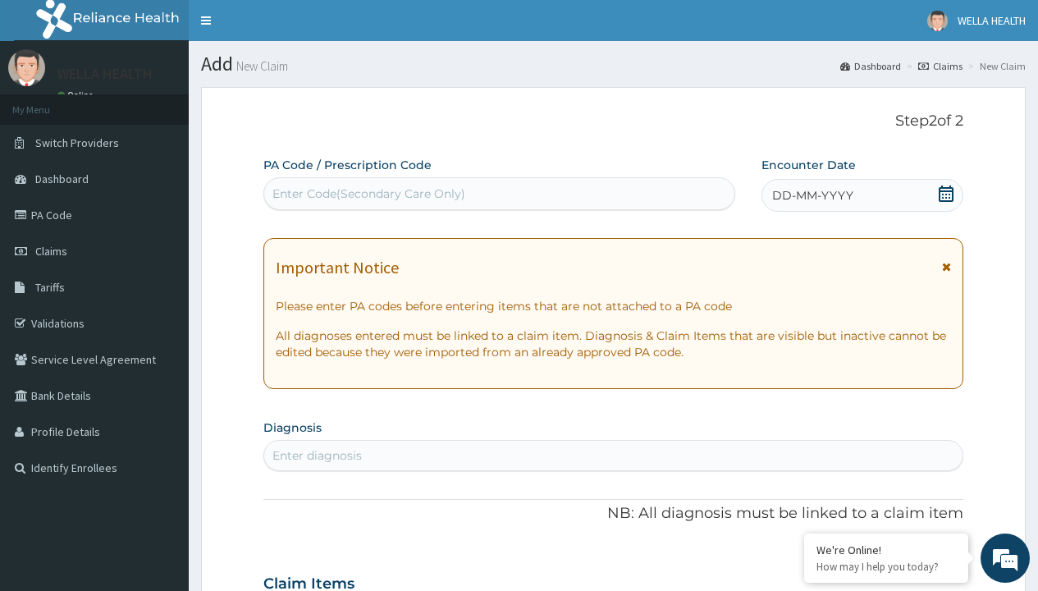
scroll to position [137, 0]
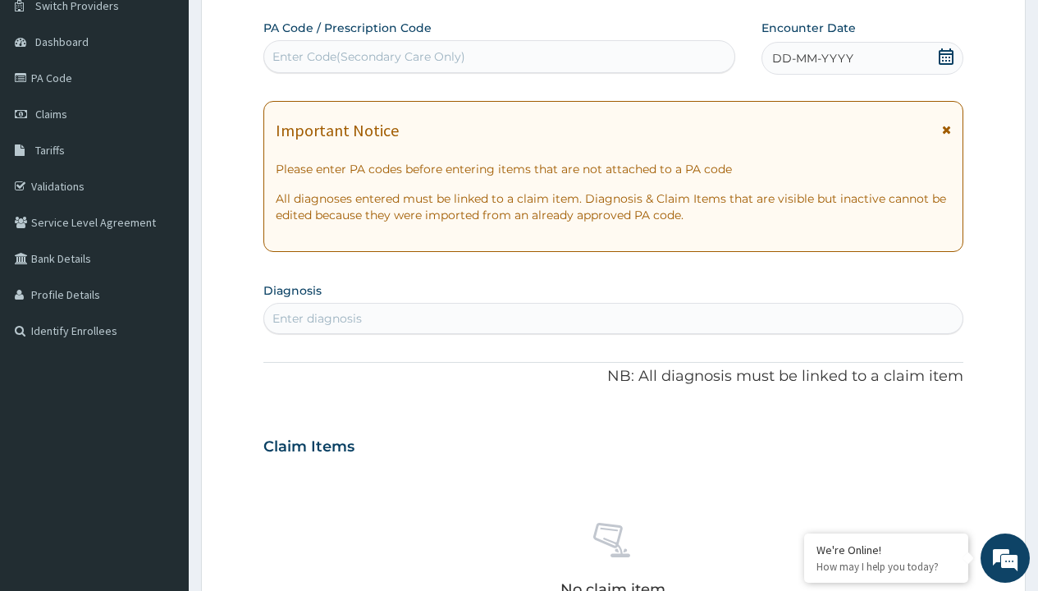
click at [812, 58] on span "DD-MM-YYYY" at bounding box center [812, 58] width 81 height 16
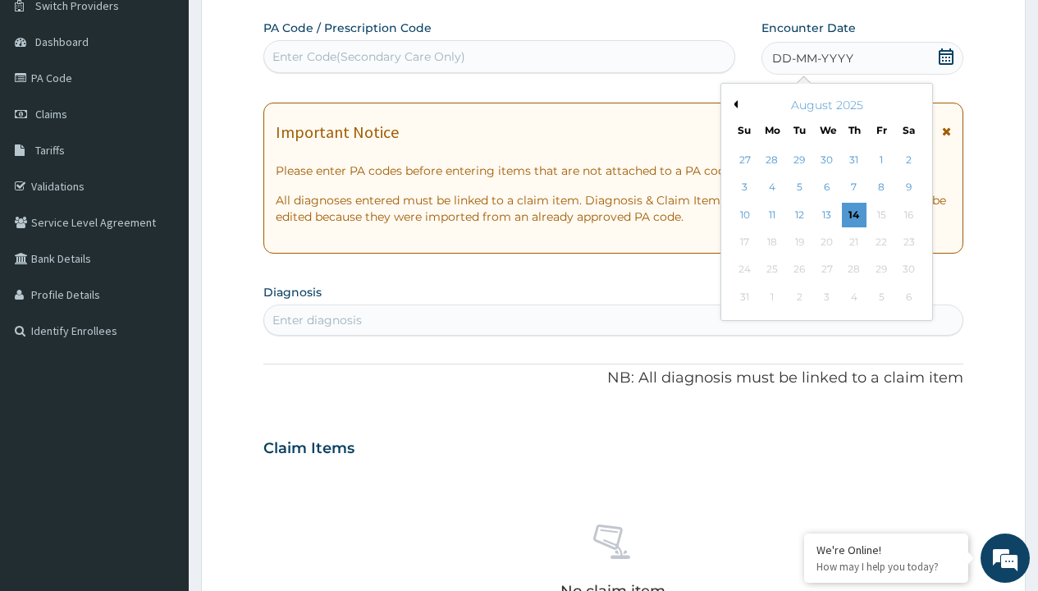
scroll to position [0, 0]
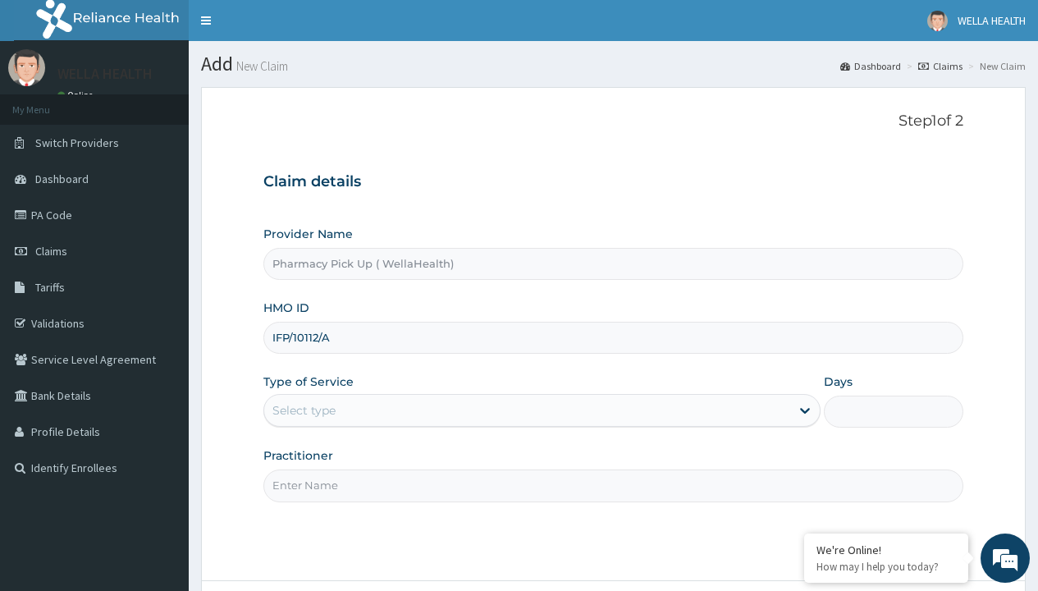
type input "IFP/10112/A"
type input "WellaHealth"
click at [304, 410] on div "Select type" at bounding box center [304, 410] width 63 height 16
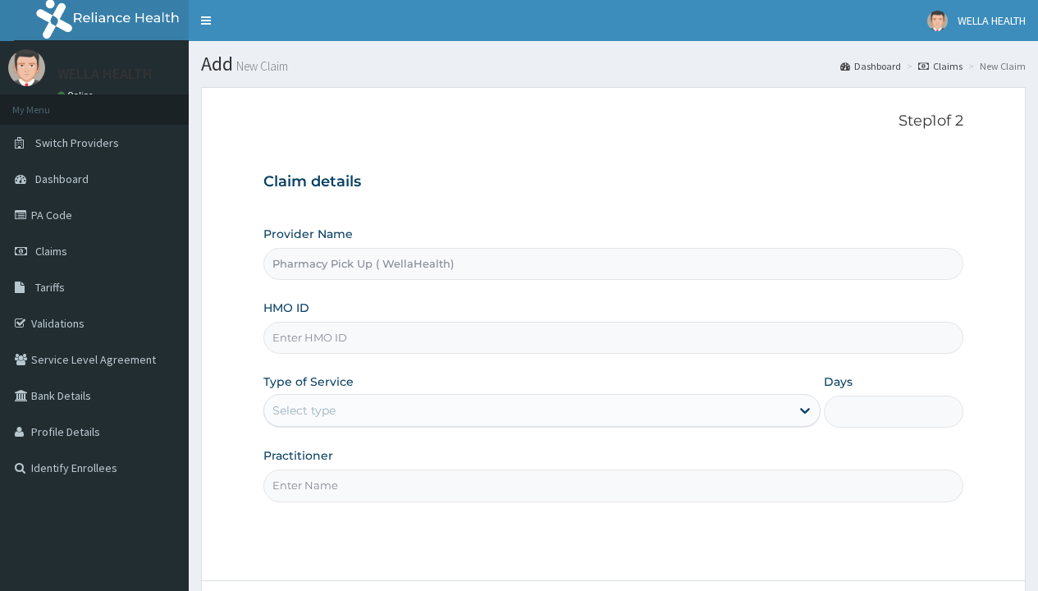
type input "Pharmacy Pick Up ( WellaHealth)"
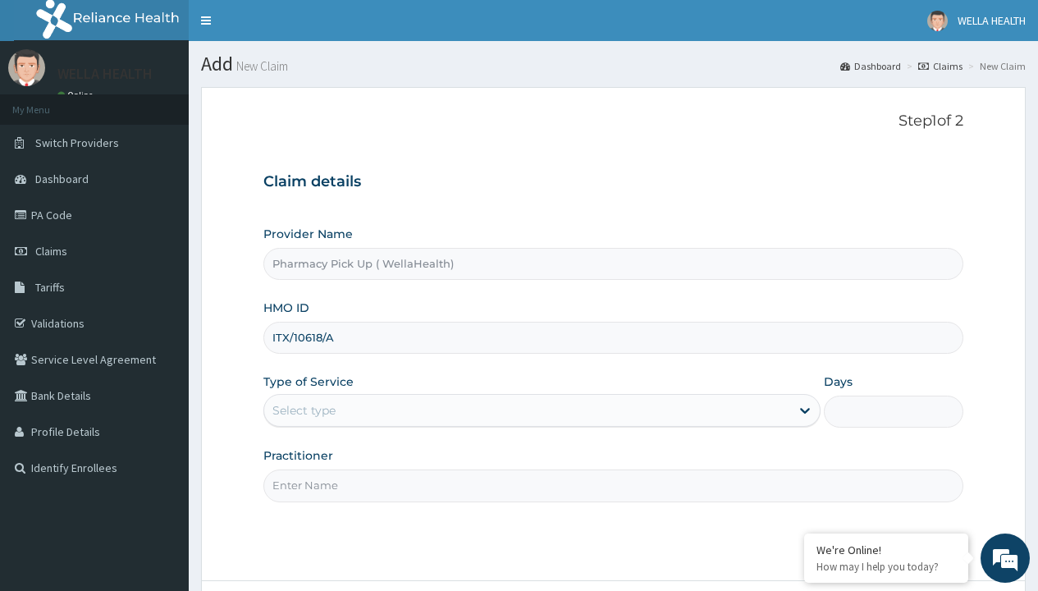
type input "ITX/10618/A"
type input "WellaHealth"
click at [304, 410] on div "Select type" at bounding box center [304, 410] width 63 height 16
type input "MSL/10139/A"
type input "WellaHealth"
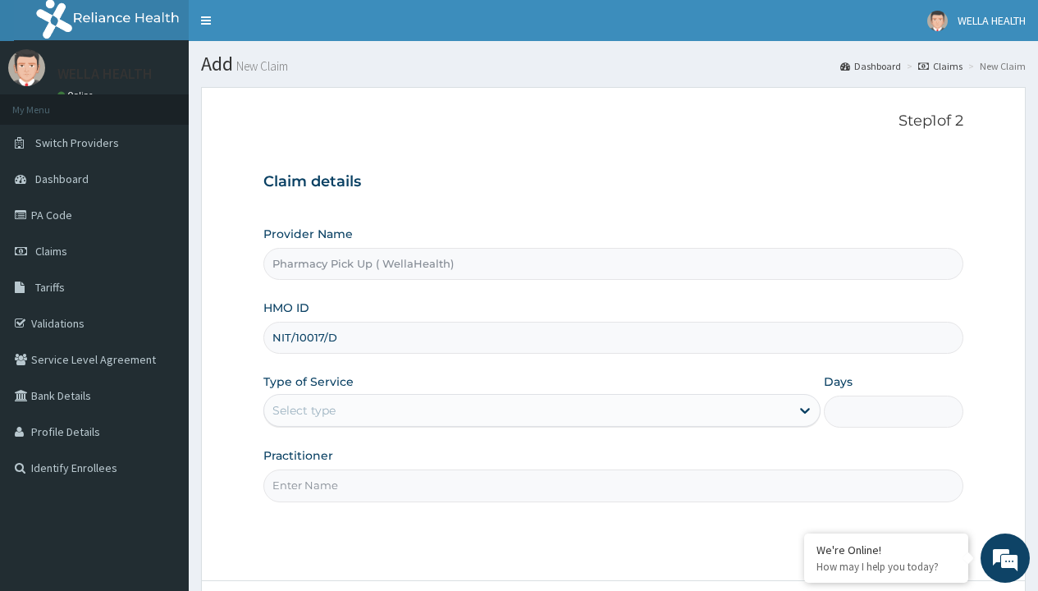
type input "NIT/10017/D"
type input "WellaHealth"
click at [304, 410] on div "Select type" at bounding box center [304, 410] width 63 height 16
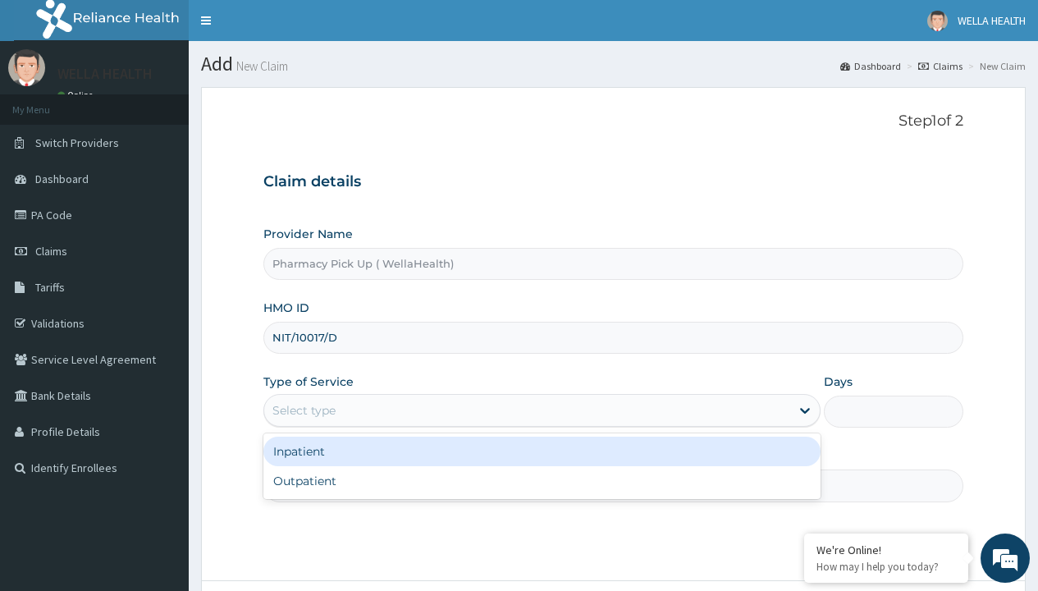
click at [542, 481] on div "Outpatient" at bounding box center [541, 481] width 557 height 30
type input "1"
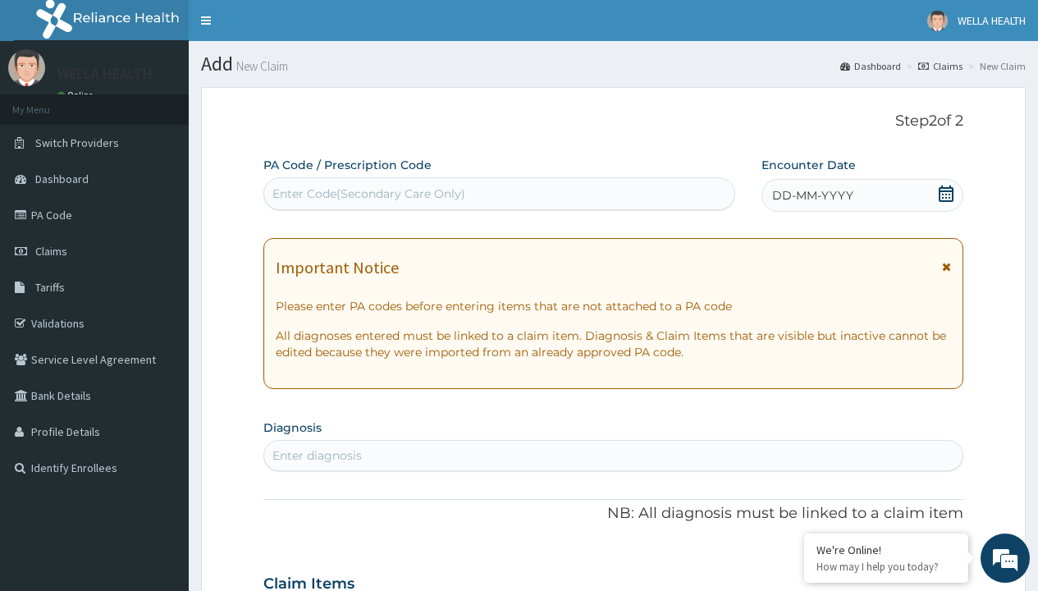
scroll to position [137, 0]
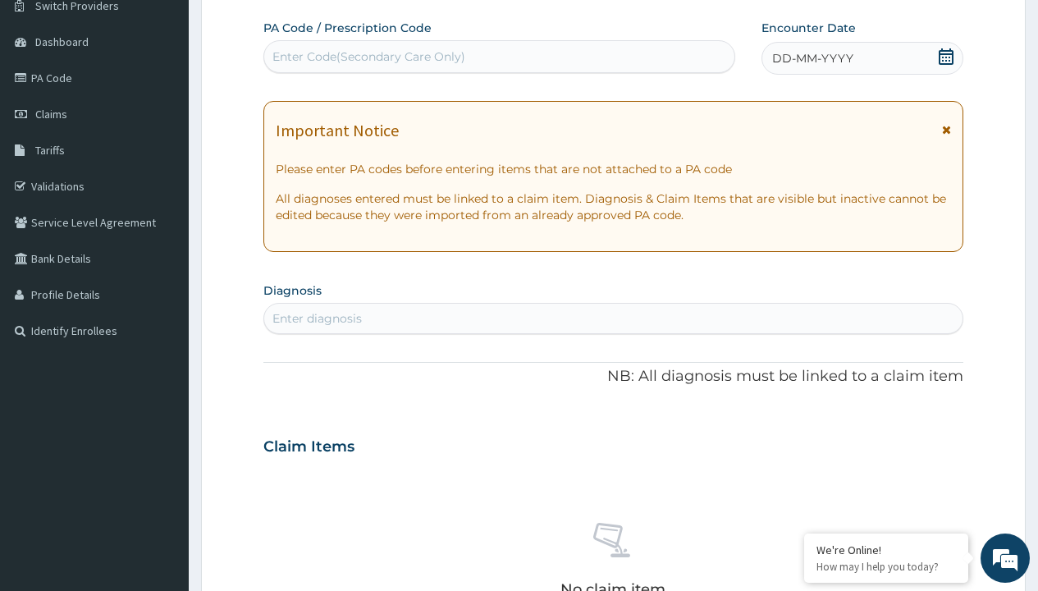
click at [812, 58] on span "DD-MM-YYYY" at bounding box center [812, 58] width 81 height 16
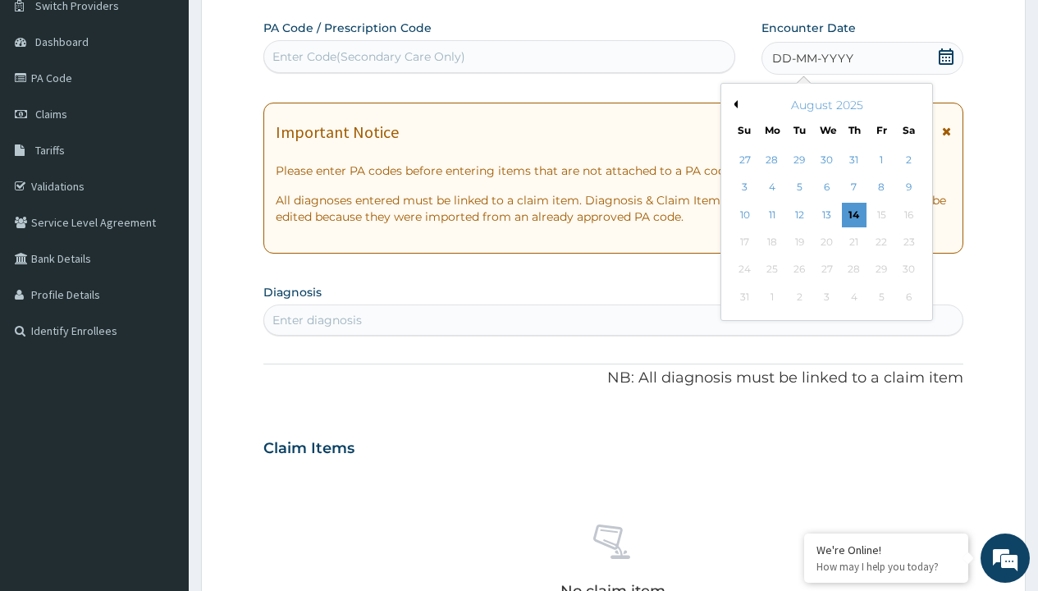
scroll to position [0, 0]
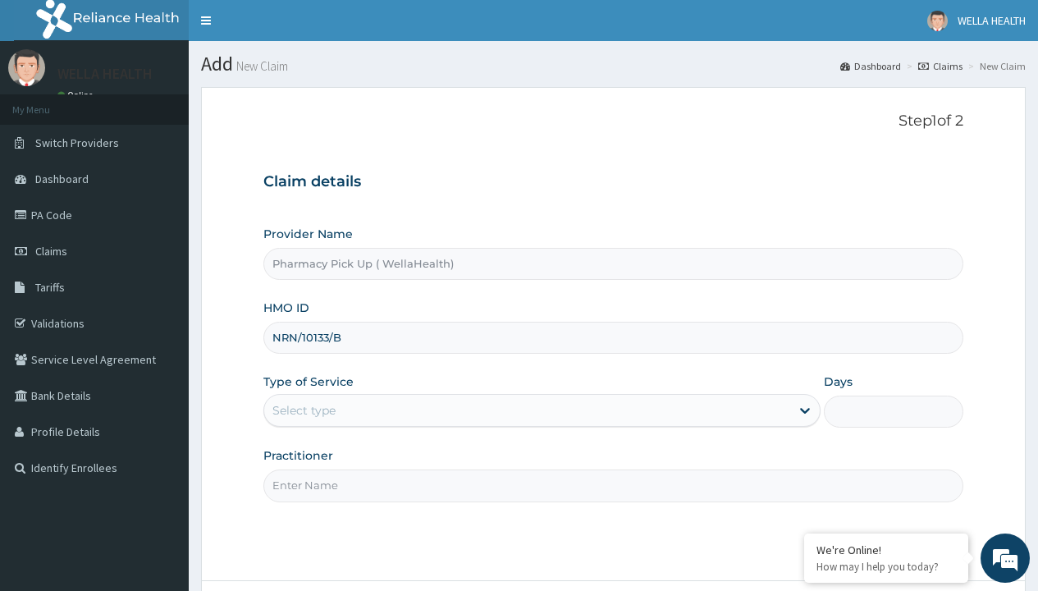
type input "NRN/10133/B"
type input "WellaHealth"
click at [304, 410] on div "Select type" at bounding box center [304, 410] width 63 height 16
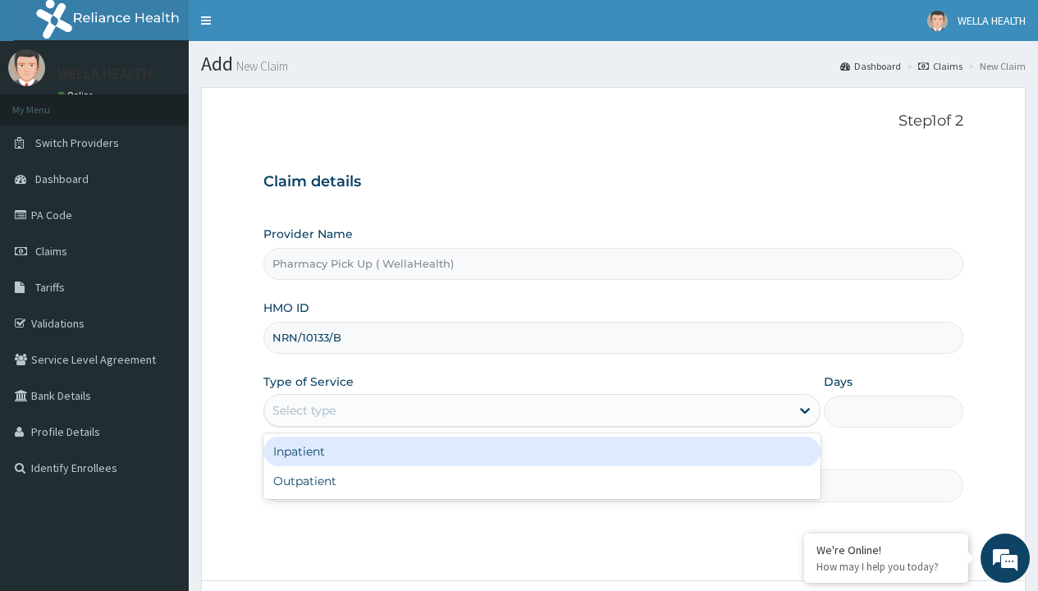
click at [542, 481] on div "Outpatient" at bounding box center [541, 481] width 557 height 30
type input "1"
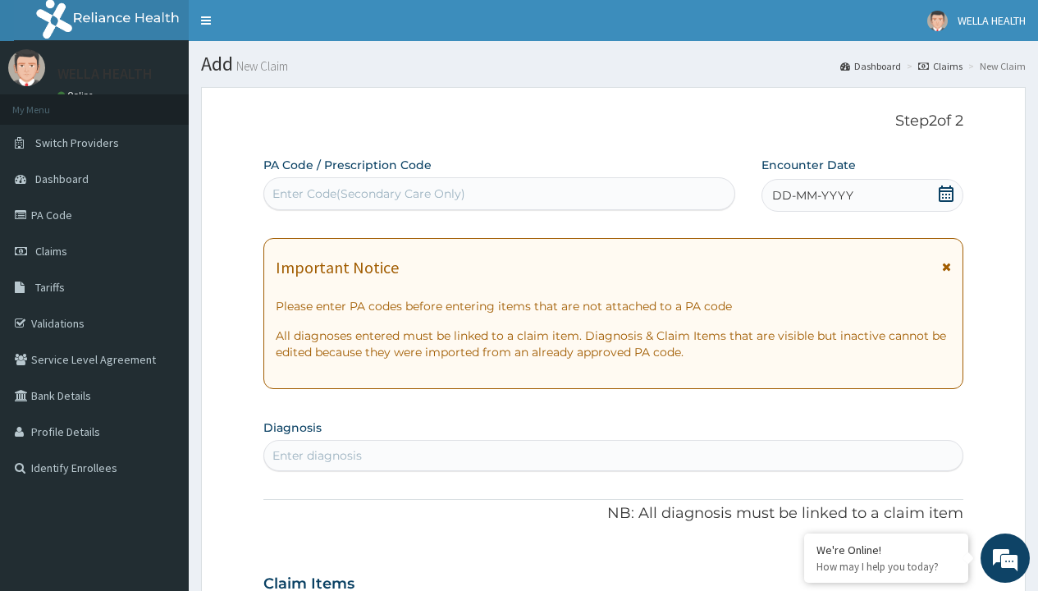
scroll to position [137, 0]
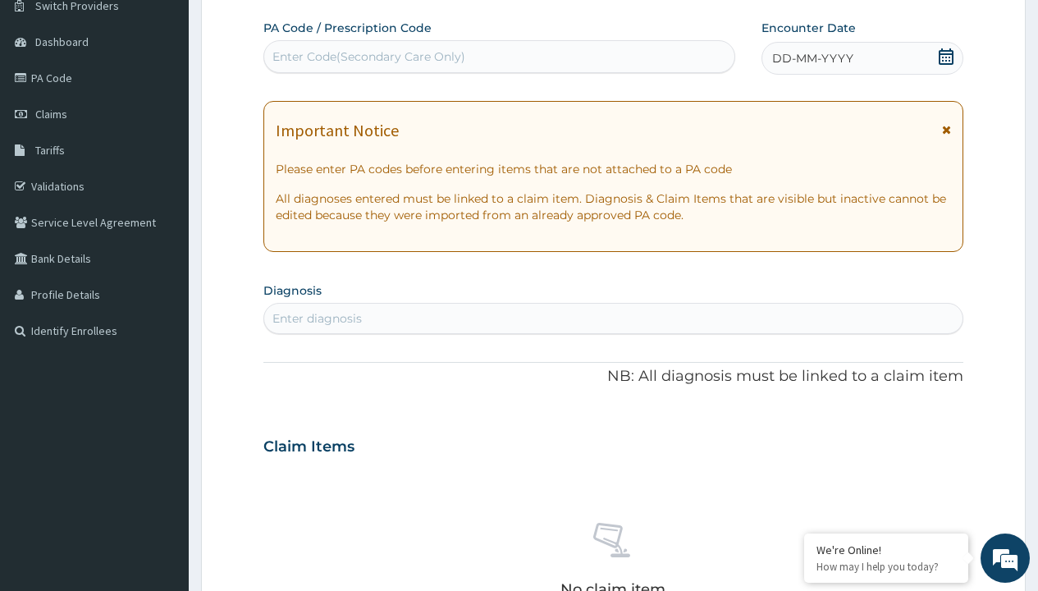
click at [812, 58] on span "DD-MM-YYYY" at bounding box center [812, 58] width 81 height 16
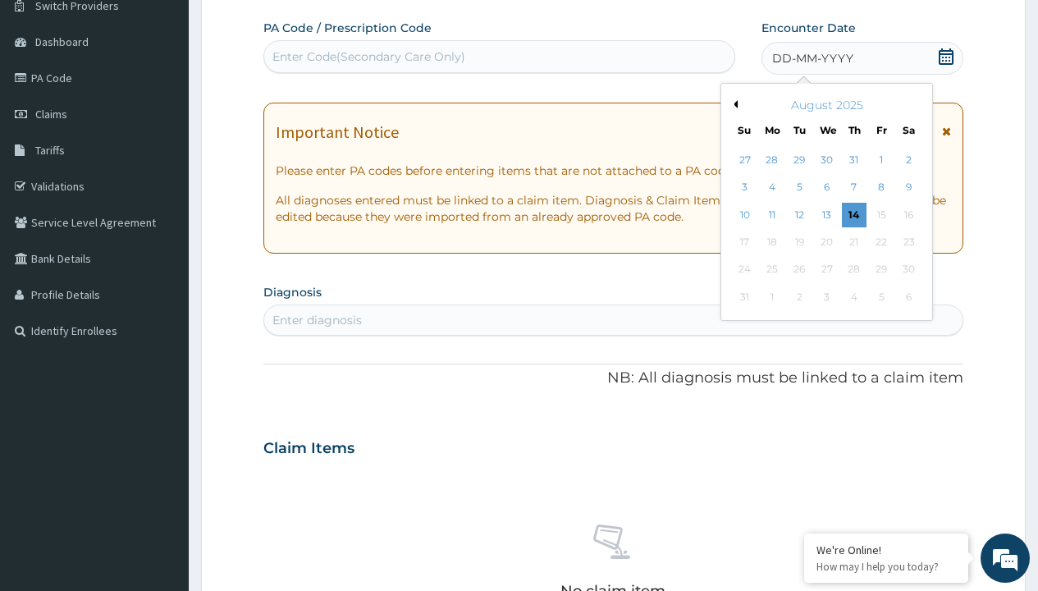
click at [733, 104] on button "Previous Month" at bounding box center [734, 104] width 8 height 8
click at [881, 242] on div "25" at bounding box center [881, 242] width 25 height 25
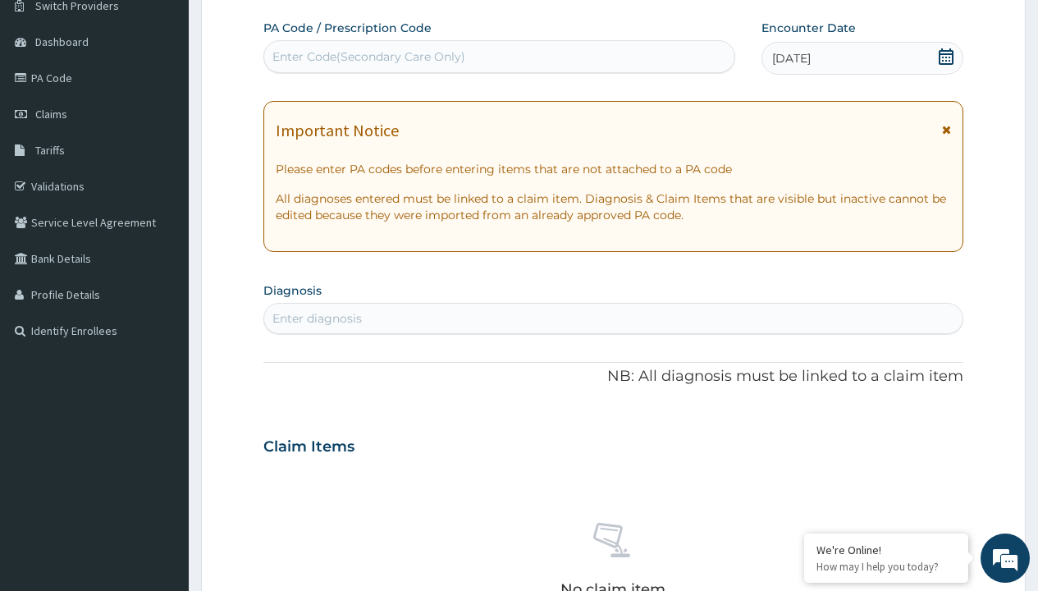
click at [317, 318] on div "Enter diagnosis" at bounding box center [317, 318] width 89 height 16
type input "prescription collected"
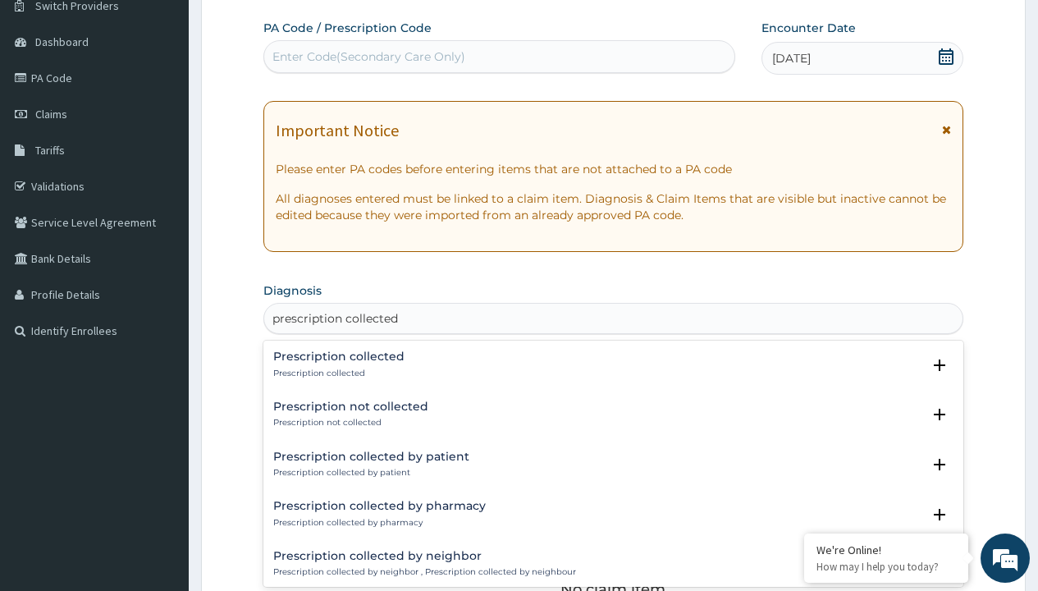
click at [337, 373] on p "Prescription collected" at bounding box center [338, 373] width 131 height 11
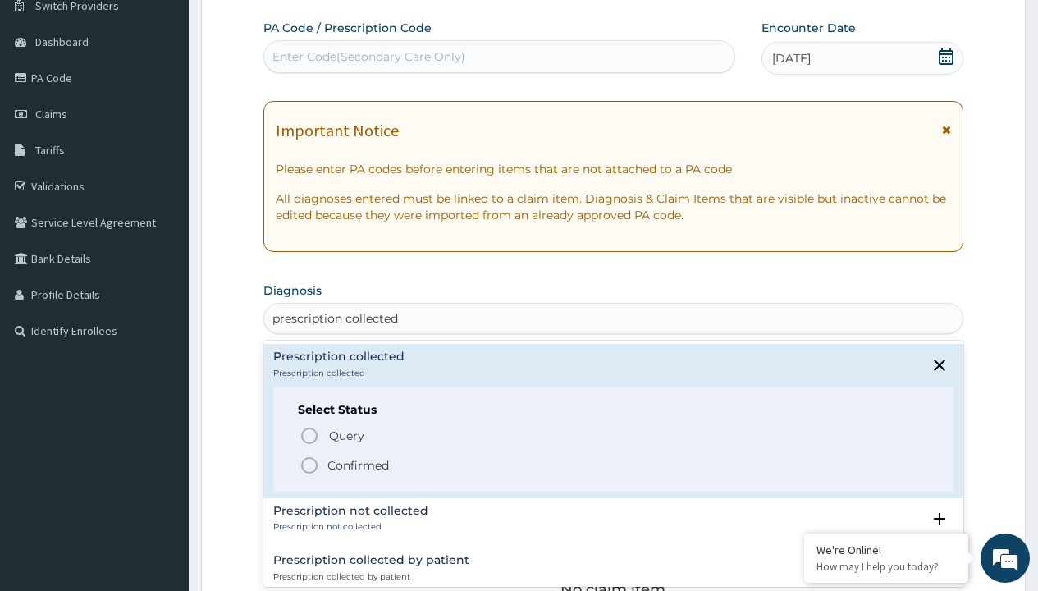
click at [358, 465] on p "Confirmed" at bounding box center [359, 465] width 62 height 16
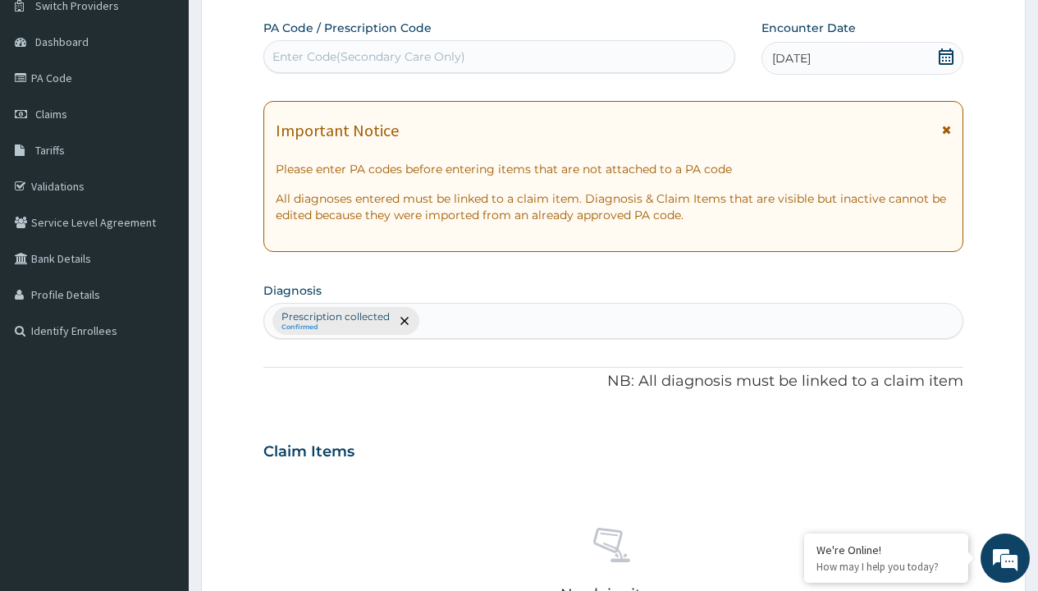
scroll to position [575, 0]
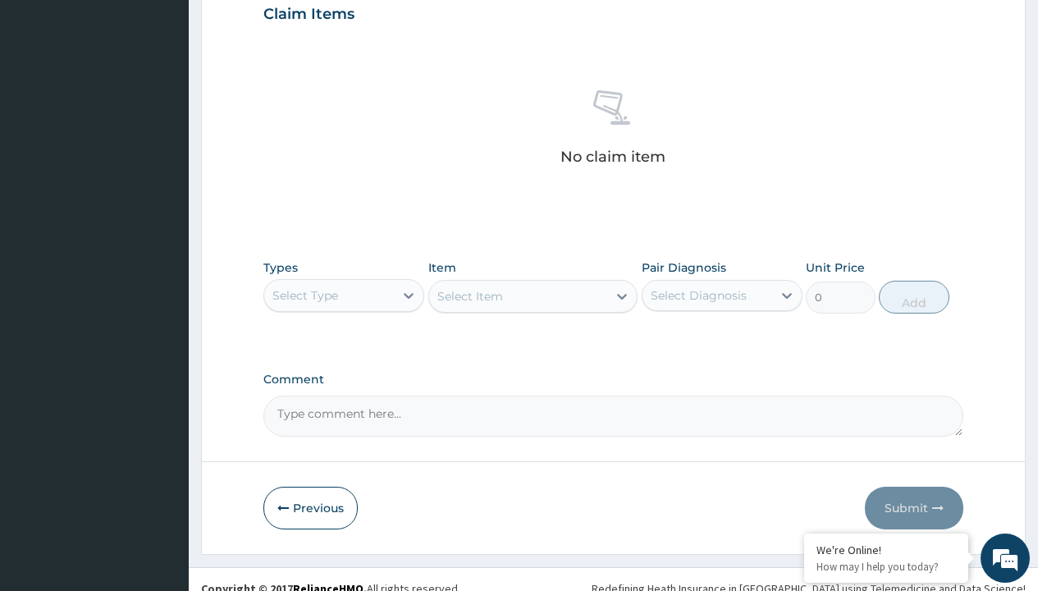
click at [305, 295] on div "Select Type" at bounding box center [306, 295] width 66 height 16
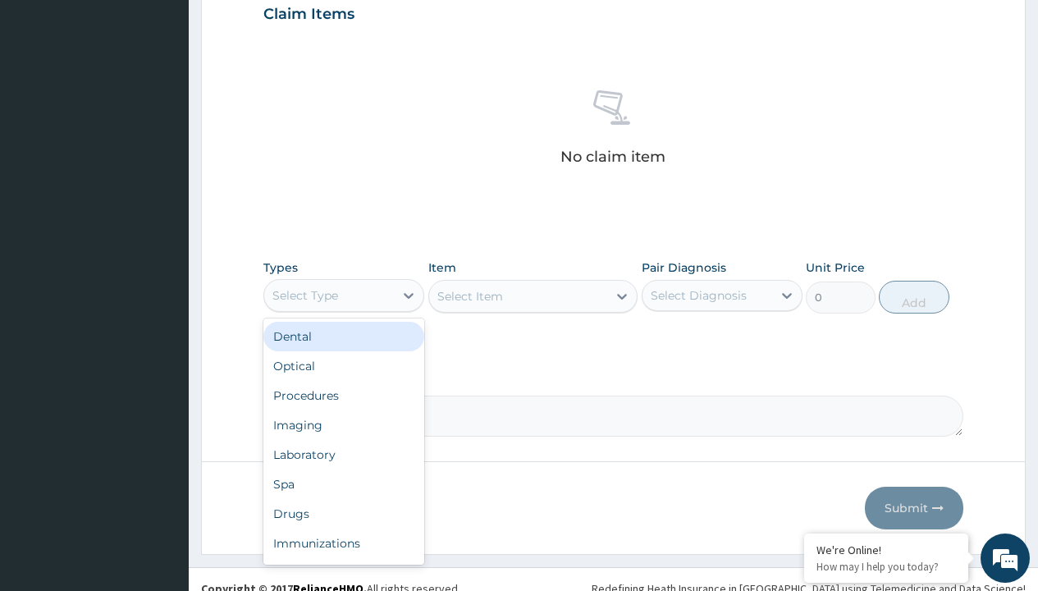
type input "procedures"
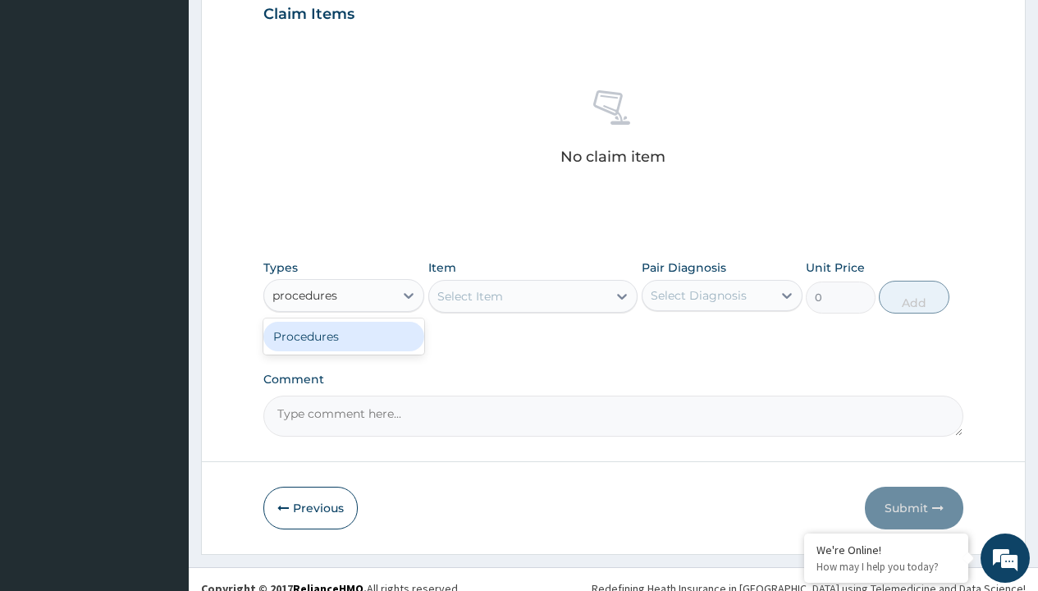
click at [344, 336] on div "Procedures" at bounding box center [343, 337] width 161 height 30
click at [470, 296] on div "Select Item" at bounding box center [471, 296] width 66 height 16
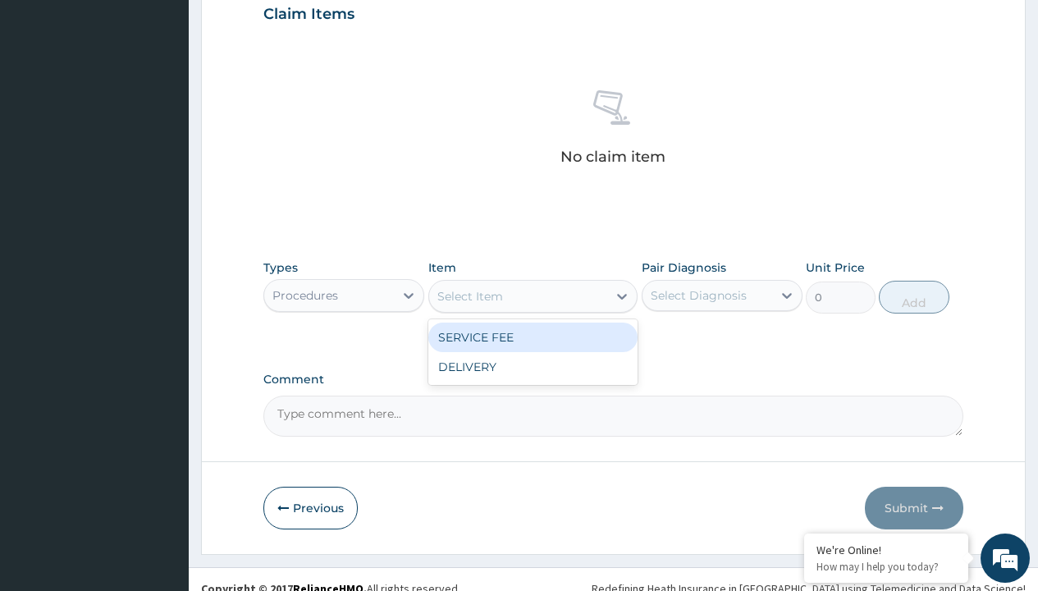
type input "service fee"
click at [533, 337] on div "SERVICE FEE" at bounding box center [533, 338] width 210 height 30
type input "100"
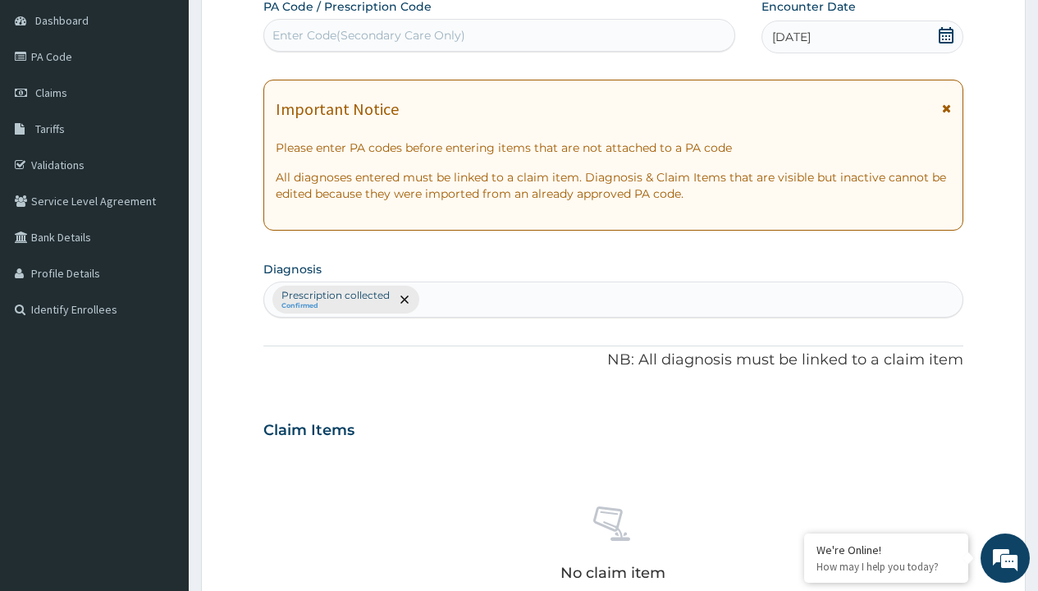
type input "prescription collected"
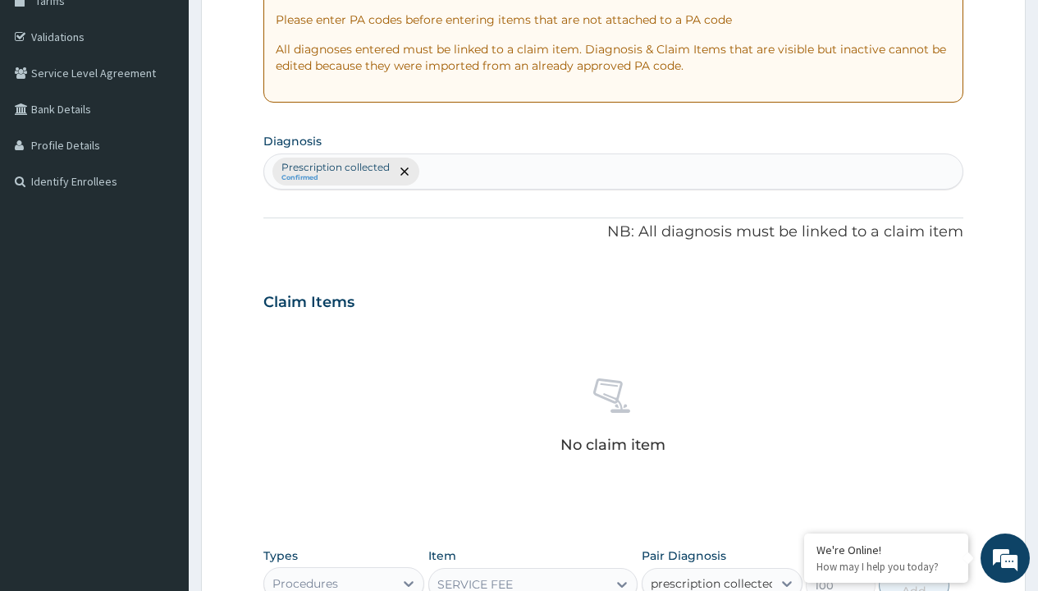
checkbox input "true"
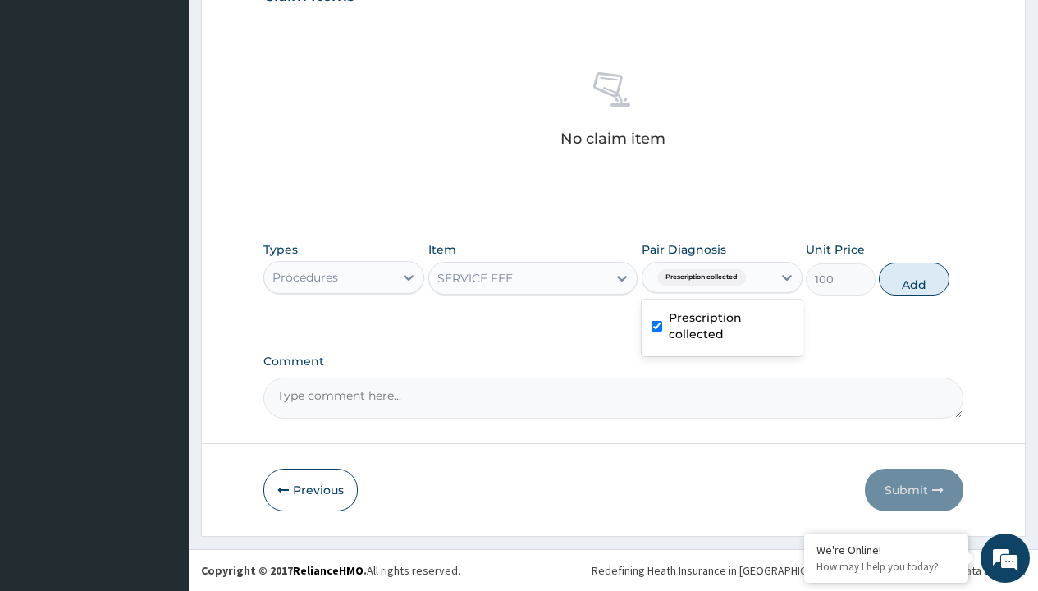
click at [305, 277] on div "Procedures" at bounding box center [306, 277] width 66 height 16
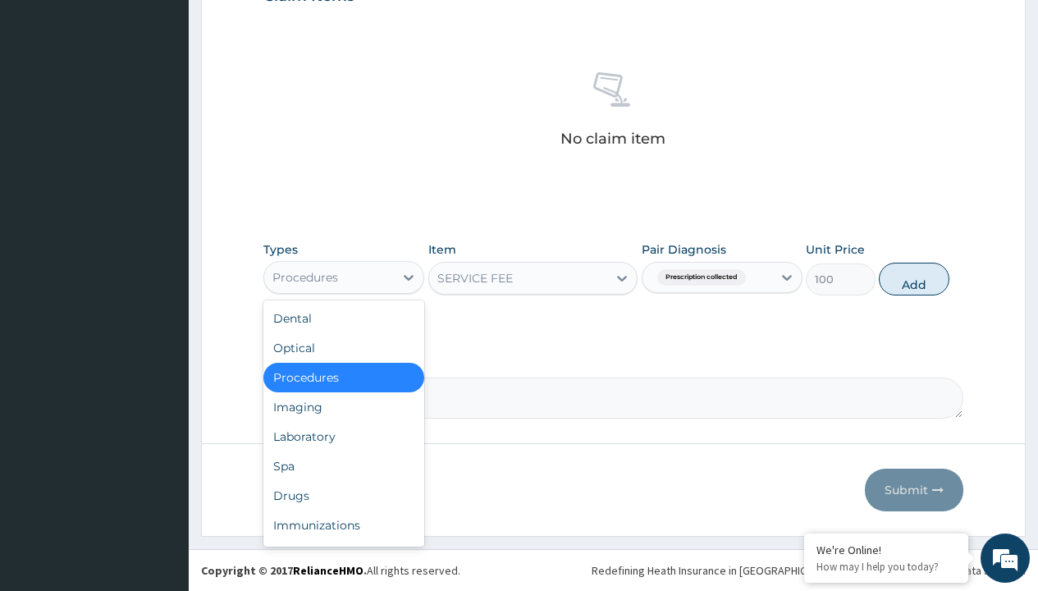
type input "procedures"
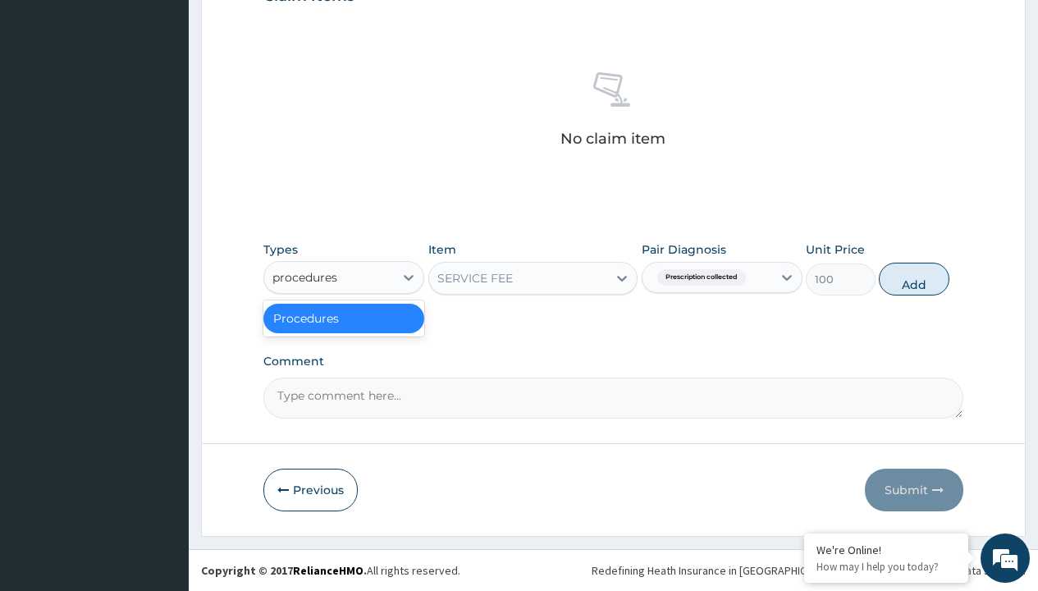
click at [344, 318] on div "Procedures" at bounding box center [343, 319] width 161 height 30
type input "0"
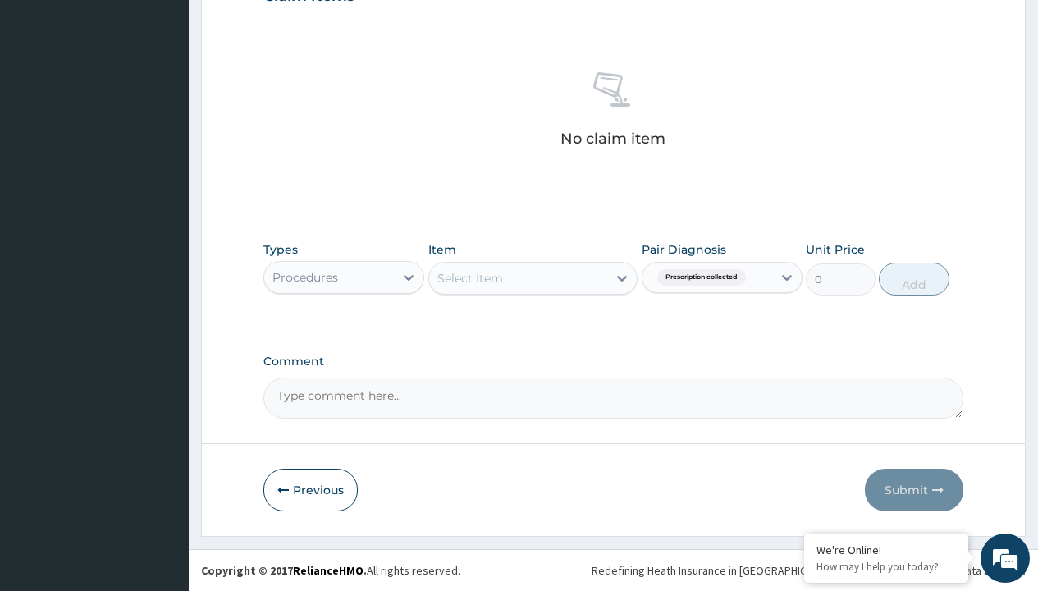
click at [470, 277] on div "Select Item" at bounding box center [471, 278] width 66 height 16
type input "service fee"
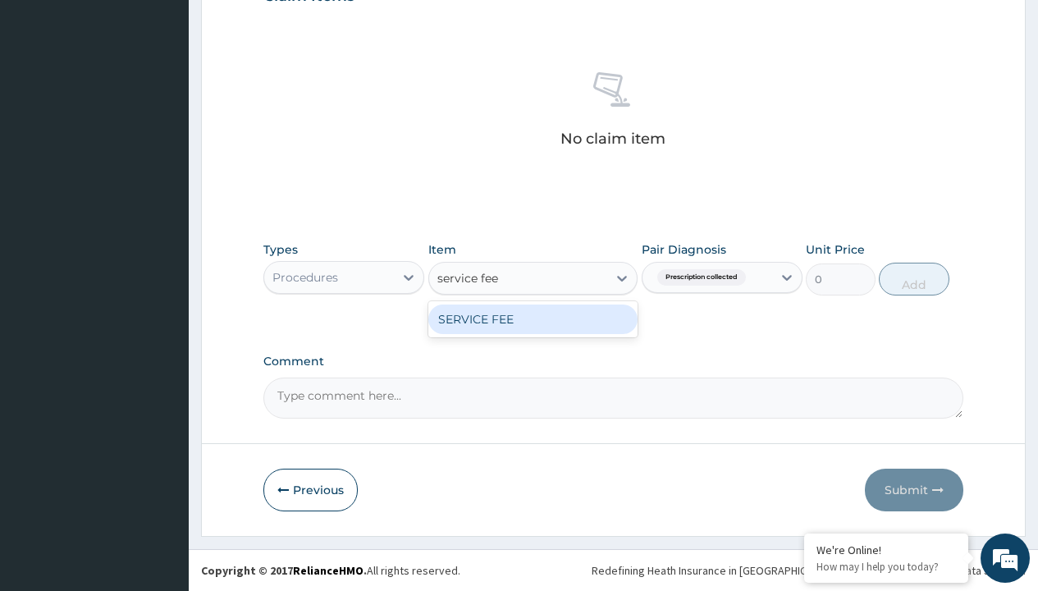
click at [533, 318] on div "SERVICE FEE" at bounding box center [533, 320] width 210 height 30
type input "100"
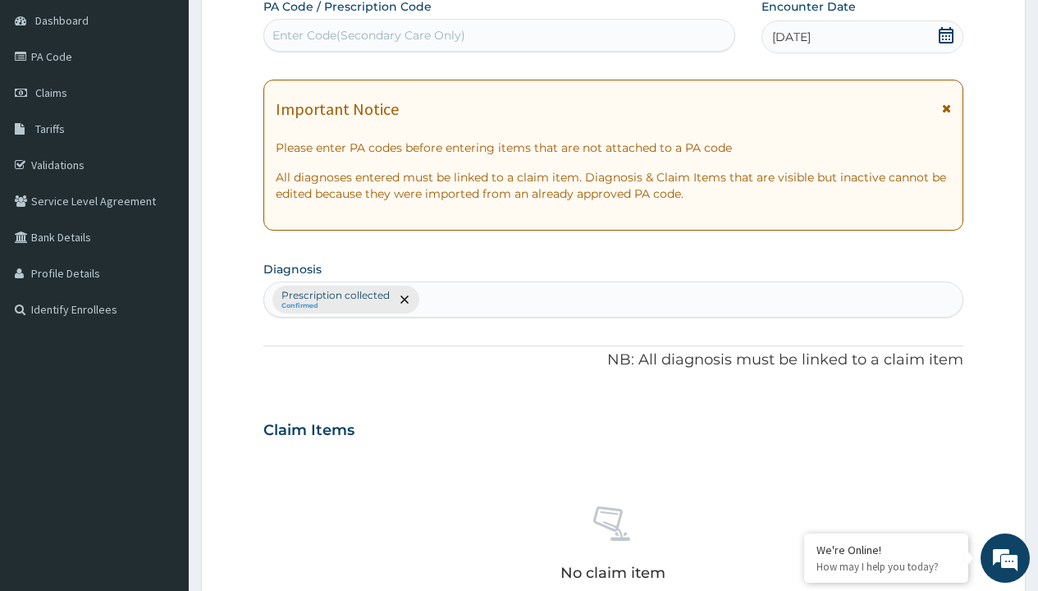
scroll to position [286, 0]
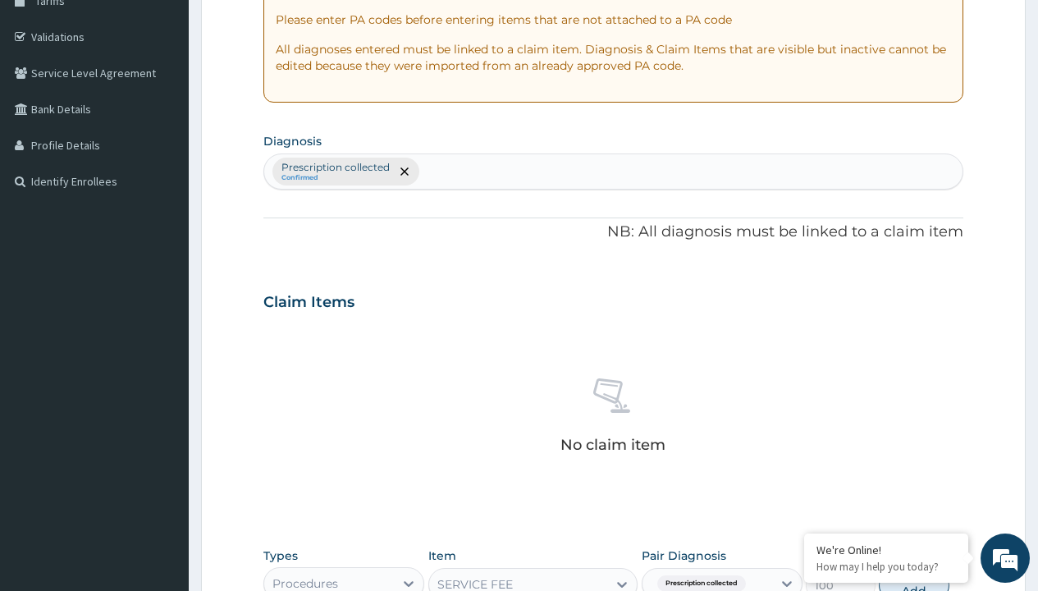
type input "prescription collected"
checkbox input "false"
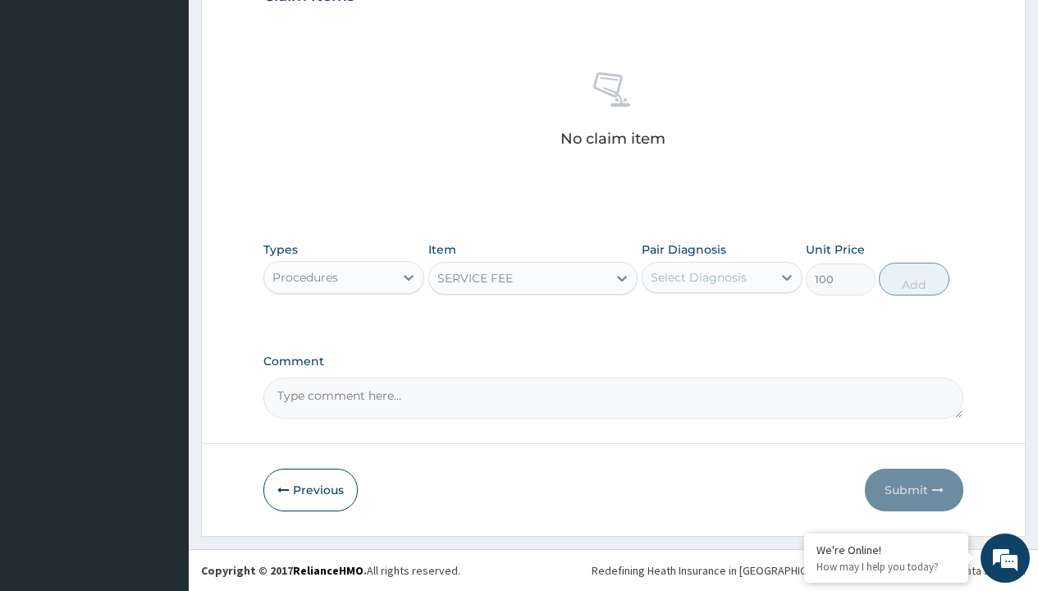
click at [305, 277] on div "Procedures" at bounding box center [306, 277] width 66 height 16
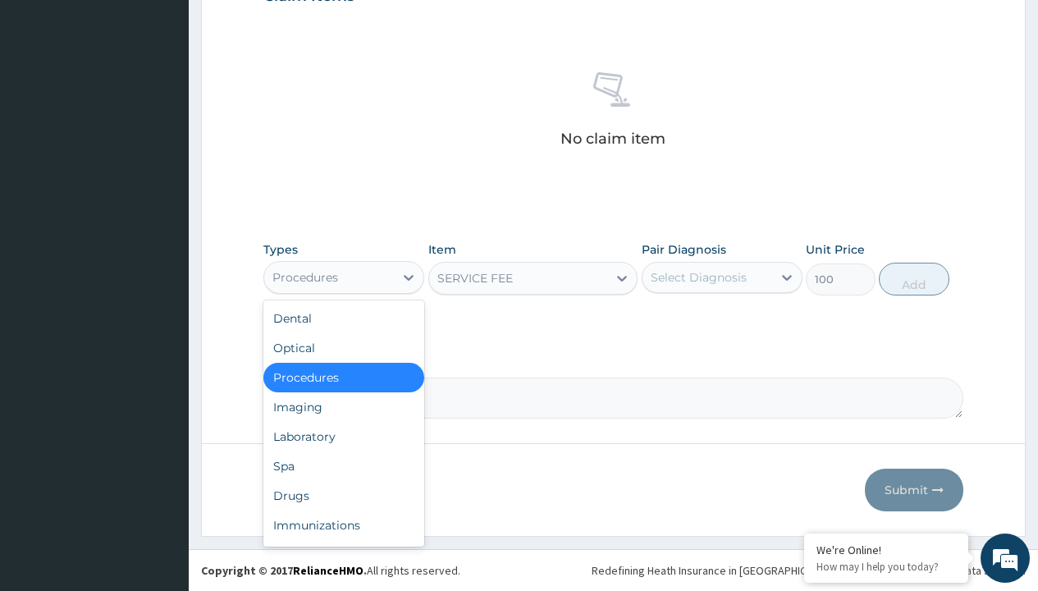
type input "drugs"
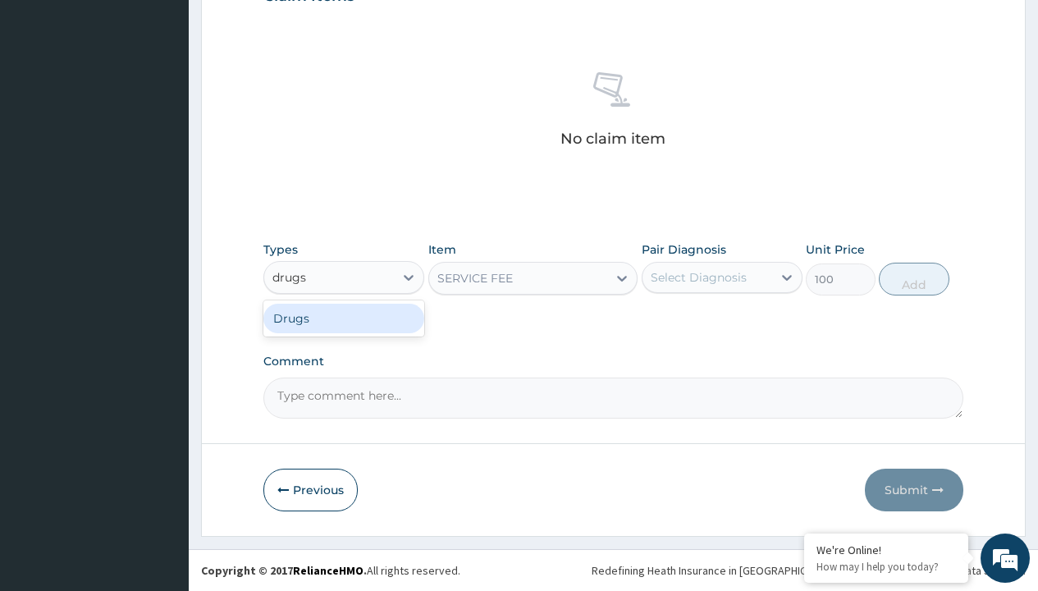
scroll to position [0, 0]
click at [344, 318] on div "Drugs" at bounding box center [343, 319] width 161 height 30
type input "0"
click at [470, 277] on div "Select Item" at bounding box center [533, 278] width 210 height 33
type input "cimetidine 200mg"
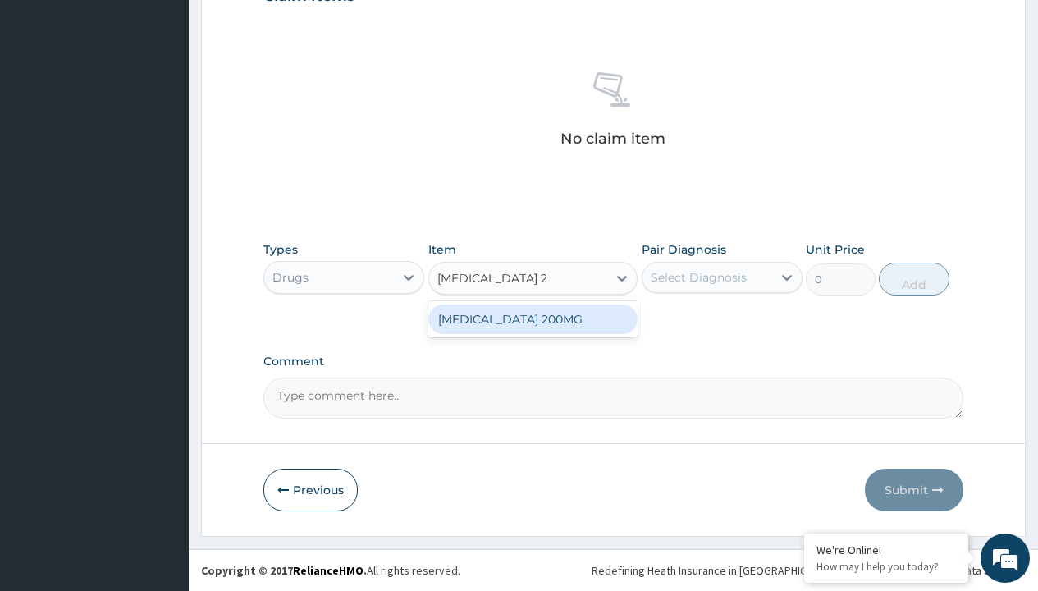
click at [533, 318] on div "[MEDICAL_DATA] 200MG" at bounding box center [533, 320] width 210 height 30
type input "88.69999694824219"
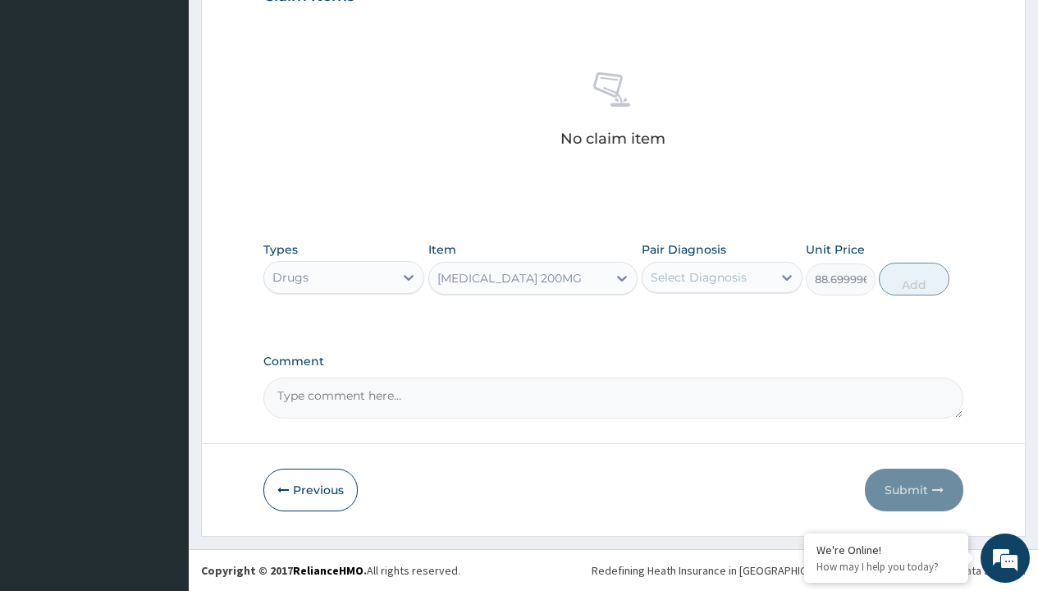
scroll to position [158, 0]
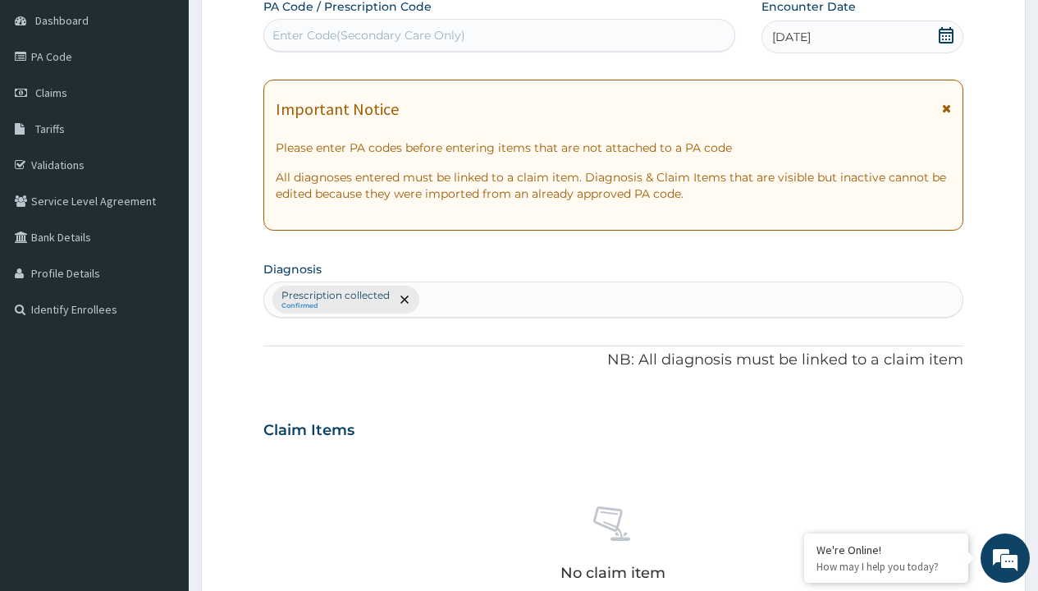
click at [335, 296] on p "Prescription collected" at bounding box center [336, 295] width 108 height 13
type input "prescription collected"
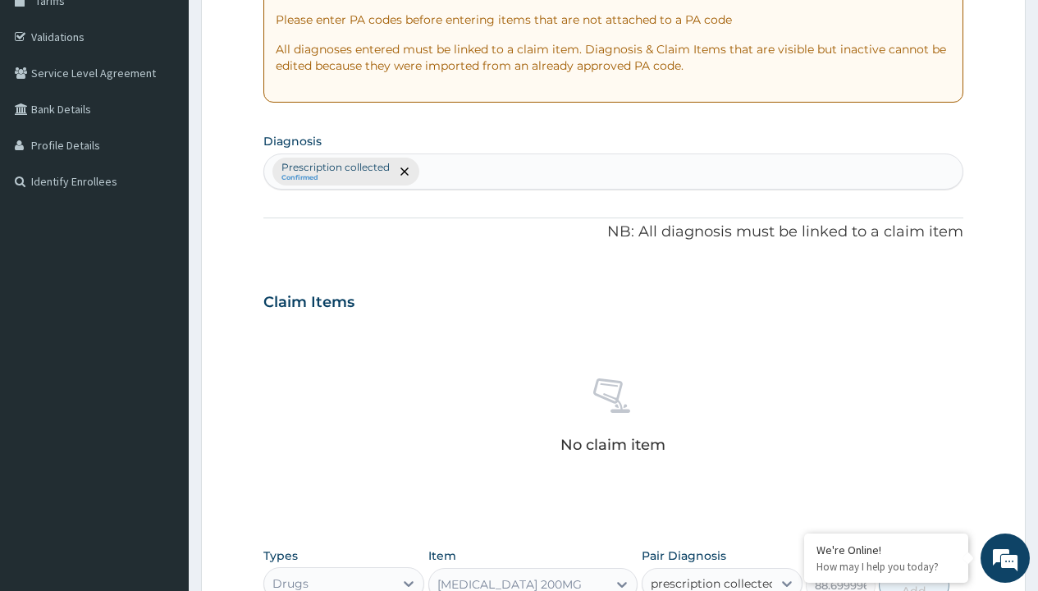
checkbox input "true"
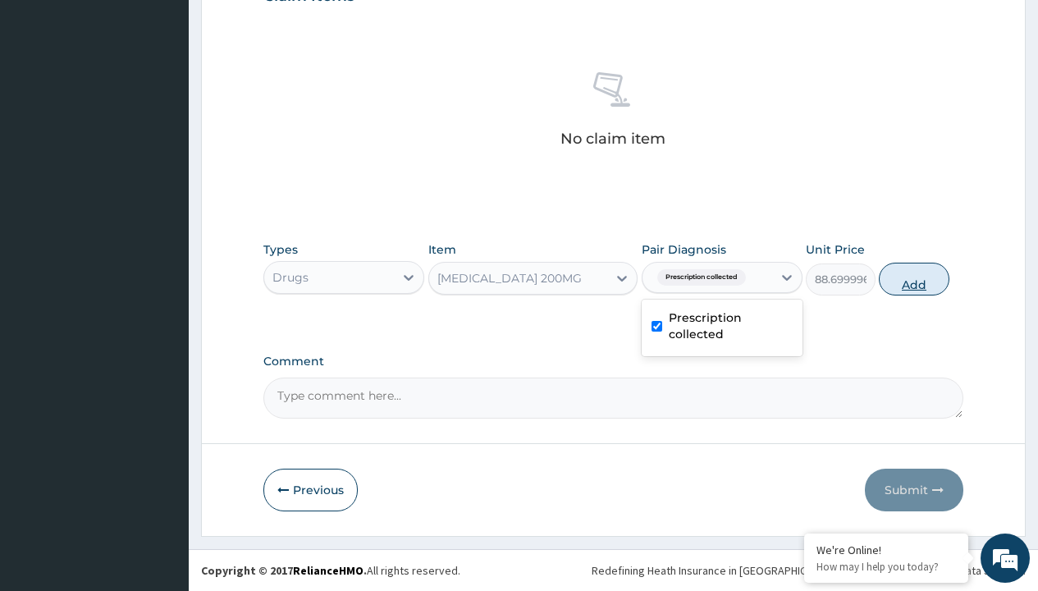
click at [914, 278] on button "Add" at bounding box center [914, 279] width 70 height 33
type input "0"
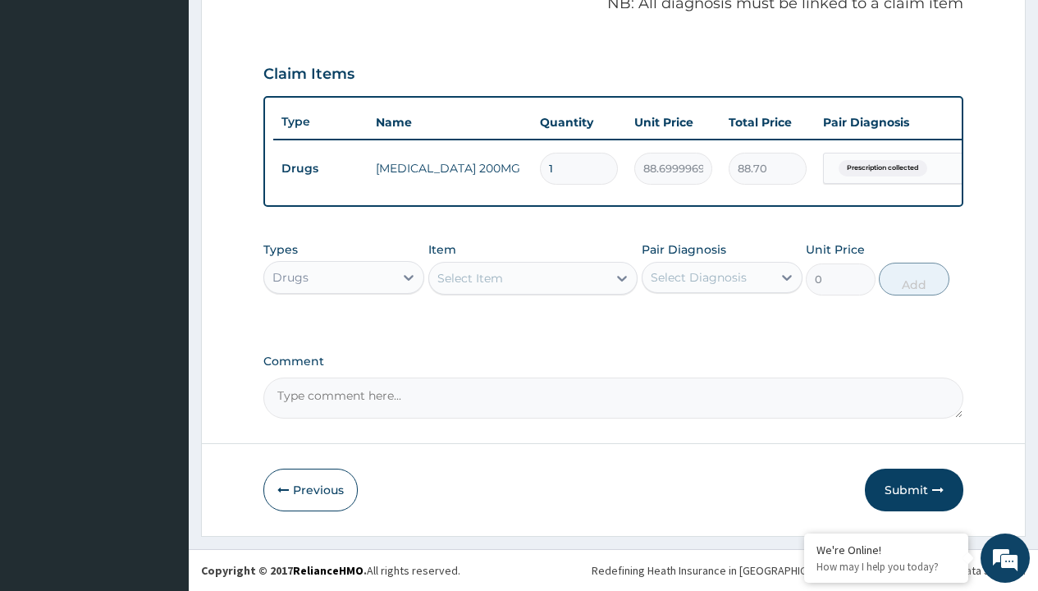
click at [290, 277] on div "Drugs" at bounding box center [291, 277] width 36 height 16
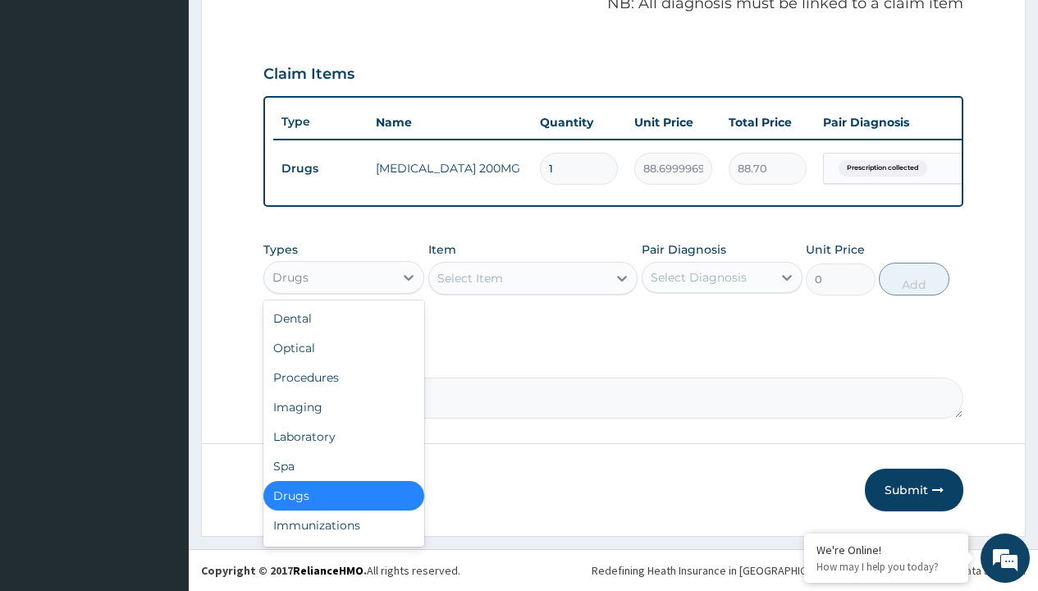
type input "procedures"
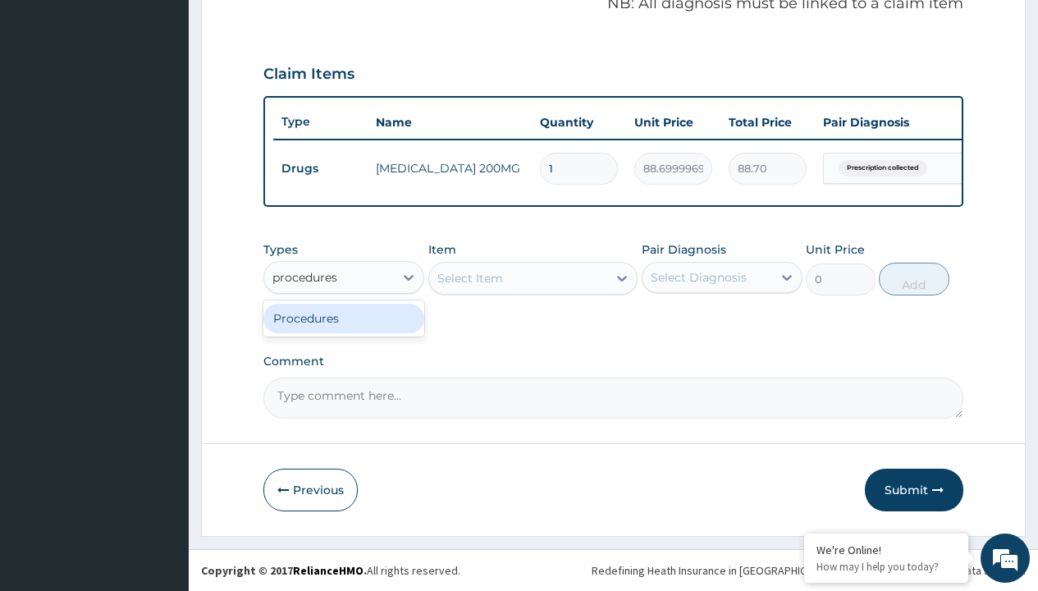
scroll to position [0, 0]
click at [344, 318] on div "Procedures" at bounding box center [343, 319] width 161 height 30
click at [470, 277] on div "Select Item" at bounding box center [471, 278] width 66 height 16
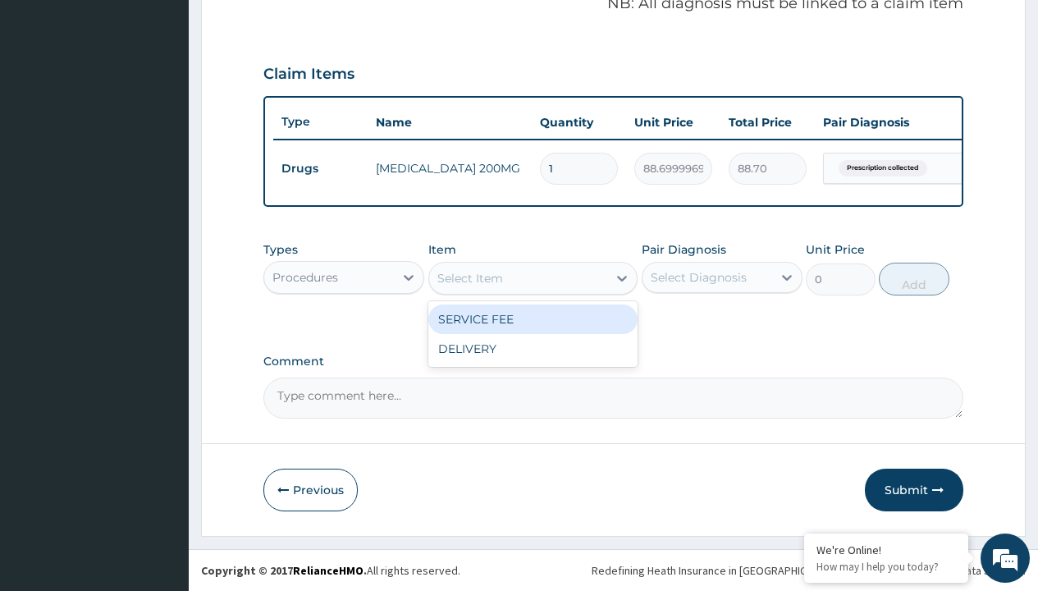
type input "delivery"
click at [533, 318] on div "DELIVERY" at bounding box center [533, 320] width 210 height 30
type input "2000"
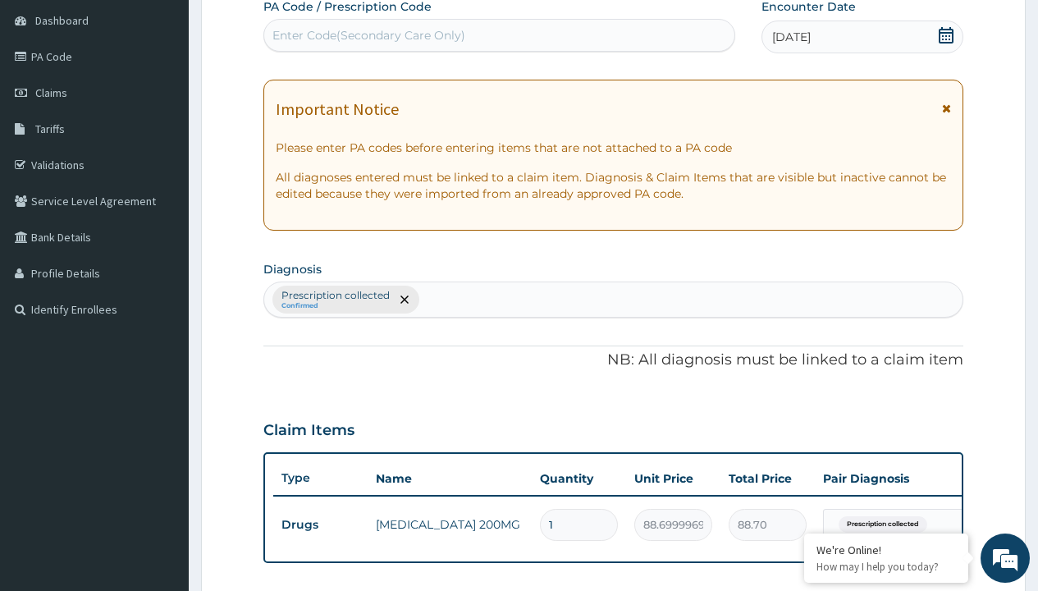
type input "prescription collected"
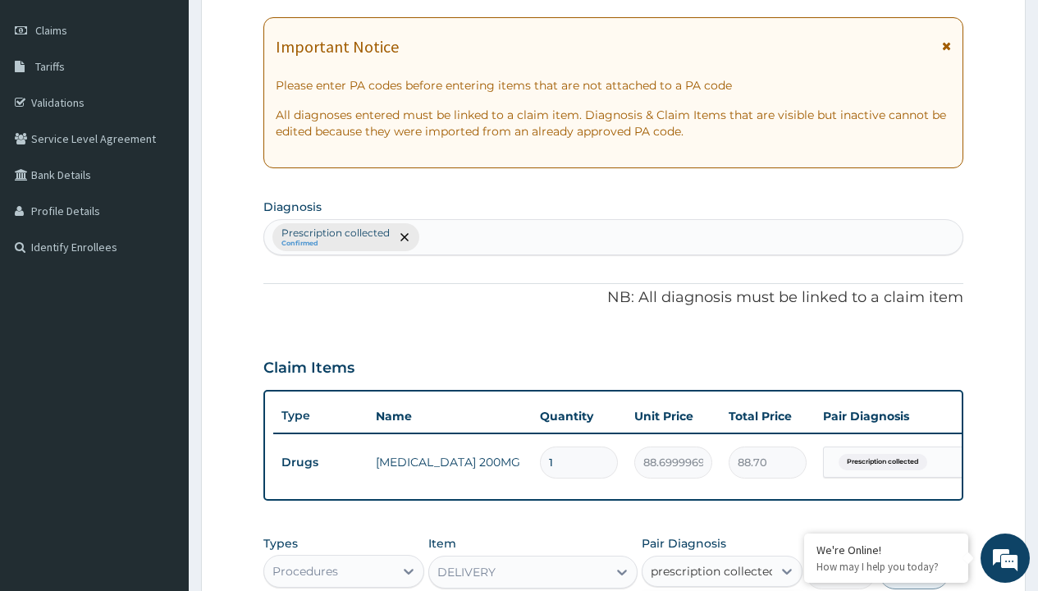
checkbox input "true"
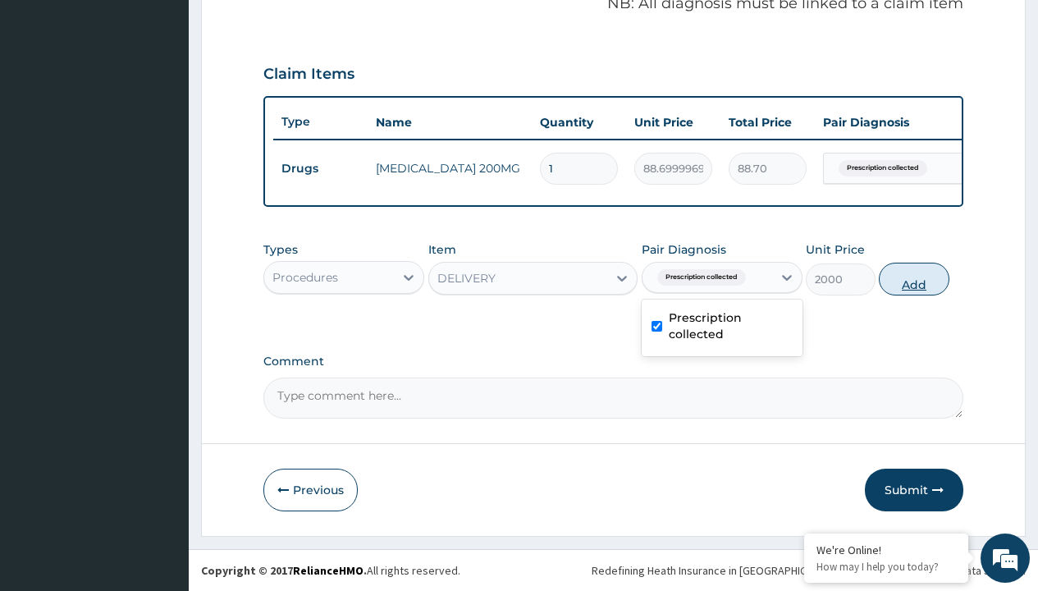
click at [914, 278] on button "Add" at bounding box center [914, 279] width 70 height 33
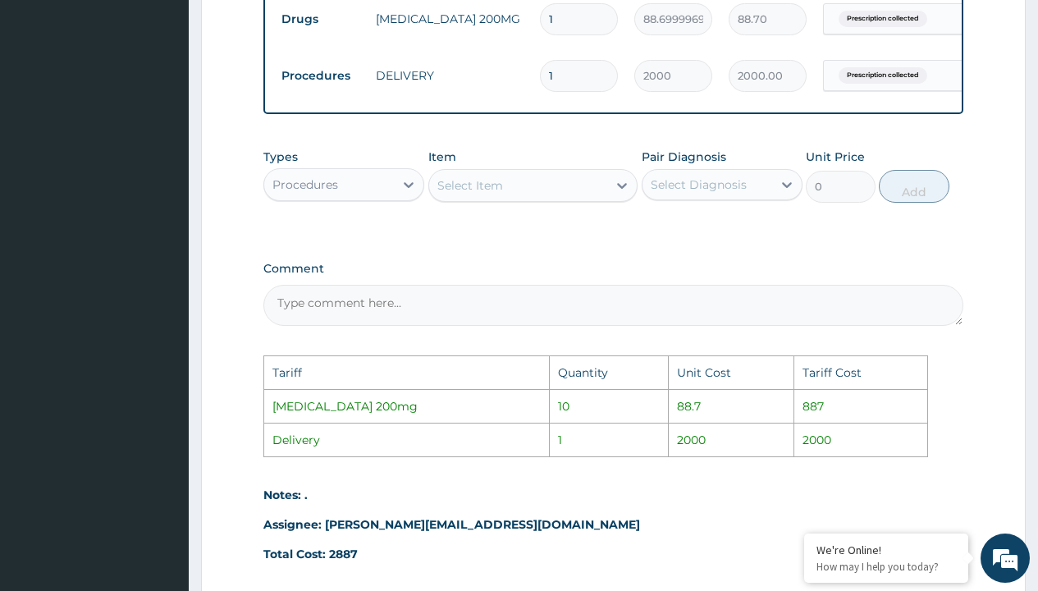
scroll to position [621, 0]
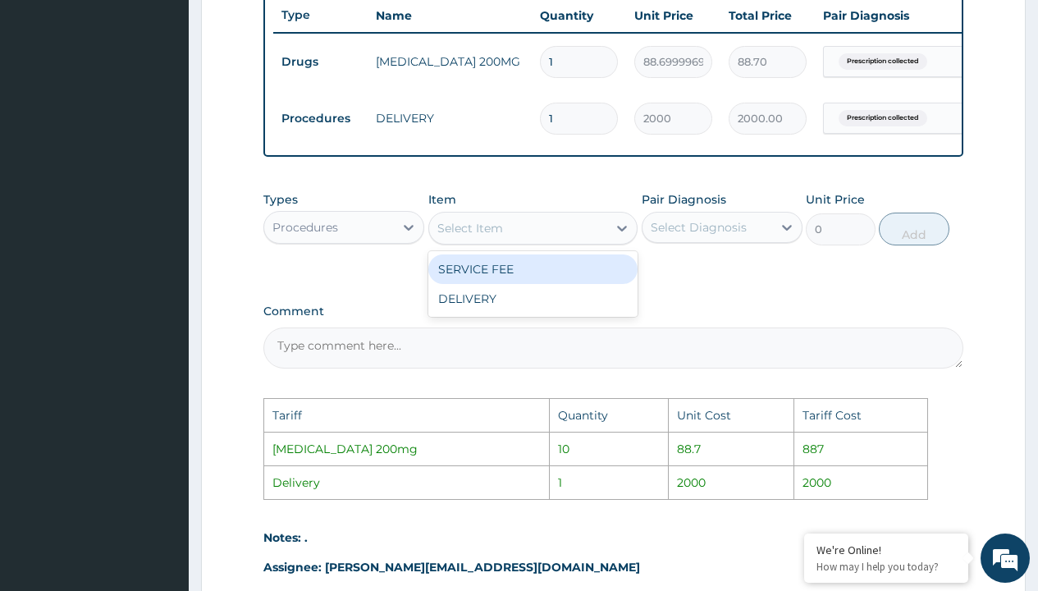
click at [460, 236] on div "Select Item" at bounding box center [471, 228] width 66 height 16
click at [514, 284] on div "SERVICE FEE" at bounding box center [533, 269] width 210 height 30
type input "100"
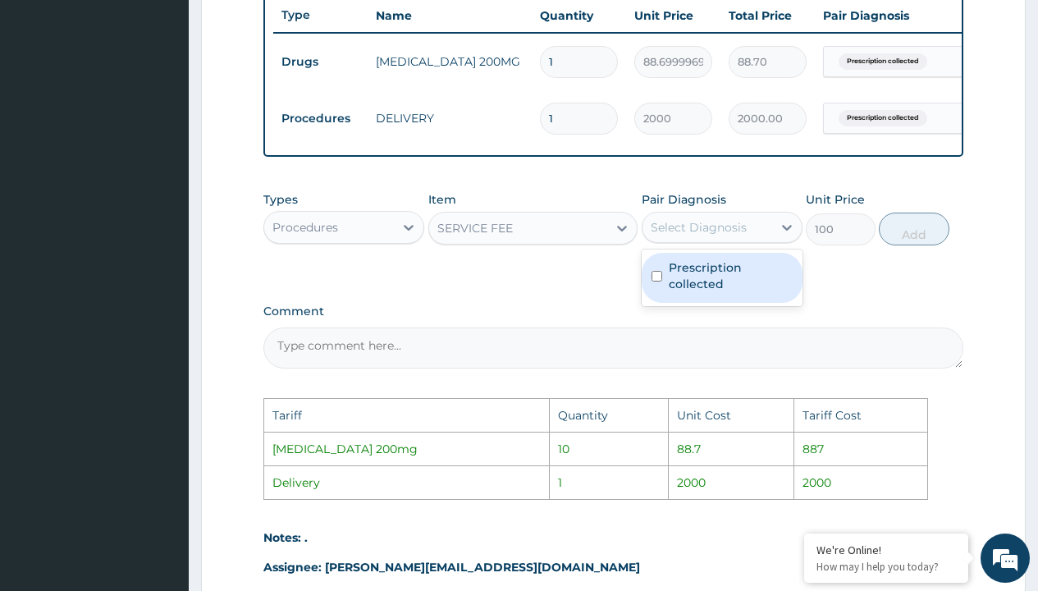
click at [699, 241] on div "Select Diagnosis" at bounding box center [708, 227] width 130 height 26
click at [727, 280] on label "Prescription collected" at bounding box center [731, 275] width 124 height 33
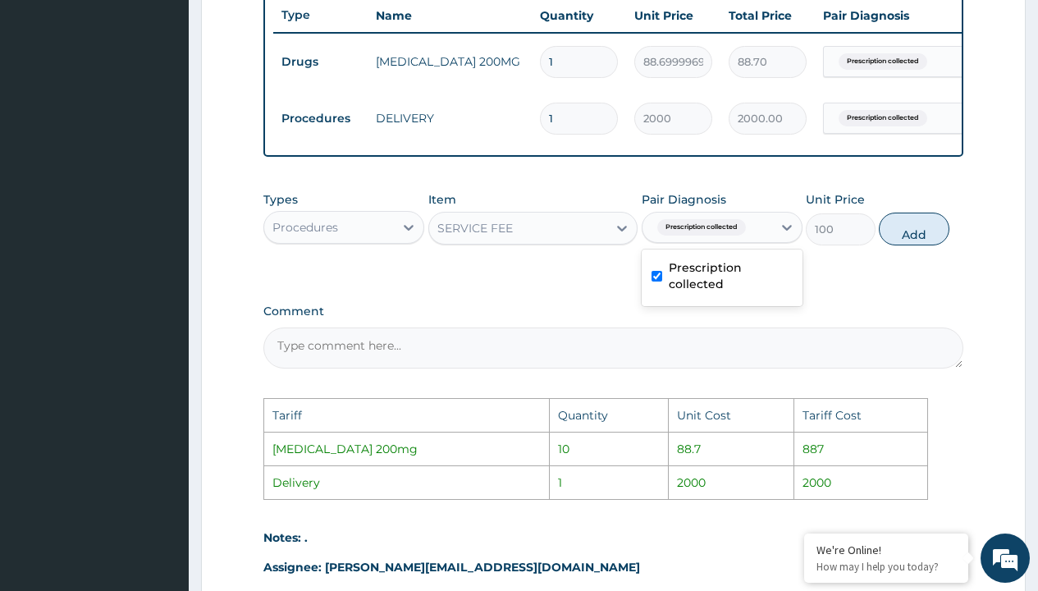
checkbox input "true"
click at [909, 245] on button "Add" at bounding box center [914, 229] width 70 height 33
type input "0"
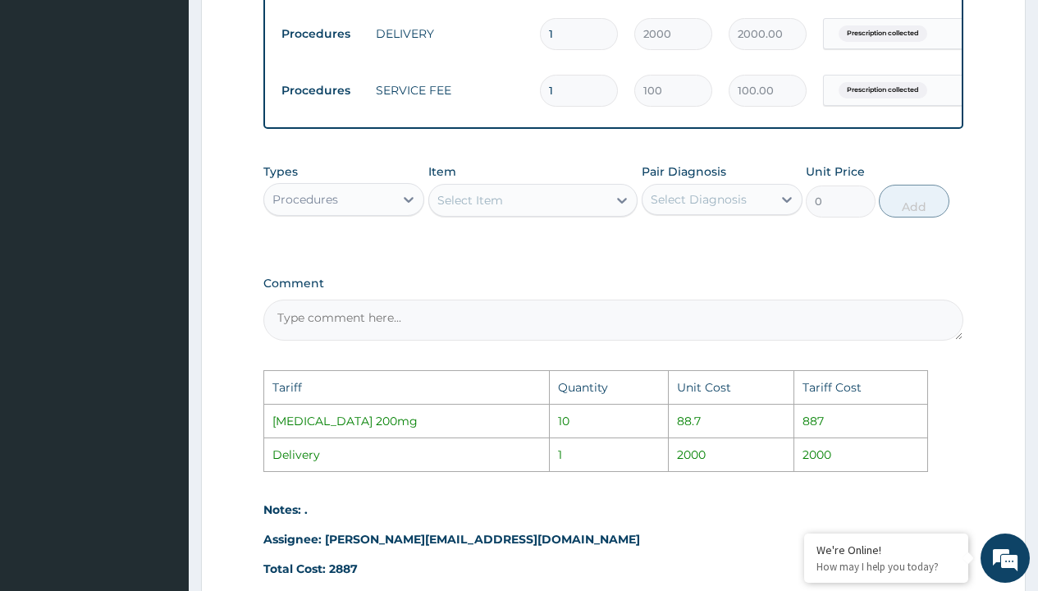
scroll to position [885, 0]
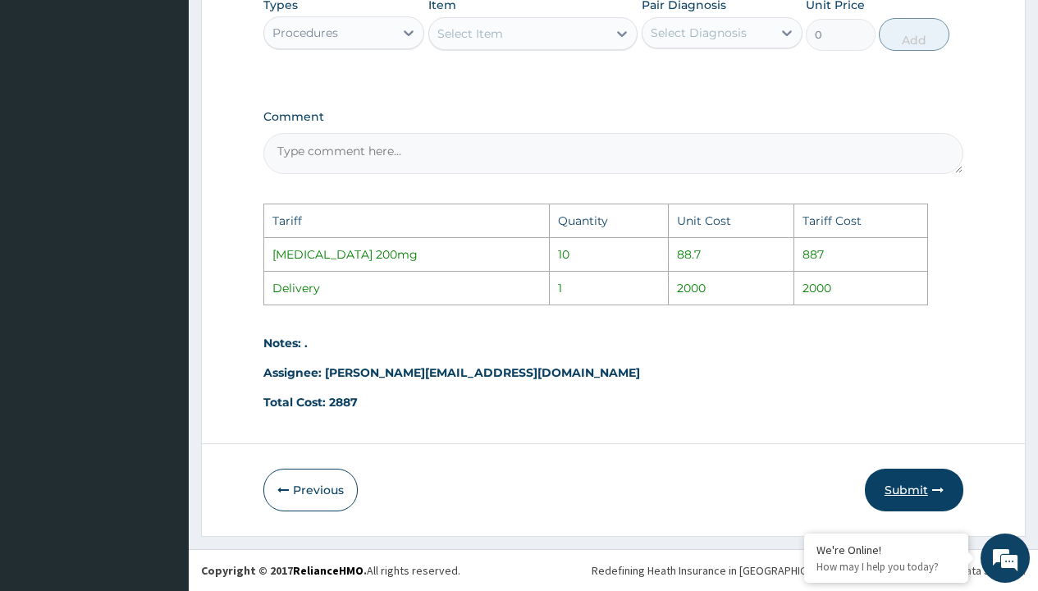
click at [902, 485] on button "Submit" at bounding box center [914, 490] width 99 height 43
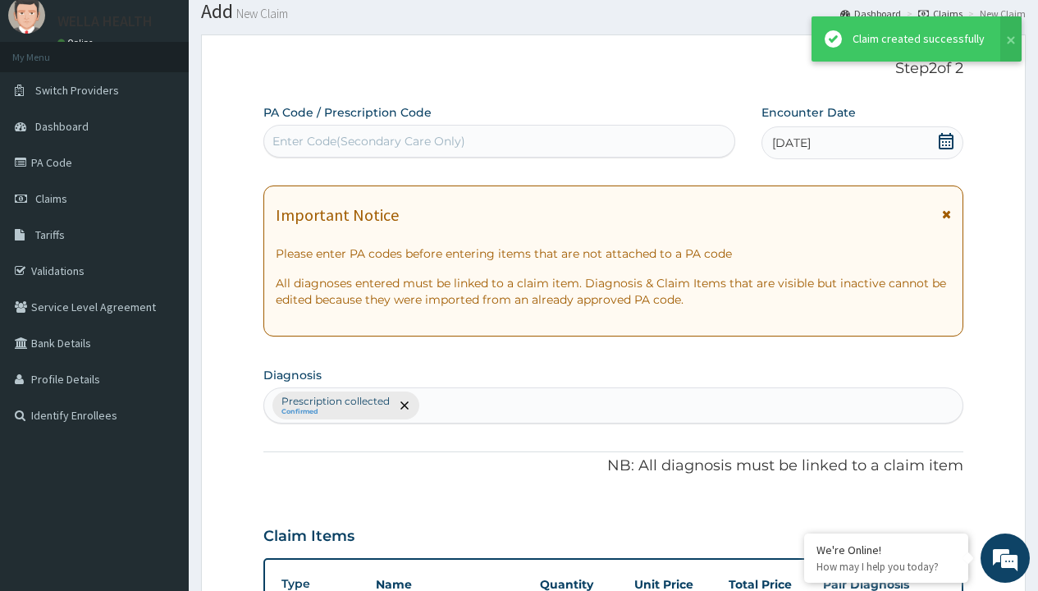
scroll to position [640, 0]
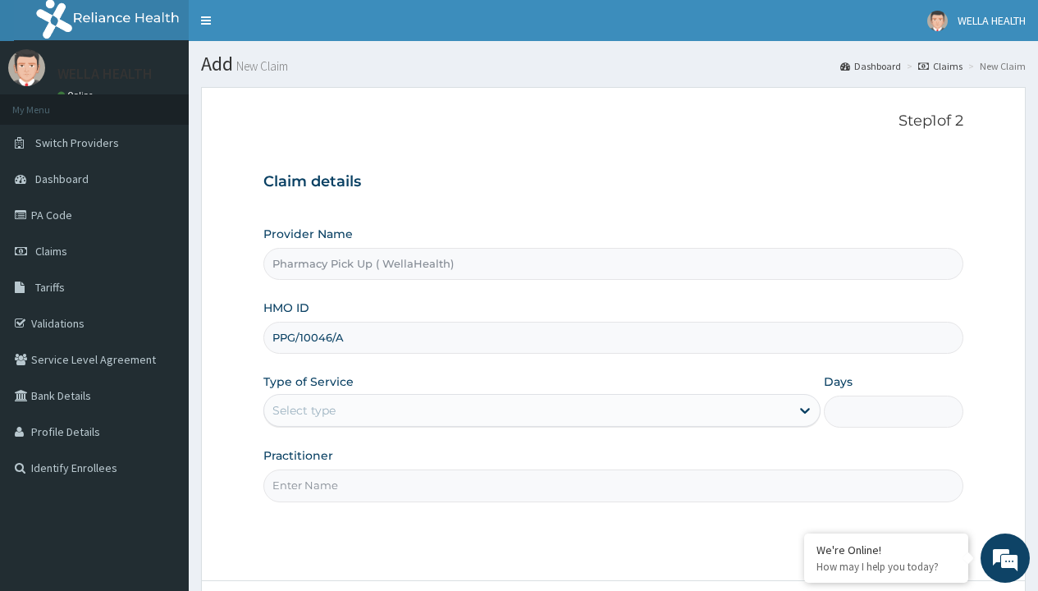
type input "PPG/10046/A"
type input "WellaHealth"
click at [304, 410] on div "Select type" at bounding box center [304, 410] width 63 height 16
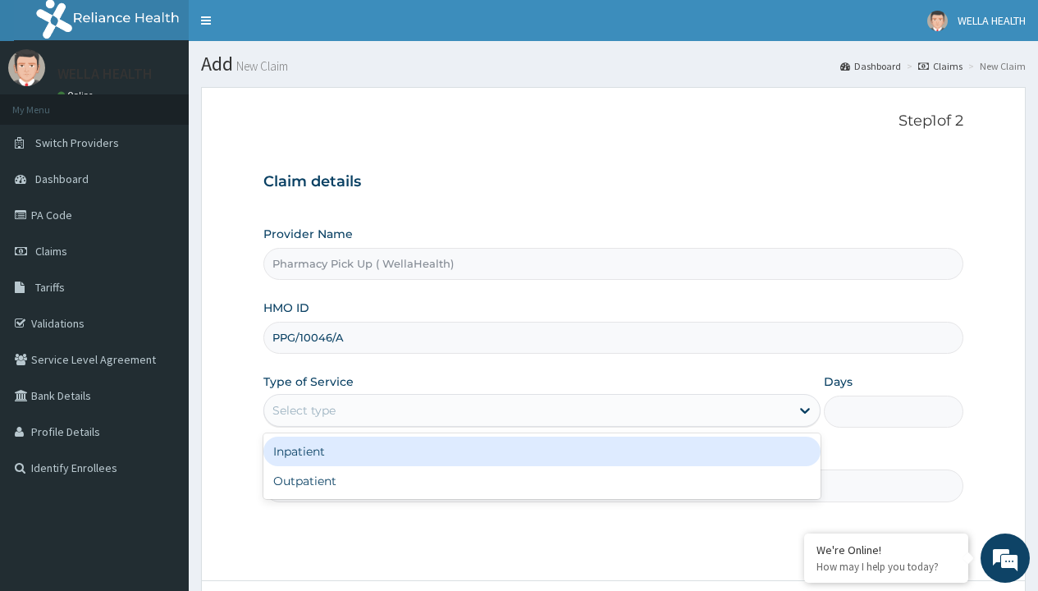
click at [542, 481] on div "Outpatient" at bounding box center [541, 481] width 557 height 30
type input "1"
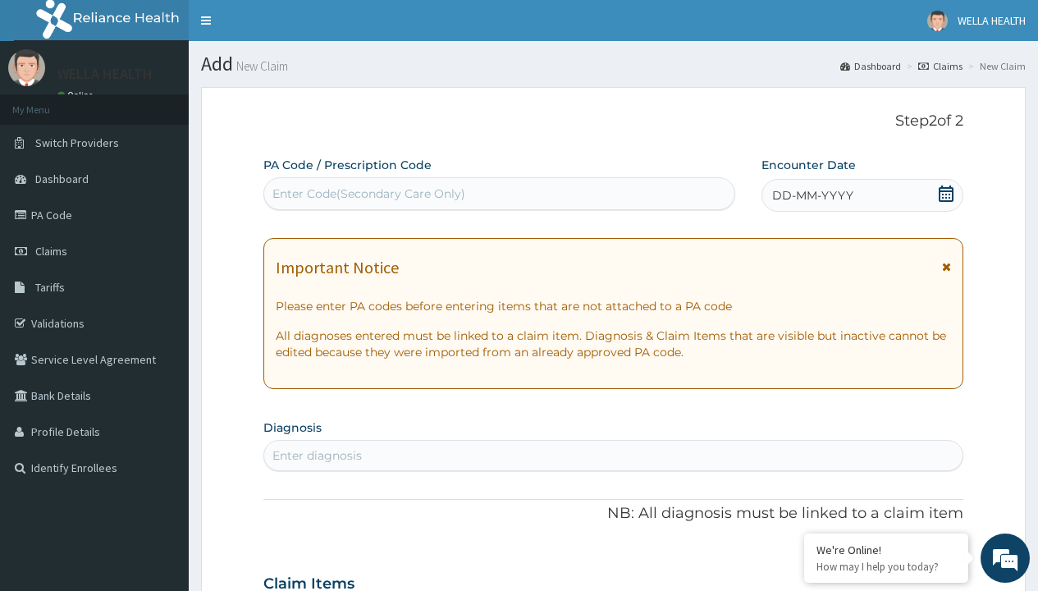
scroll to position [137, 0]
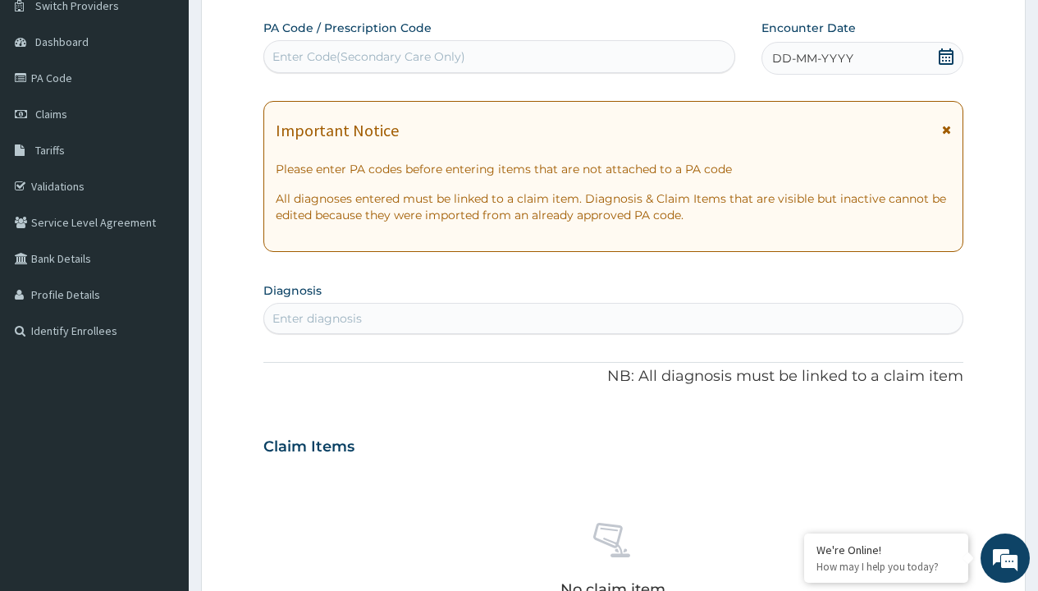
click at [812, 58] on span "DD-MM-YYYY" at bounding box center [812, 58] width 81 height 16
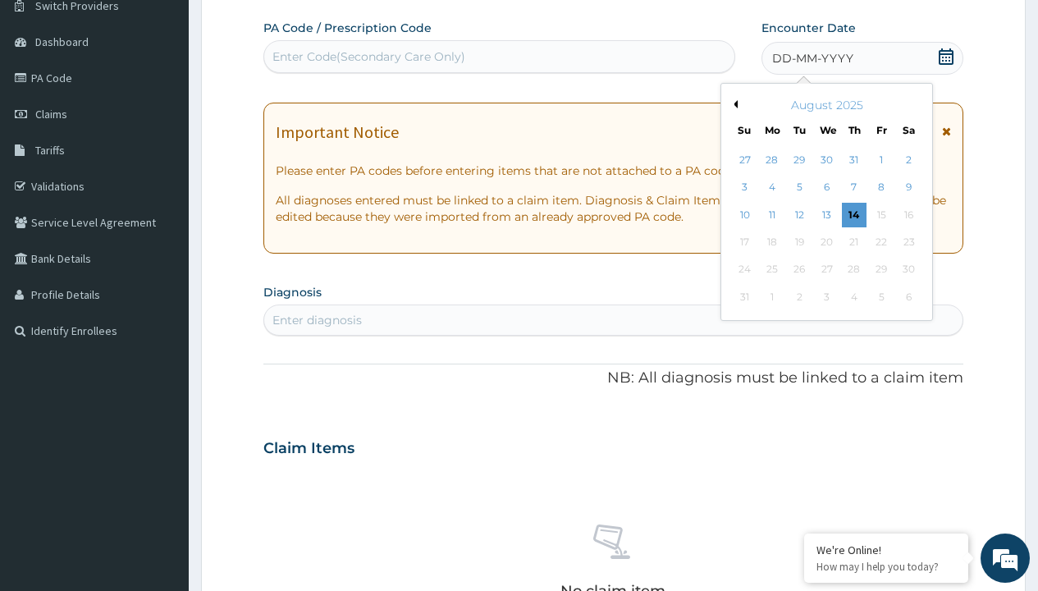
click at [733, 104] on button "Previous Month" at bounding box center [734, 104] width 8 height 8
click at [881, 242] on div "25" at bounding box center [881, 242] width 25 height 25
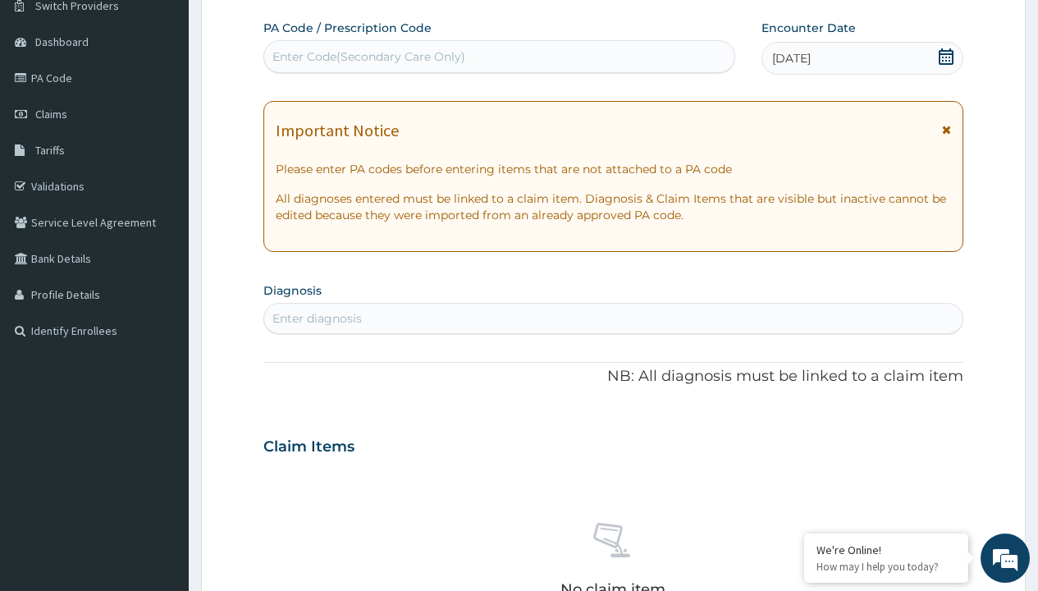
click at [368, 57] on div "Enter Code(Secondary Care Only)" at bounding box center [369, 56] width 193 height 16
type input "PRX/9D8F4F42"
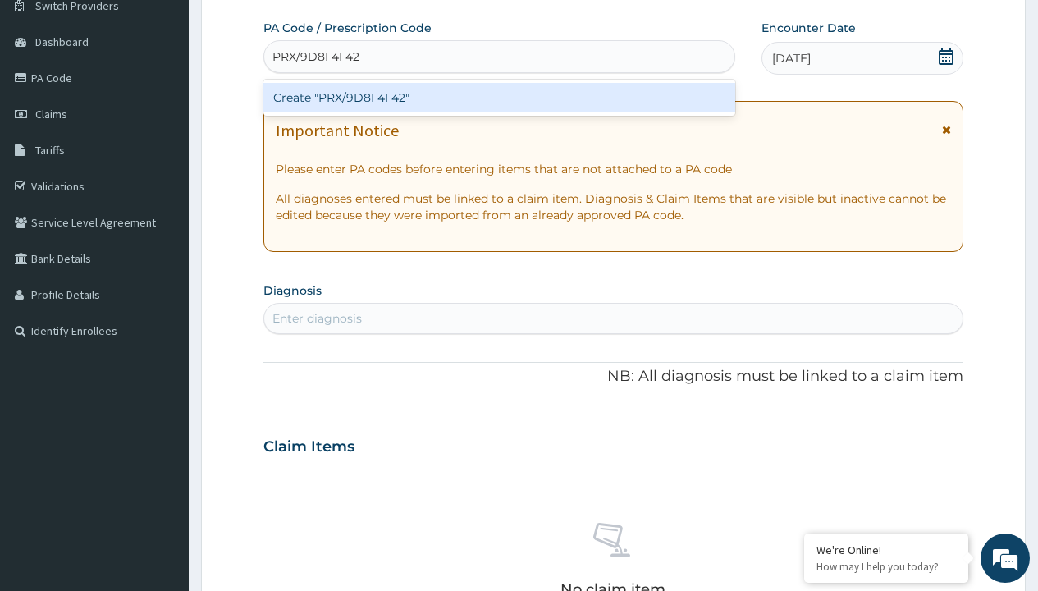
scroll to position [0, 0]
click at [499, 98] on div "Create "PRX/9D8F4F42"" at bounding box center [498, 98] width 471 height 30
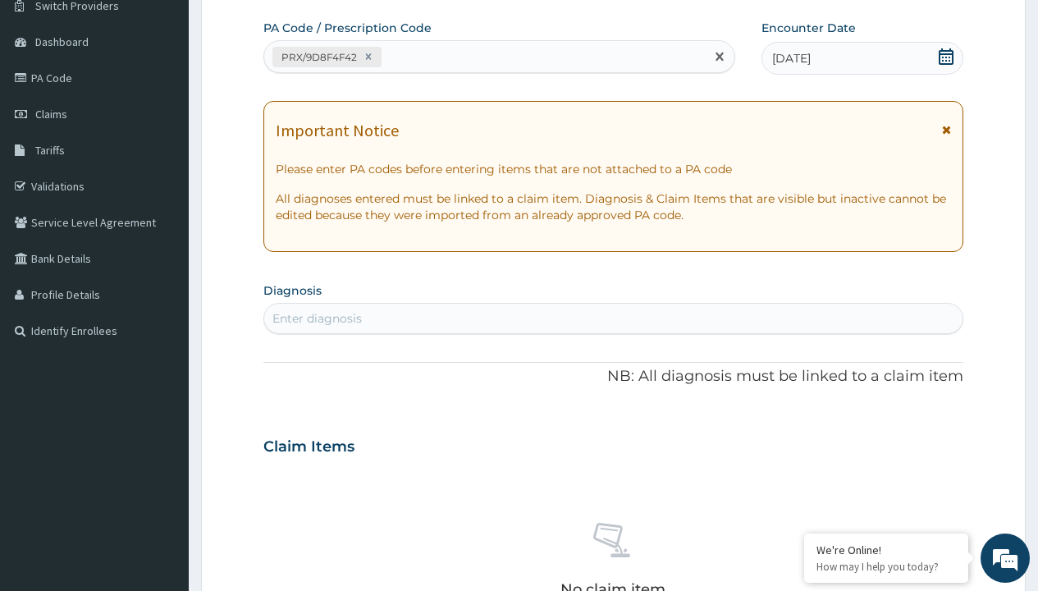
click at [317, 318] on div "Enter diagnosis" at bounding box center [317, 318] width 89 height 16
type input "prescription collected"
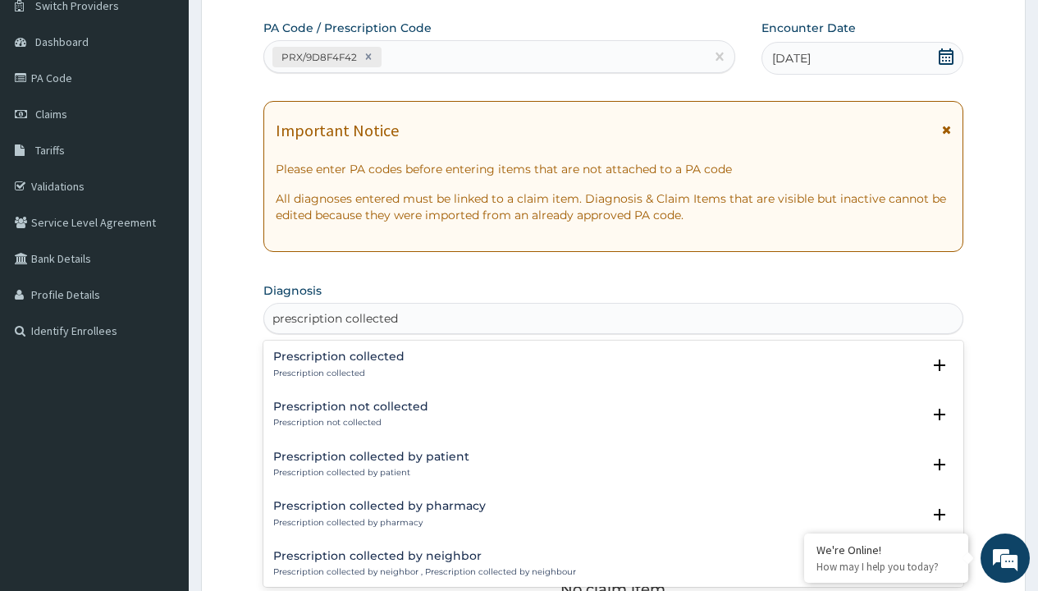
click at [337, 373] on p "Prescription collected" at bounding box center [338, 373] width 131 height 11
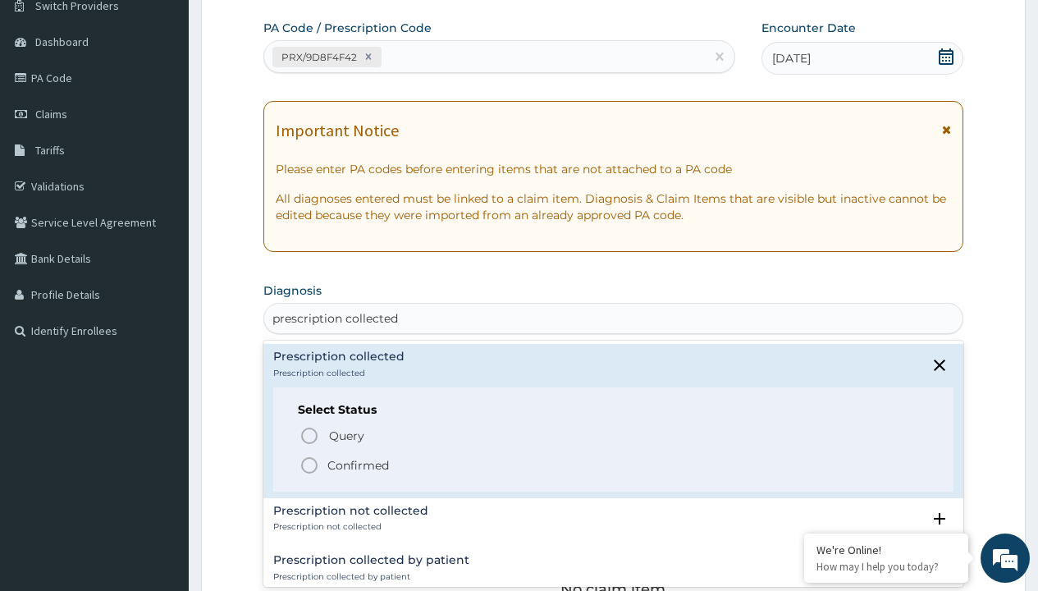
click at [358, 465] on p "Confirmed" at bounding box center [359, 465] width 62 height 16
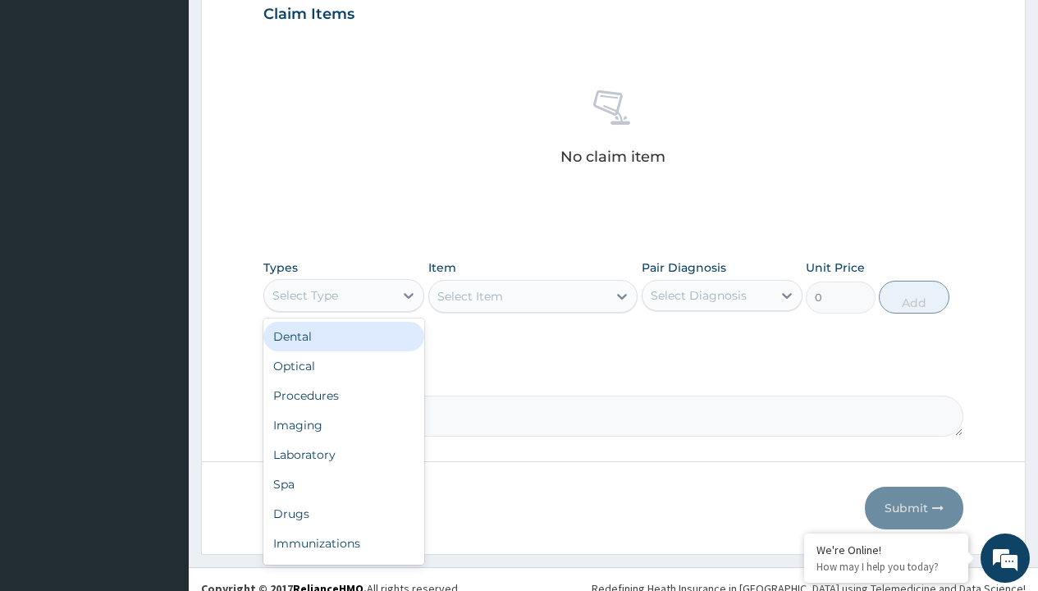
type input "procedures"
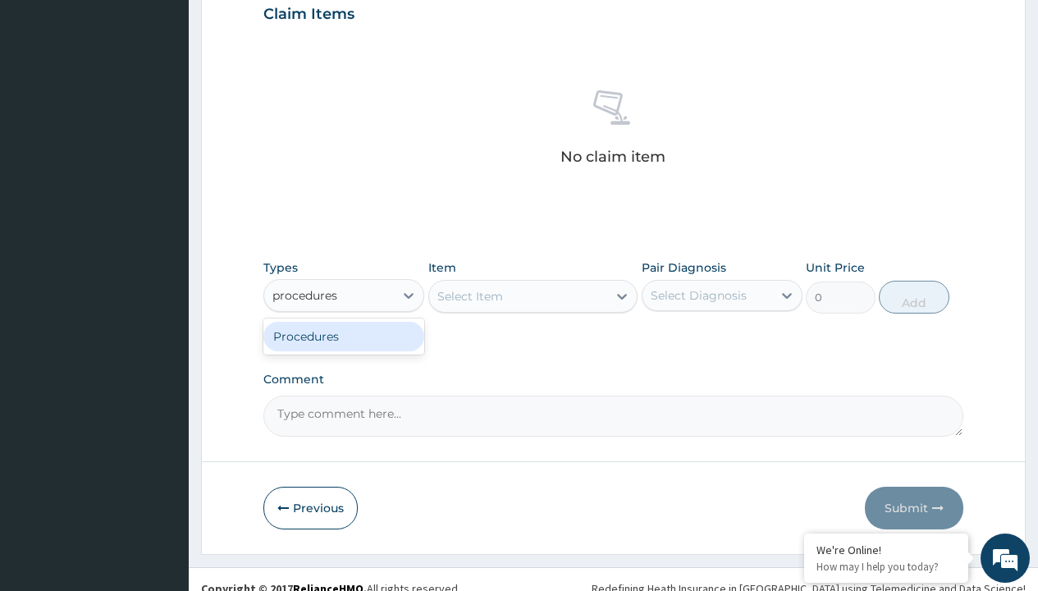
click at [344, 336] on div "Procedures" at bounding box center [343, 337] width 161 height 30
click at [470, 296] on div "Select Item" at bounding box center [533, 296] width 210 height 33
click at [305, 295] on div "Procedures" at bounding box center [306, 295] width 66 height 16
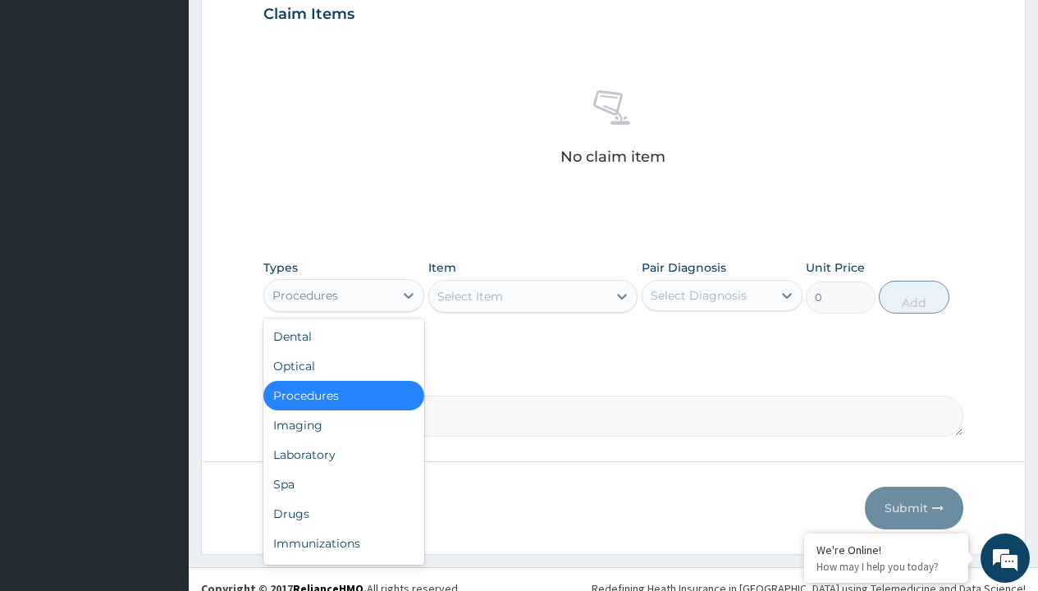
type input "procedures"
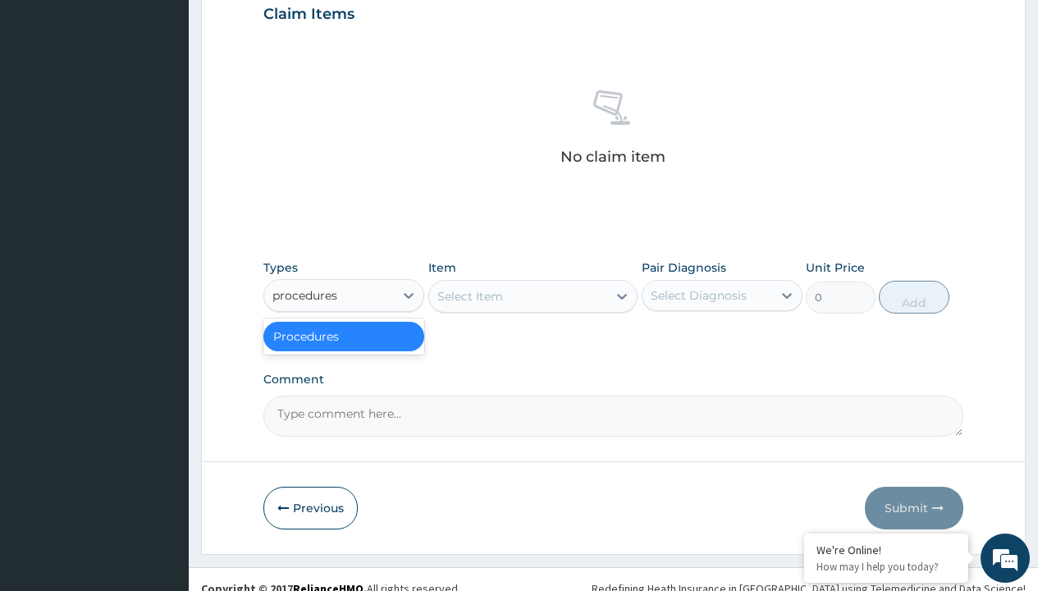
click at [344, 336] on div "Procedures" at bounding box center [343, 337] width 161 height 30
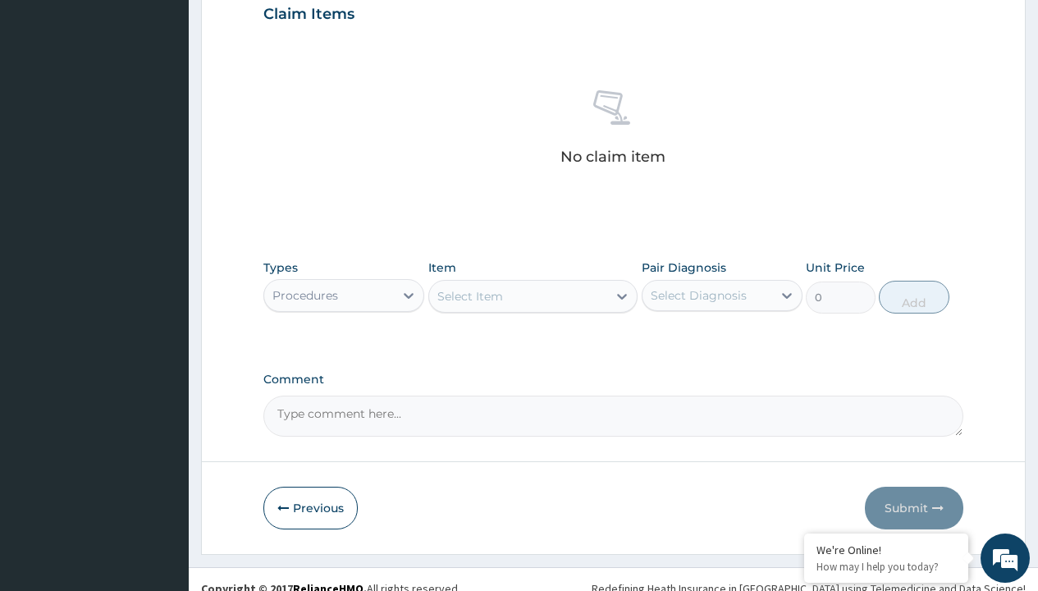
click at [470, 296] on div "Select Item" at bounding box center [471, 296] width 66 height 16
type input "service fee"
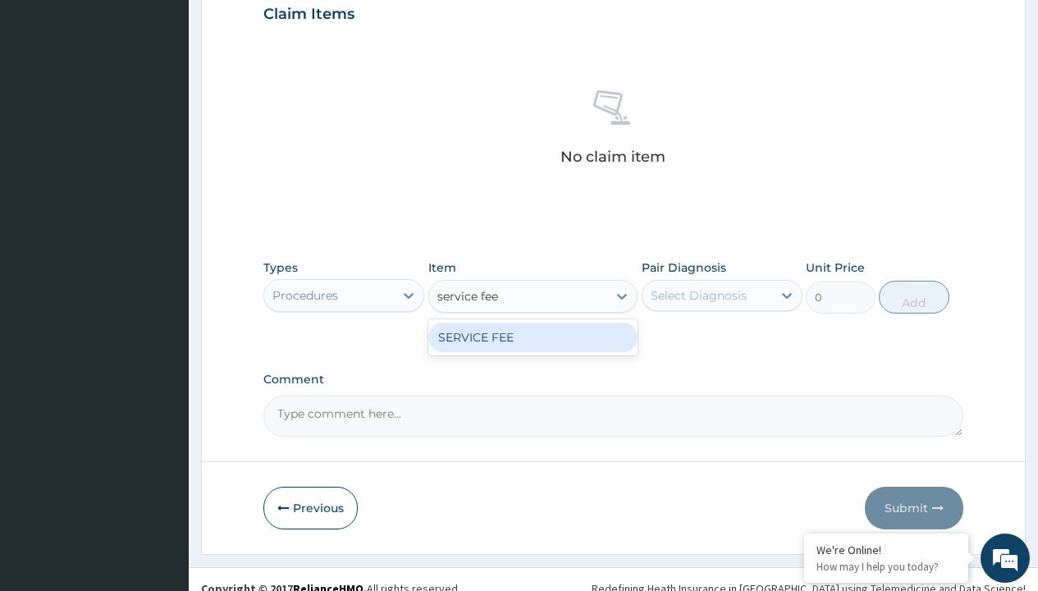
click at [533, 337] on div "SERVICE FEE" at bounding box center [533, 338] width 210 height 30
type input "100"
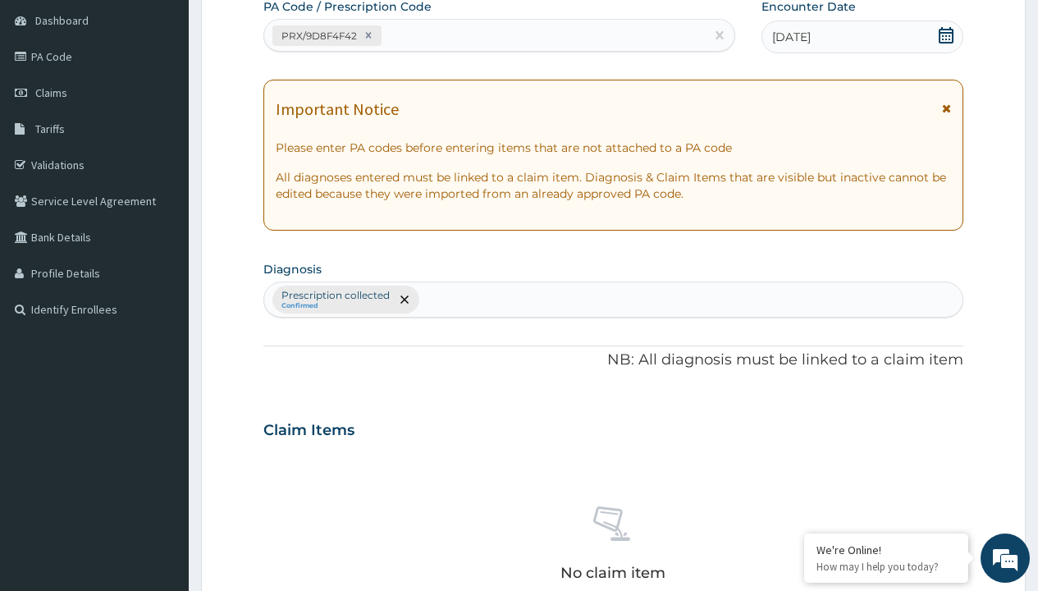
type input "prescription collected"
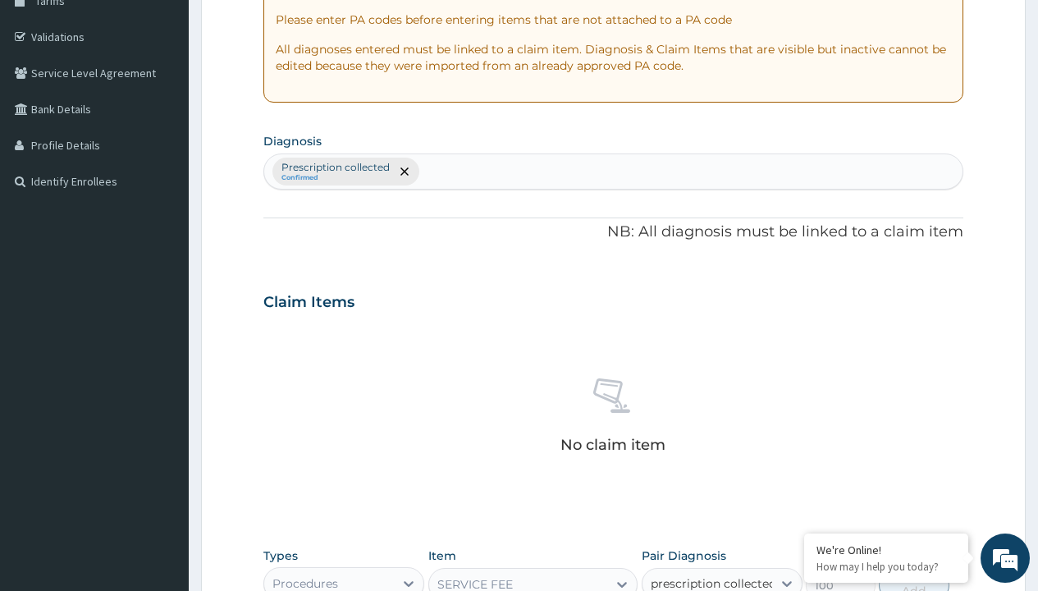
checkbox input "true"
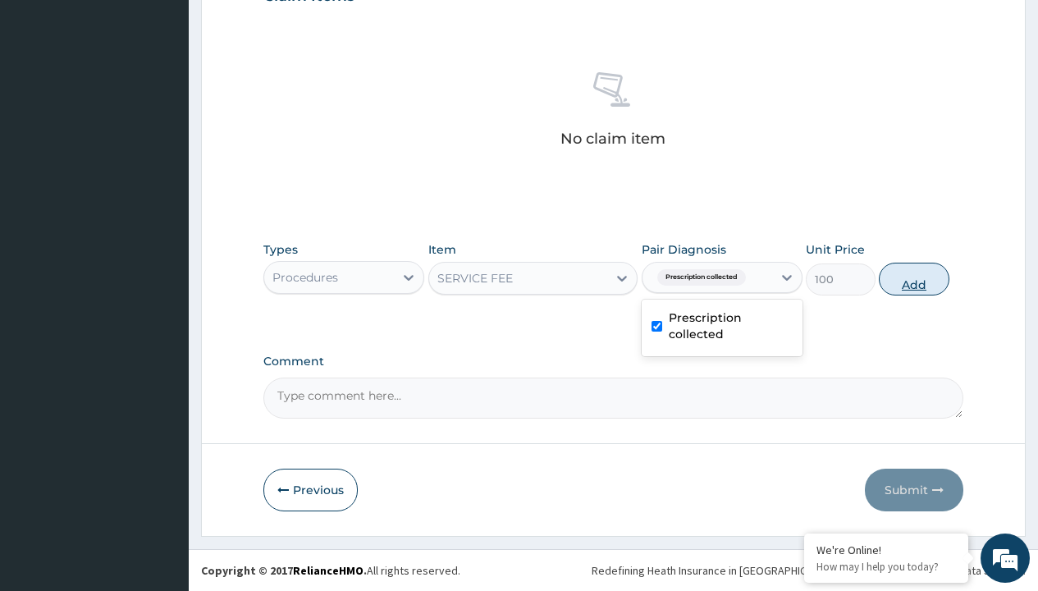
click at [914, 278] on button "Add" at bounding box center [914, 279] width 70 height 33
type input "0"
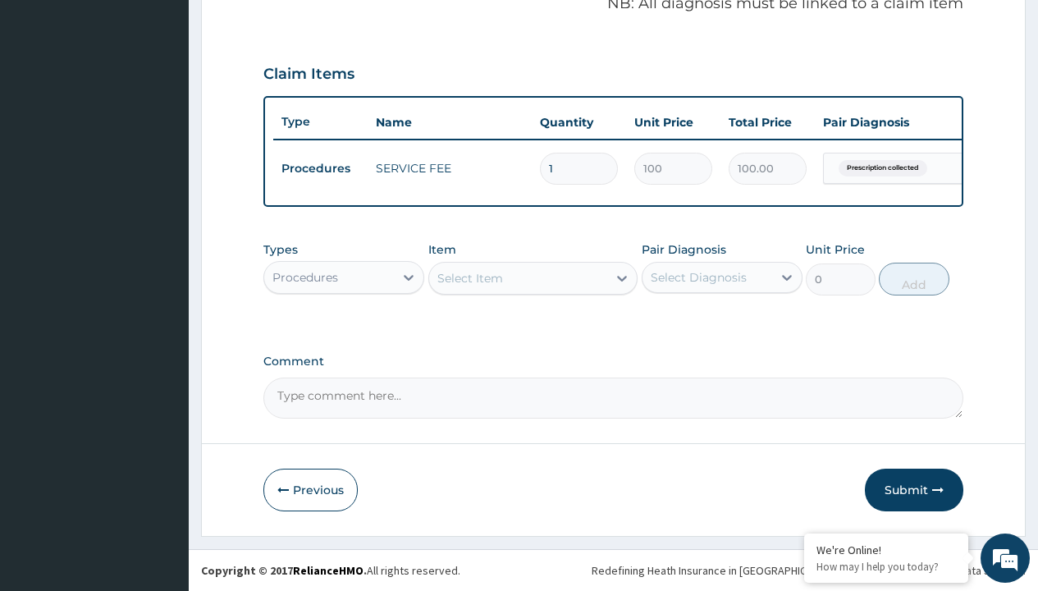
click at [305, 277] on div "Procedures" at bounding box center [306, 277] width 66 height 16
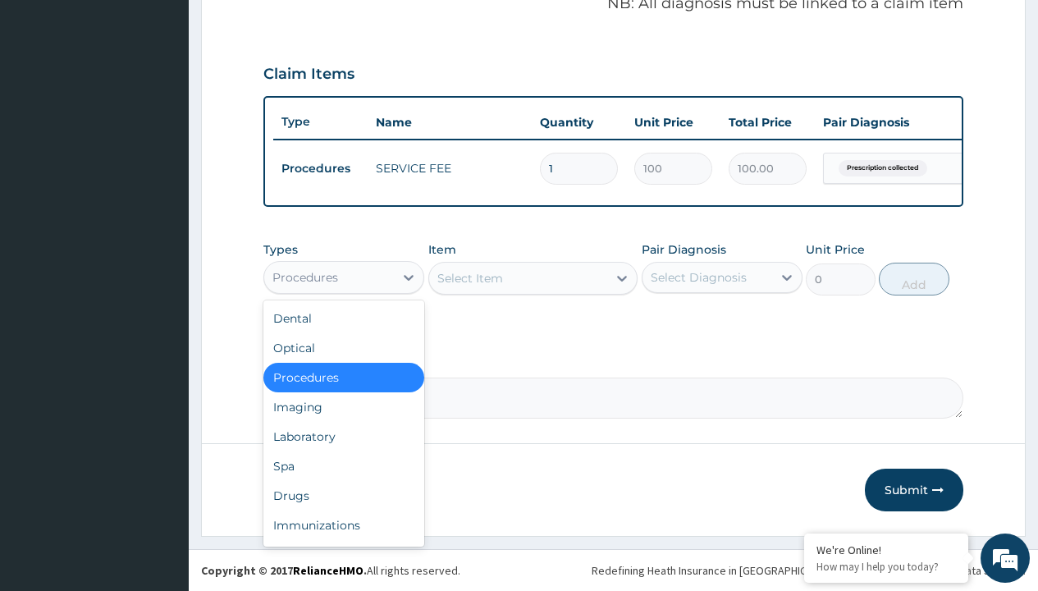
type input "drugs"
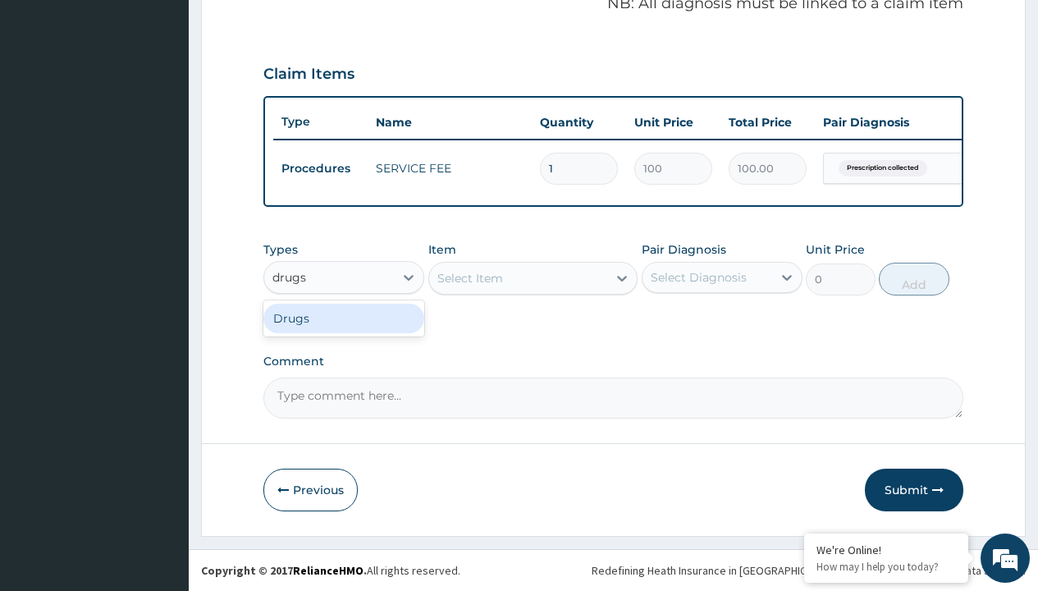
scroll to position [0, 0]
click at [344, 318] on div "Drugs" at bounding box center [343, 319] width 161 height 30
click at [265, 261] on div "option Drugs, selected. Select is focused ,type to refine list, press Down to o…" at bounding box center [343, 277] width 161 height 33
type input "drugs"
click at [344, 318] on div "Drugs" at bounding box center [343, 319] width 161 height 30
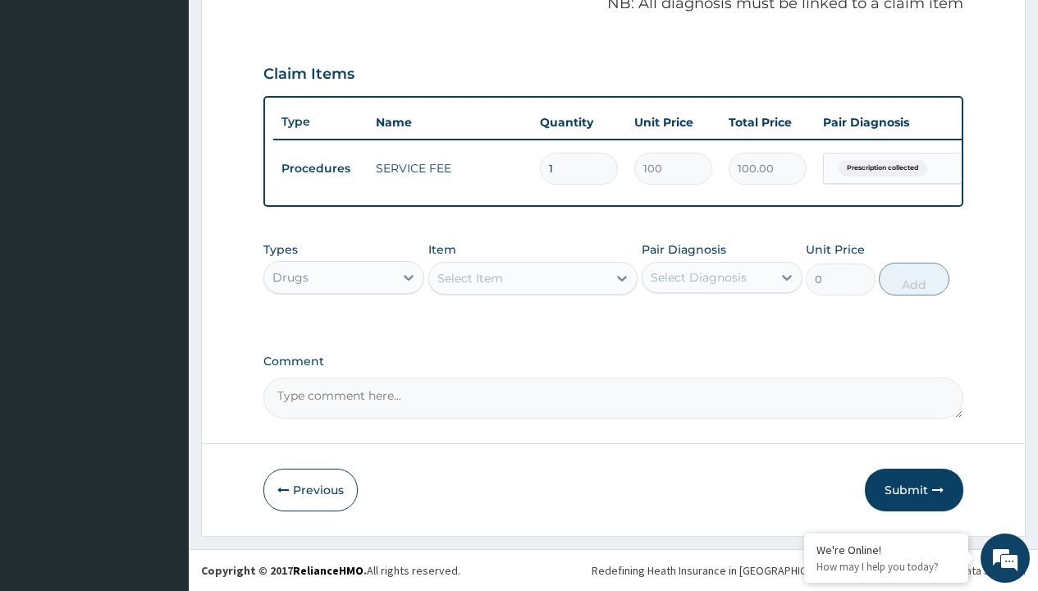
click at [470, 277] on div "Select Item" at bounding box center [471, 278] width 66 height 16
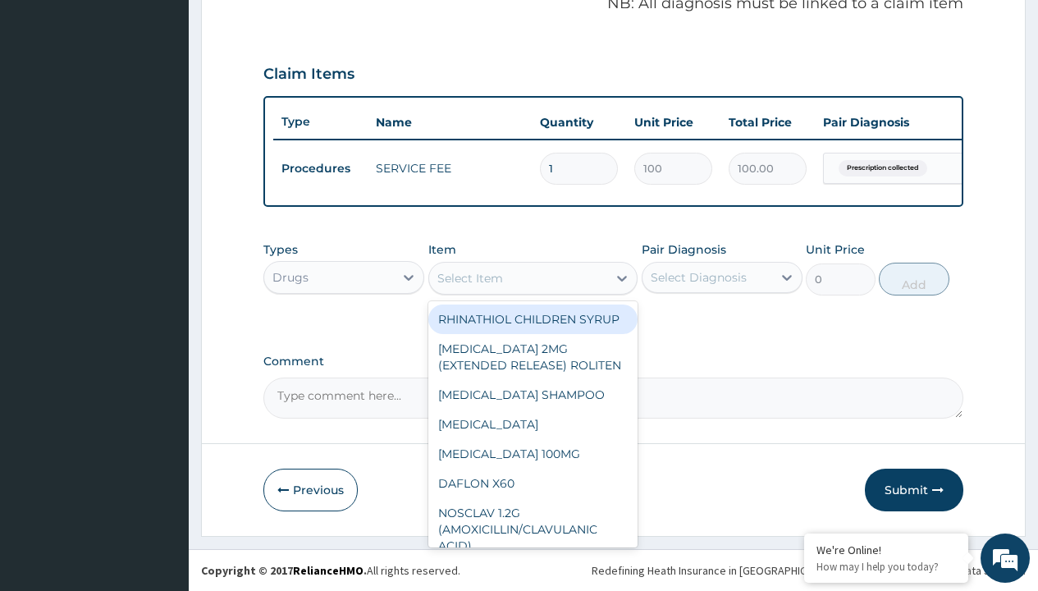
type input "[MEDICAL_DATA] 5mg tablet (carbiroid) x20"
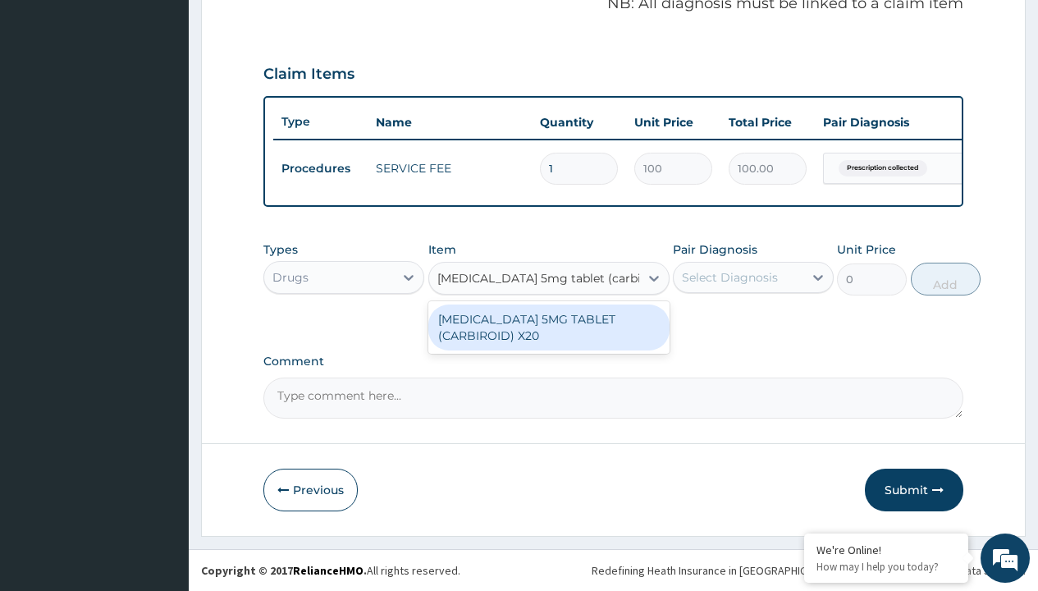
click at [548, 327] on div "[MEDICAL_DATA] 5MG TABLET (CARBIROID) X20" at bounding box center [548, 328] width 241 height 46
type input "324"
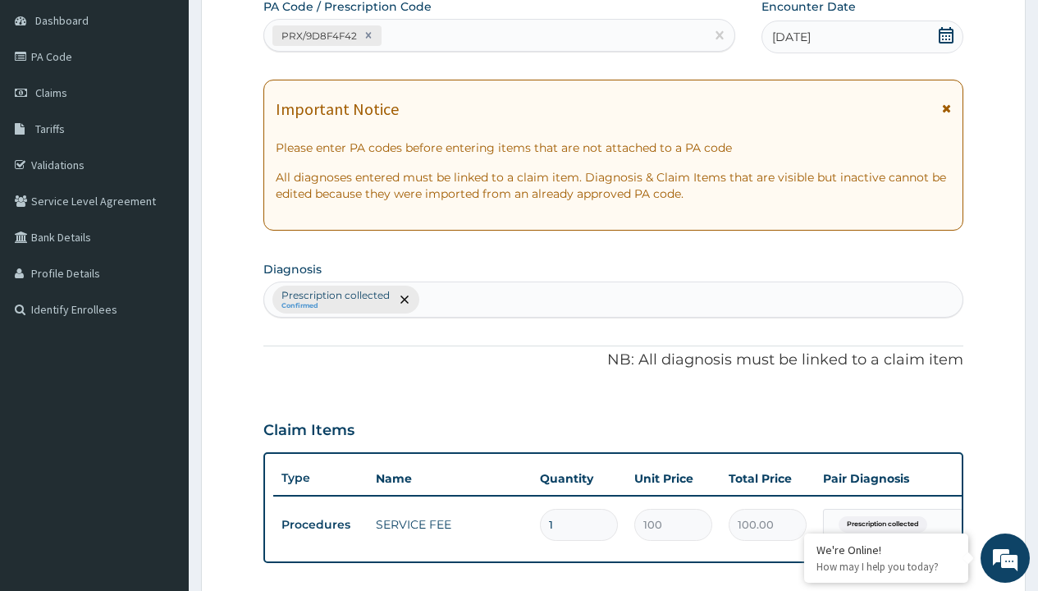
type input "prescription collected"
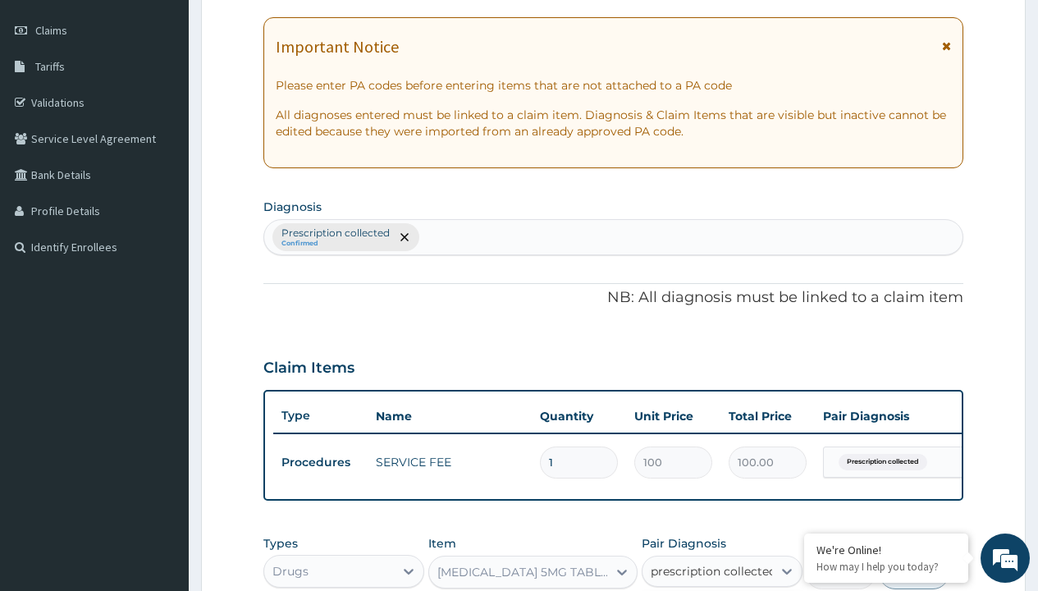
checkbox input "true"
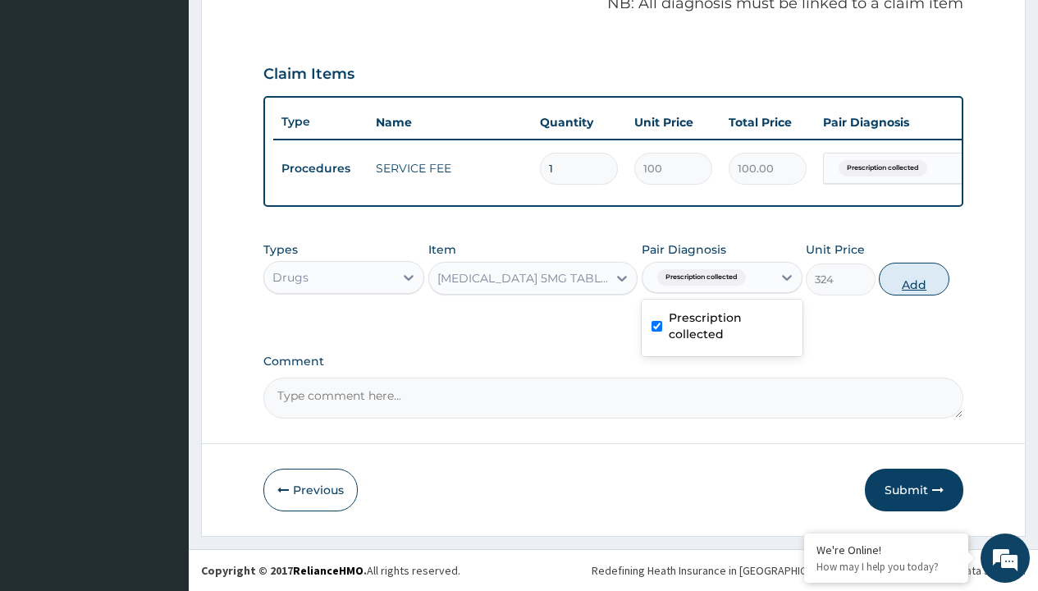
click at [914, 278] on button "Add" at bounding box center [914, 279] width 70 height 33
type input "0"
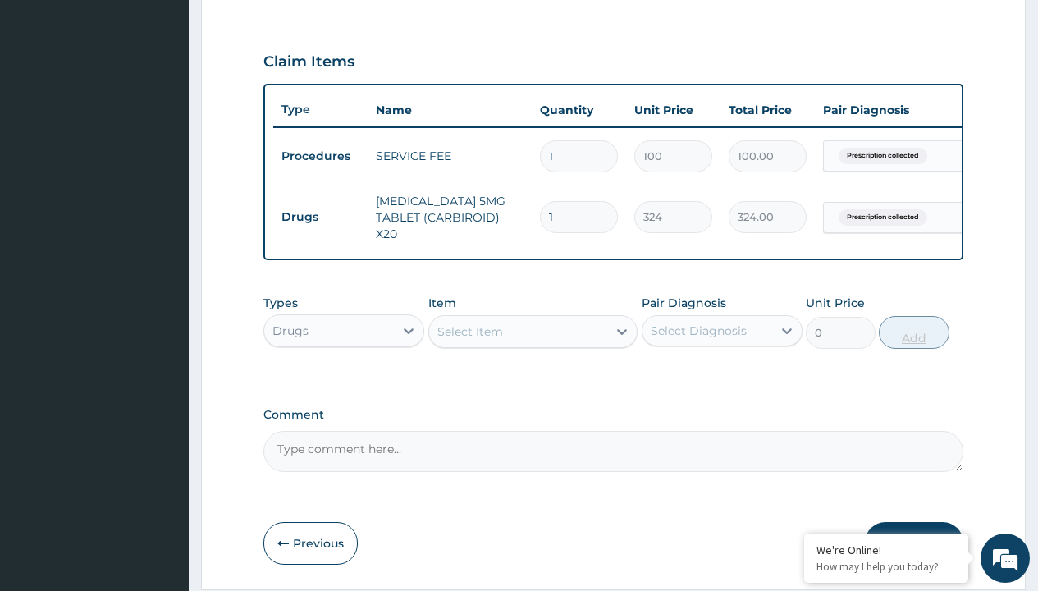
type input "270"
type input "87480.00"
type input "270"
click at [320, 213] on td "Drugs" at bounding box center [320, 217] width 94 height 30
type input "drugs"
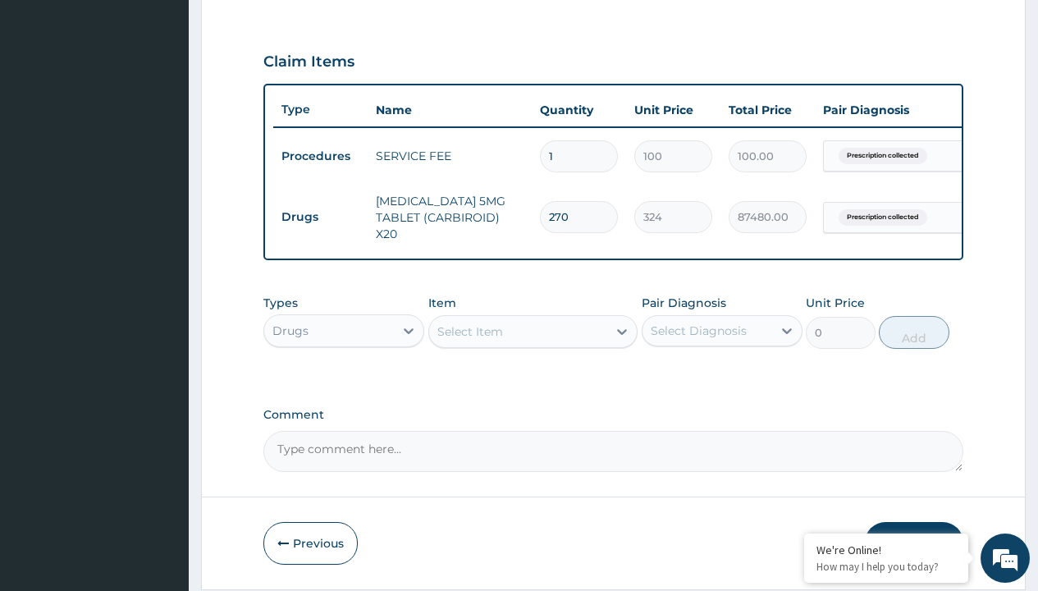
scroll to position [0, 0]
click at [344, 374] on div "Drugs" at bounding box center [343, 372] width 161 height 30
click at [470, 334] on div "Select Item" at bounding box center [471, 331] width 66 height 16
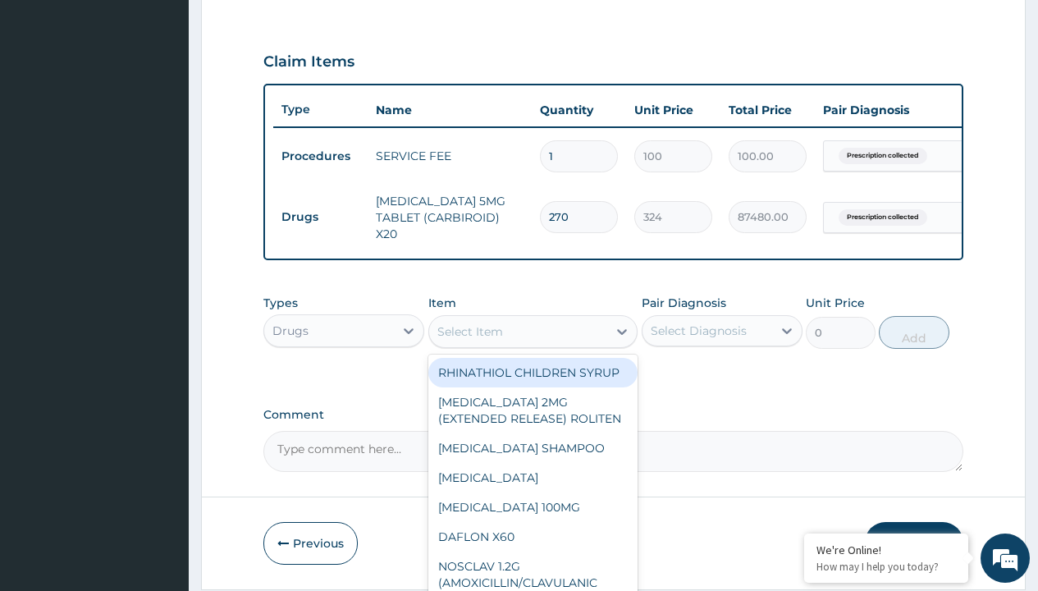
type input "carbimazole 5mg tablet (carbiroid) x20"
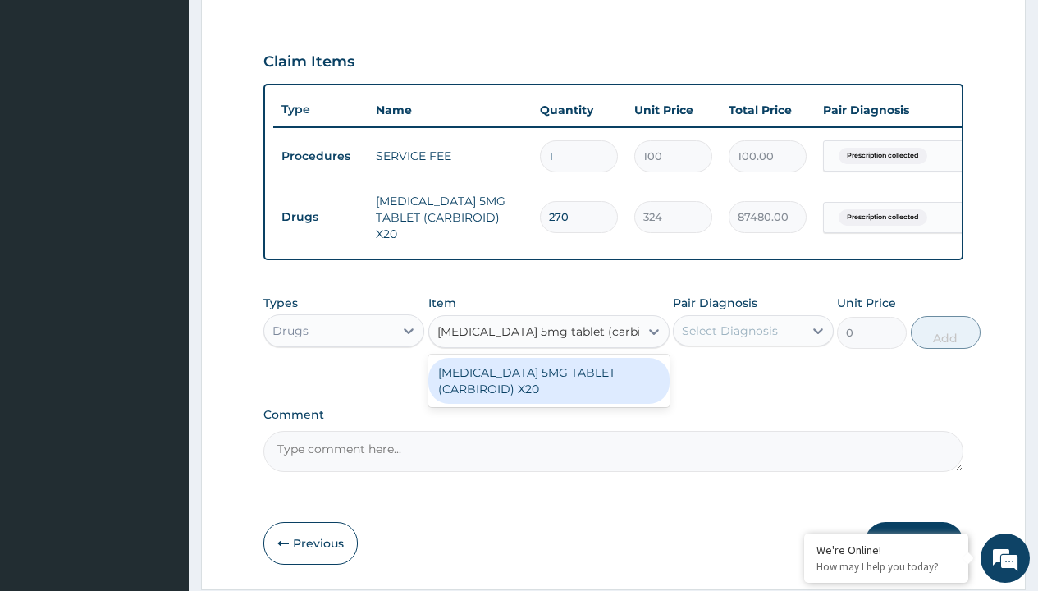
click at [548, 383] on div "CARBIMAZOLE 5MG TABLET (CARBIROID) X20" at bounding box center [548, 381] width 241 height 46
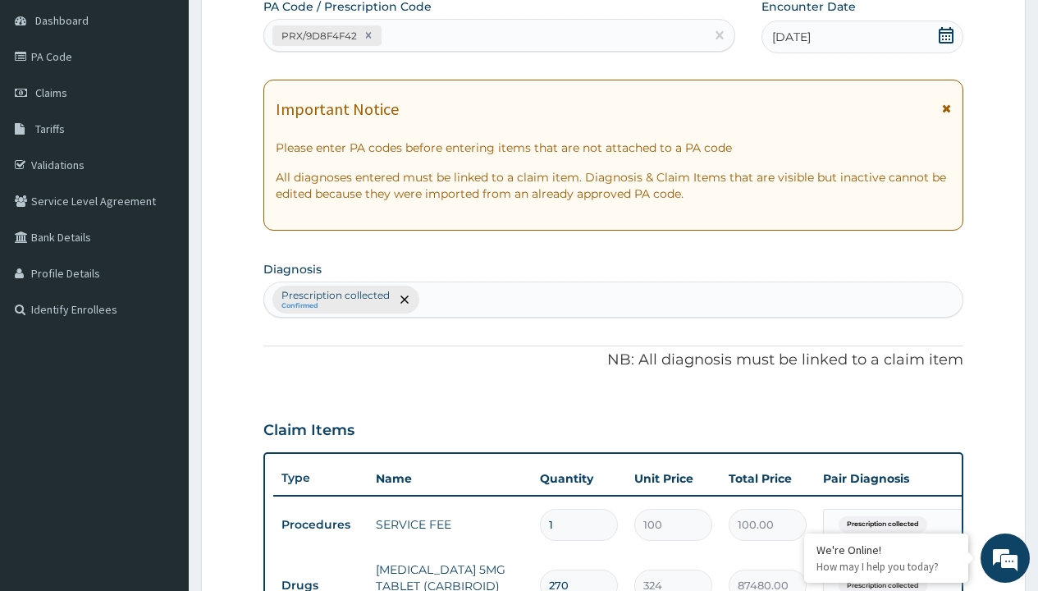
type input "prescription collected"
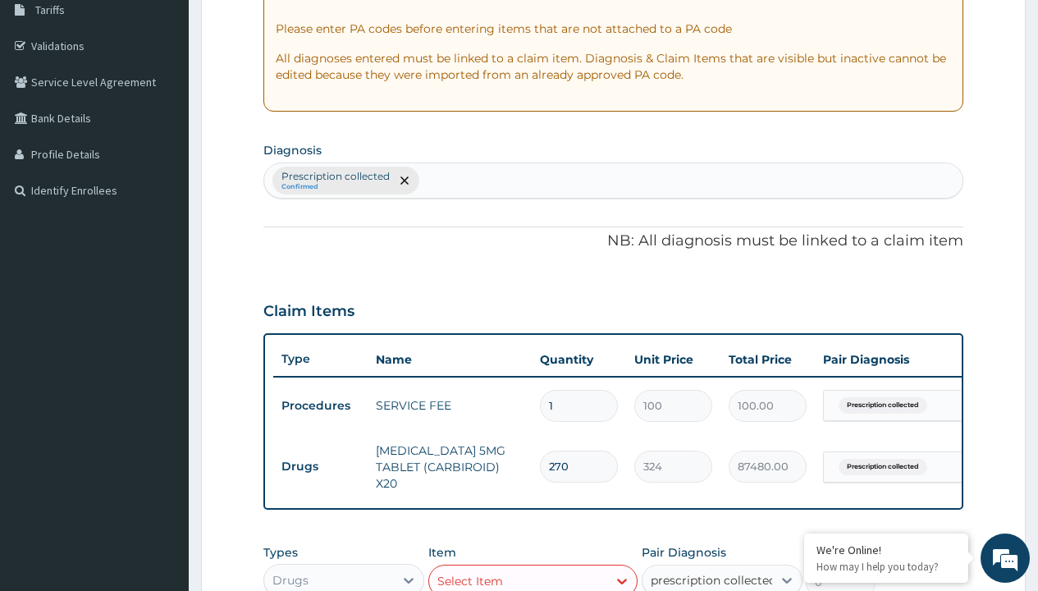
checkbox input "true"
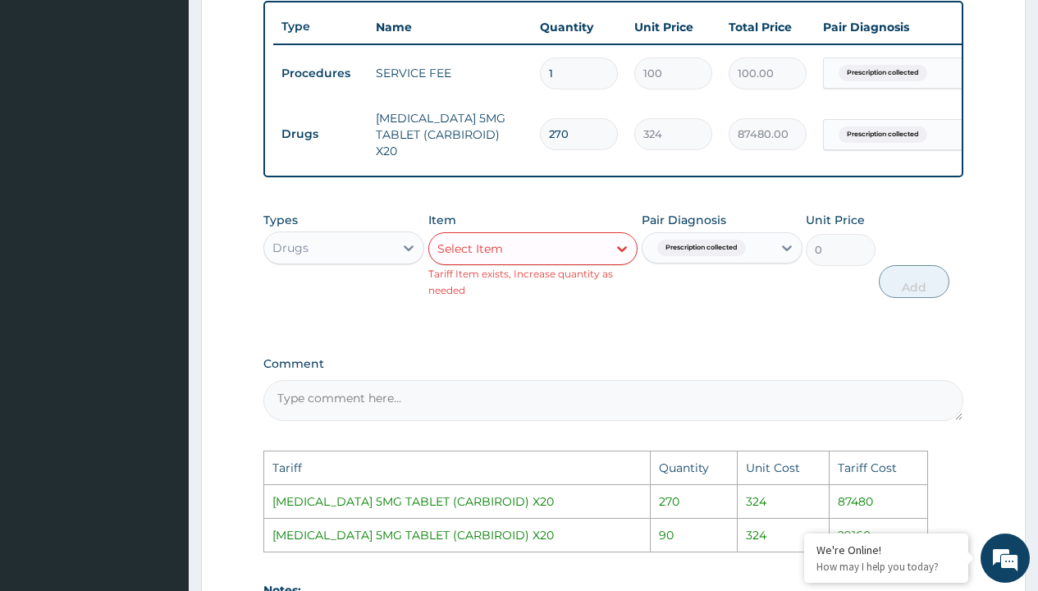
scroll to position [609, 0]
click at [586, 139] on input "270" at bounding box center [579, 135] width 78 height 32
type input "27"
type input "8748.00"
type input "2"
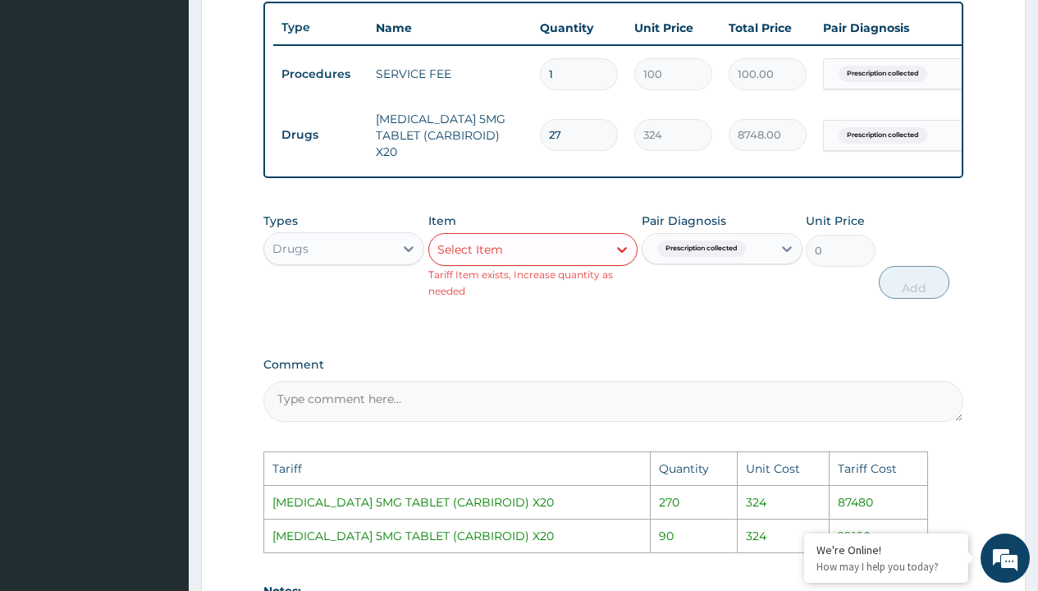
type input "648.00"
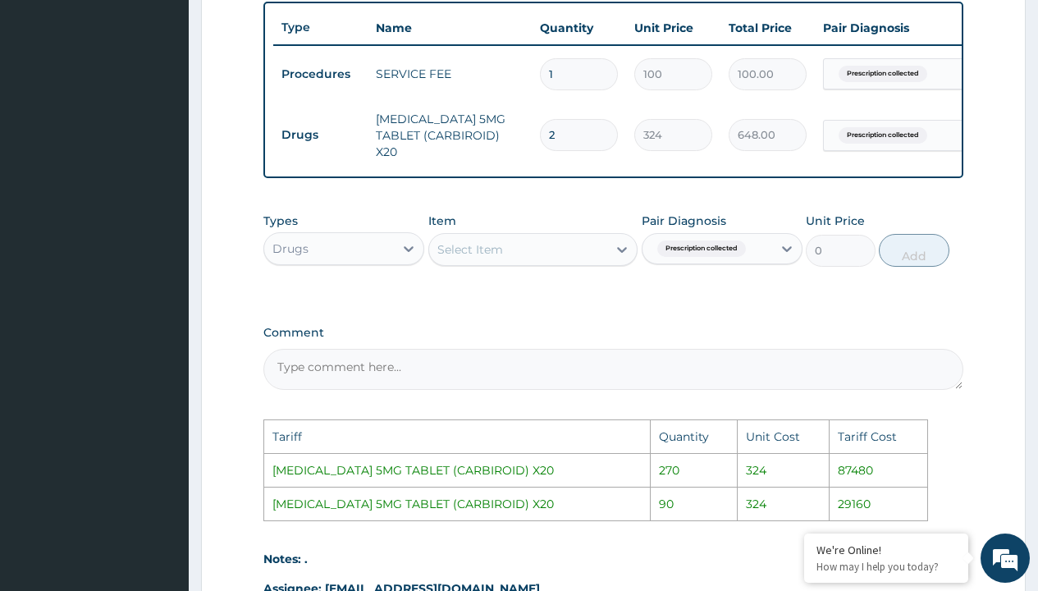
type input "0.00"
type input "3"
type input "972.00"
type input "36"
type input "11664.00"
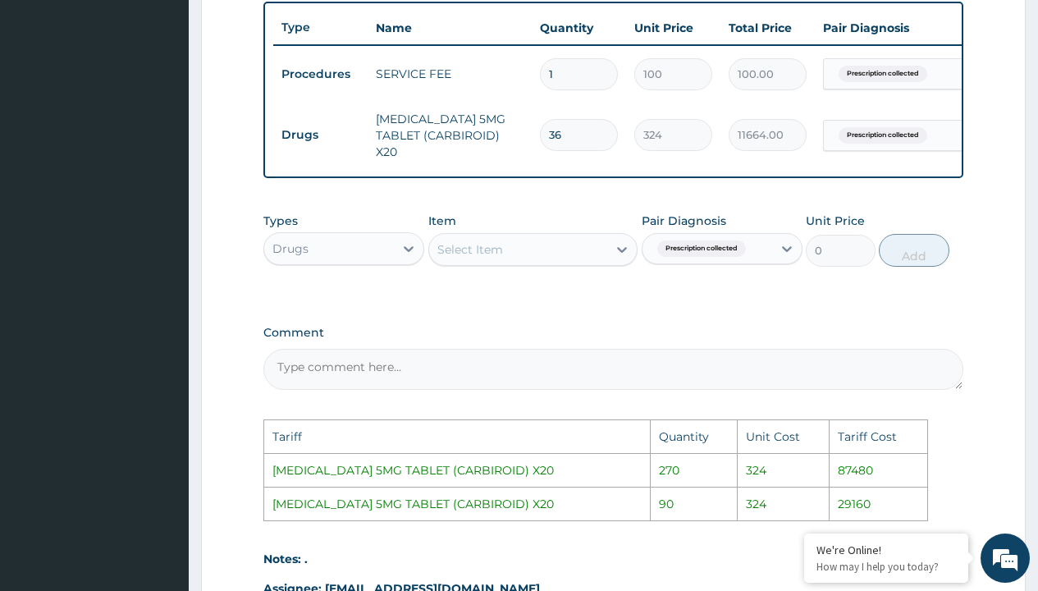
type input "360"
type input "116640.00"
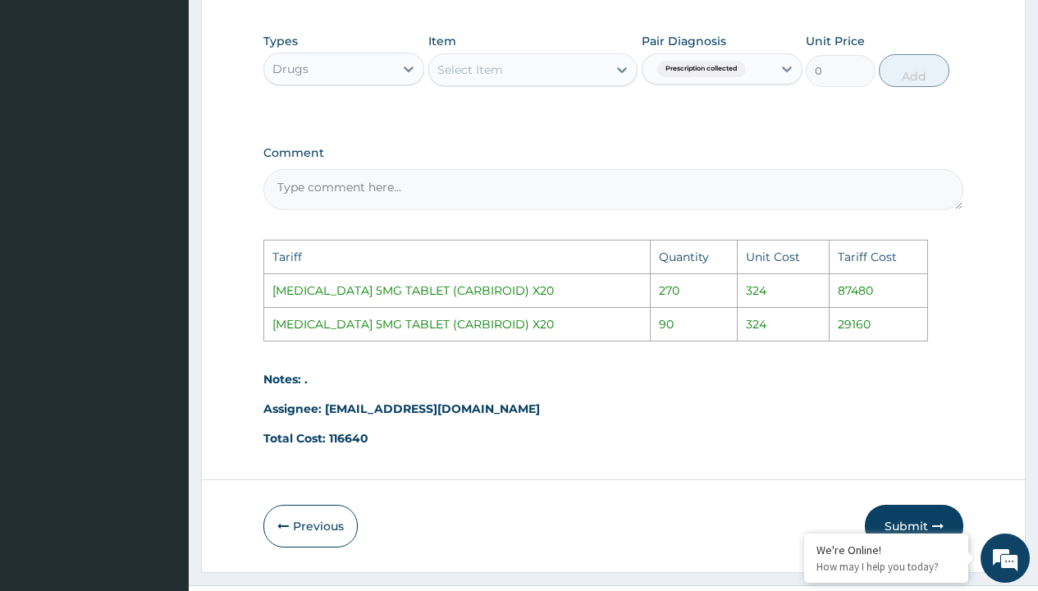
scroll to position [828, 0]
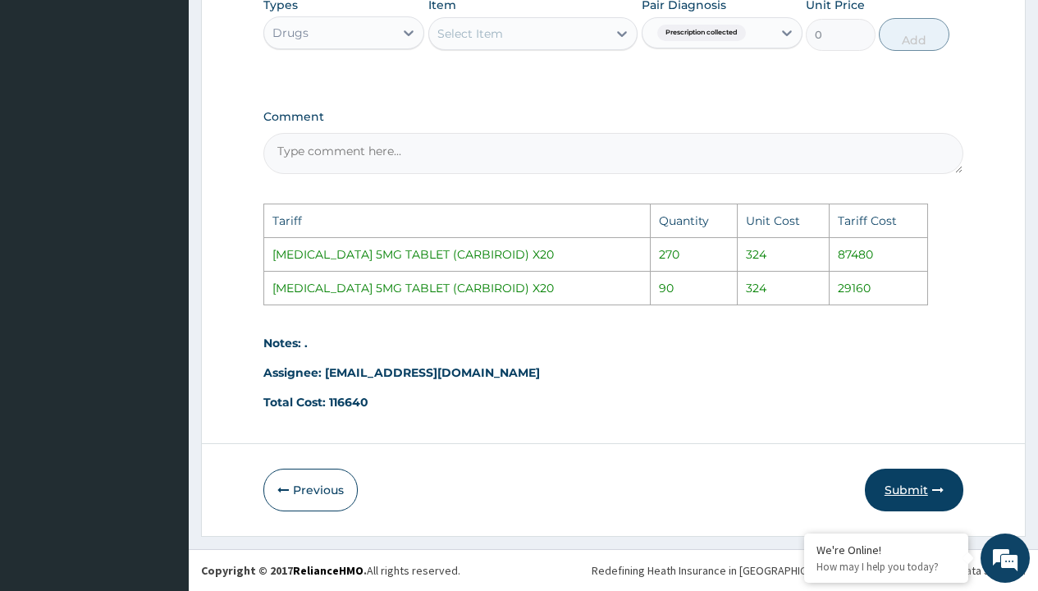
type input "360"
click at [914, 476] on button "Submit" at bounding box center [914, 490] width 99 height 43
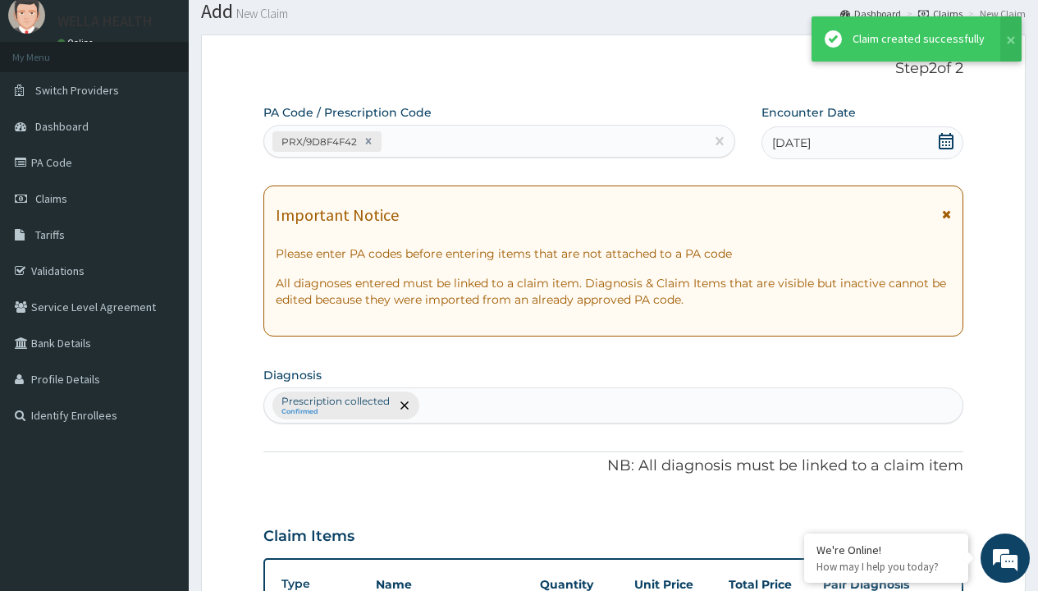
scroll to position [584, 0]
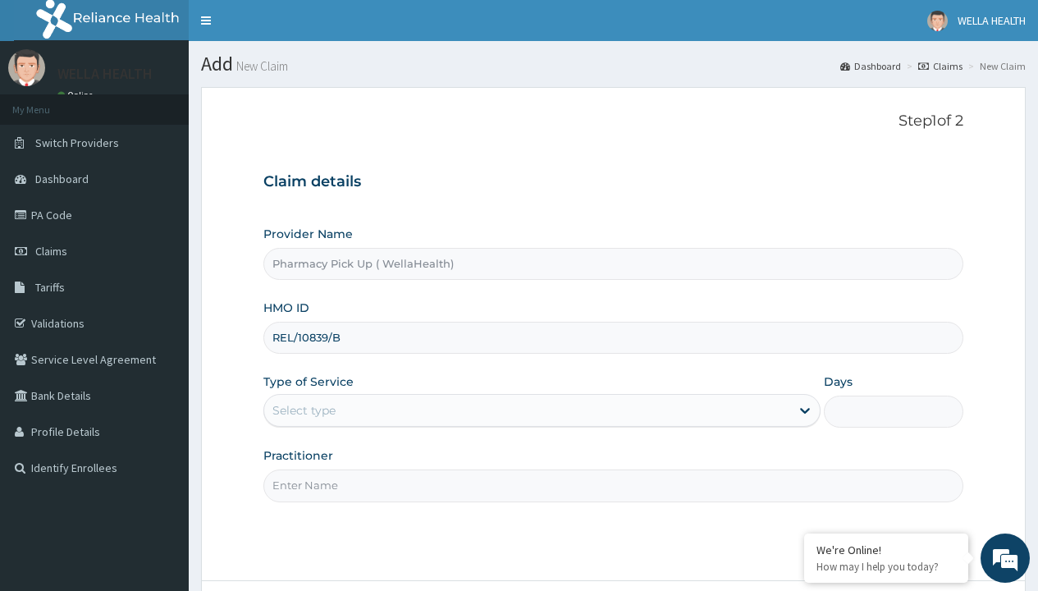
type input "REL/10839/B"
type input "WellaHealth"
click at [304, 410] on div "Select type" at bounding box center [304, 410] width 63 height 16
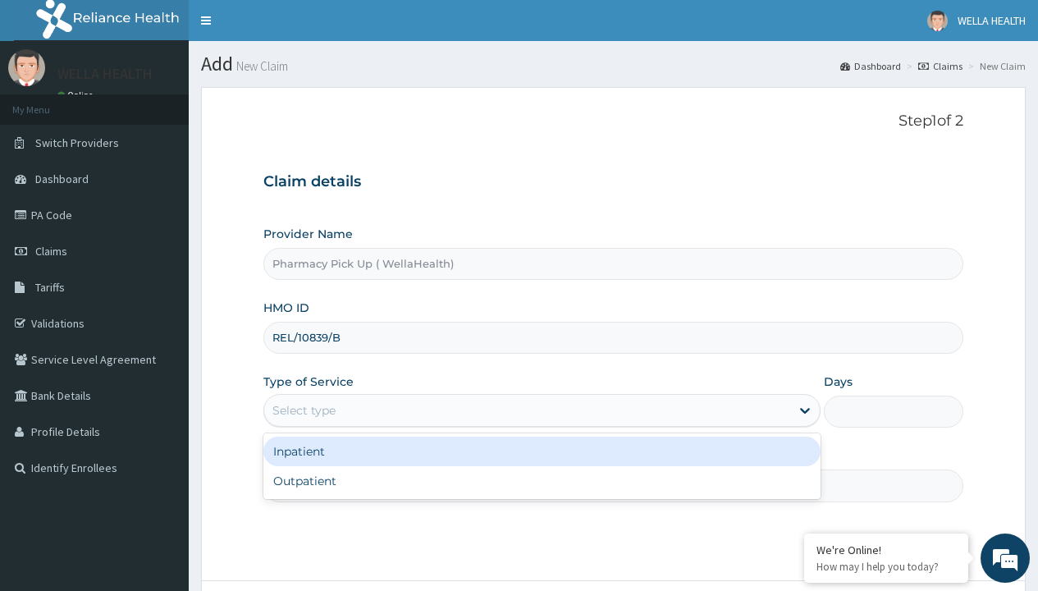
click at [542, 481] on div "Outpatient" at bounding box center [541, 481] width 557 height 30
type input "1"
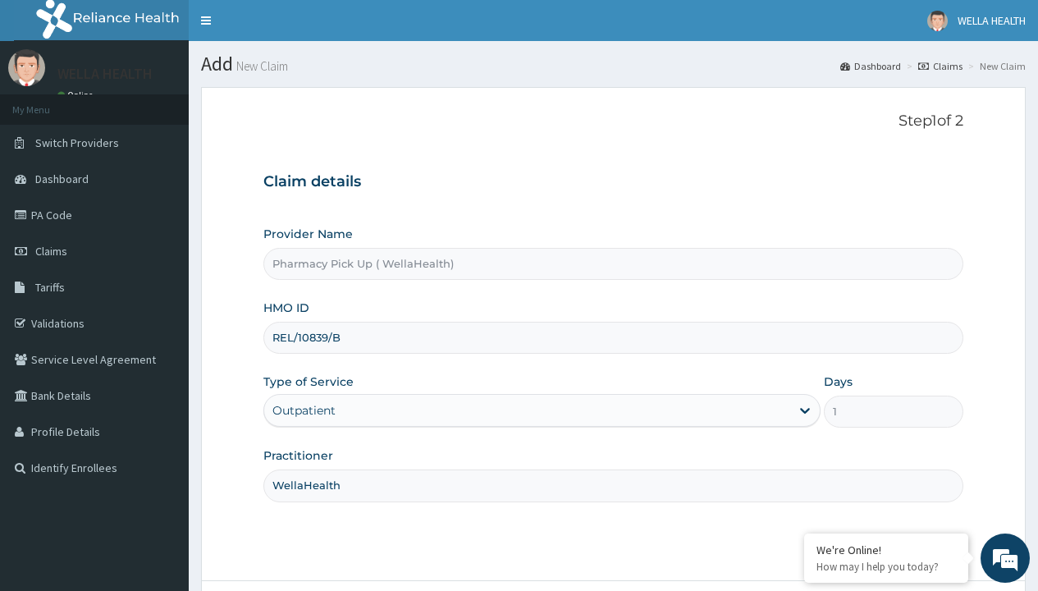
type input "SCS/10022/A"
type input "WellaHealth"
click at [304, 410] on div "Select type" at bounding box center [304, 410] width 63 height 16
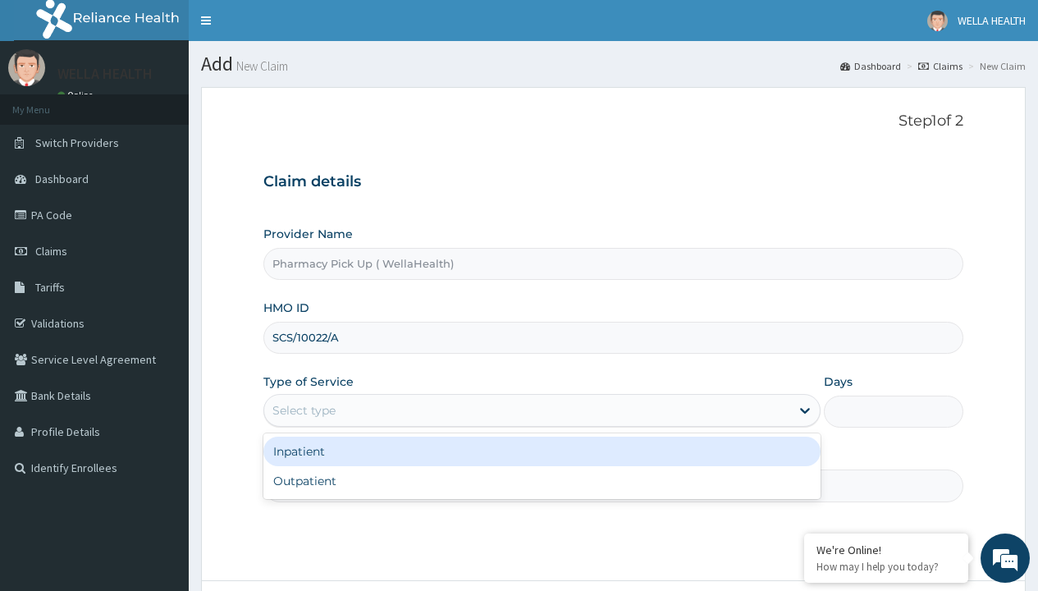
click at [542, 481] on div "Outpatient" at bounding box center [541, 481] width 557 height 30
type input "1"
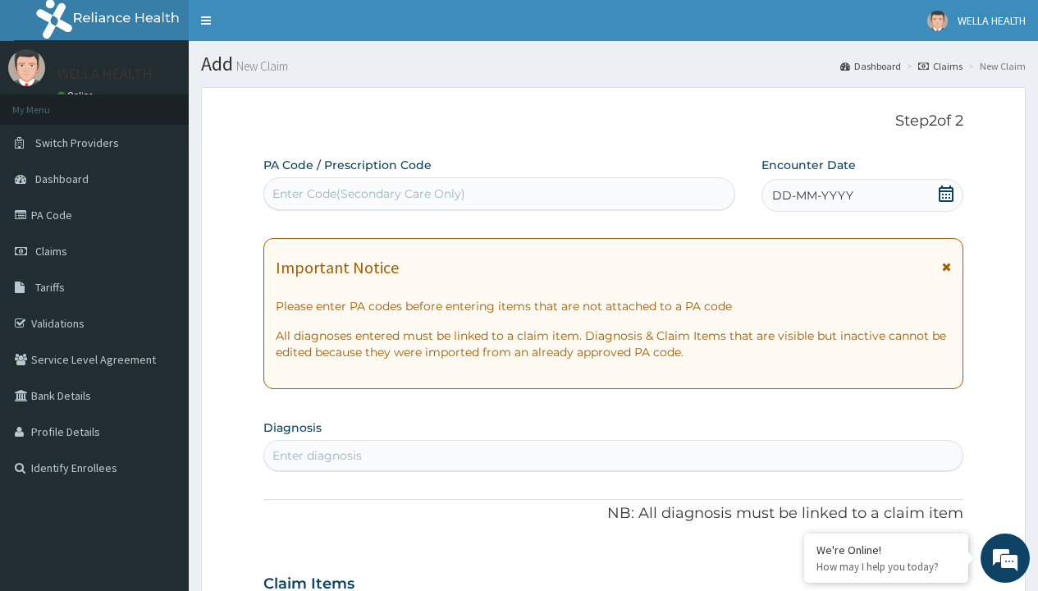
scroll to position [137, 0]
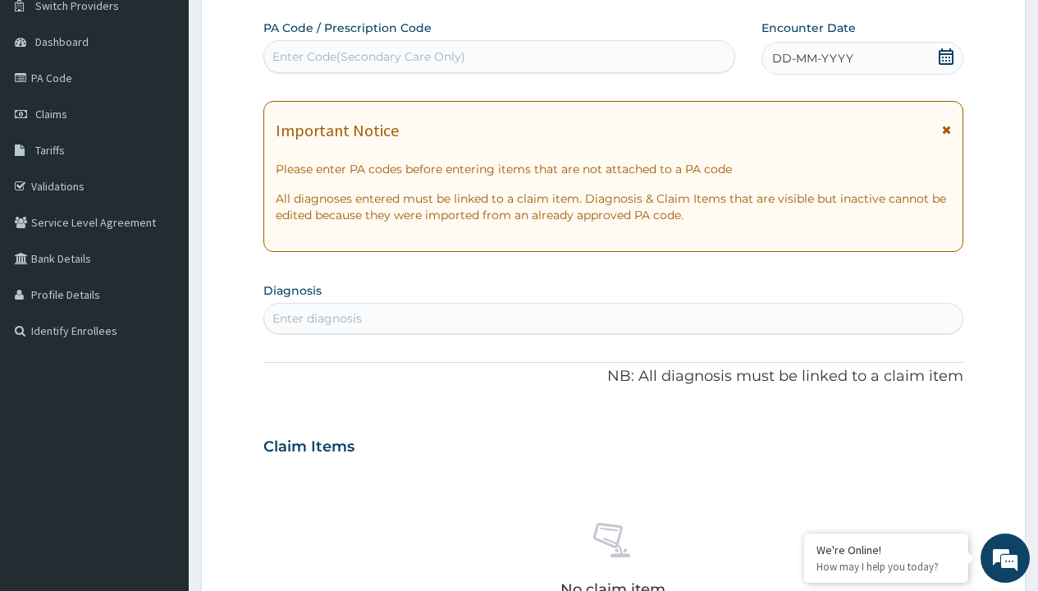
click at [812, 58] on span "DD-MM-YYYY" at bounding box center [812, 58] width 81 height 16
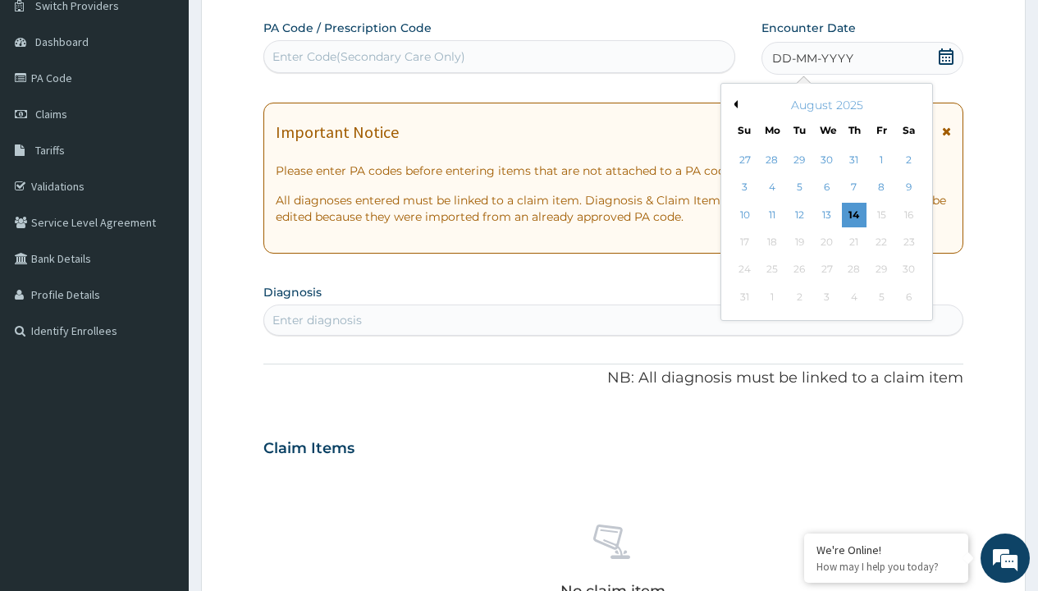
click at [733, 104] on button "Previous Month" at bounding box center [734, 104] width 8 height 8
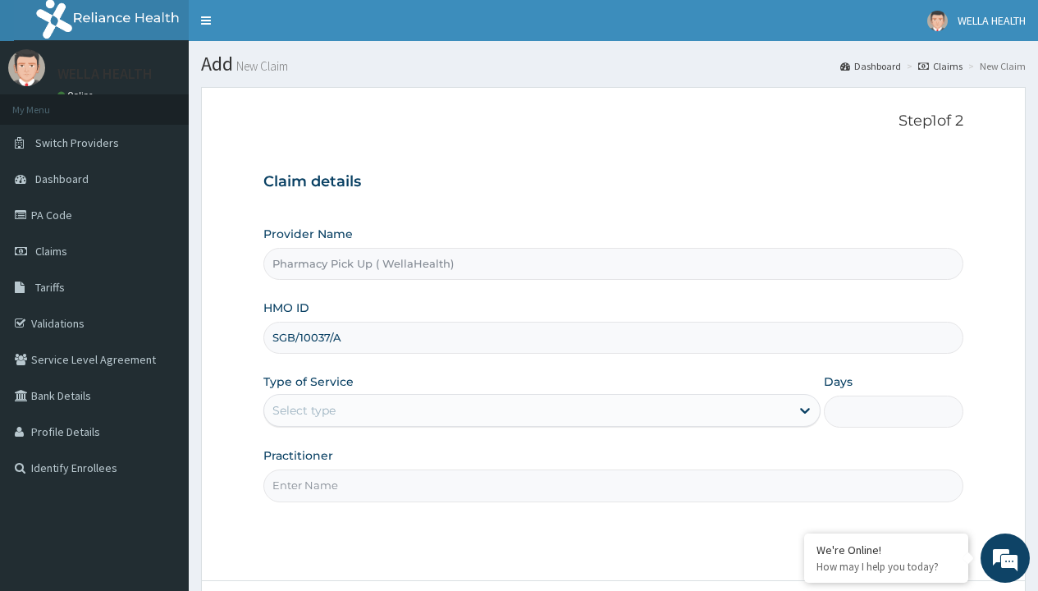
type input "SGB/10037/A"
type input "WellaHealth"
click at [304, 410] on div "Select type" at bounding box center [304, 410] width 63 height 16
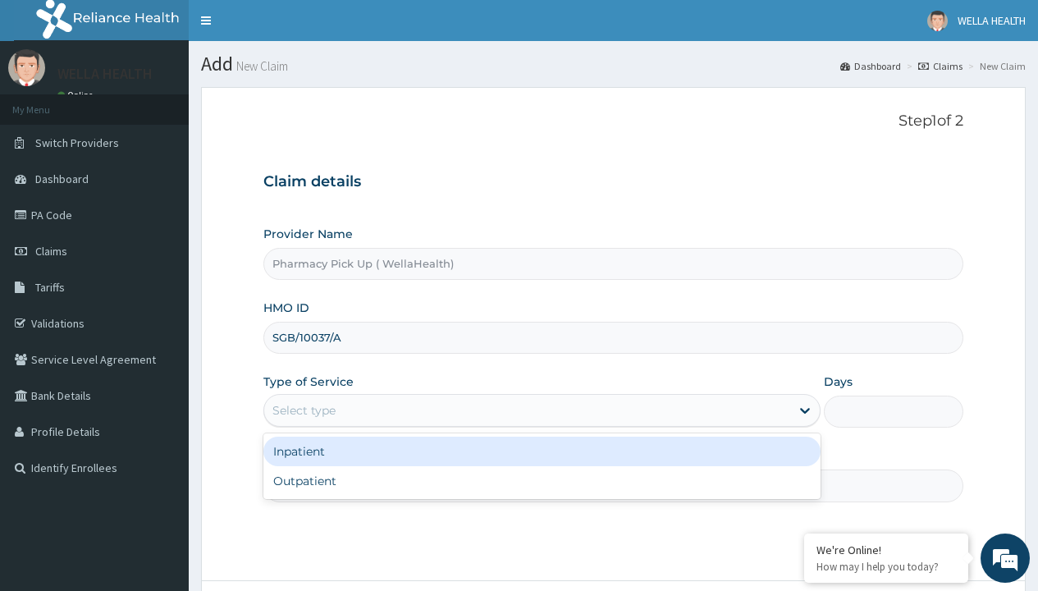
click at [542, 481] on div "Outpatient" at bounding box center [541, 481] width 557 height 30
type input "1"
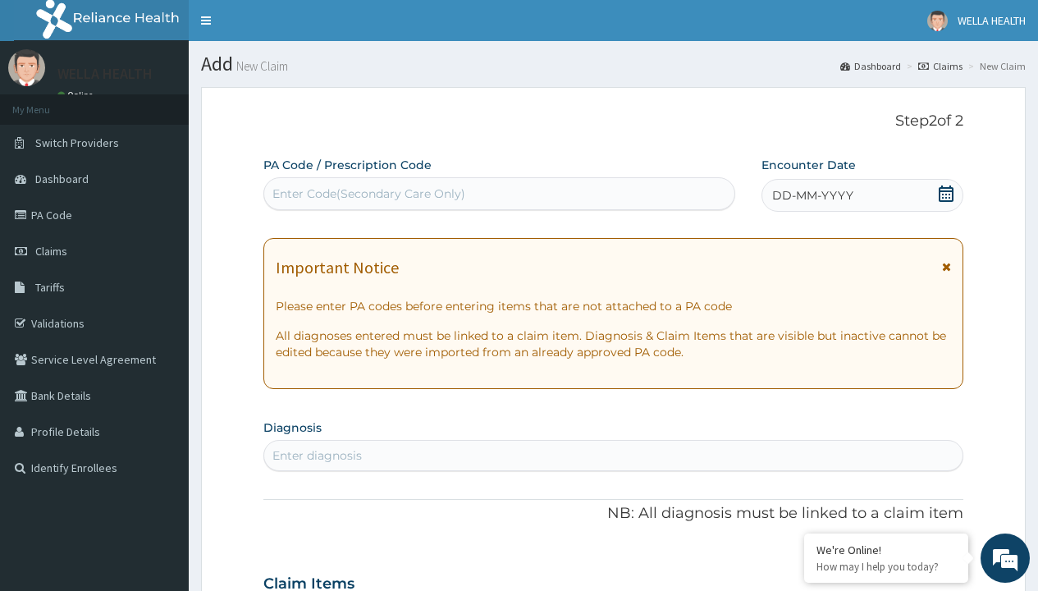
scroll to position [137, 0]
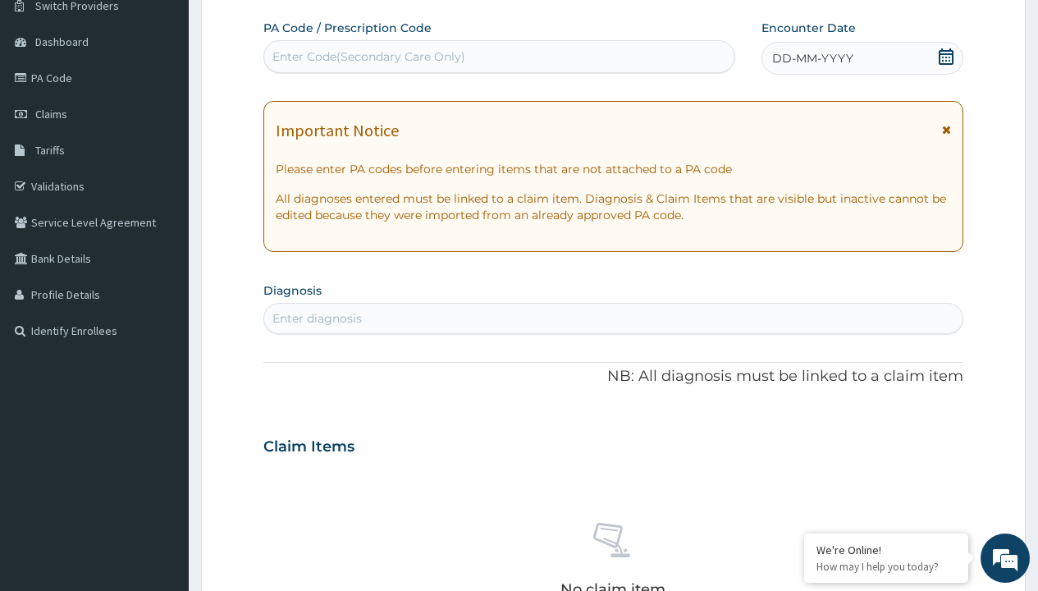
click at [812, 58] on span "DD-MM-YYYY" at bounding box center [812, 58] width 81 height 16
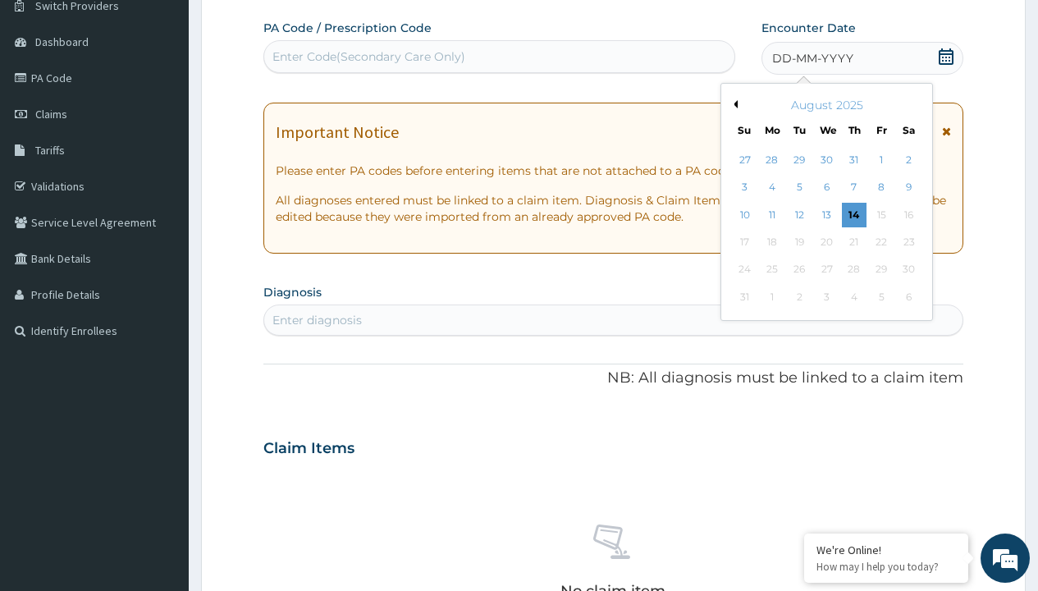
click at [733, 104] on button "Previous Month" at bounding box center [734, 104] width 8 height 8
click at [881, 242] on div "25" at bounding box center [881, 242] width 25 height 25
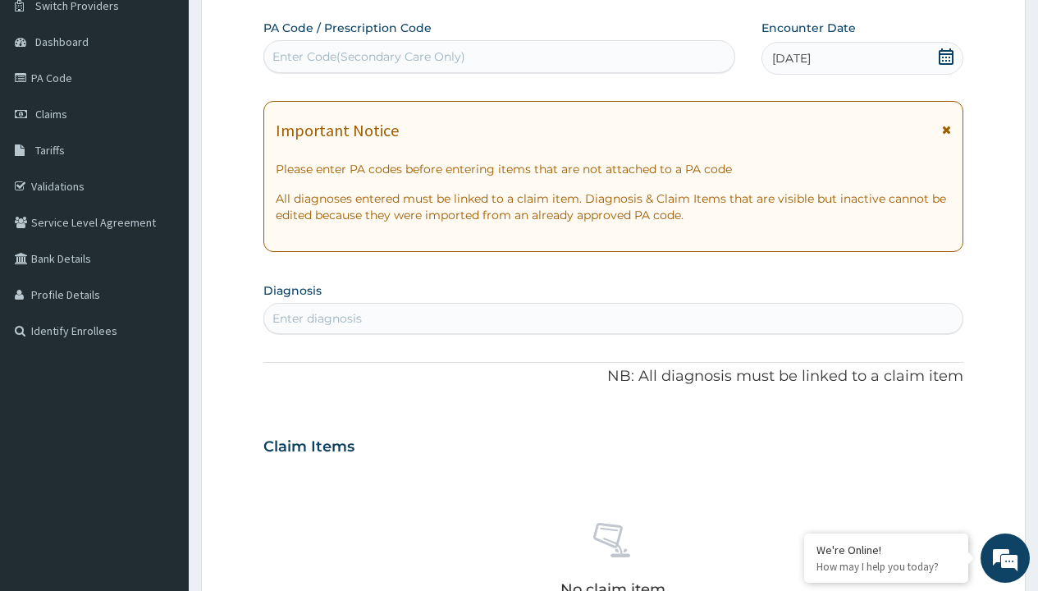
click at [317, 318] on div "Enter diagnosis" at bounding box center [317, 318] width 89 height 16
type input "prescription collected"
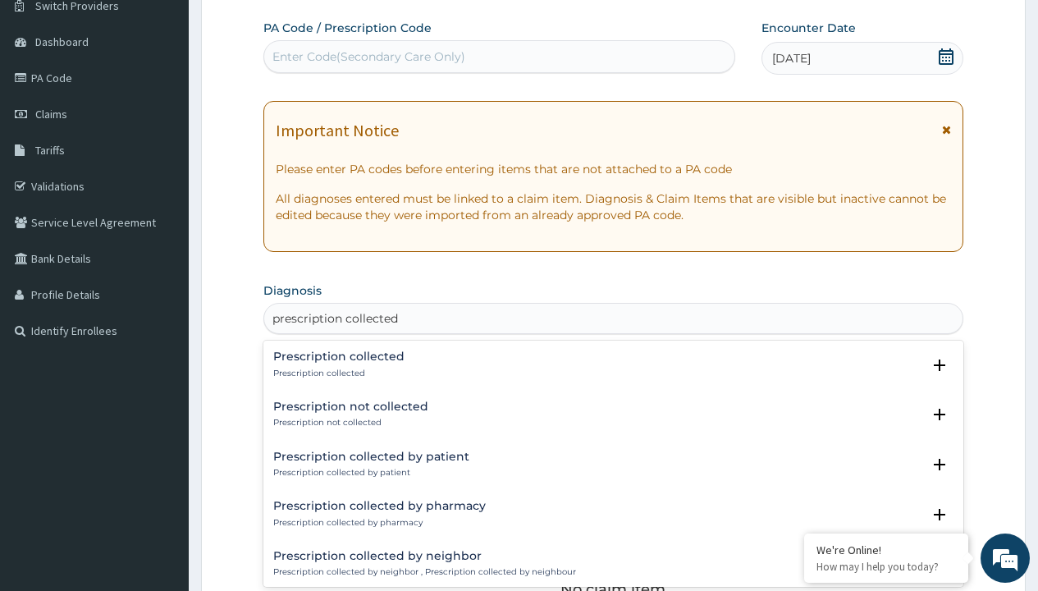
click at [337, 373] on p "Prescription collected" at bounding box center [338, 373] width 131 height 11
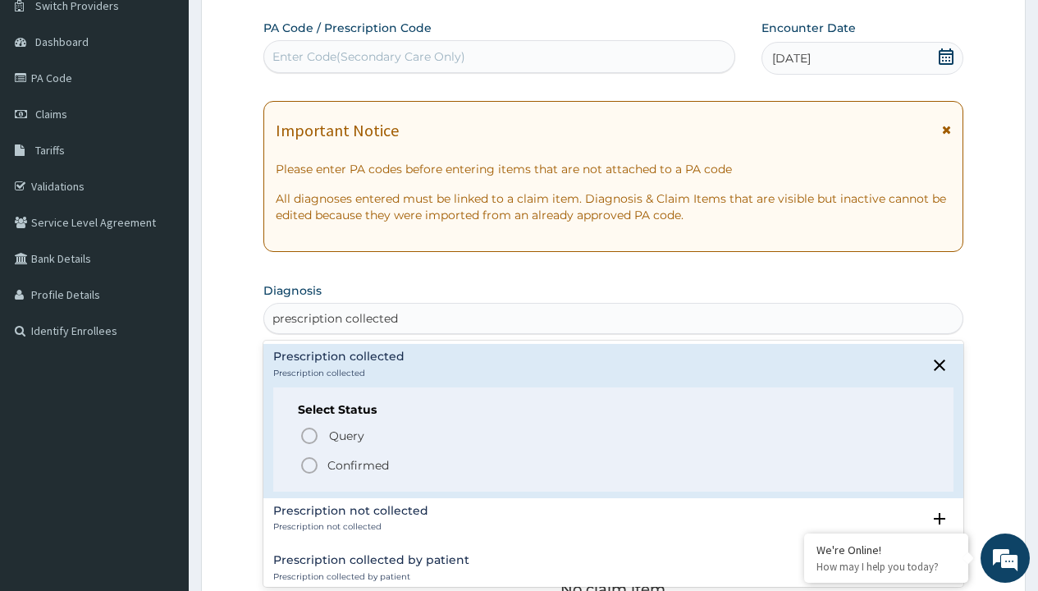
click at [358, 465] on p "Confirmed" at bounding box center [359, 465] width 62 height 16
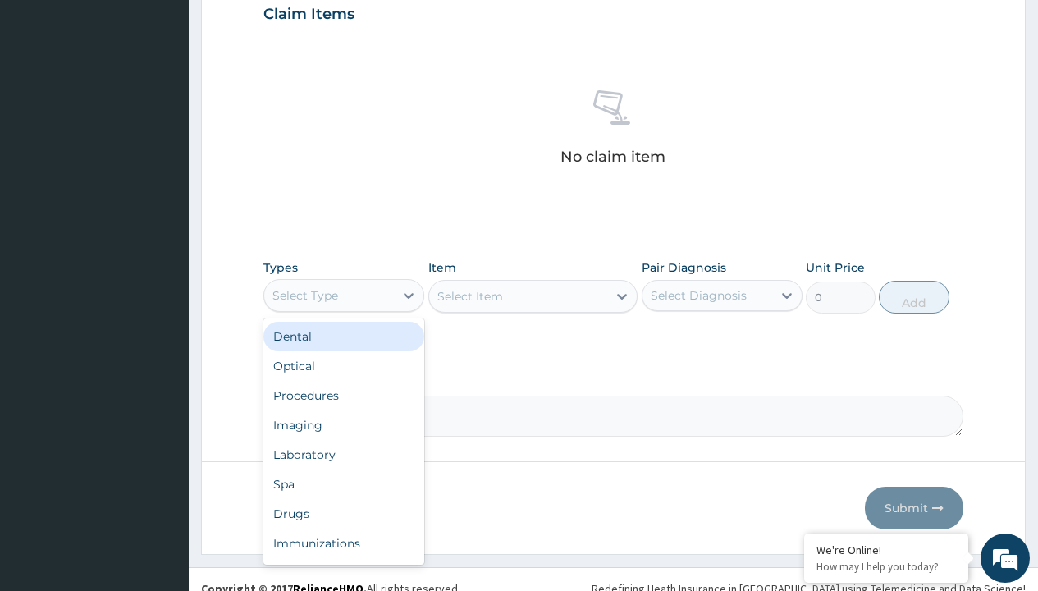
type input "procedures"
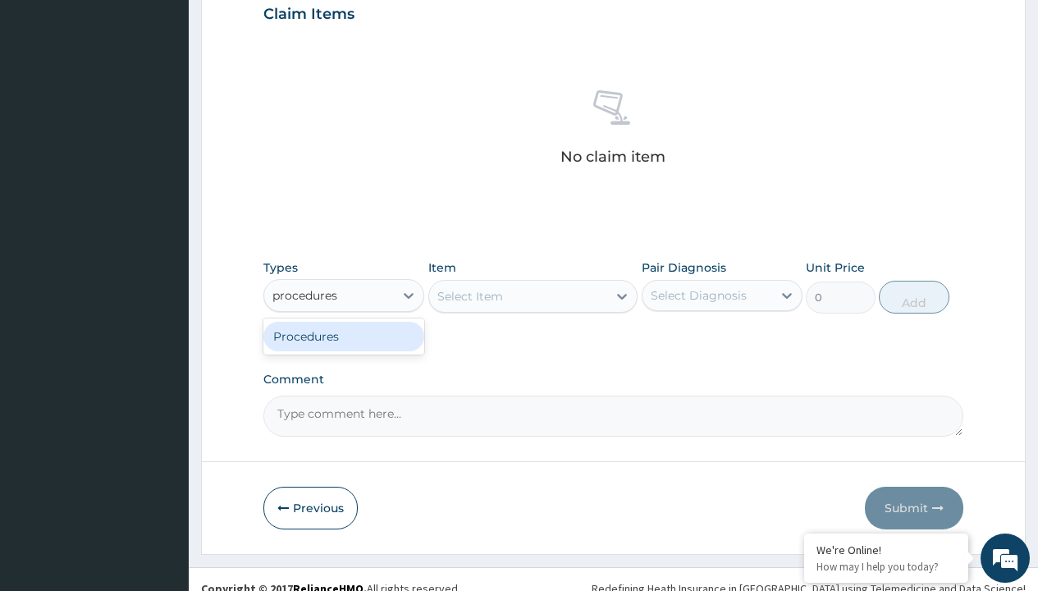
click at [344, 336] on div "Procedures" at bounding box center [343, 337] width 161 height 30
click at [470, 296] on div "Select Item" at bounding box center [471, 296] width 66 height 16
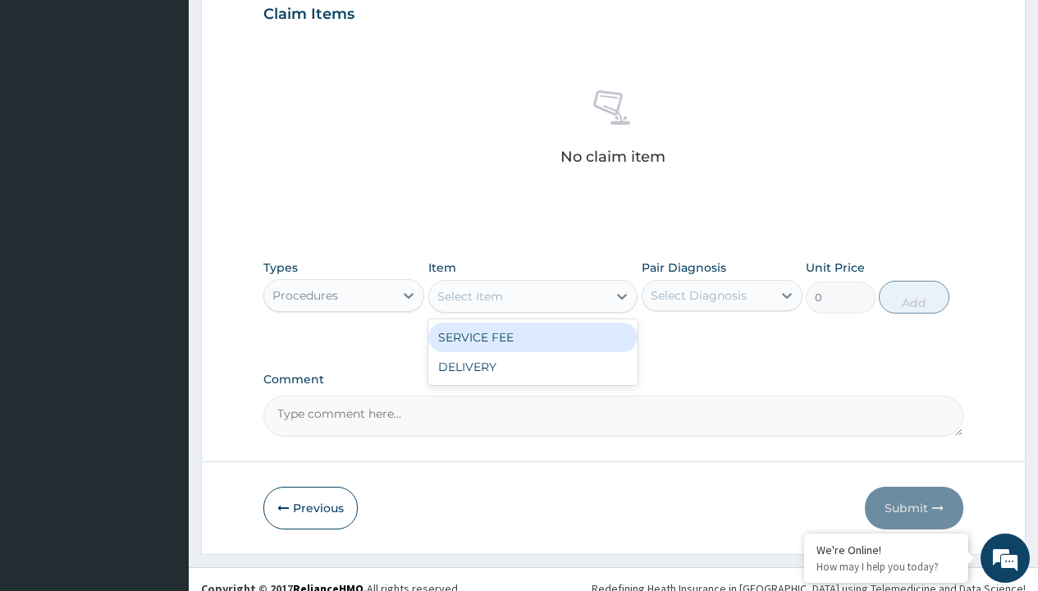
type input "service fee"
click at [533, 337] on div "SERVICE FEE" at bounding box center [533, 338] width 210 height 30
type input "100"
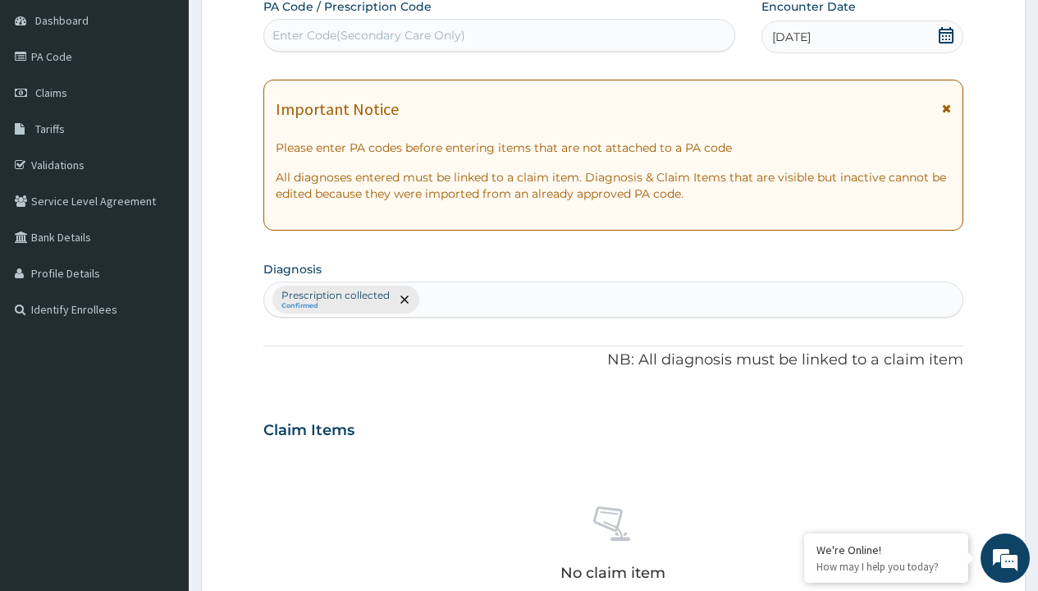
type input "prescription collected"
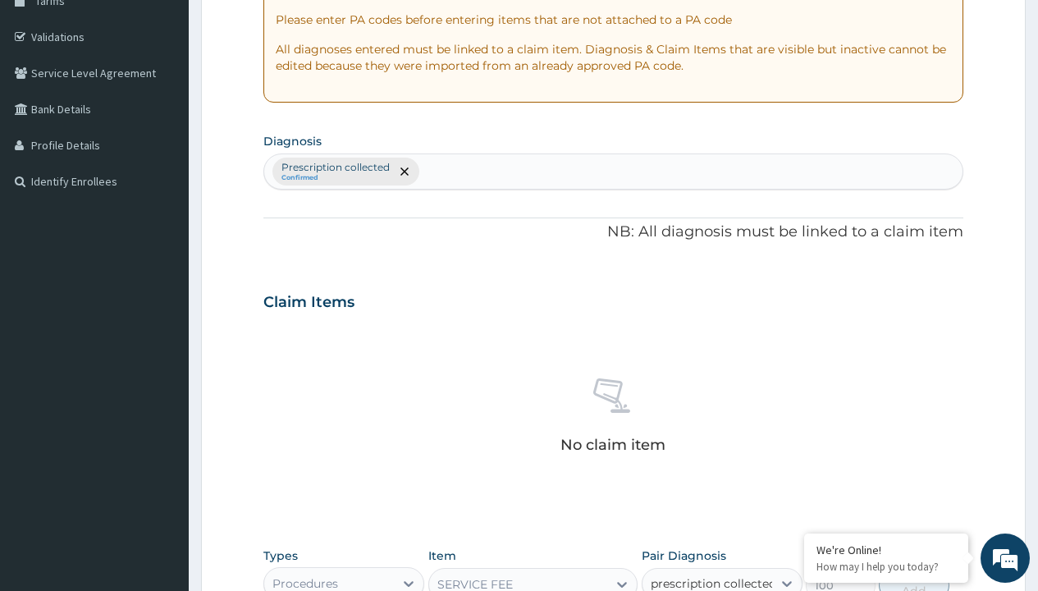
checkbox input "true"
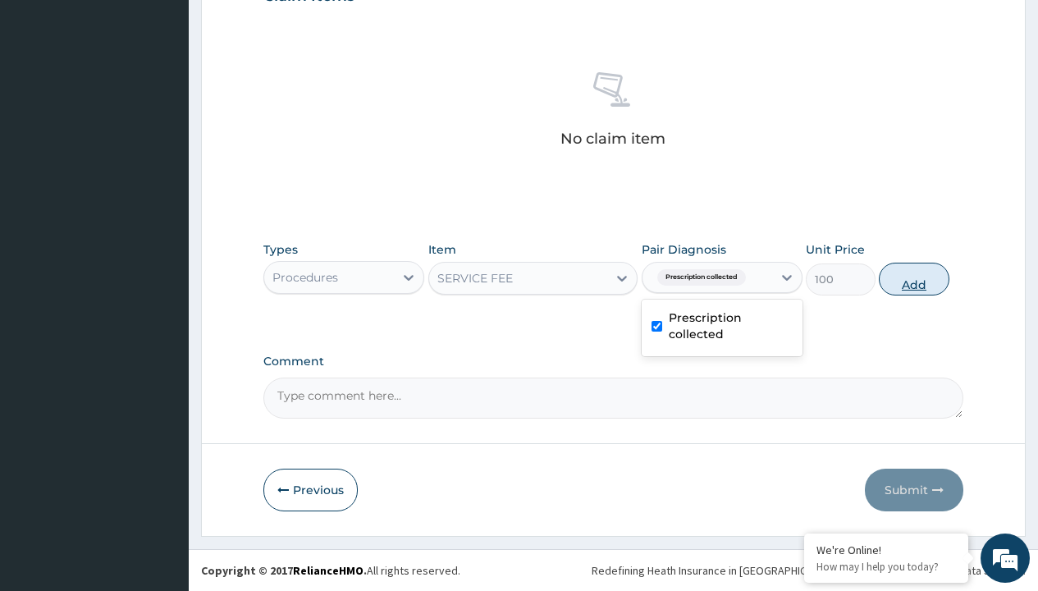
click at [914, 278] on button "Add" at bounding box center [914, 279] width 70 height 33
type input "0"
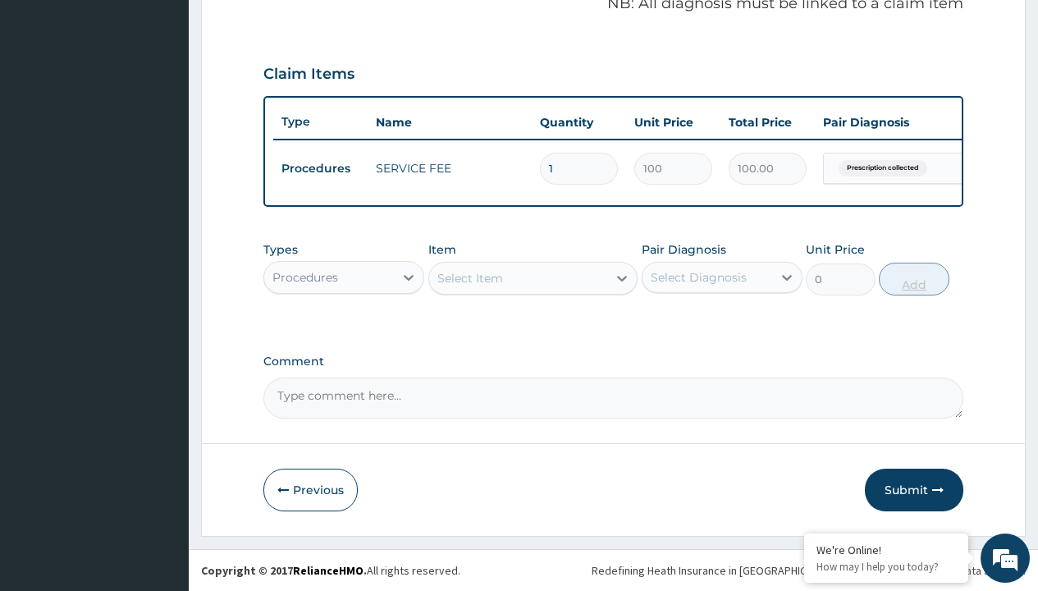
scroll to position [527, 0]
click at [305, 277] on div "Procedures" at bounding box center [306, 277] width 66 height 16
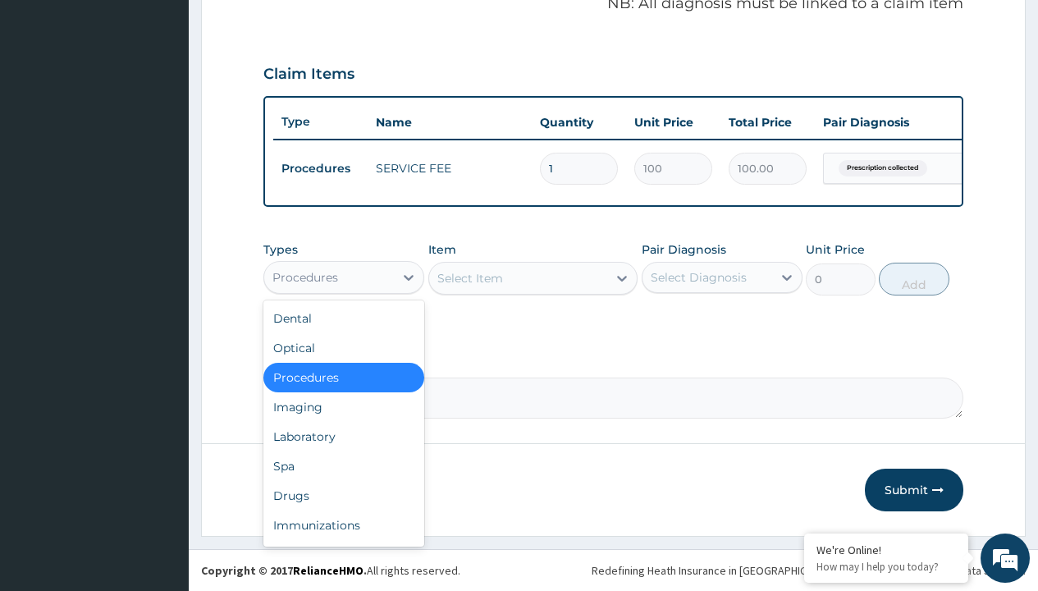
type input "drugs"
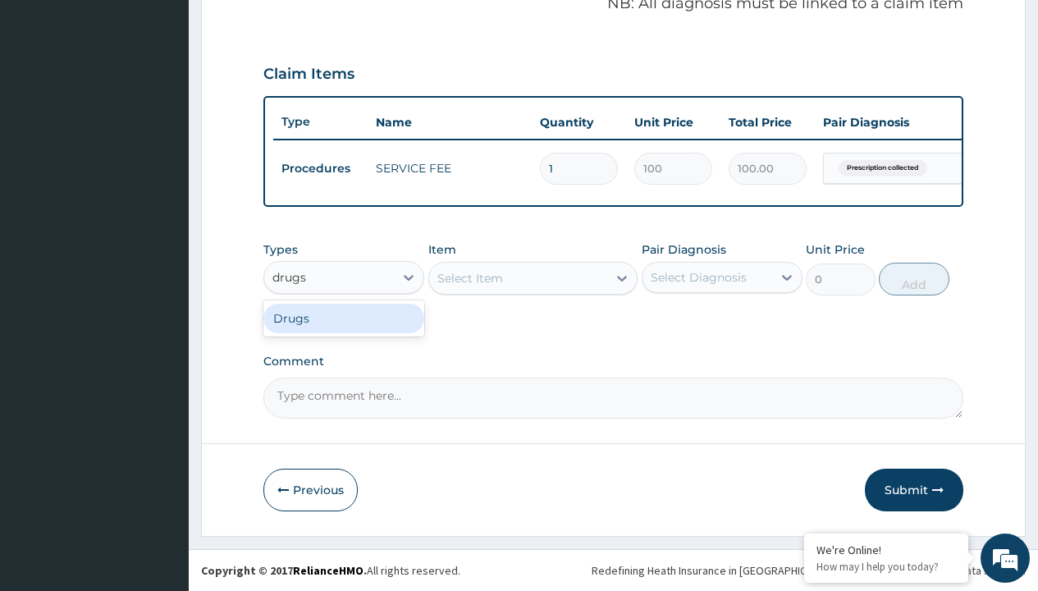
scroll to position [0, 0]
click at [344, 318] on div "Drugs" at bounding box center [343, 319] width 161 height 30
click at [470, 277] on div "Select Item" at bounding box center [533, 278] width 210 height 33
click at [290, 277] on div "Drugs" at bounding box center [291, 277] width 36 height 16
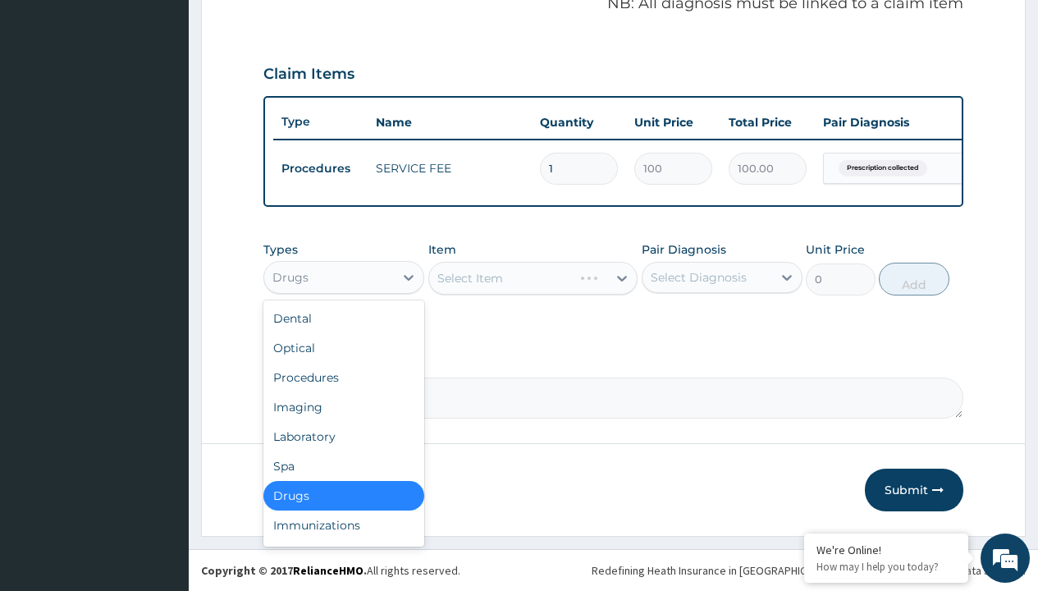
type input "drugs"
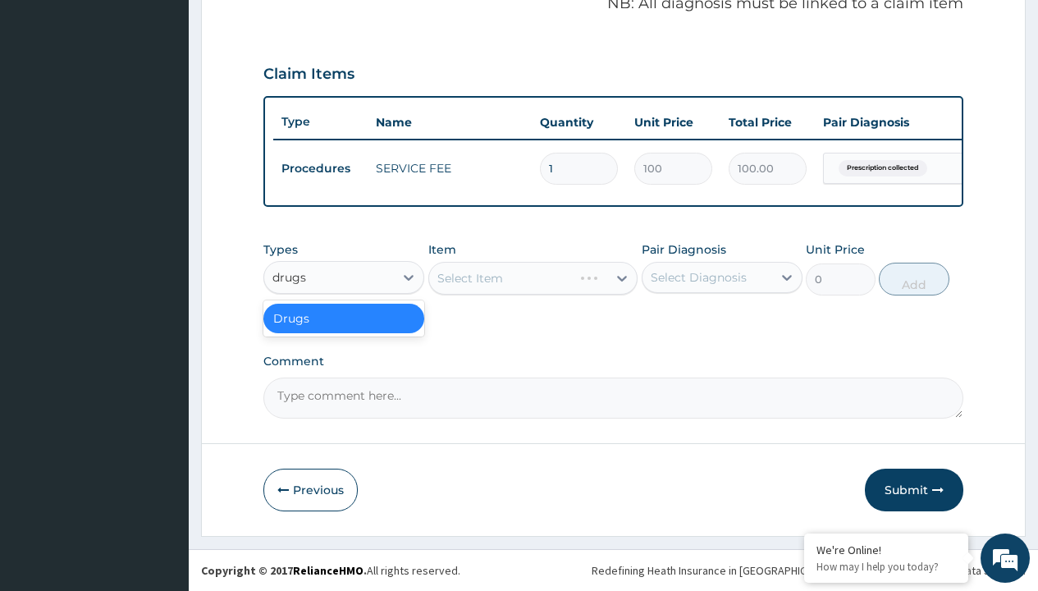
click at [344, 318] on div "Drugs" at bounding box center [343, 319] width 161 height 30
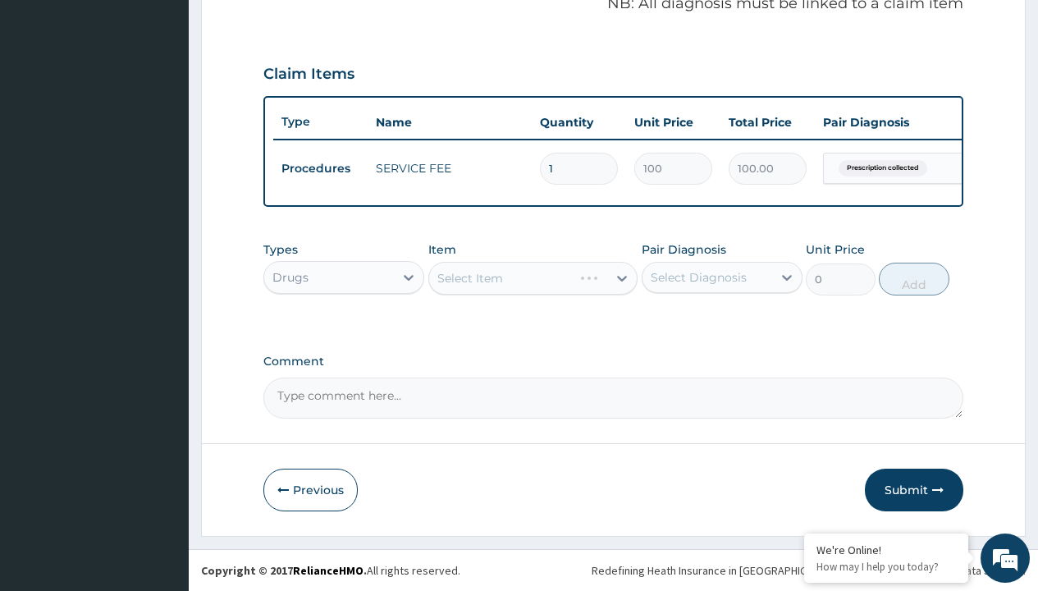
click at [470, 277] on div "Select Item" at bounding box center [533, 278] width 210 height 33
click at [290, 277] on div "Drugs" at bounding box center [291, 277] width 36 height 16
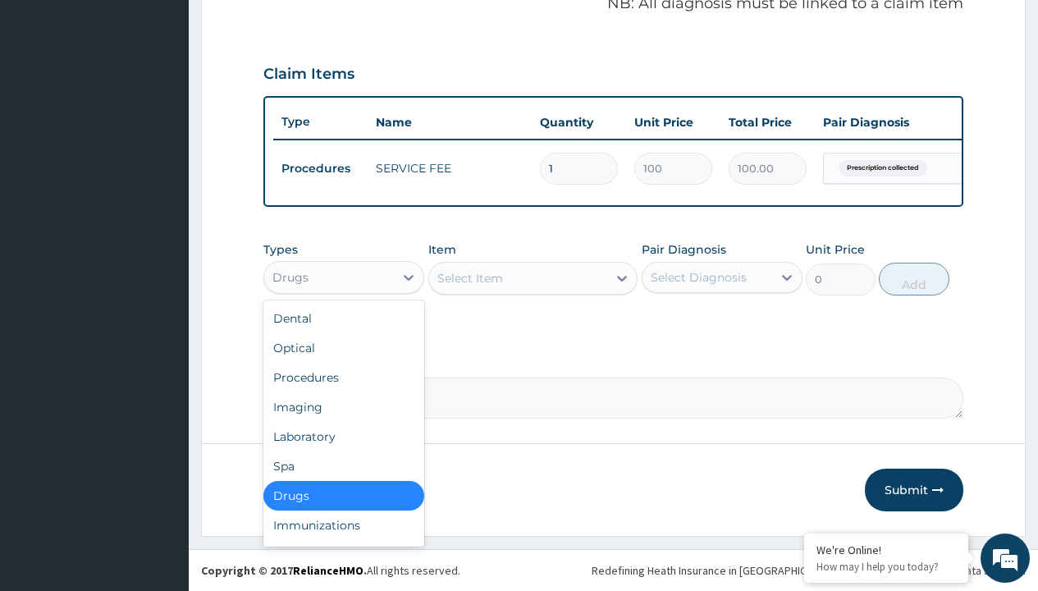
type input "drugs"
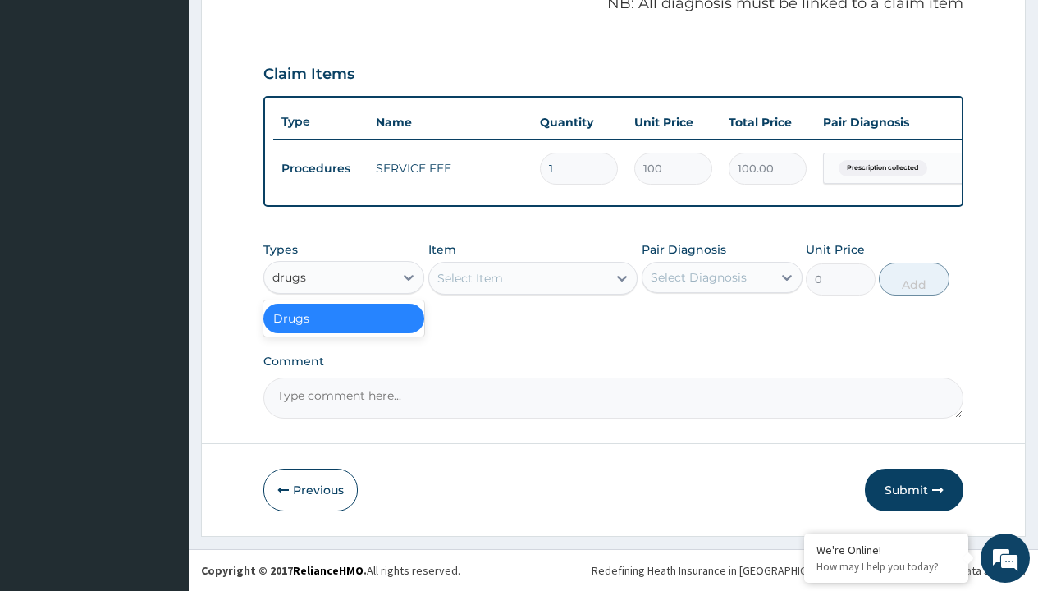
click at [344, 318] on div "Drugs" at bounding box center [343, 319] width 161 height 30
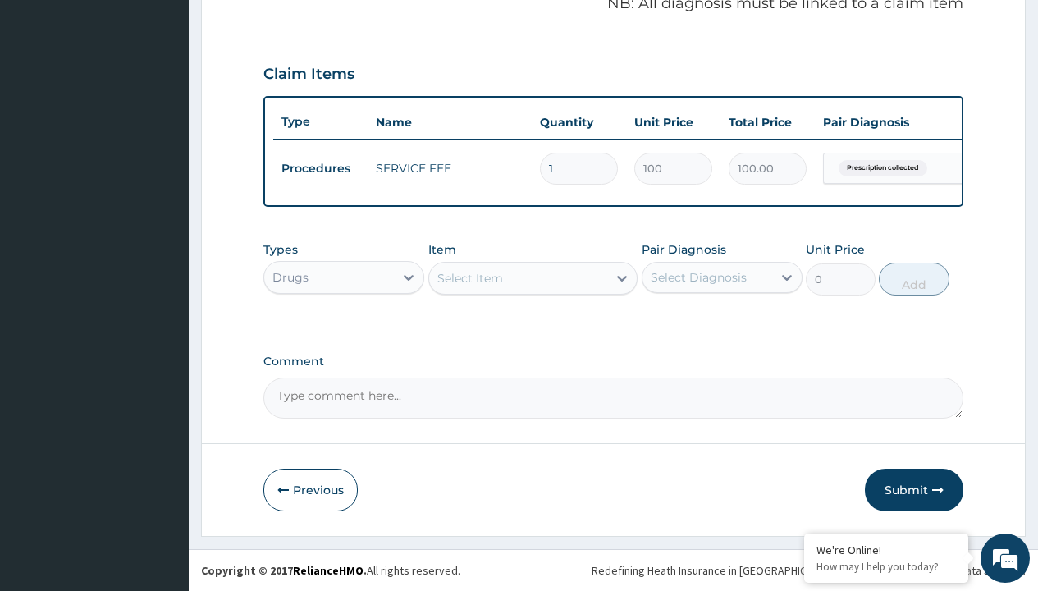
click at [470, 277] on div "Select Item" at bounding box center [471, 278] width 66 height 16
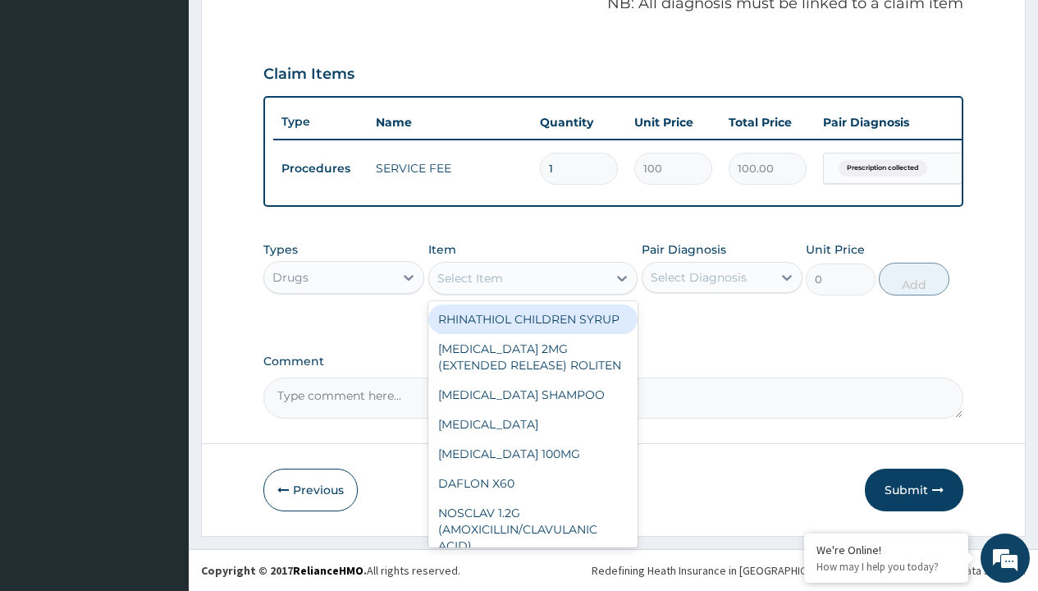
type input "perindopril 10mg (coversyl)"
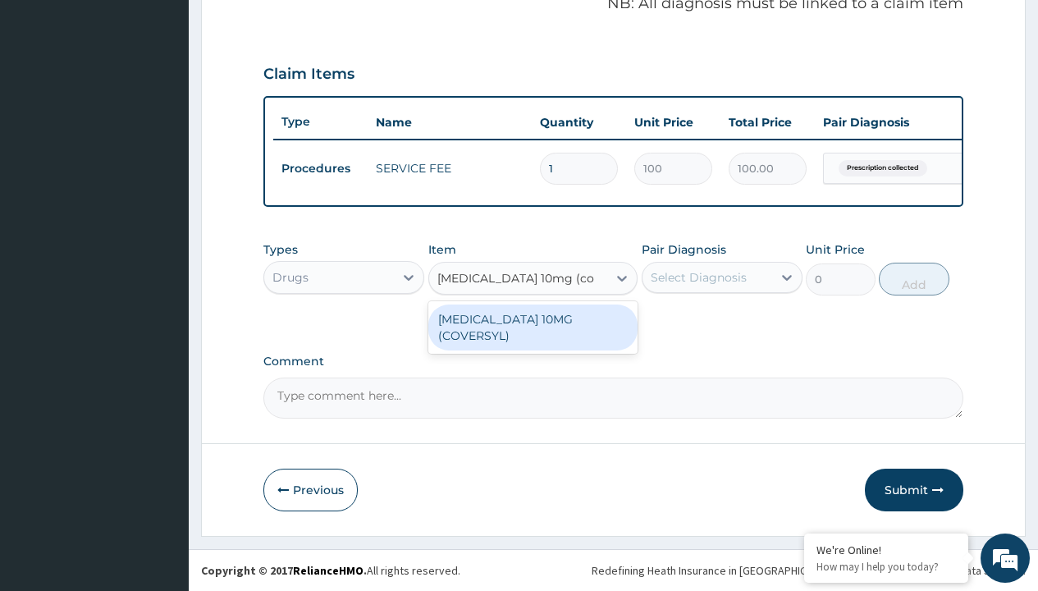
click at [533, 318] on div "PERINDOPRIL 10MG (COVERSYL)" at bounding box center [533, 328] width 210 height 46
type input "1026"
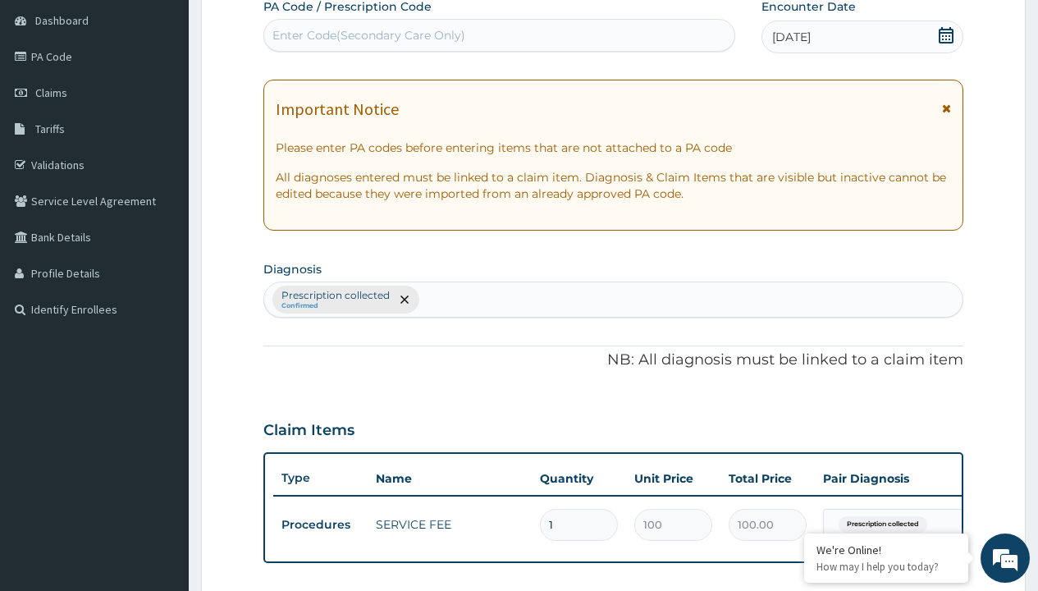
type input "prescription collected"
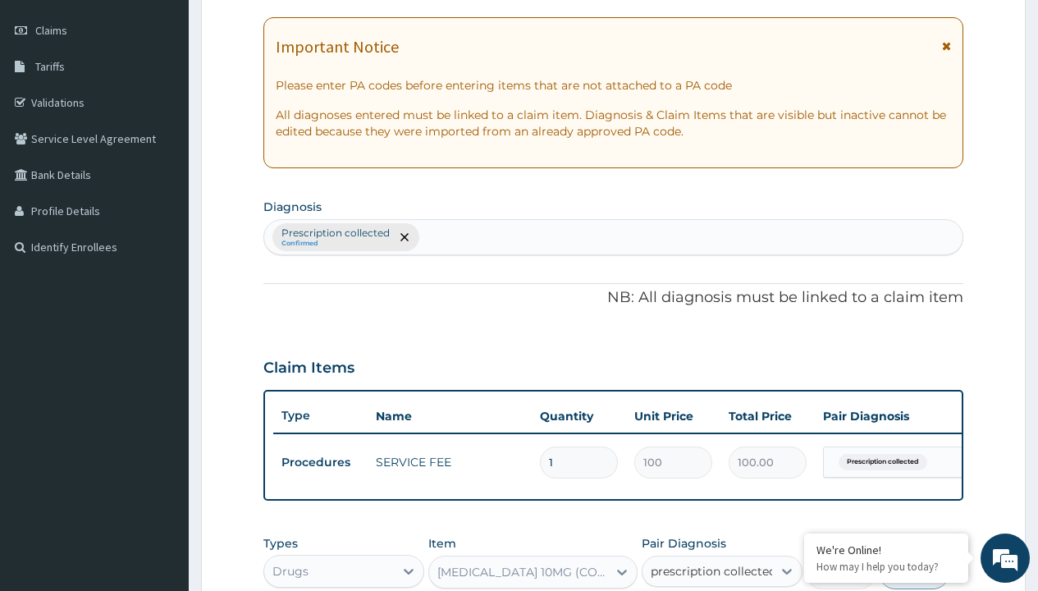
checkbox input "true"
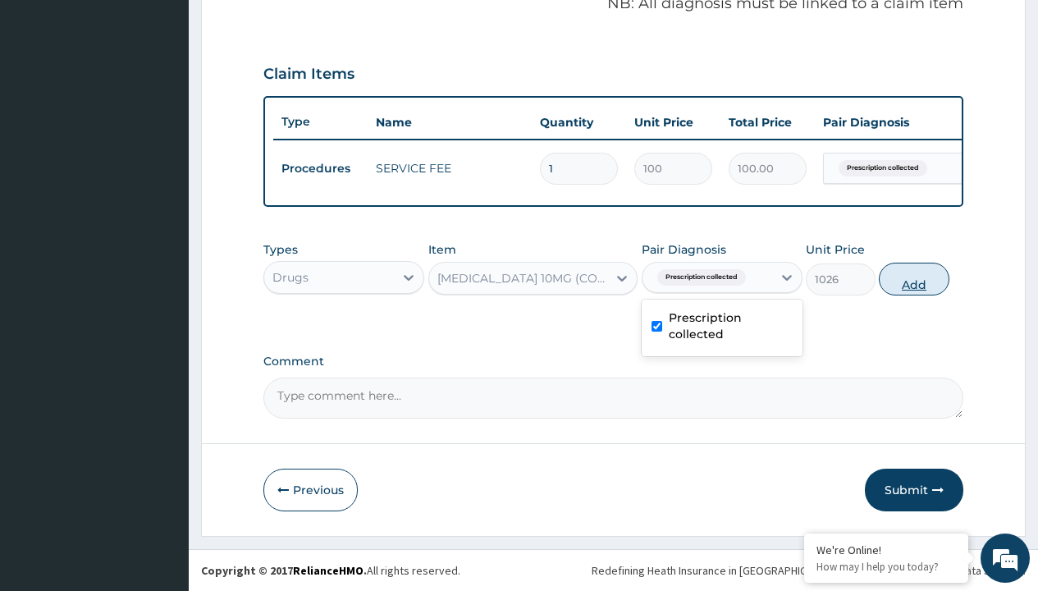
click at [914, 278] on button "Add" at bounding box center [914, 279] width 70 height 33
type input "0"
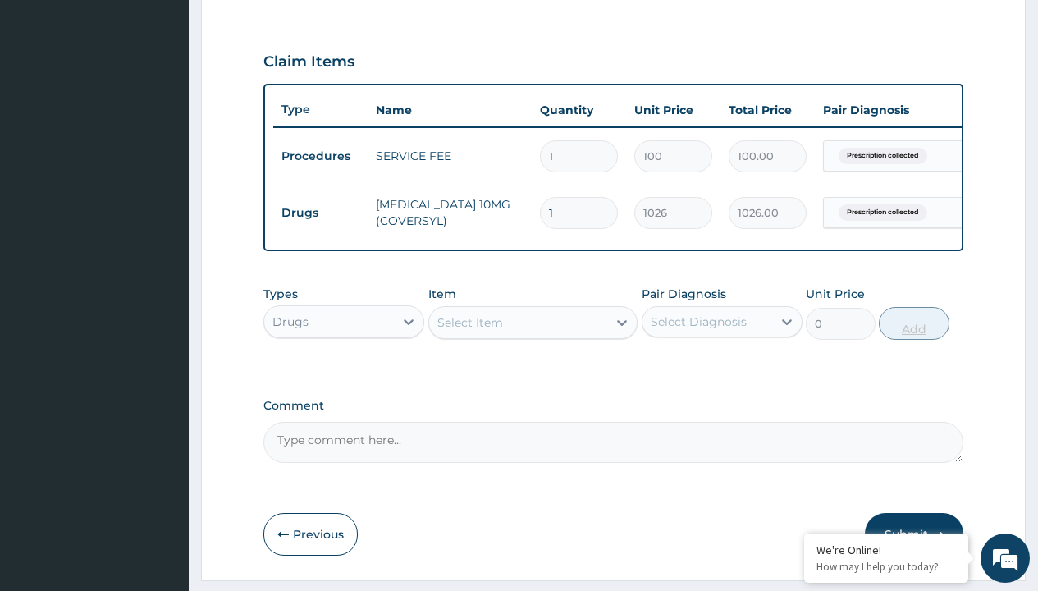
type input "30"
type input "30780.00"
type input "30"
click at [320, 213] on td "Drugs" at bounding box center [320, 213] width 94 height 30
type input "procedures"
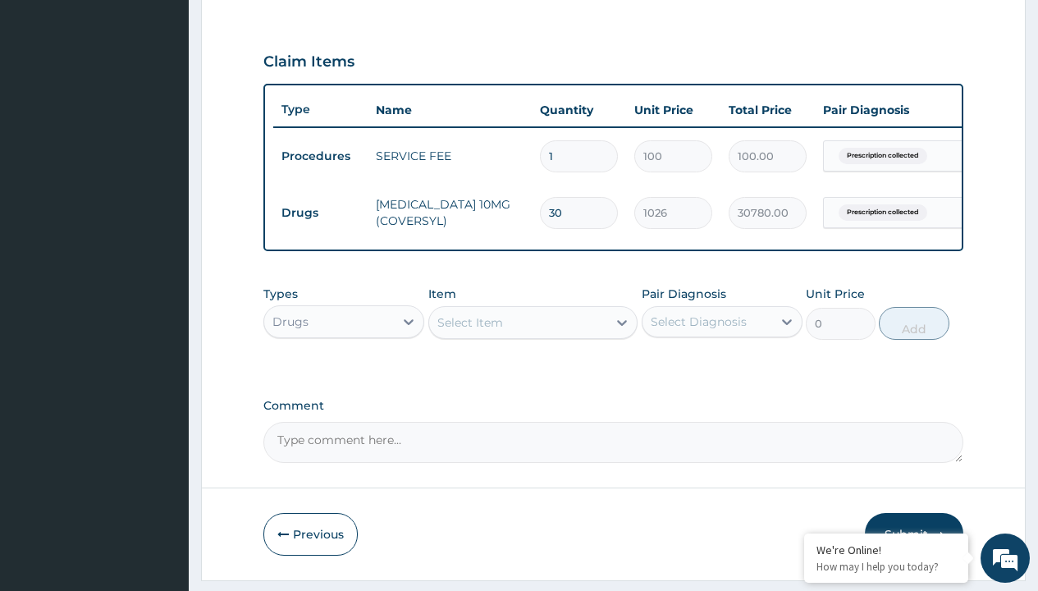
scroll to position [0, 0]
click at [344, 374] on div "Procedures" at bounding box center [343, 363] width 161 height 30
click at [470, 331] on div "Select Item" at bounding box center [471, 322] width 66 height 16
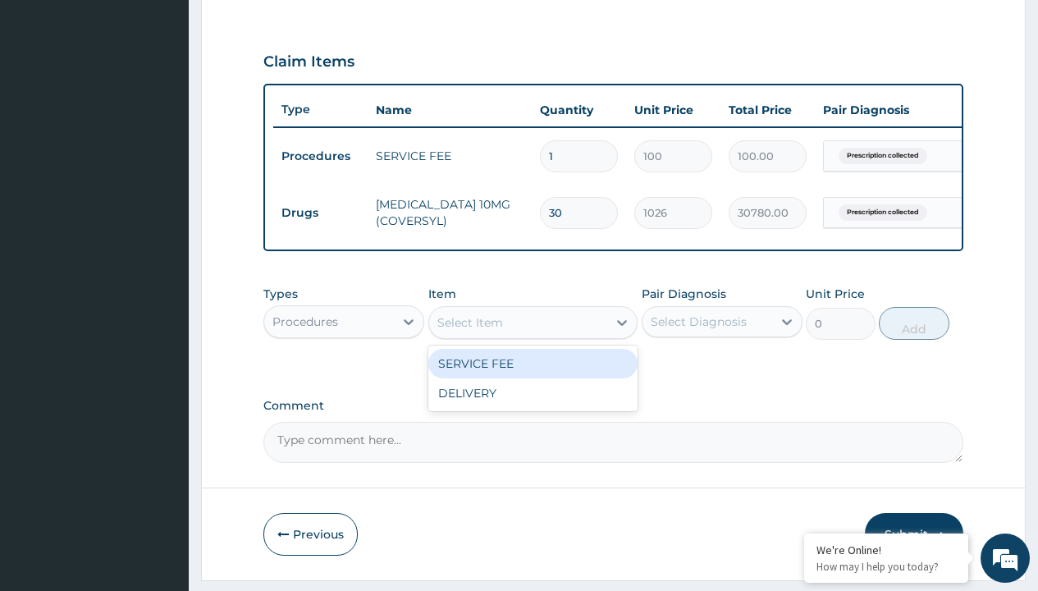
type input "delivery"
click at [533, 375] on div "DELIVERY" at bounding box center [533, 364] width 210 height 30
type input "2000"
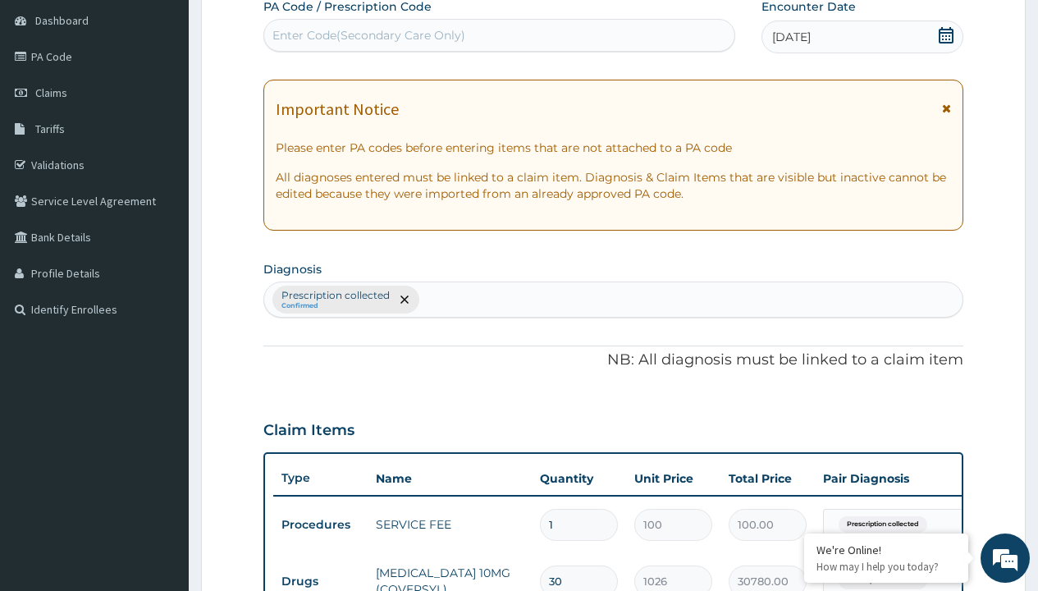
type input "prescription collected"
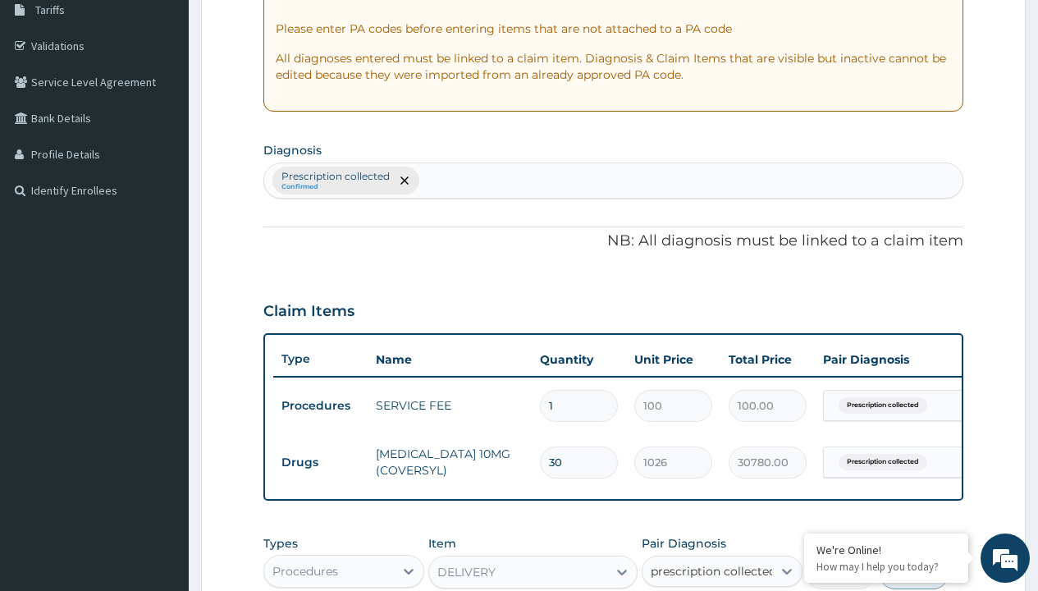
checkbox input "true"
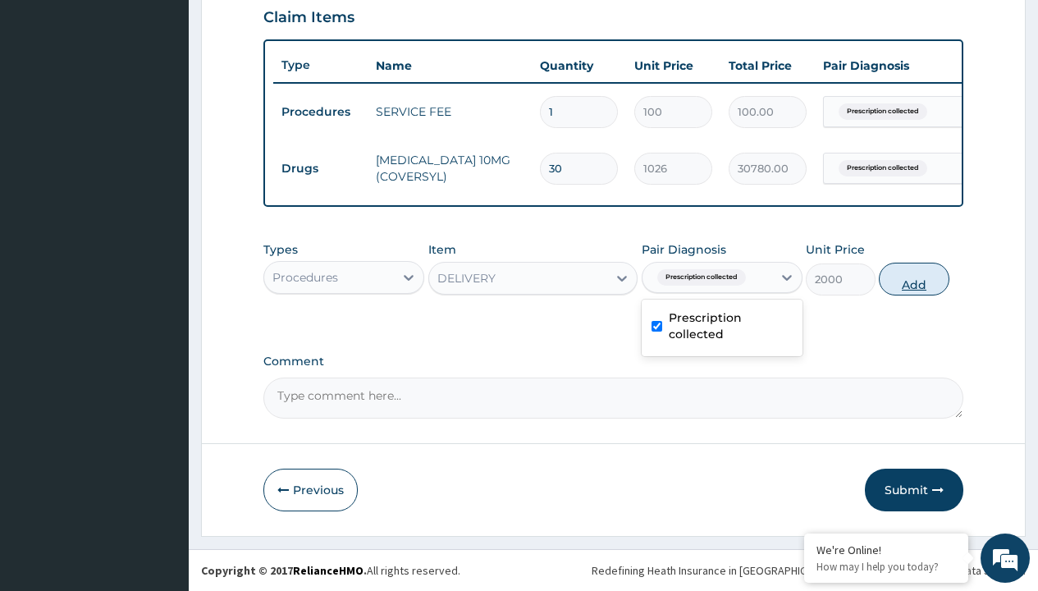
click at [914, 278] on button "Add" at bounding box center [914, 279] width 70 height 33
type input "0"
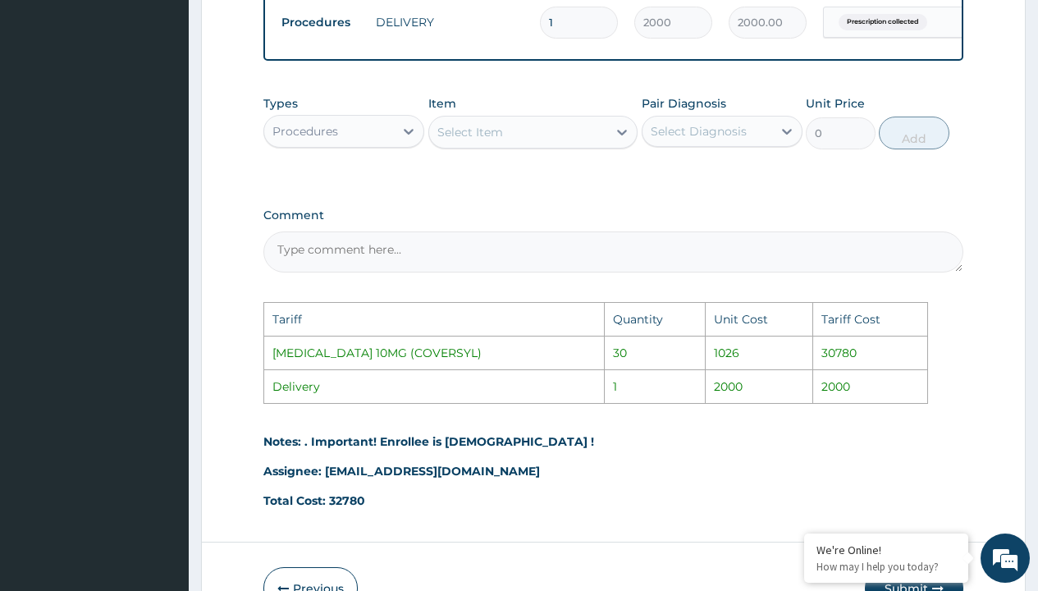
scroll to position [885, 0]
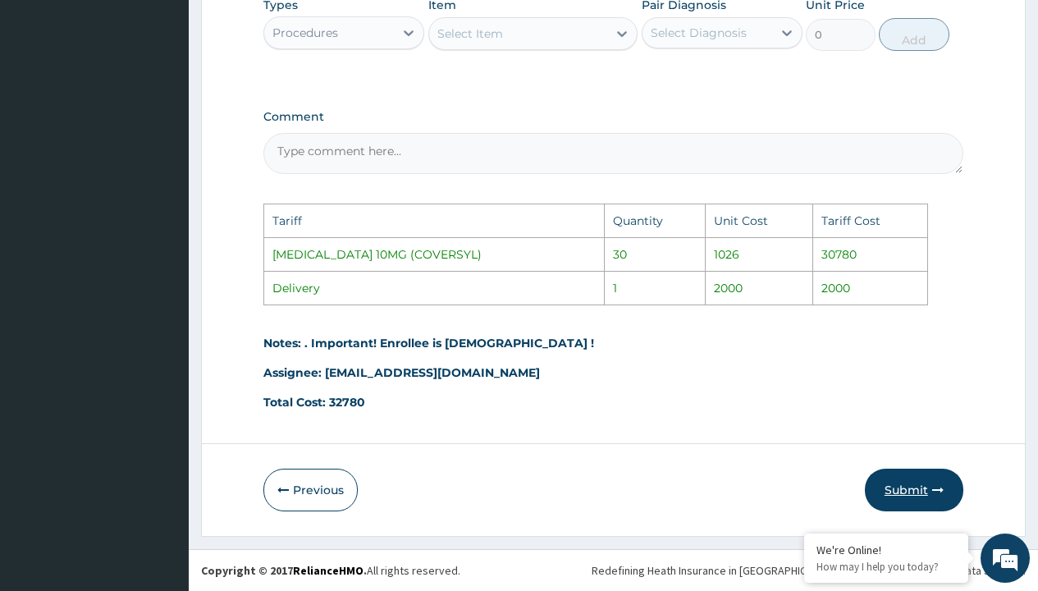
click at [897, 479] on button "Submit" at bounding box center [914, 490] width 99 height 43
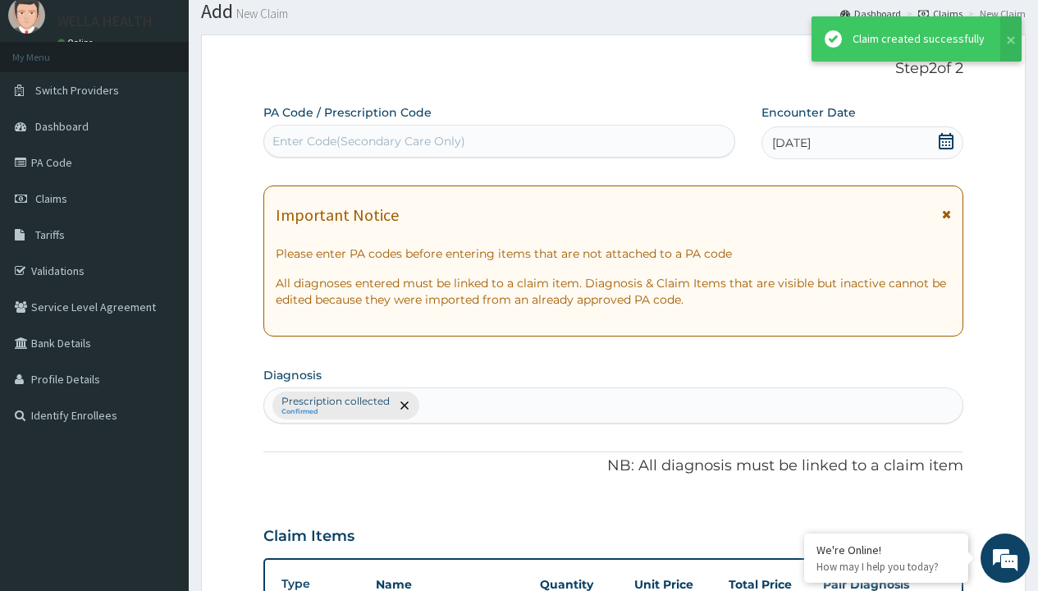
scroll to position [640, 0]
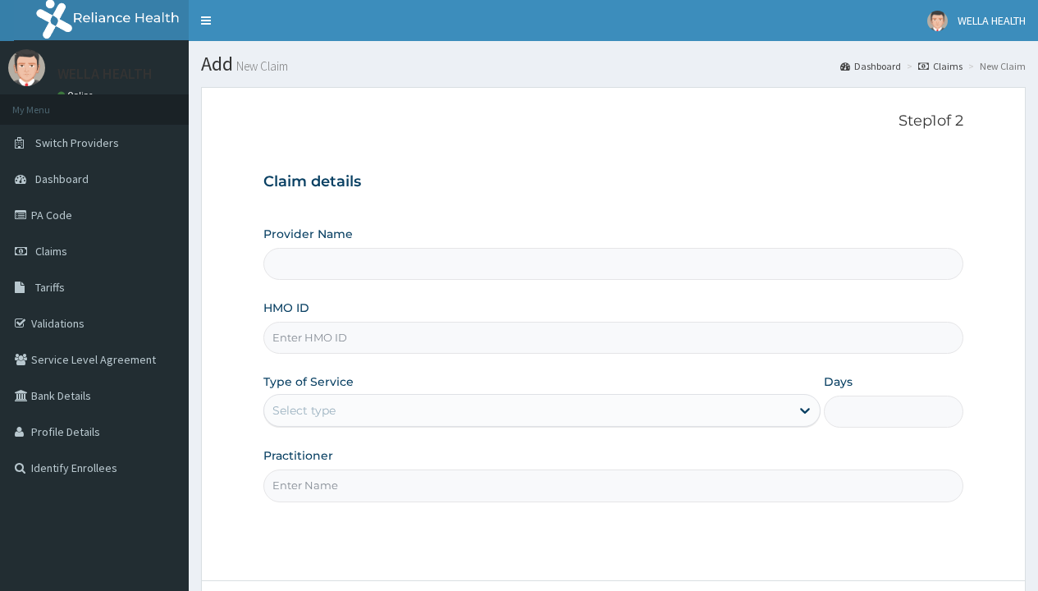
type input "Pharmacy Pick Up ( WellaHealth)"
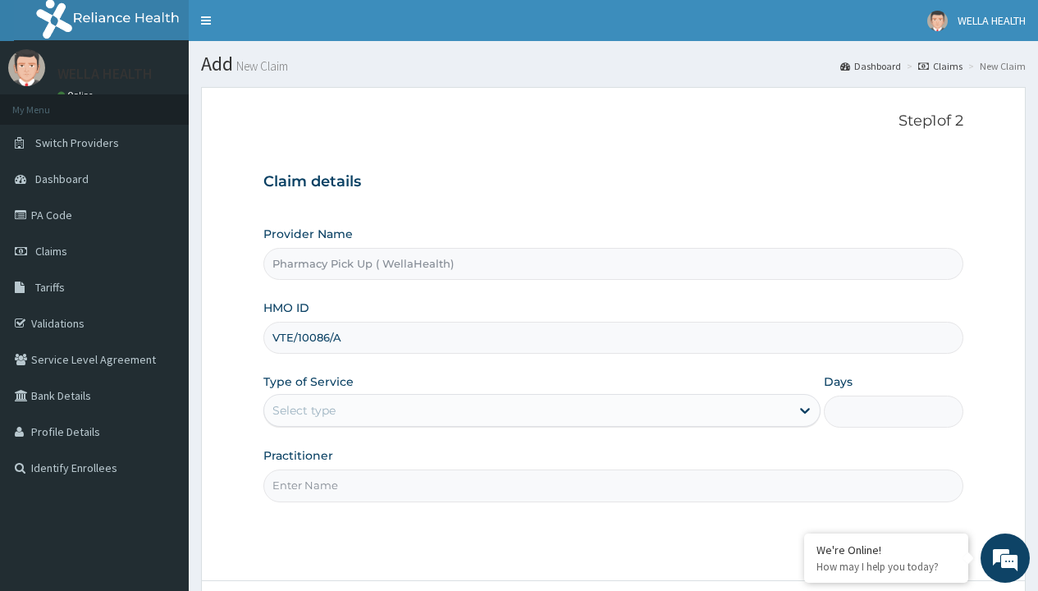
type input "VTE/10086/A"
type input "WellaHealth"
click at [304, 410] on div "Select type" at bounding box center [304, 410] width 63 height 16
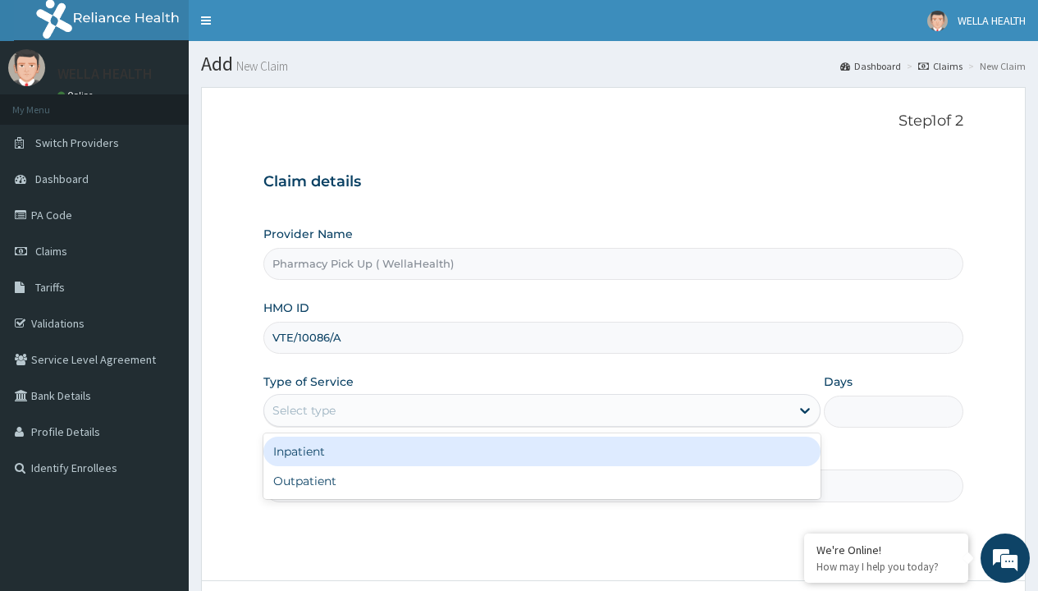
click at [542, 481] on div "Outpatient" at bounding box center [541, 481] width 557 height 30
type input "1"
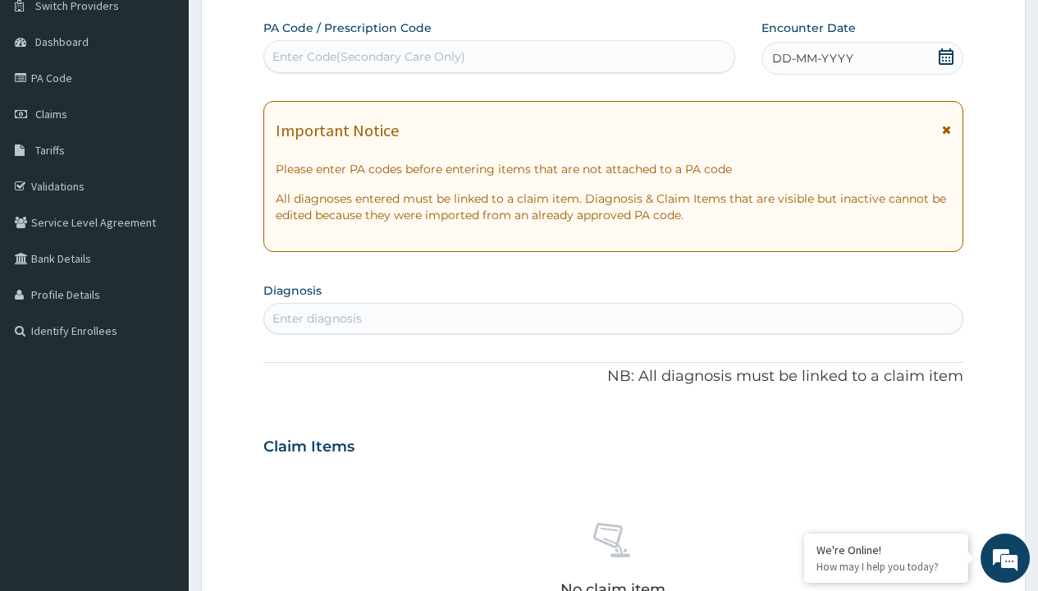
click at [812, 58] on span "DD-MM-YYYY" at bounding box center [812, 58] width 81 height 16
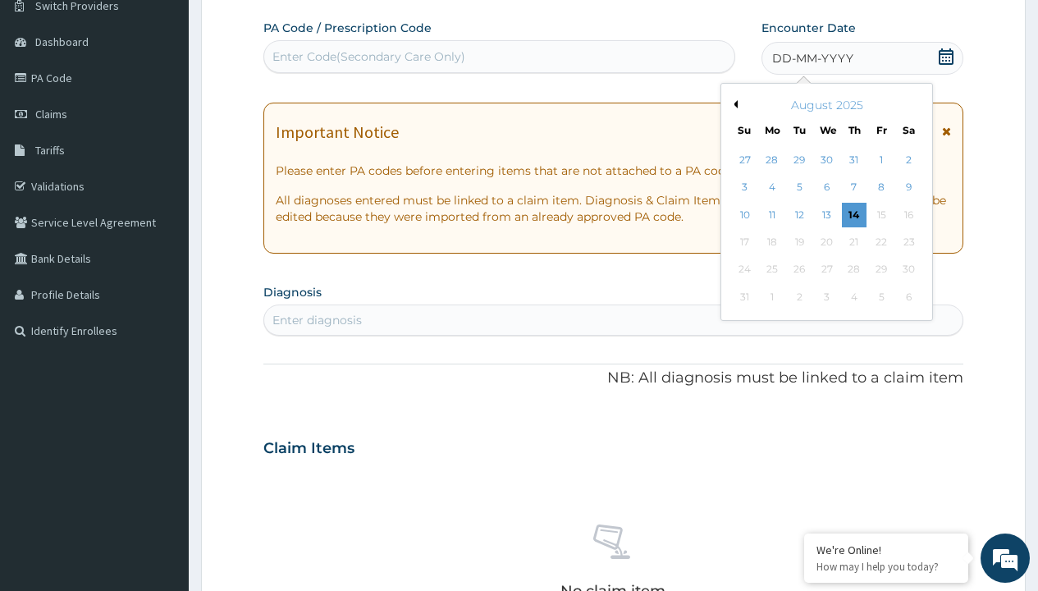
click at [733, 104] on button "Previous Month" at bounding box center [734, 104] width 8 height 8
click at [881, 242] on div "25" at bounding box center [881, 242] width 25 height 25
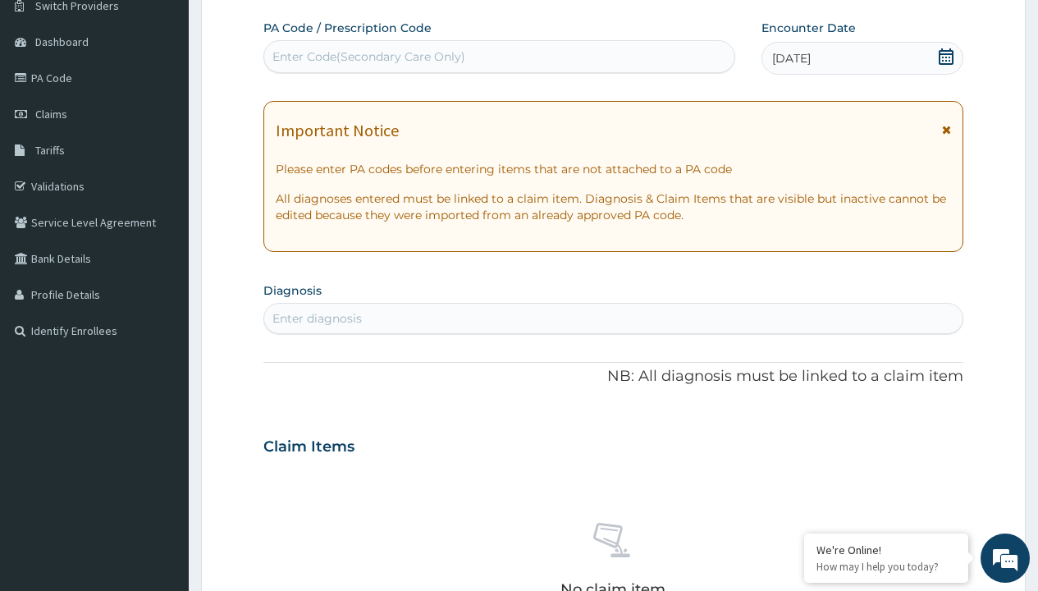
click at [317, 318] on div "Enter diagnosis" at bounding box center [317, 318] width 89 height 16
type input "prescription collected"
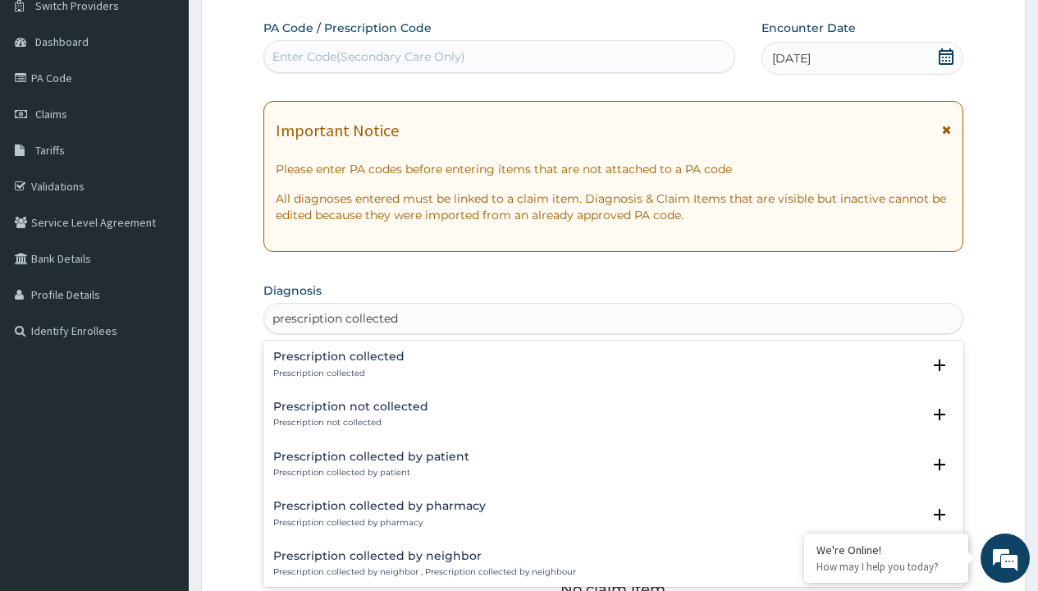
click at [337, 373] on p "Prescription collected" at bounding box center [338, 373] width 131 height 11
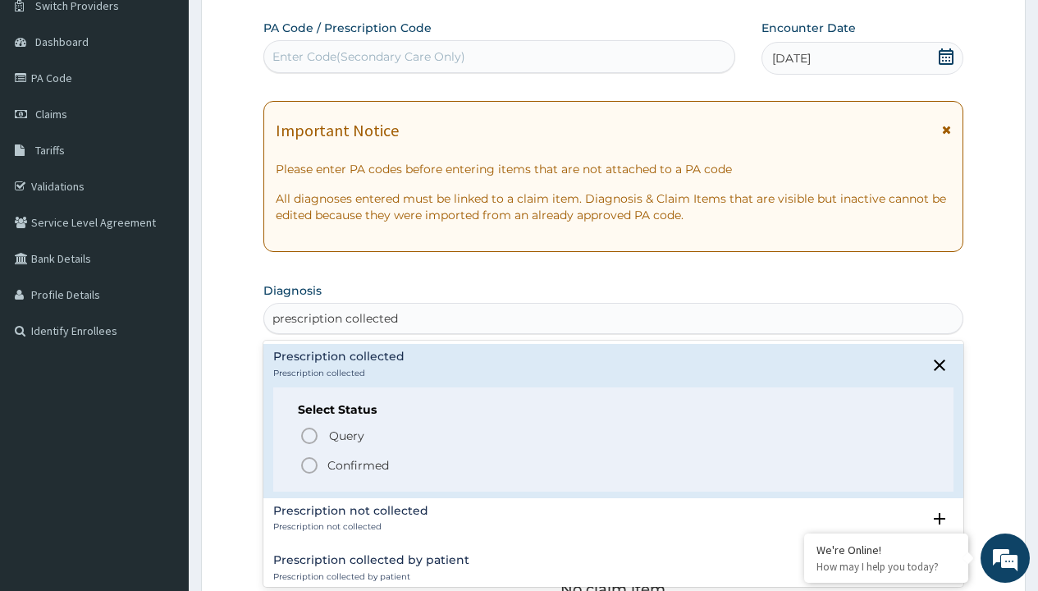
click at [358, 465] on p "Confirmed" at bounding box center [359, 465] width 62 height 16
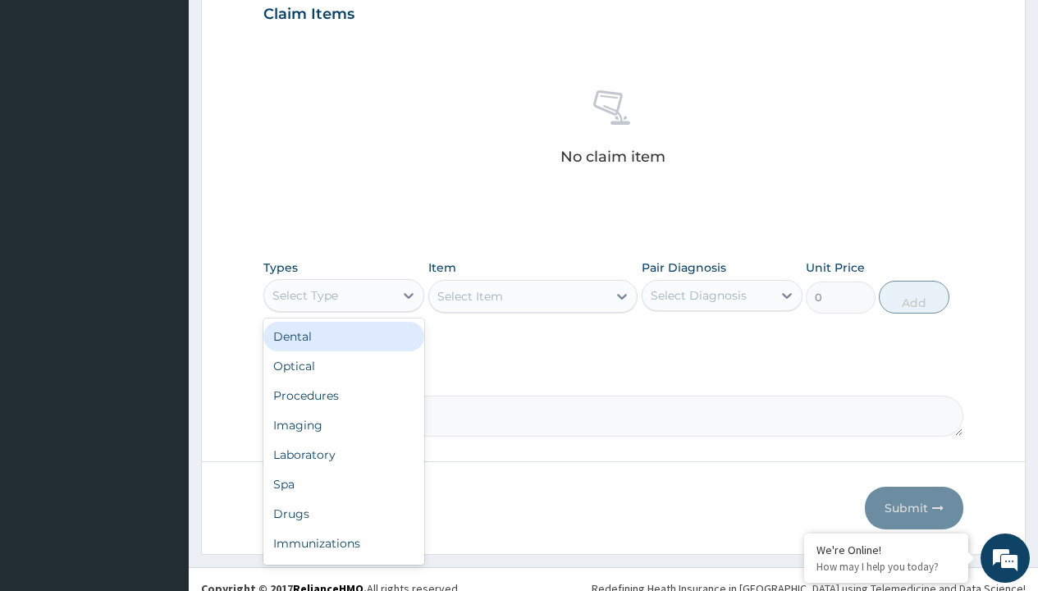
type input "procedures"
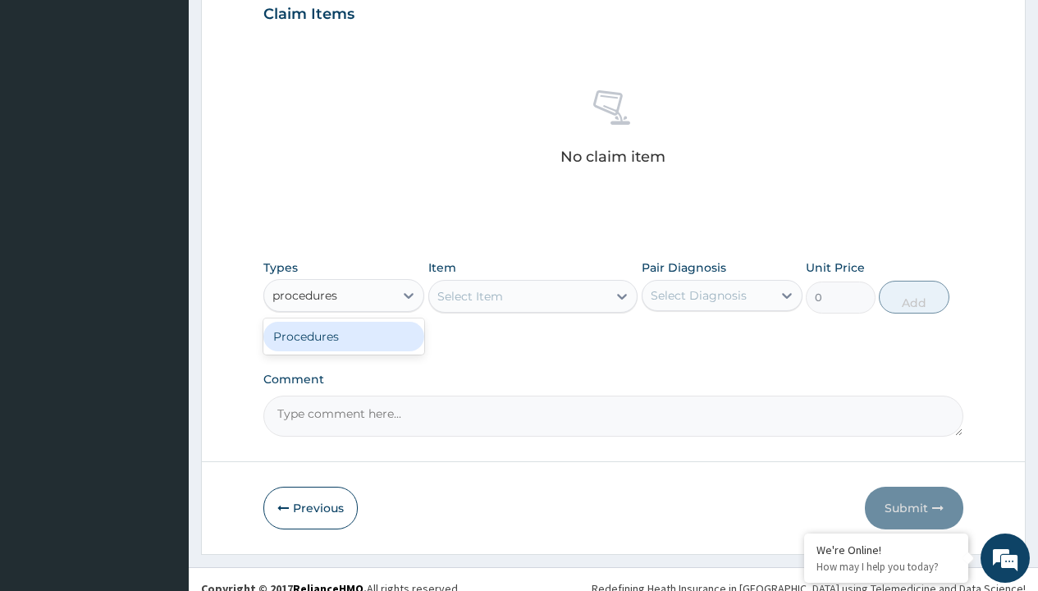
click at [344, 336] on div "Procedures" at bounding box center [343, 337] width 161 height 30
click at [470, 296] on div "Select Item" at bounding box center [533, 296] width 210 height 33
type input "service fee"
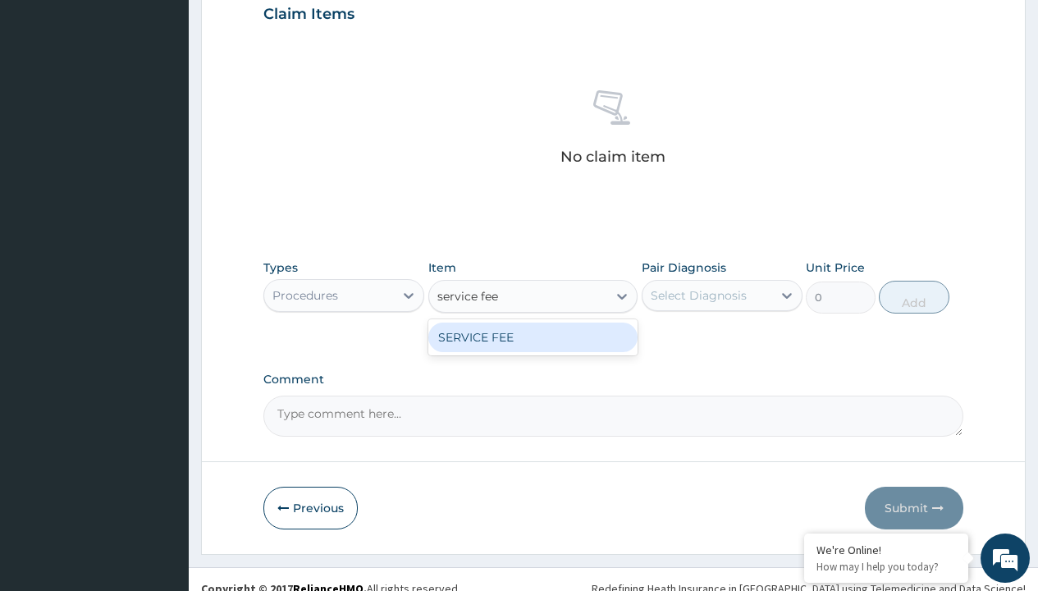
click at [533, 337] on div "SERVICE FEE" at bounding box center [533, 338] width 210 height 30
type input "100"
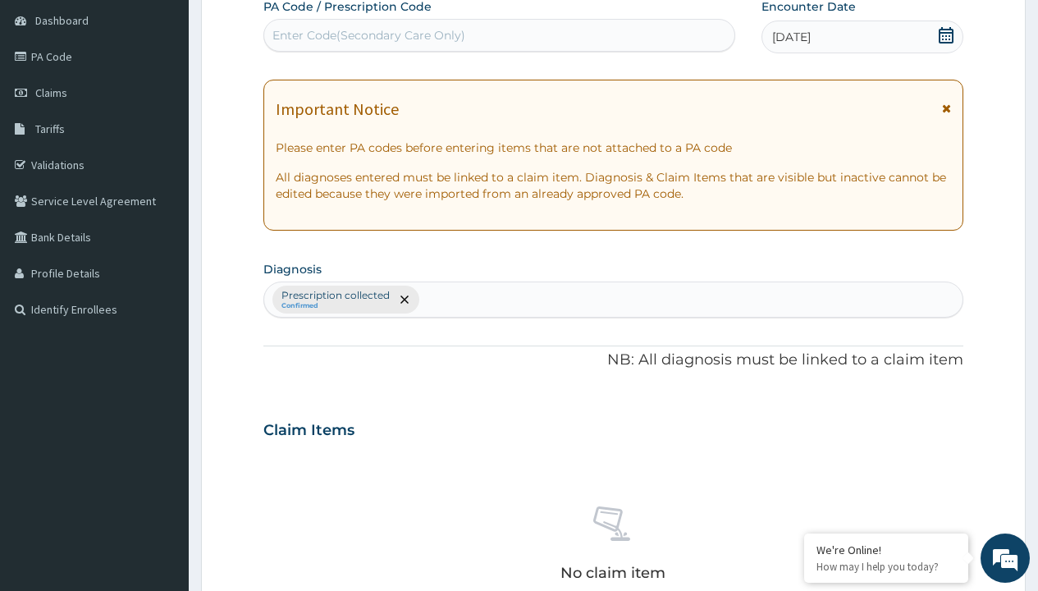
type input "prescription collected"
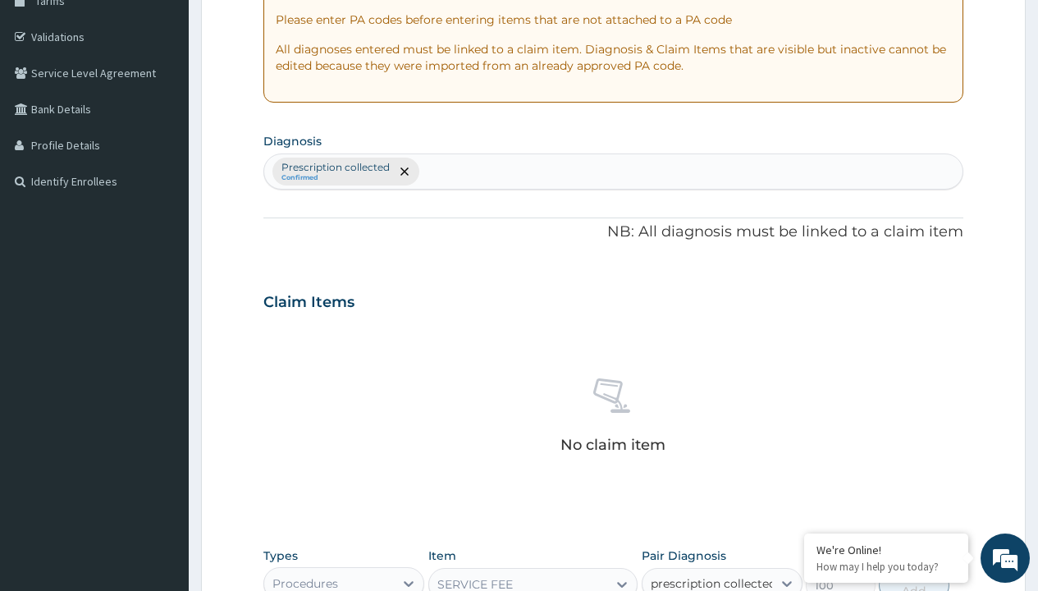
checkbox input "true"
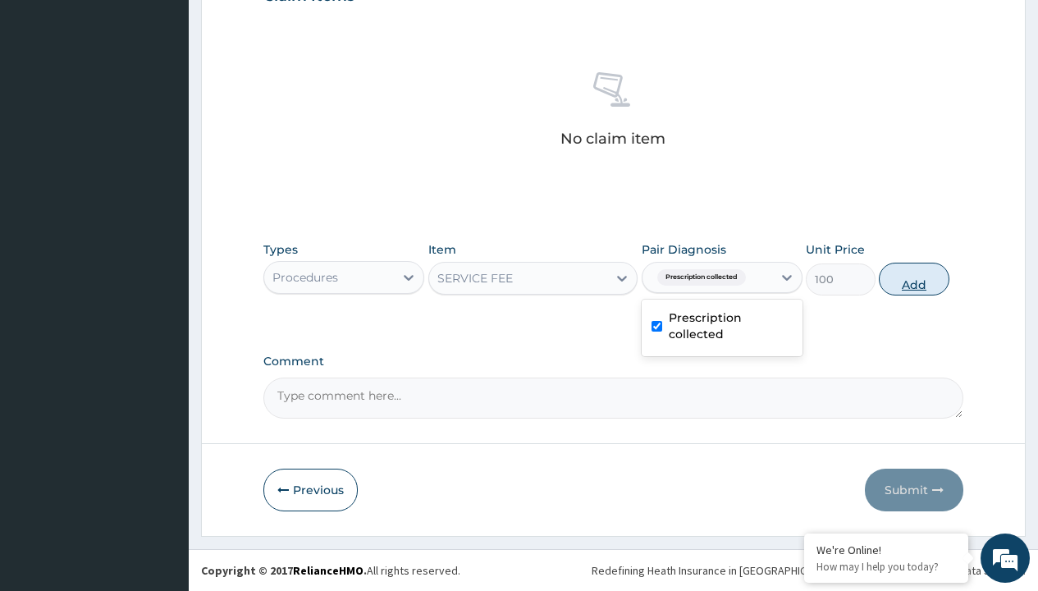
click at [914, 278] on button "Add" at bounding box center [914, 279] width 70 height 33
type input "0"
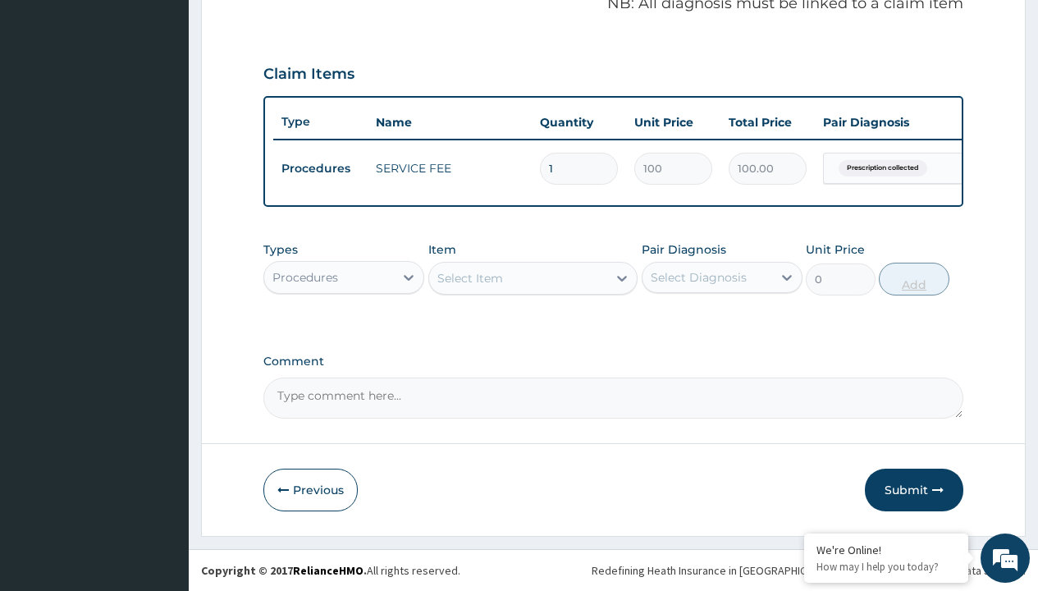
scroll to position [527, 0]
click at [305, 277] on div "Procedures" at bounding box center [306, 277] width 66 height 16
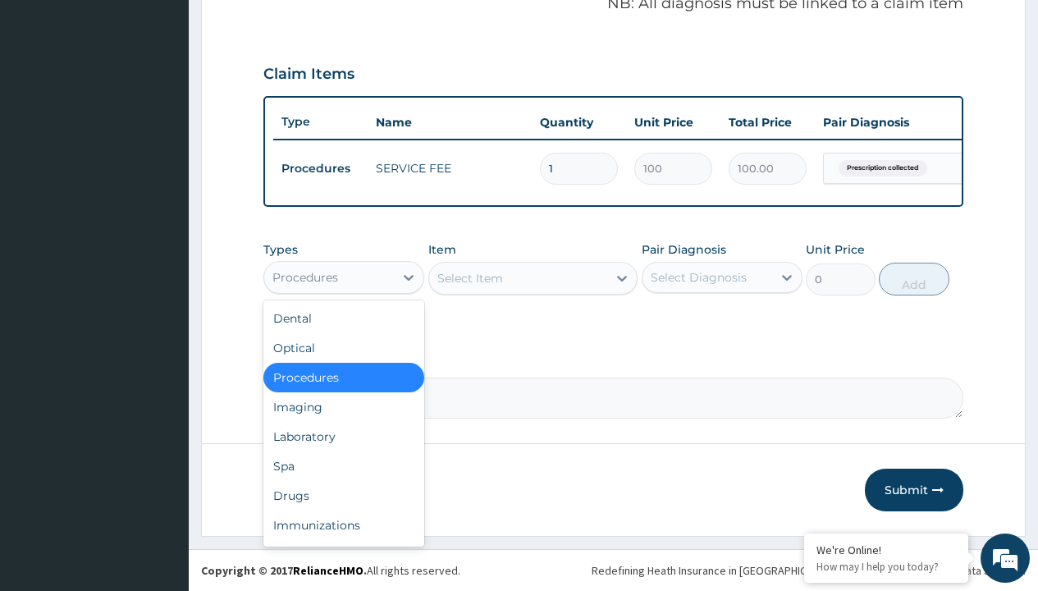
type input "drugs"
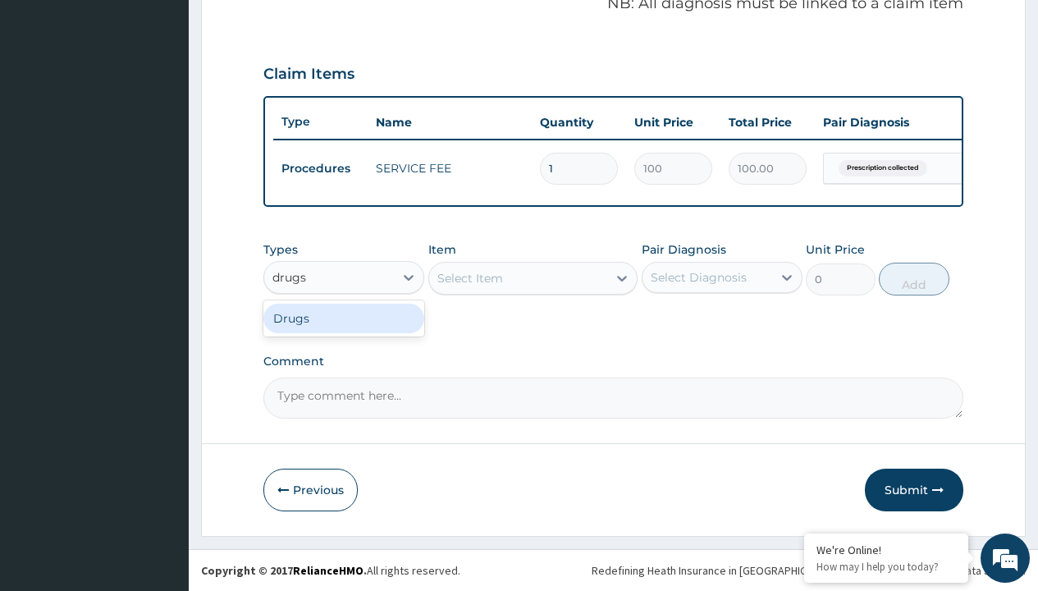
scroll to position [0, 0]
click at [344, 318] on div "Drugs" at bounding box center [343, 319] width 161 height 30
click at [470, 277] on div "Select Item" at bounding box center [533, 278] width 210 height 33
click at [290, 277] on div "Drugs" at bounding box center [291, 277] width 36 height 16
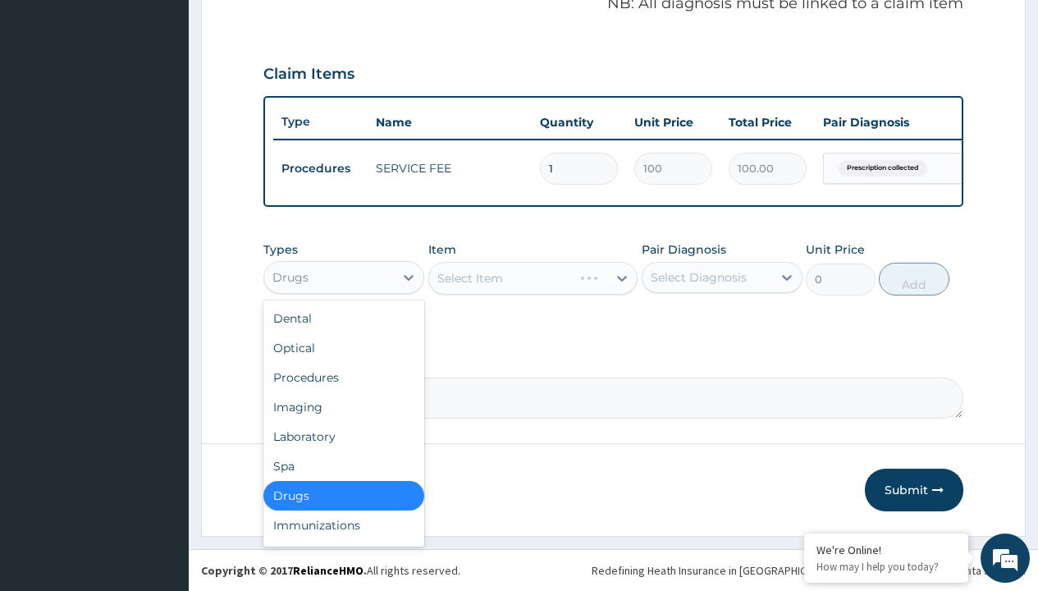
type input "drugs"
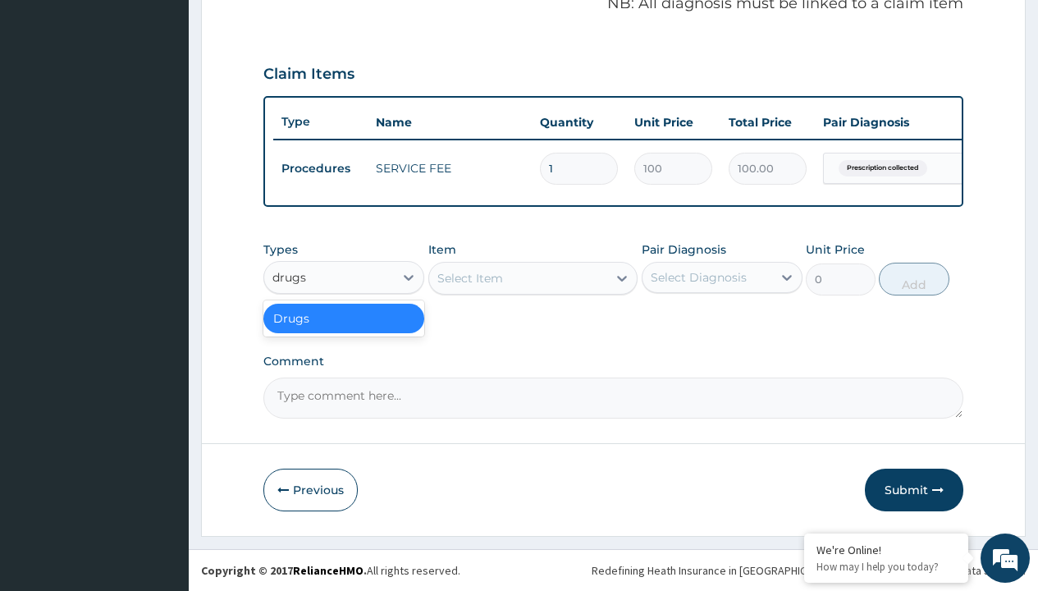
click at [344, 318] on div "Drugs" at bounding box center [343, 319] width 161 height 30
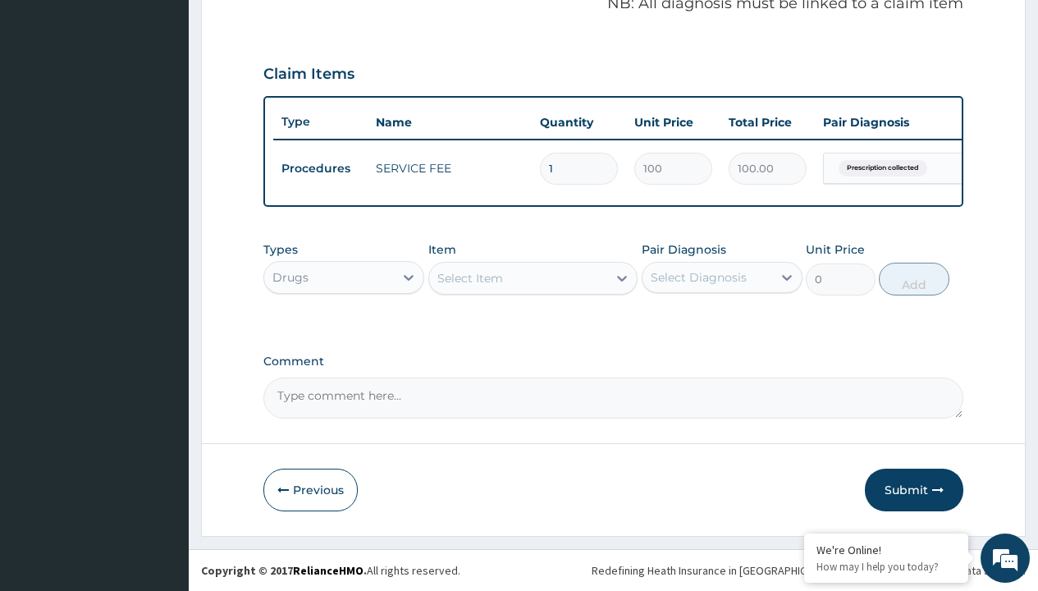
click at [470, 277] on div "Select Item" at bounding box center [471, 278] width 66 height 16
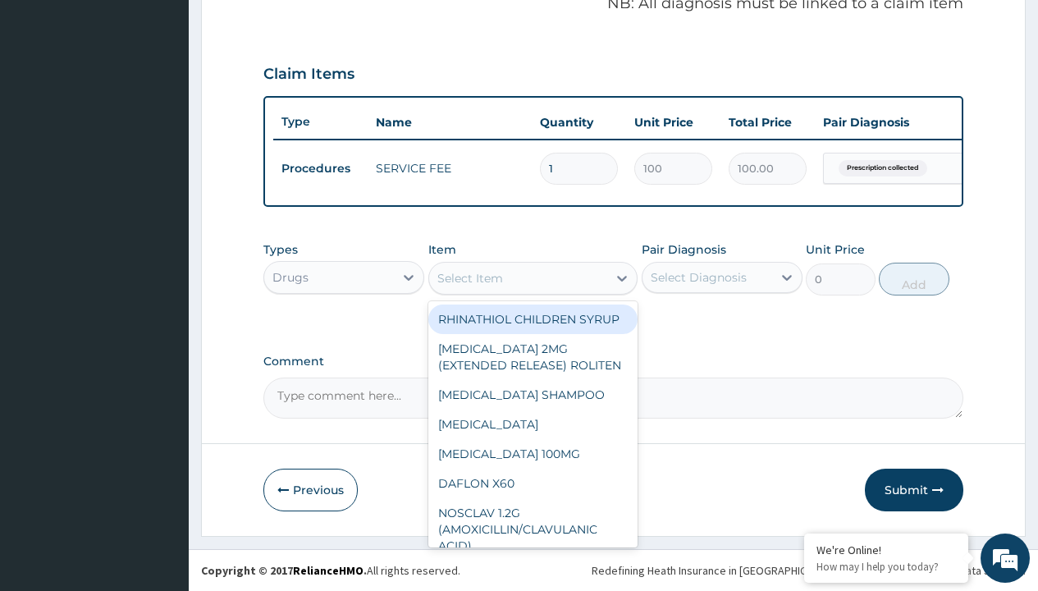
type input "digoxin 0.125mg"
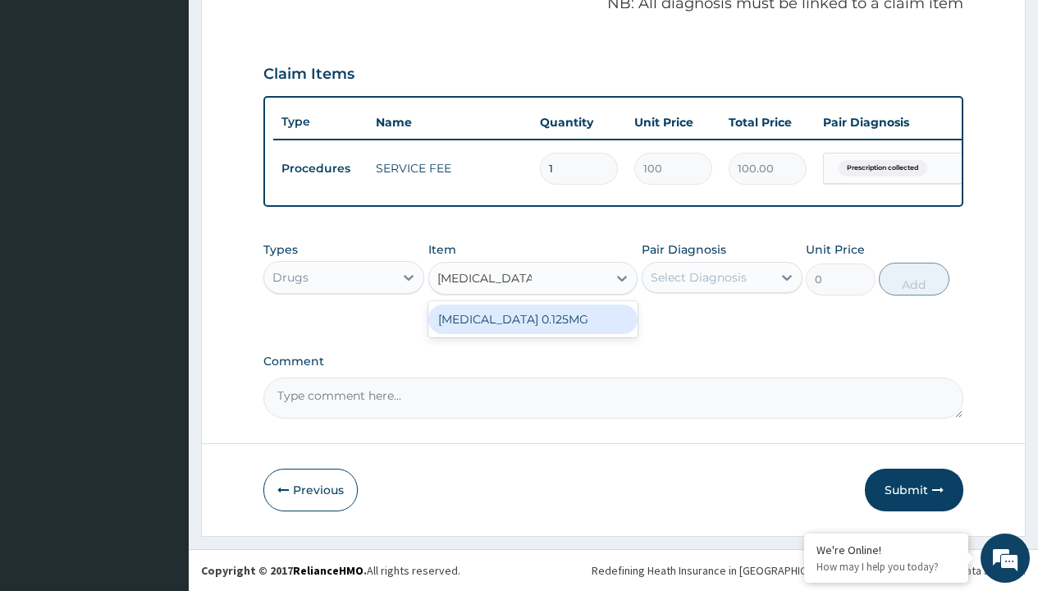
click at [533, 318] on div "DIGOXIN 0.125MG" at bounding box center [533, 320] width 210 height 30
type input "2450"
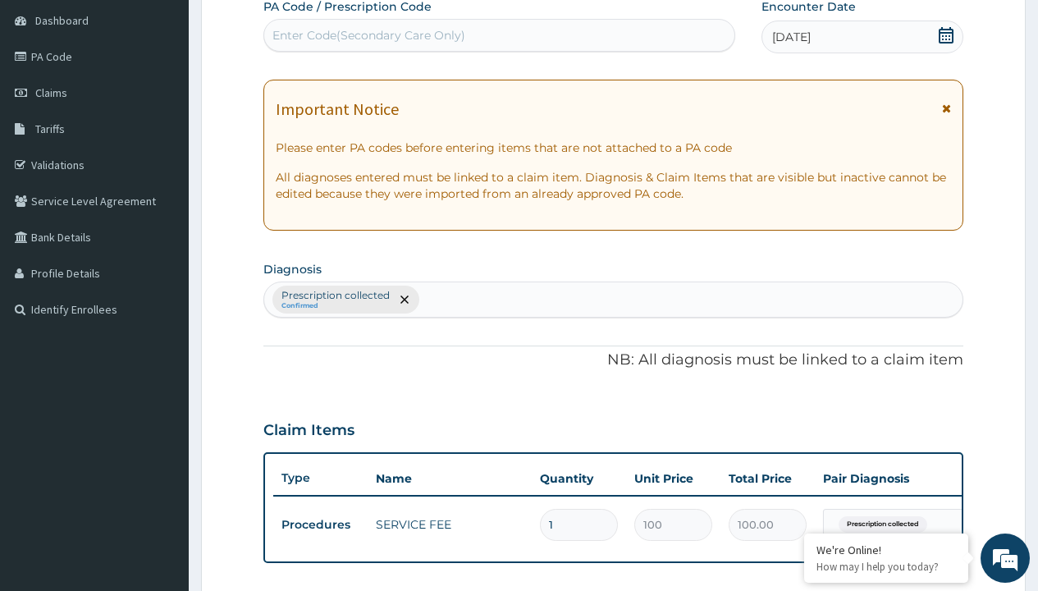
scroll to position [221, 0]
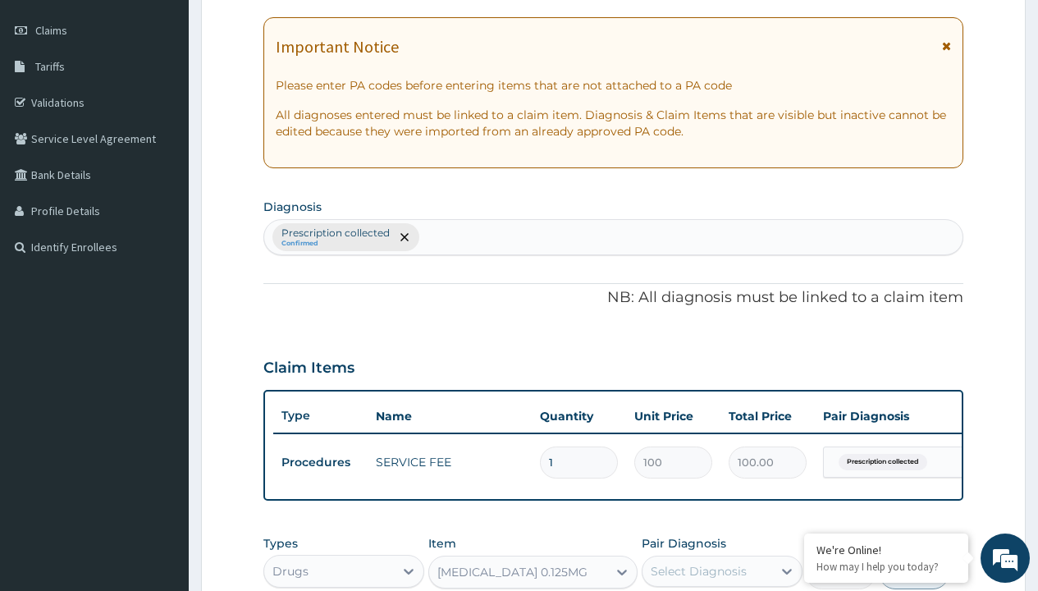
type input "prescription collected"
checkbox input "true"
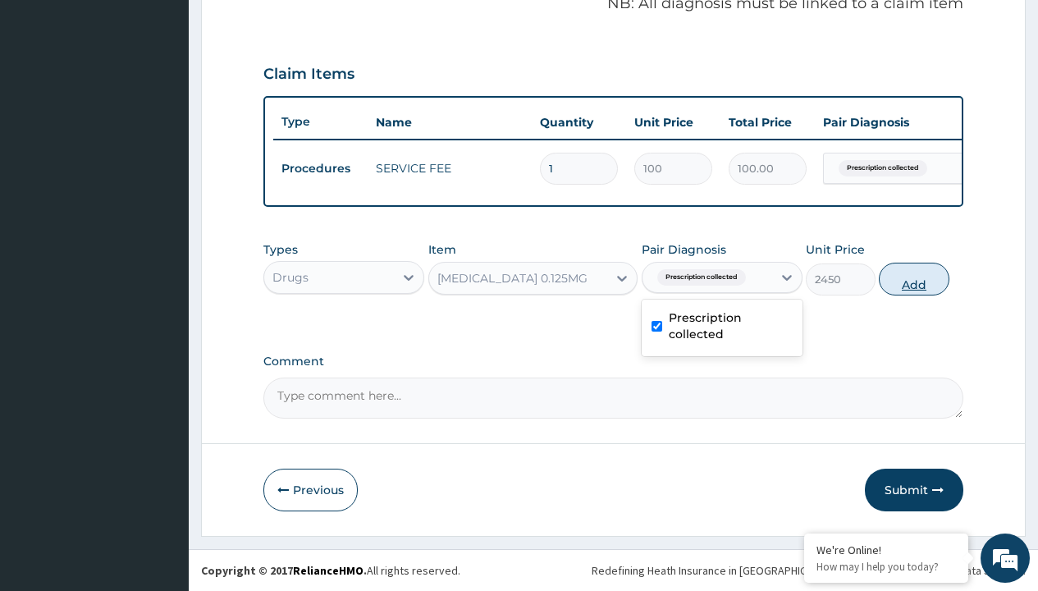
click at [914, 278] on button "Add" at bounding box center [914, 279] width 70 height 33
type input "0"
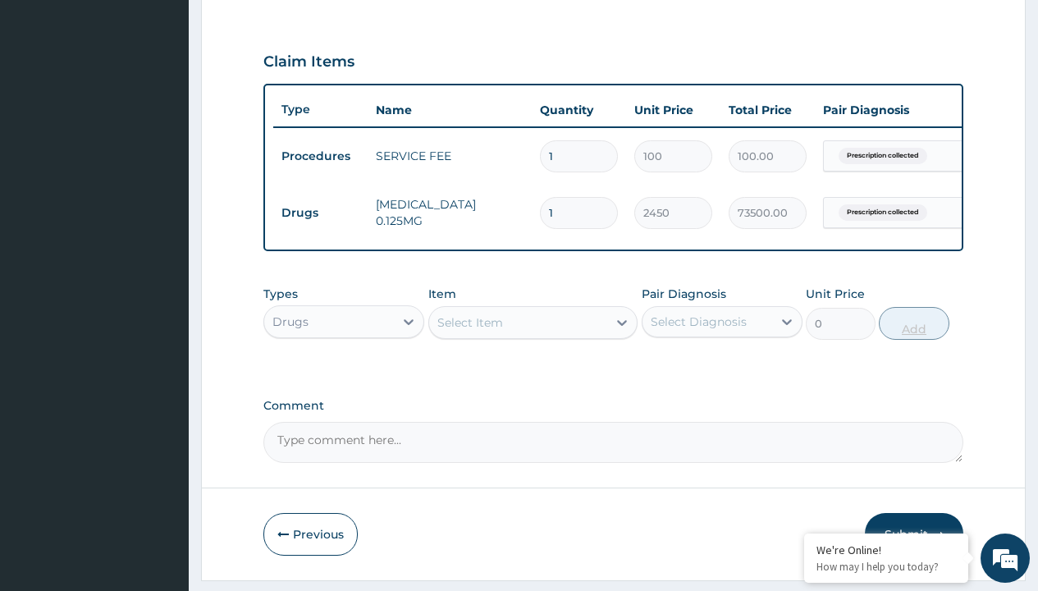
type input "30"
type input "73500.00"
type input "30"
click at [320, 213] on td "Drugs" at bounding box center [320, 213] width 94 height 30
type input "procedures"
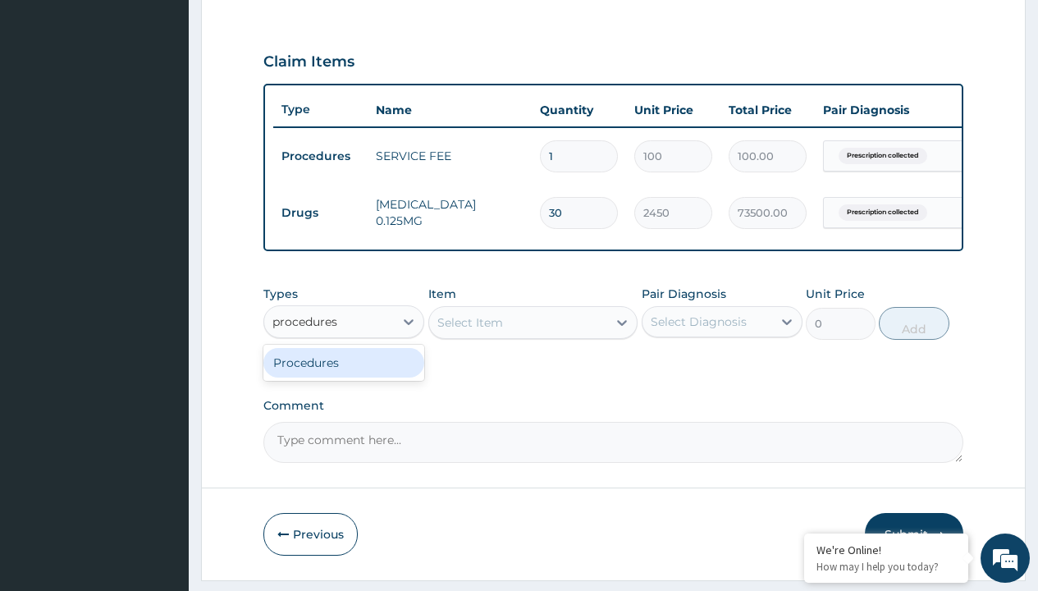
scroll to position [0, 0]
click at [344, 374] on div "Procedures" at bounding box center [343, 363] width 161 height 30
click at [470, 331] on div "Select Item" at bounding box center [471, 322] width 66 height 16
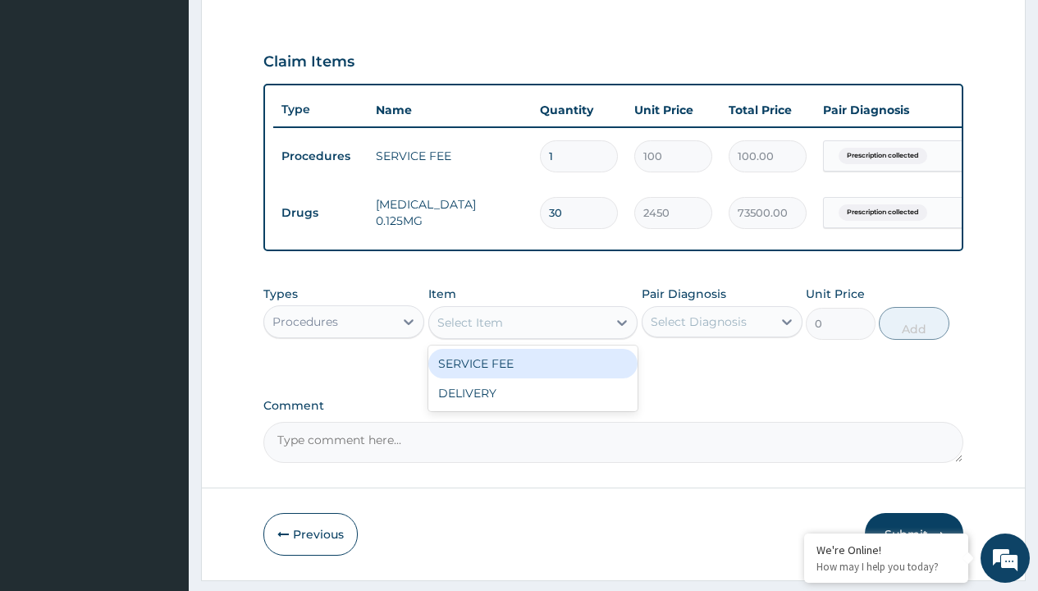
type input "delivery"
click at [533, 375] on div "DELIVERY" at bounding box center [533, 364] width 210 height 30
type input "2000"
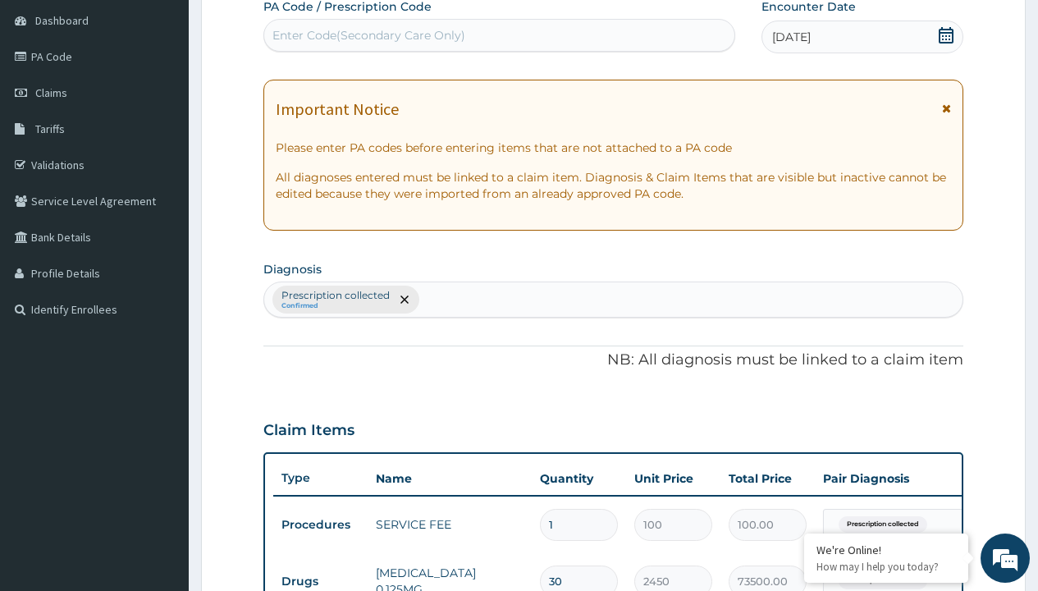
type input "prescription collected"
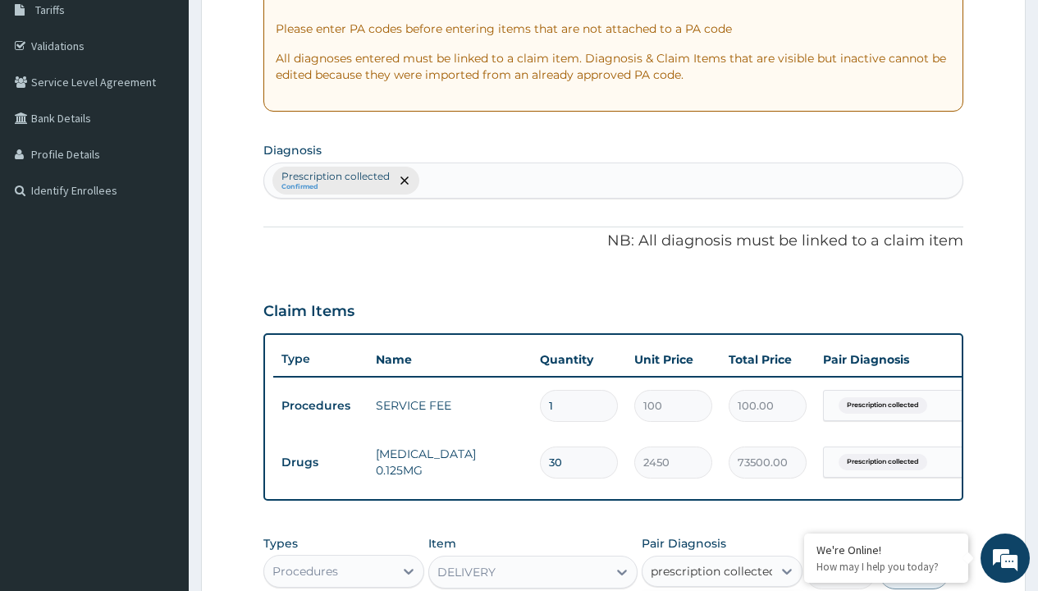
checkbox input "true"
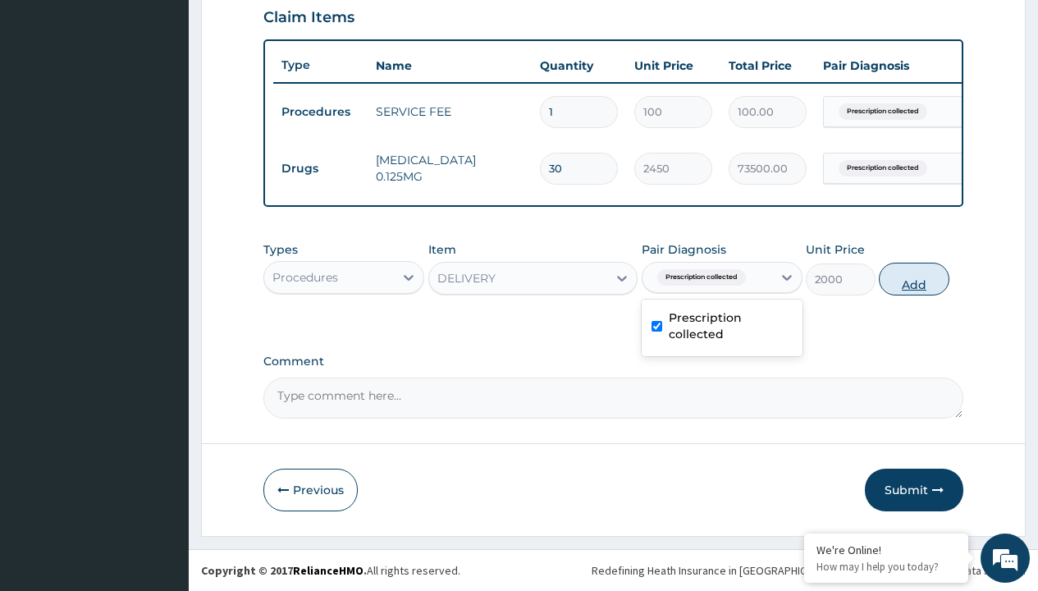
click at [914, 278] on button "Add" at bounding box center [914, 279] width 70 height 33
type input "0"
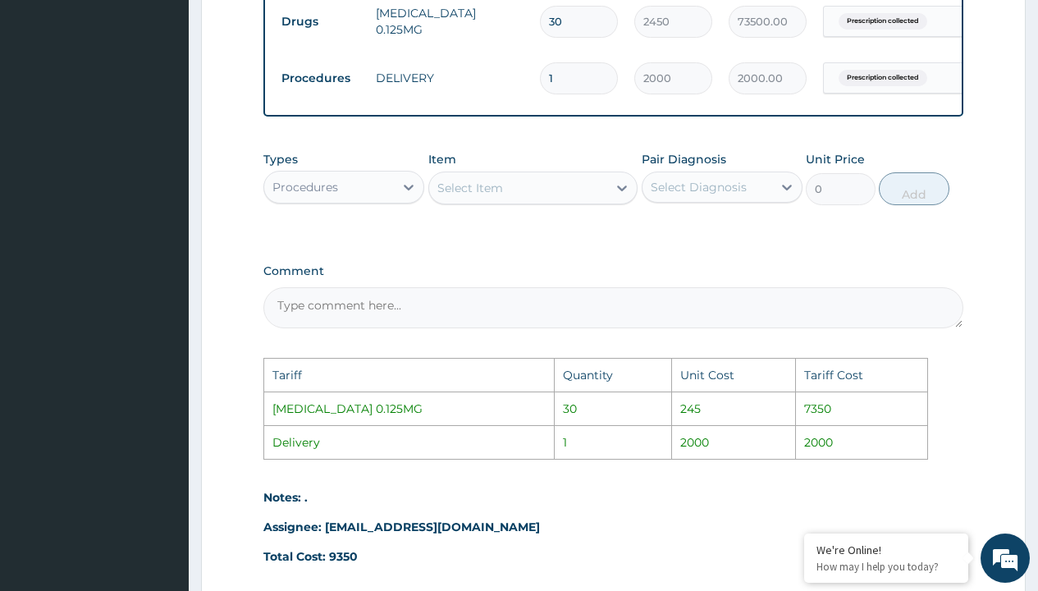
scroll to position [717, 0]
click at [587, 25] on input "30" at bounding box center [579, 23] width 78 height 32
type input "3"
type input "7350.00"
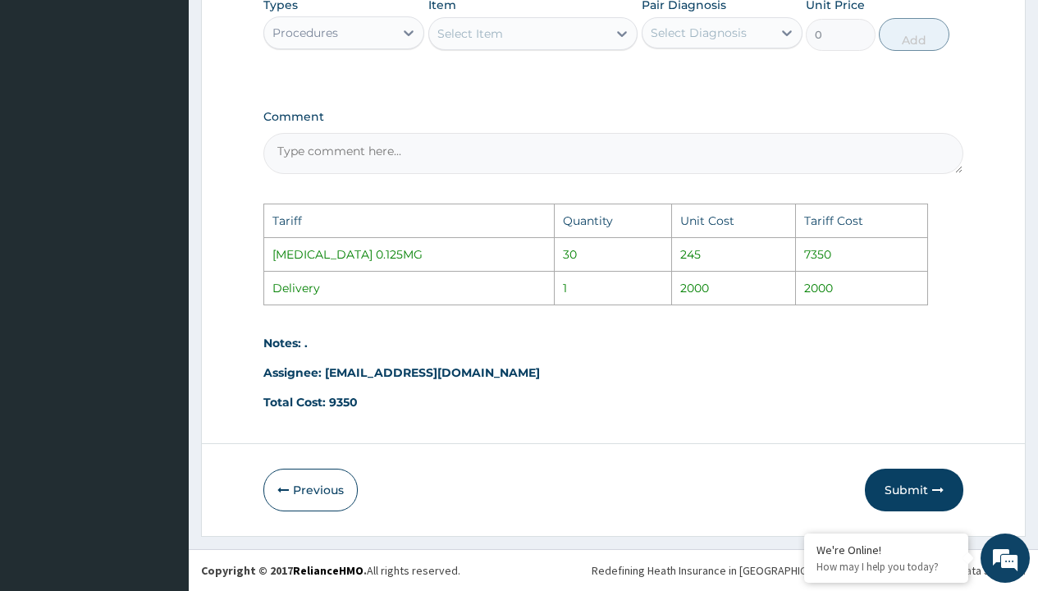
scroll to position [885, 0]
type input "3"
click at [907, 481] on button "Submit" at bounding box center [914, 490] width 99 height 43
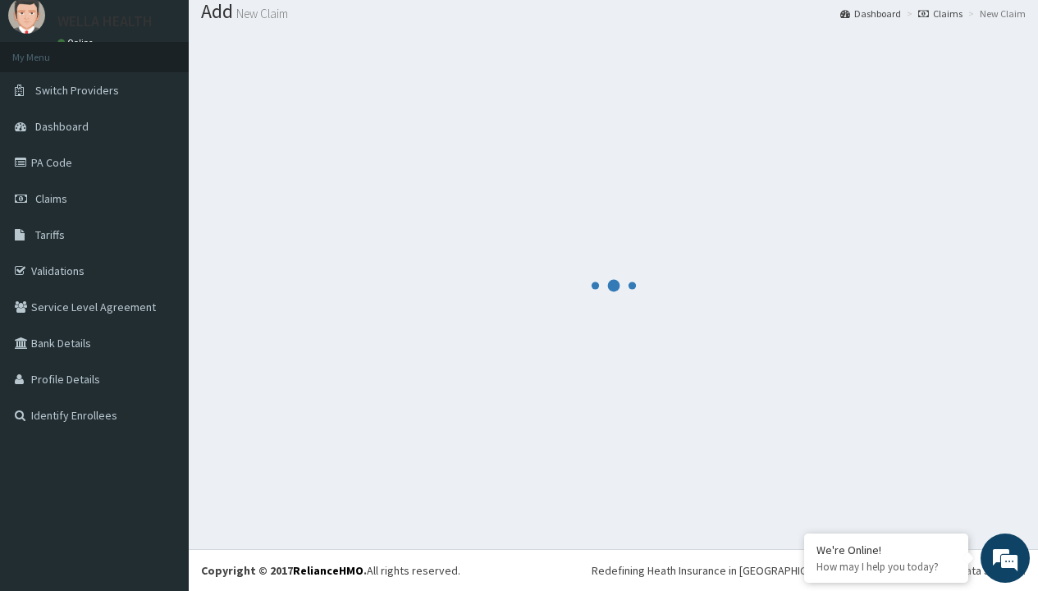
scroll to position [640, 0]
